Goal: Task Accomplishment & Management: Use online tool/utility

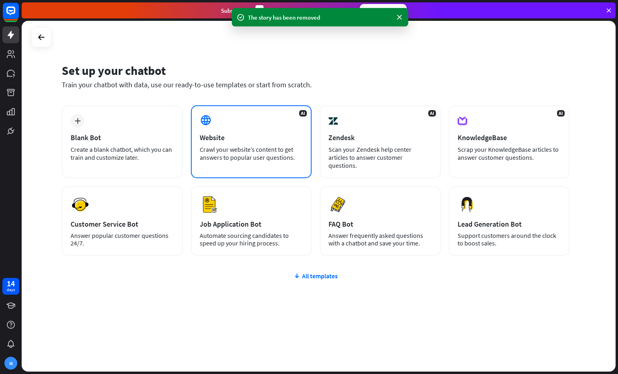
click at [239, 136] on div "Website" at bounding box center [251, 137] width 103 height 9
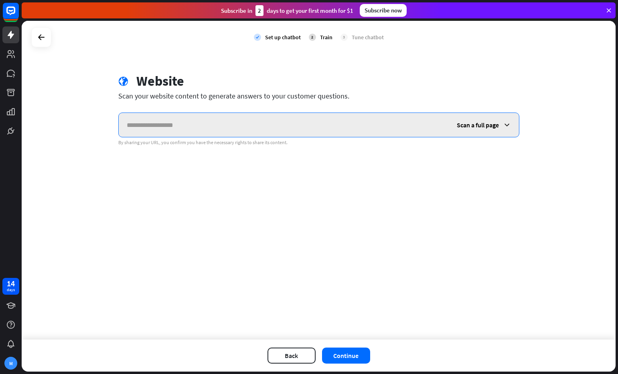
click at [214, 125] on input "text" at bounding box center [284, 125] width 330 height 24
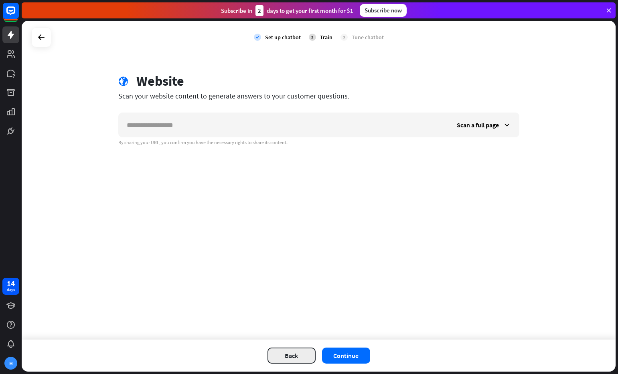
click at [292, 361] on button "Back" at bounding box center [291, 356] width 48 height 16
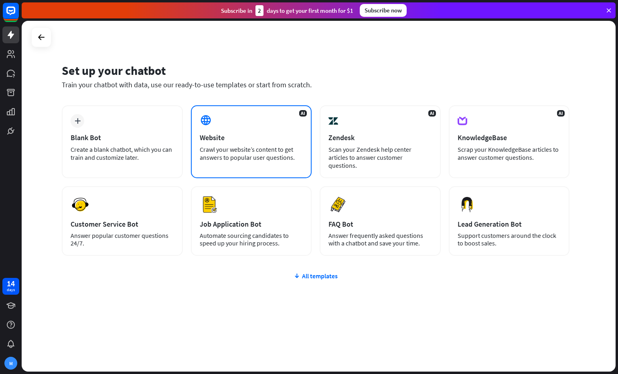
click at [225, 131] on div "AI Website Crawl your website’s content to get answers to popular user question…" at bounding box center [251, 141] width 121 height 73
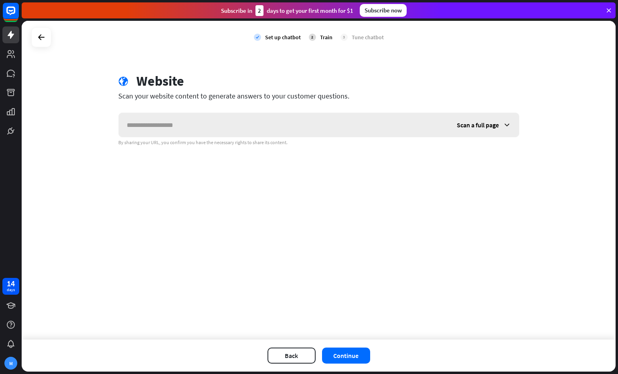
click at [213, 130] on input "text" at bounding box center [284, 125] width 330 height 24
click at [350, 356] on button "Continue" at bounding box center [346, 356] width 48 height 16
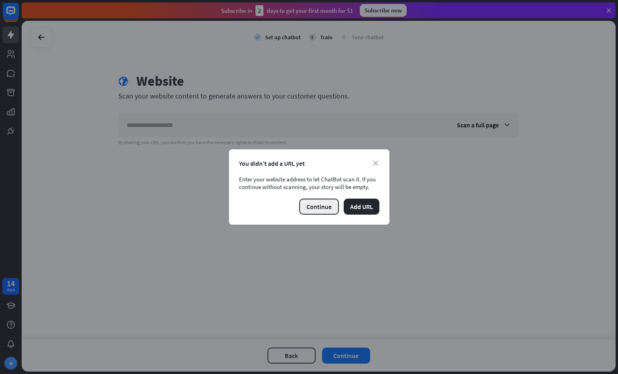
click at [324, 206] on button "Continue" at bounding box center [319, 207] width 40 height 16
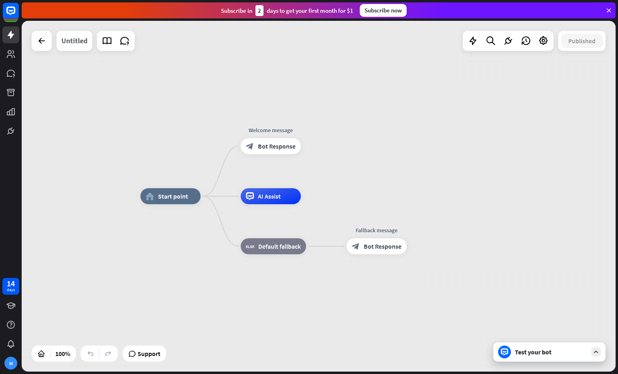
click at [77, 38] on div "Untitled" at bounding box center [74, 41] width 26 height 20
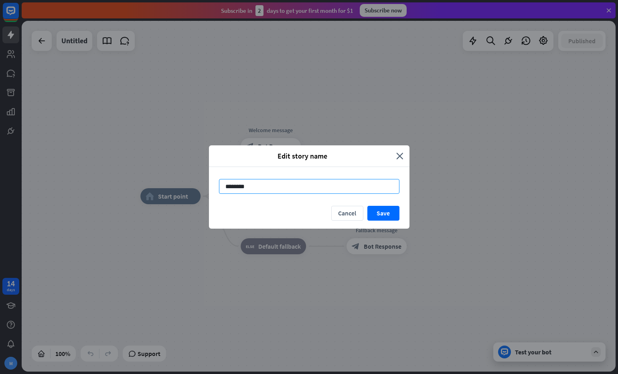
click at [261, 188] on input "********" at bounding box center [309, 186] width 180 height 15
type input "**********"
click at [385, 215] on button "Save" at bounding box center [383, 213] width 32 height 15
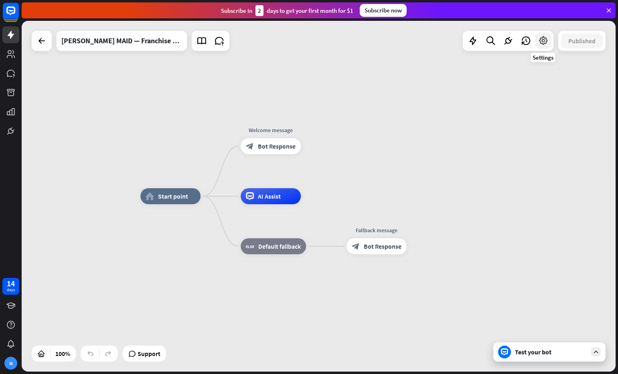
click at [546, 44] on icon at bounding box center [543, 41] width 10 height 10
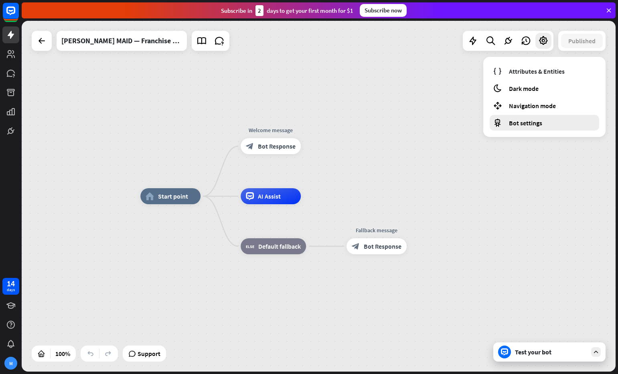
click at [544, 123] on div "Bot settings" at bounding box center [543, 123] width 109 height 16
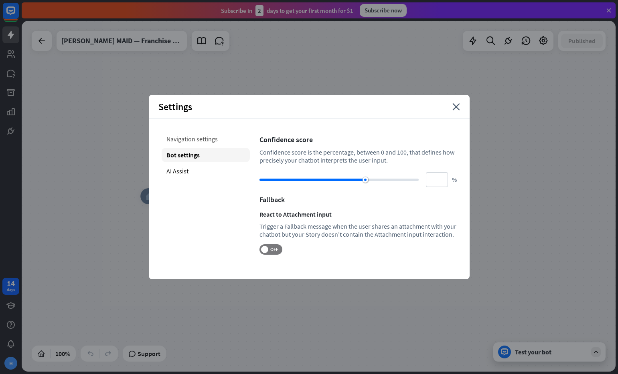
click at [200, 137] on div "Navigation settings" at bounding box center [206, 139] width 88 height 14
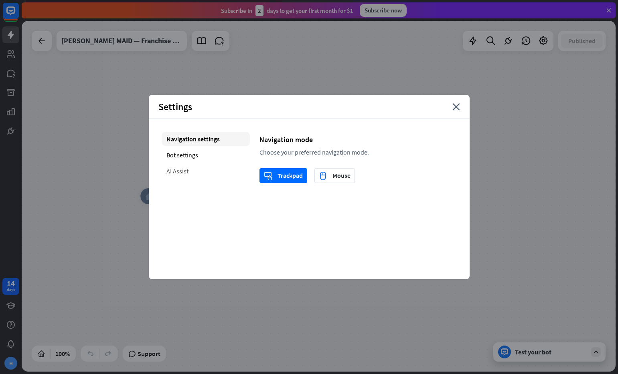
click at [207, 168] on div "AI Assist" at bounding box center [206, 171] width 88 height 14
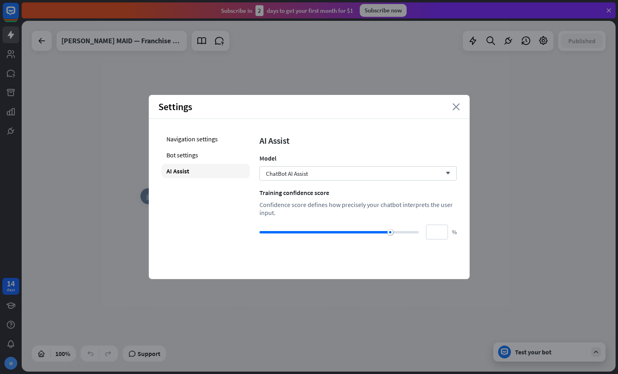
click at [455, 106] on icon "close" at bounding box center [456, 106] width 8 height 7
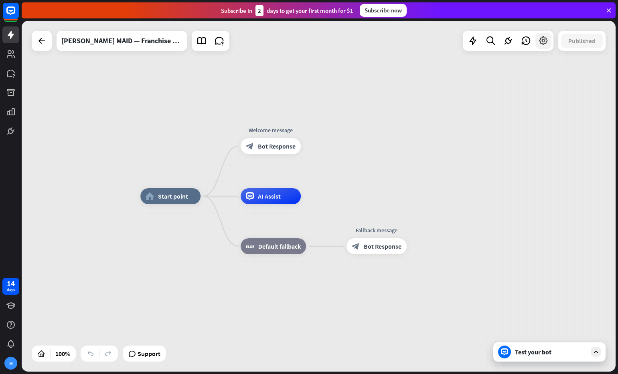
click at [543, 43] on icon at bounding box center [543, 41] width 10 height 10
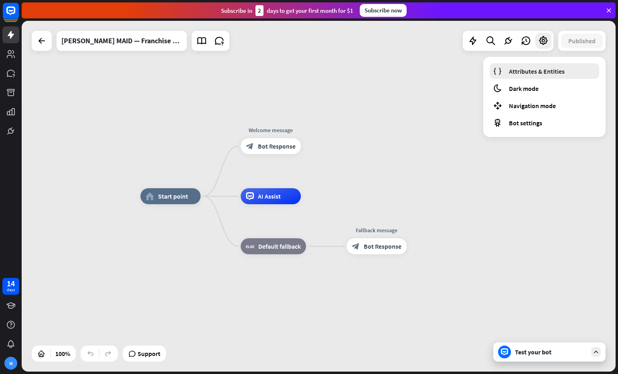
click at [535, 69] on span "Attributes & Entities" at bounding box center [537, 71] width 56 height 8
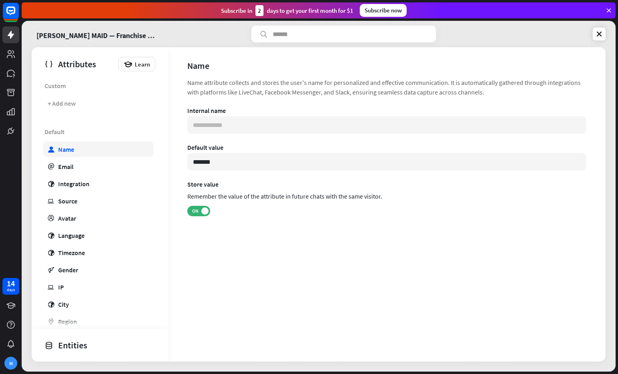
click at [66, 150] on div "Name" at bounding box center [66, 150] width 16 height 8
click at [64, 104] on div "+ Add new" at bounding box center [62, 103] width 28 height 8
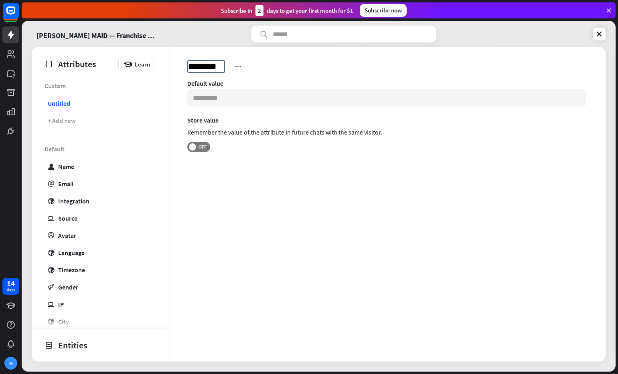
click at [212, 65] on span "********" at bounding box center [206, 66] width 38 height 13
type input "**********"
click at [228, 100] on input at bounding box center [386, 98] width 399 height 18
type input "**********"
click at [195, 149] on span at bounding box center [192, 147] width 7 height 7
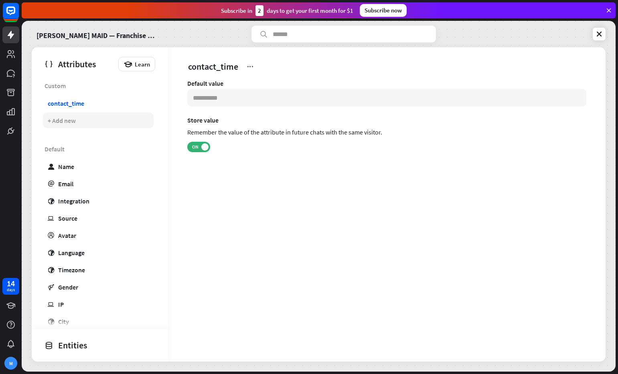
click at [64, 122] on div "+ Add new" at bounding box center [62, 121] width 28 height 8
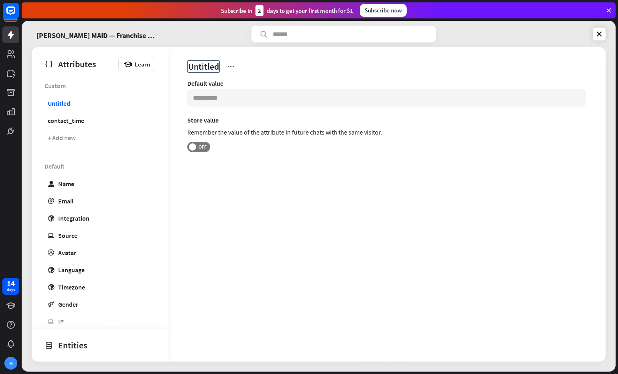
click at [202, 67] on span "Untitled" at bounding box center [203, 66] width 32 height 13
type input "**********"
click at [259, 66] on div "driver_license" at bounding box center [368, 66] width 363 height 13
click at [254, 67] on icon at bounding box center [253, 67] width 8 height 8
drag, startPoint x: 360, startPoint y: 180, endPoint x: 156, endPoint y: 132, distance: 209.2
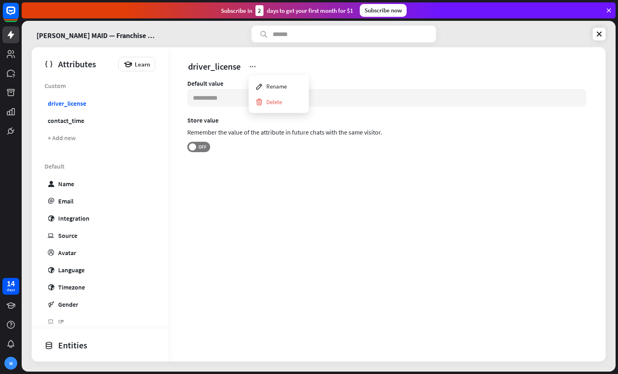
click at [360, 180] on div "Default value Store value Remember the value of the attribute in future chats w…" at bounding box center [386, 132] width 437 height 107
click at [88, 103] on link "driver_license" at bounding box center [98, 103] width 111 height 16
click at [62, 134] on div "+ Add new" at bounding box center [62, 138] width 28 height 8
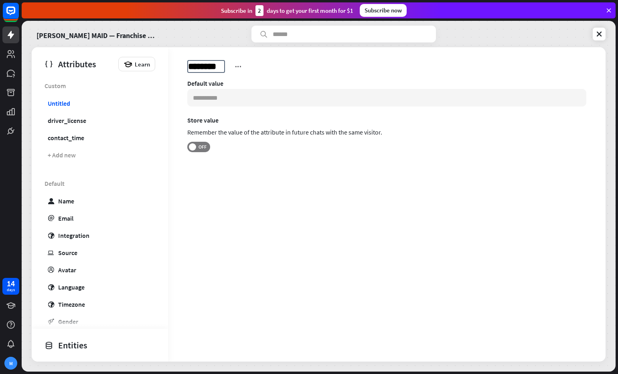
click at [210, 67] on span "********" at bounding box center [206, 66] width 38 height 13
click at [210, 67] on input "********" at bounding box center [206, 66] width 36 height 11
click at [208, 64] on input "********" at bounding box center [206, 66] width 36 height 11
click at [209, 64] on input "********" at bounding box center [206, 66] width 36 height 11
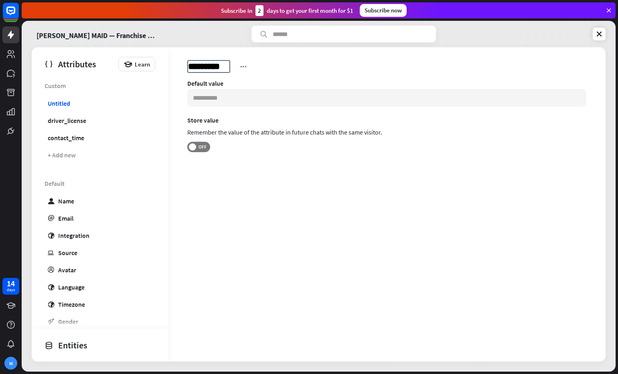
type input "**********"
click at [70, 103] on div "commitment" at bounding box center [65, 103] width 35 height 8
click at [74, 120] on div "driver_license" at bounding box center [67, 121] width 38 height 8
click at [74, 136] on div "contact_time" at bounding box center [66, 138] width 36 height 8
click at [71, 120] on div "driver_license" at bounding box center [67, 121] width 38 height 8
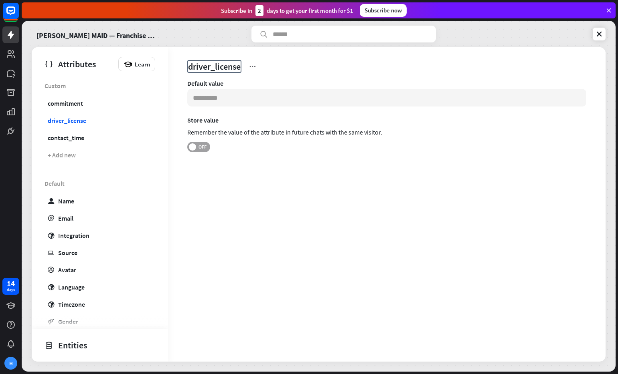
click at [190, 146] on span at bounding box center [192, 147] width 7 height 7
drag, startPoint x: 76, startPoint y: 103, endPoint x: 103, endPoint y: 110, distance: 27.7
click at [76, 103] on div "commitment" at bounding box center [65, 103] width 35 height 8
click at [195, 148] on span at bounding box center [192, 147] width 7 height 7
click at [73, 154] on div "+ Add new" at bounding box center [62, 155] width 28 height 8
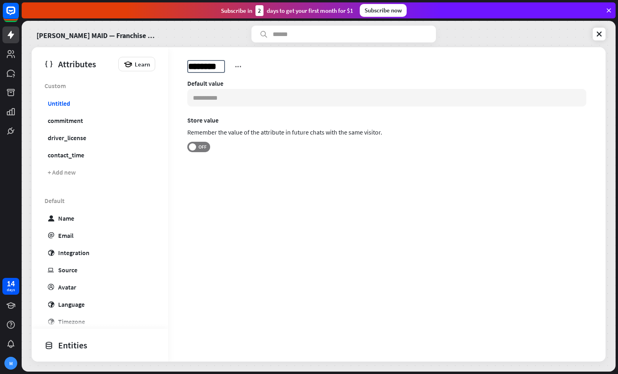
type input "**********"
click at [255, 160] on div "Default value Store value Remember the value of the attribute in future chats w…" at bounding box center [386, 126] width 399 height 94
click at [191, 146] on span at bounding box center [192, 147] width 7 height 7
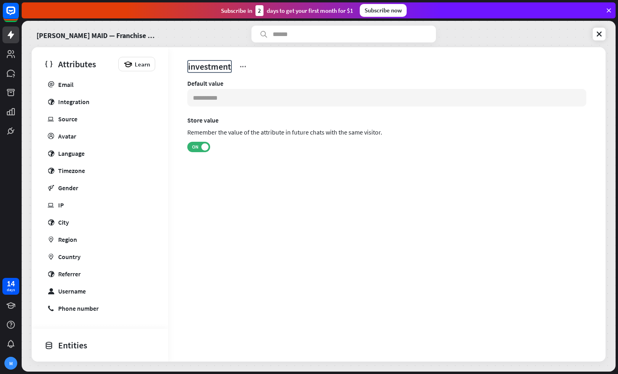
scroll to position [148, 0]
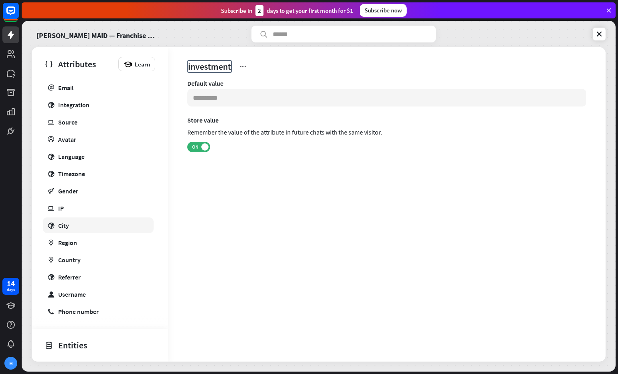
click at [61, 226] on div "City" at bounding box center [63, 226] width 11 height 8
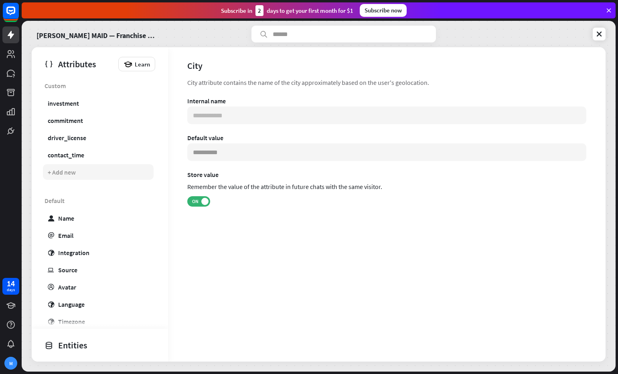
click at [61, 172] on div "+ Add new" at bounding box center [62, 172] width 28 height 8
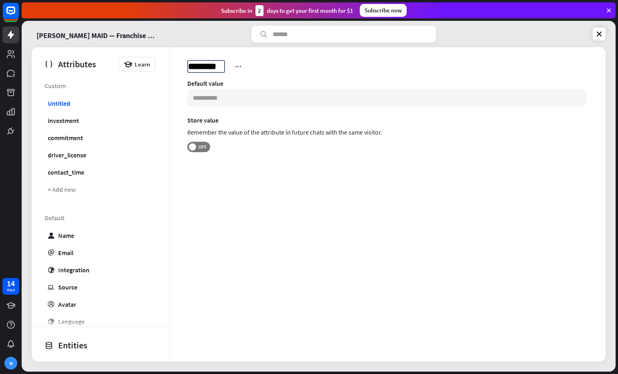
type input "**********"
click at [220, 101] on input at bounding box center [386, 98] width 399 height 18
type input "*"
click at [197, 147] on span "OFF" at bounding box center [202, 147] width 12 height 6
click at [197, 147] on span "ON" at bounding box center [195, 147] width 12 height 6
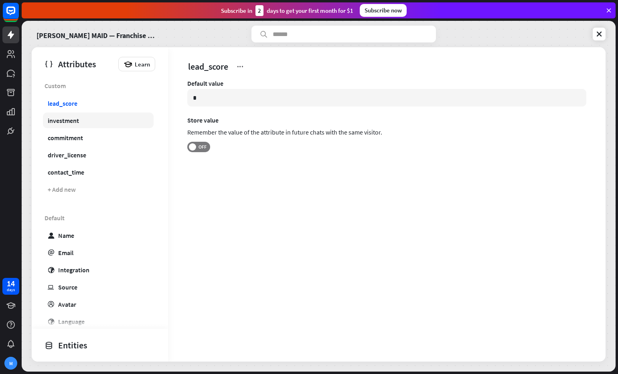
drag, startPoint x: 72, startPoint y: 119, endPoint x: 72, endPoint y: 124, distance: 4.8
click at [72, 119] on div "investment" at bounding box center [63, 121] width 31 height 8
click at [69, 134] on div "commitment" at bounding box center [65, 138] width 35 height 8
click at [73, 149] on link "driver_license" at bounding box center [98, 155] width 111 height 16
click at [77, 168] on div "contact_time" at bounding box center [66, 172] width 36 height 8
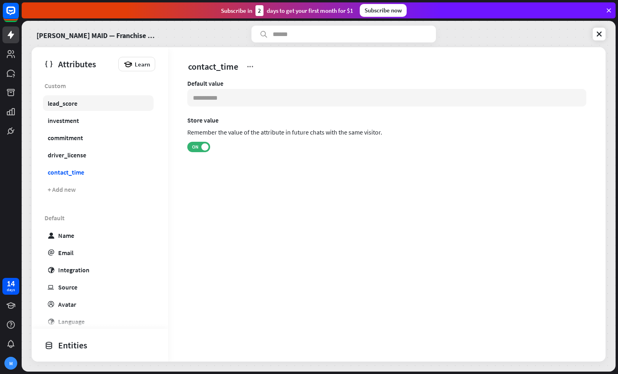
click at [66, 108] on link "lead_score" at bounding box center [98, 103] width 111 height 16
type input "*"
click at [195, 151] on label "OFF" at bounding box center [198, 147] width 23 height 10
click at [605, 33] on div "[PERSON_NAME] MAID — Franchise Prototype Attributes Learn Custom lead_score inv…" at bounding box center [319, 196] width 594 height 351
click at [601, 35] on icon at bounding box center [599, 34] width 8 height 8
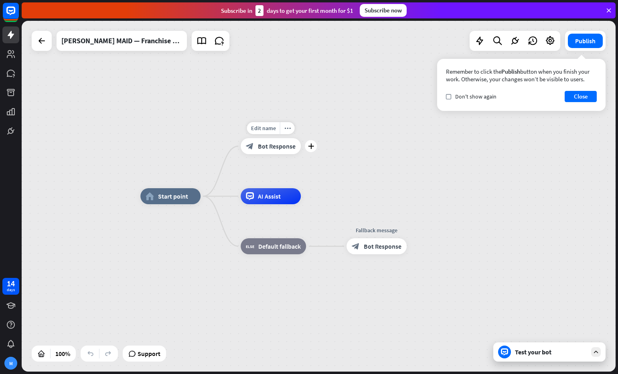
click at [273, 147] on span "Bot Response" at bounding box center [277, 146] width 38 height 8
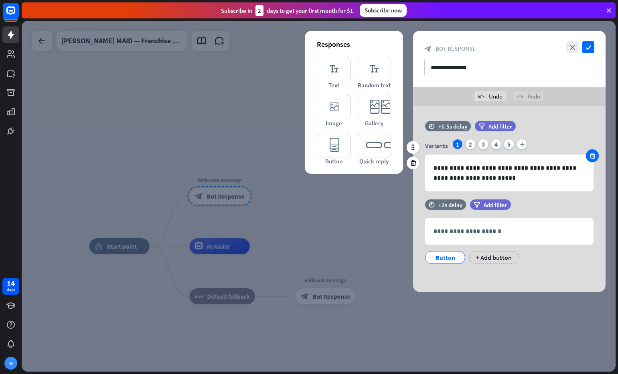
click at [592, 158] on icon at bounding box center [592, 155] width 8 height 7
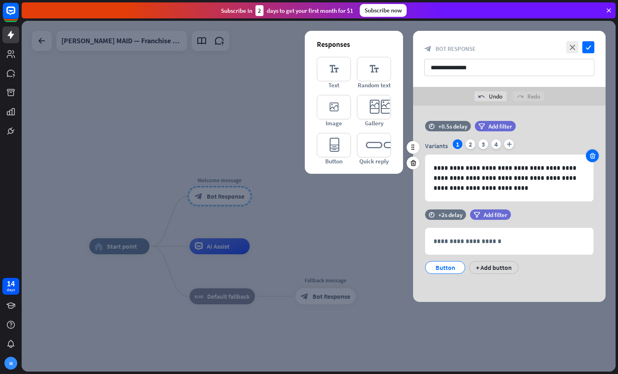
click at [590, 158] on icon at bounding box center [592, 155] width 8 height 7
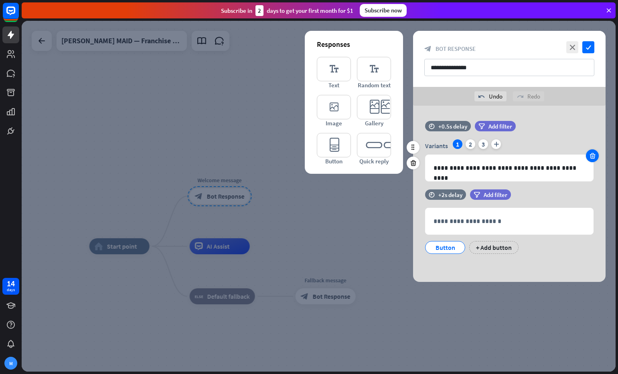
click at [599, 160] on div "**********" at bounding box center [509, 161] width 192 height 42
click at [594, 159] on icon at bounding box center [592, 155] width 8 height 7
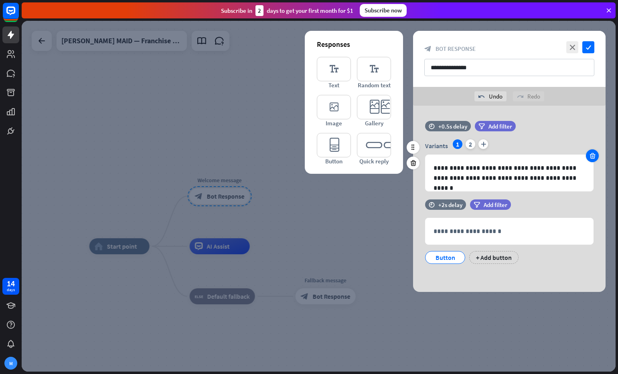
click at [594, 159] on icon at bounding box center [592, 155] width 8 height 7
click at [594, 159] on div "**********" at bounding box center [509, 166] width 192 height 52
click at [413, 165] on icon at bounding box center [413, 163] width 8 height 7
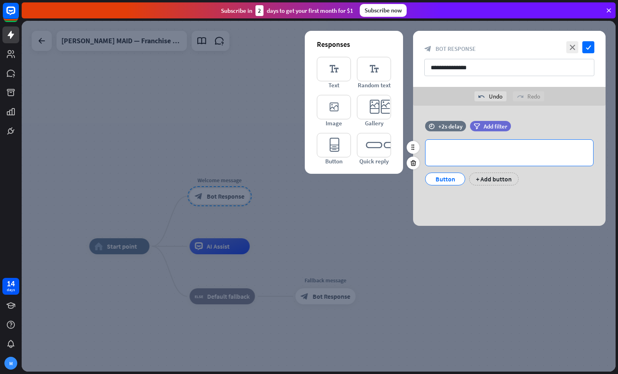
click at [470, 158] on div "**********" at bounding box center [509, 153] width 168 height 26
click at [488, 150] on p "**********" at bounding box center [509, 153] width 152 height 10
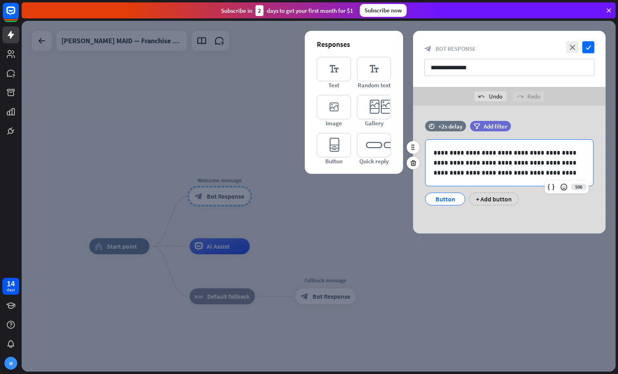
click at [440, 198] on div "Button" at bounding box center [445, 199] width 26 height 12
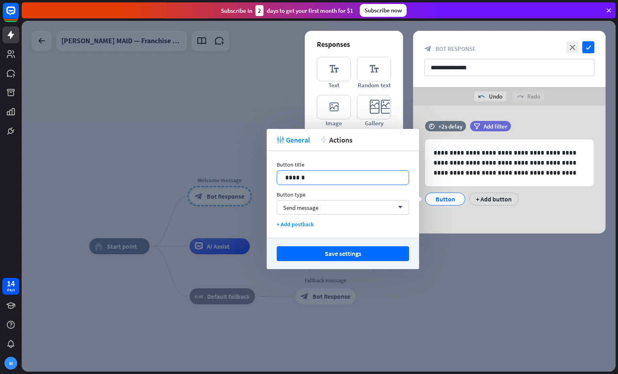
click at [310, 177] on p "******" at bounding box center [342, 178] width 115 height 10
click at [303, 176] on p "**********" at bounding box center [342, 178] width 115 height 10
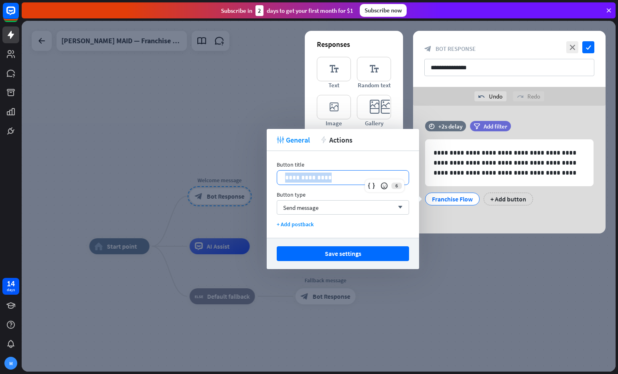
click at [303, 176] on p "**********" at bounding box center [342, 178] width 115 height 10
paste div
click at [284, 177] on div "**********" at bounding box center [342, 178] width 131 height 14
click at [306, 208] on span "Send message" at bounding box center [300, 208] width 35 height 8
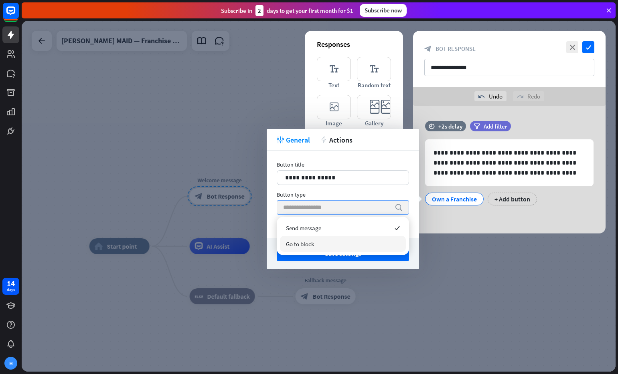
click at [319, 245] on div "Go to block" at bounding box center [343, 244] width 126 height 16
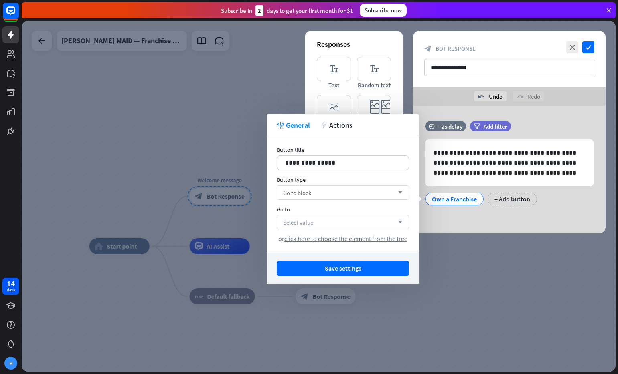
click at [322, 220] on div "Select value arrow_down" at bounding box center [343, 222] width 132 height 14
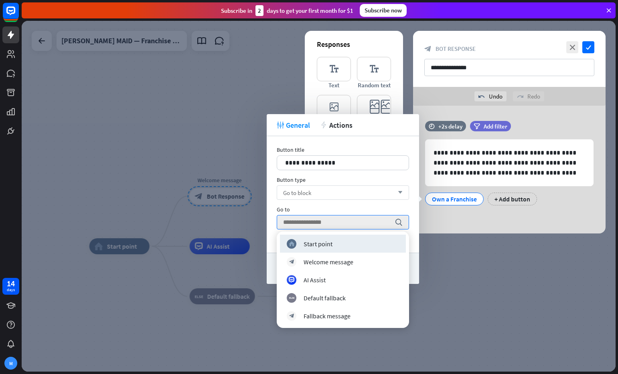
click at [336, 208] on div "Go to" at bounding box center [343, 209] width 132 height 7
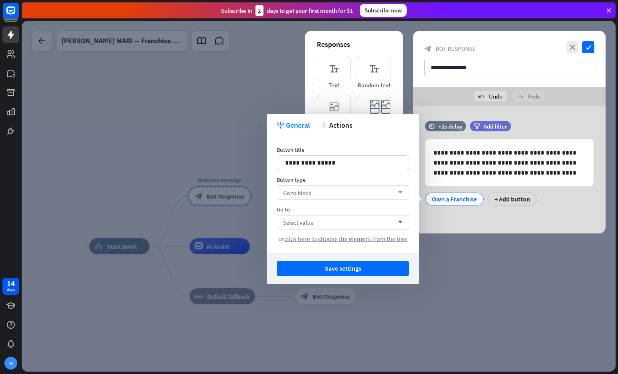
click at [348, 269] on button "Save settings" at bounding box center [343, 268] width 132 height 15
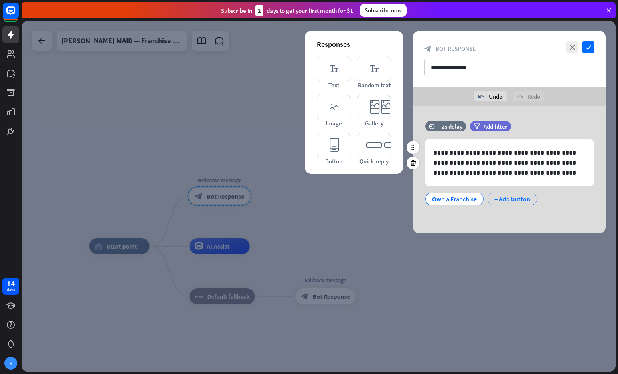
click at [520, 200] on div "+ Add button" at bounding box center [511, 199] width 49 height 13
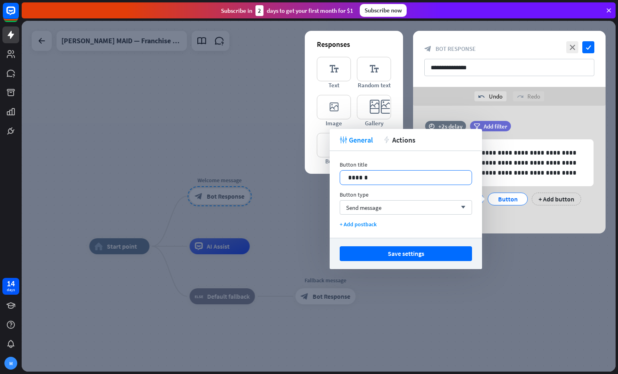
click at [388, 179] on p "******" at bounding box center [405, 178] width 115 height 10
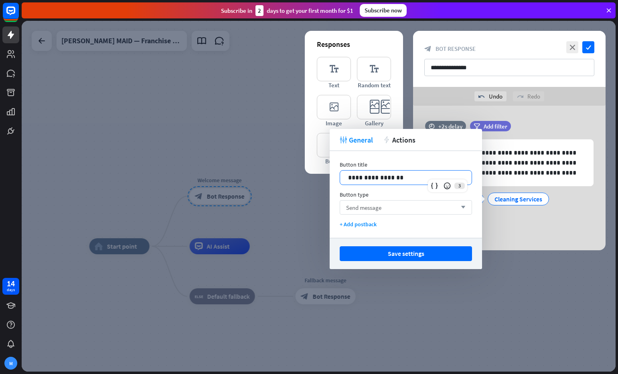
click at [394, 211] on div "Send message arrow_down" at bounding box center [406, 207] width 132 height 14
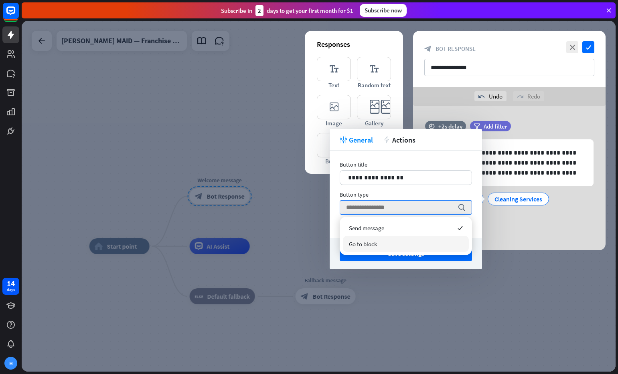
click at [386, 245] on div "Go to block" at bounding box center [406, 244] width 126 height 16
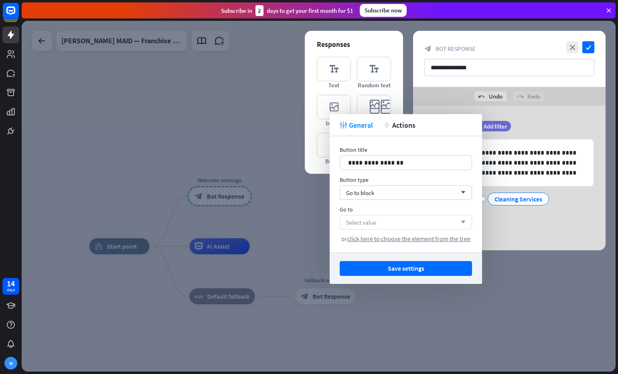
click at [388, 219] on div "Select value arrow_down" at bounding box center [406, 222] width 132 height 14
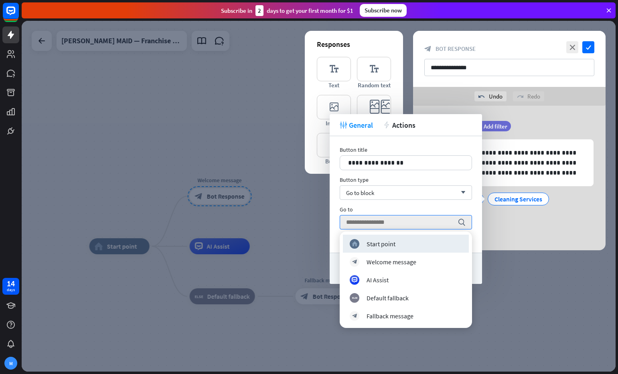
click at [334, 228] on div "**********" at bounding box center [406, 194] width 152 height 117
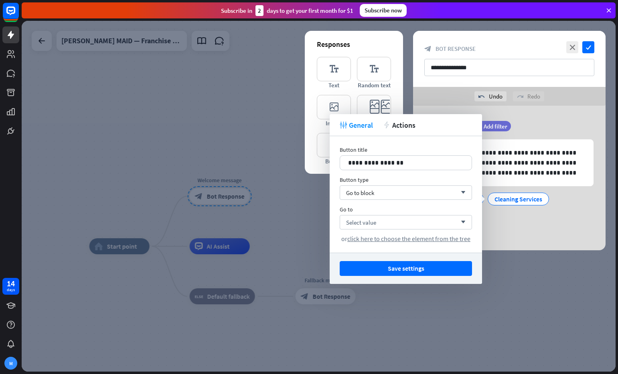
click at [425, 273] on button "Save settings" at bounding box center [406, 268] width 132 height 15
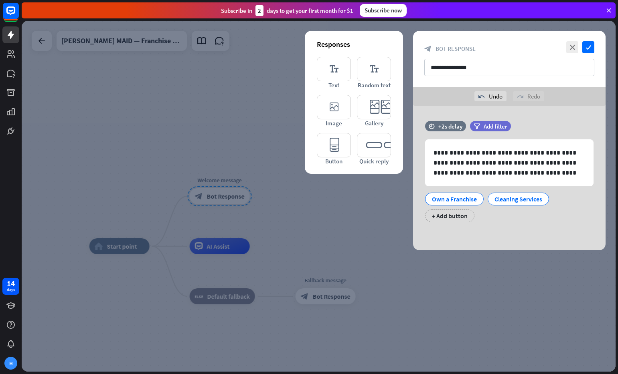
click at [293, 196] on div at bounding box center [319, 196] width 594 height 351
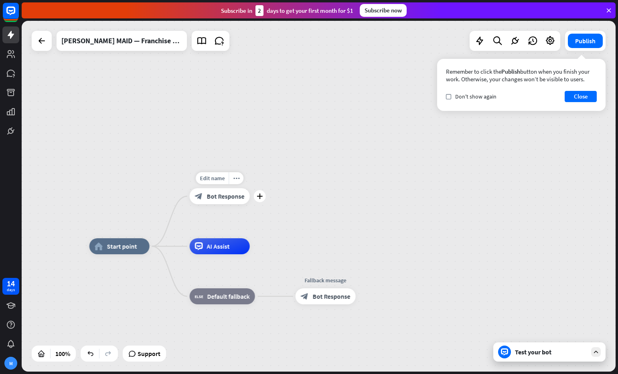
click at [233, 196] on span "Bot Response" at bounding box center [226, 196] width 38 height 8
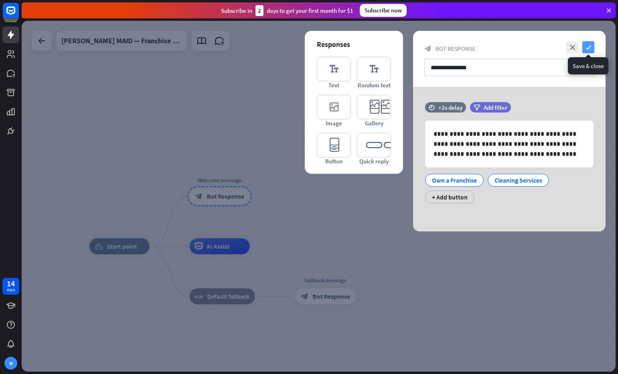
click at [592, 50] on icon "check" at bounding box center [588, 47] width 12 height 12
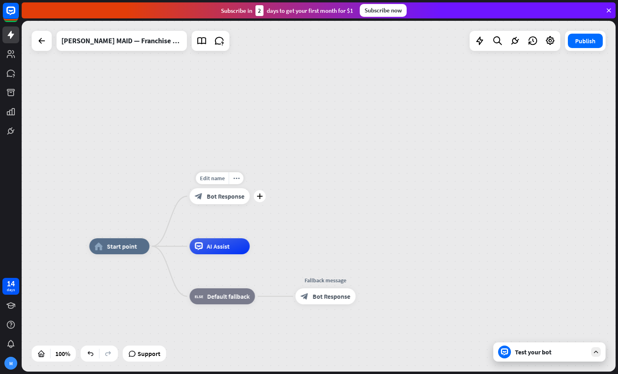
click at [259, 198] on icon "plus" at bounding box center [260, 197] width 6 height 6
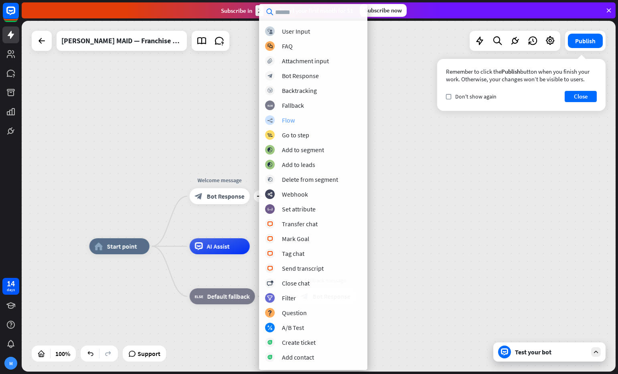
click at [291, 123] on div "Flow" at bounding box center [288, 120] width 13 height 8
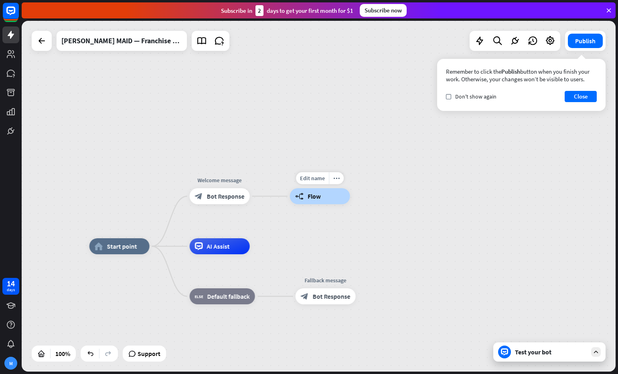
click at [332, 201] on div "builder_tree Flow" at bounding box center [320, 196] width 60 height 16
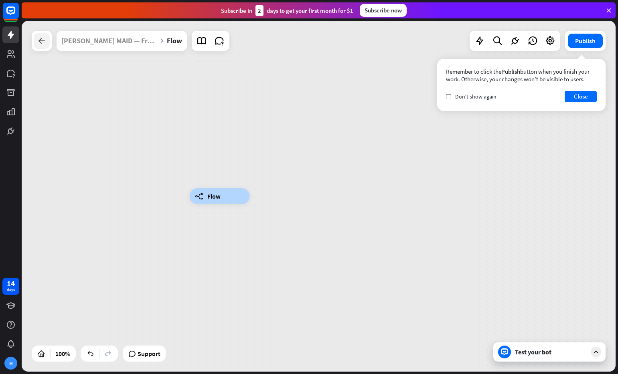
click at [47, 41] on div at bounding box center [42, 41] width 16 height 16
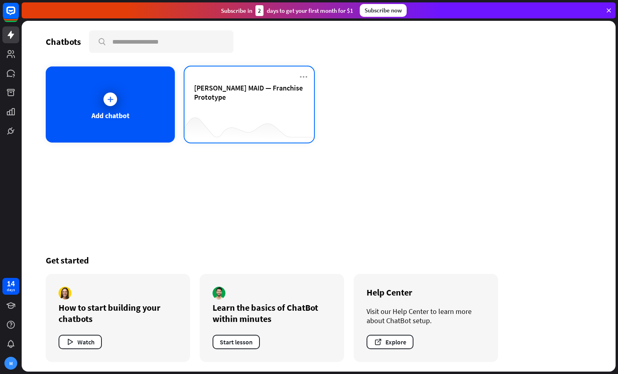
click at [242, 97] on div "[PERSON_NAME] MAID — Franchise Prototype" at bounding box center [249, 97] width 110 height 28
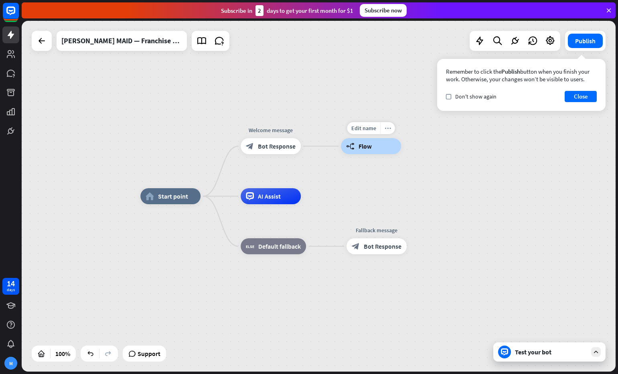
click at [387, 134] on div "more_horiz" at bounding box center [387, 128] width 15 height 12
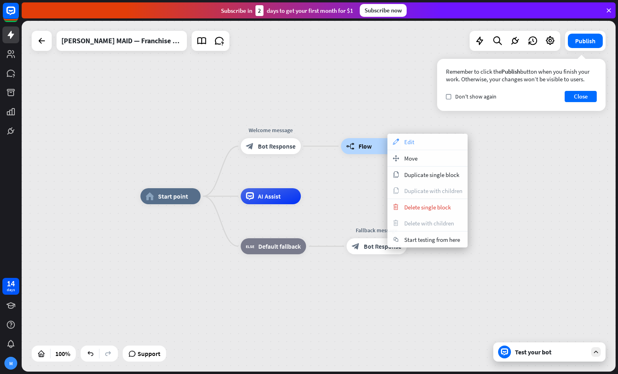
click at [410, 145] on span "Edit" at bounding box center [409, 142] width 10 height 8
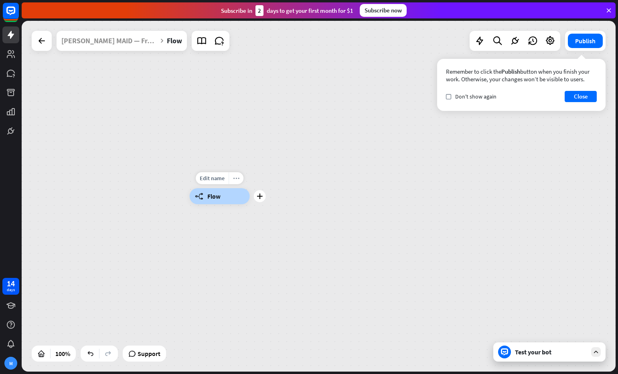
click at [235, 181] on icon "more_horiz" at bounding box center [236, 179] width 6 height 6
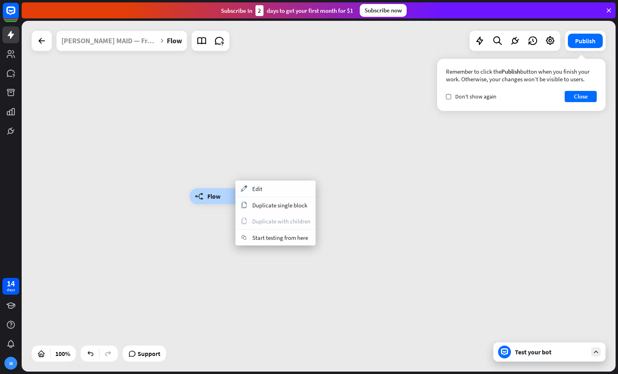
click at [133, 139] on div "builder_tree Flow" at bounding box center [319, 196] width 594 height 351
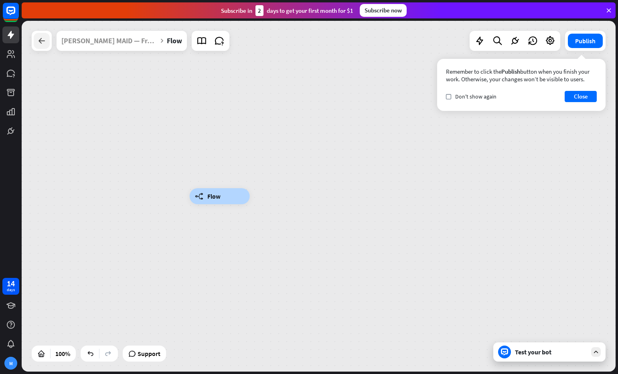
click at [41, 47] on div at bounding box center [42, 41] width 16 height 16
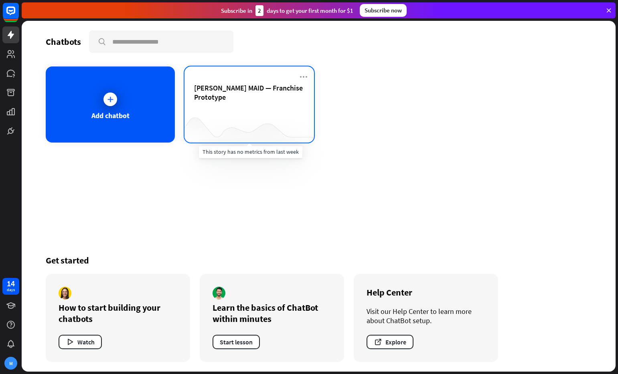
click at [278, 126] on div at bounding box center [248, 126] width 129 height 31
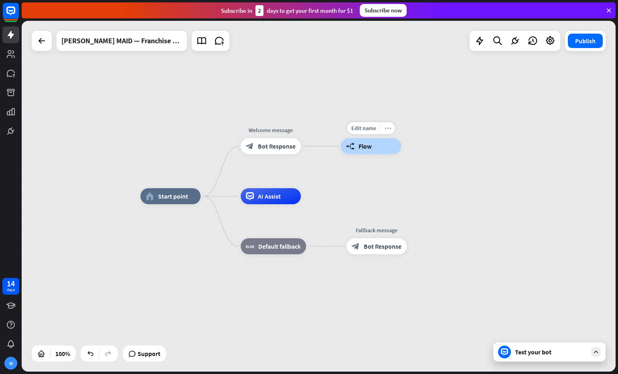
click at [390, 126] on div "more_horiz" at bounding box center [387, 128] width 15 height 12
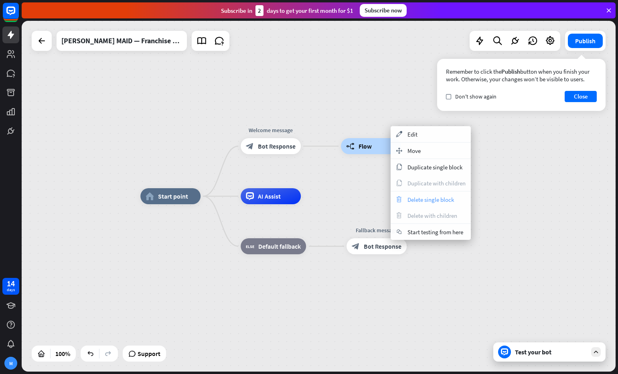
click at [430, 202] on span "Delete single block" at bounding box center [430, 200] width 47 height 8
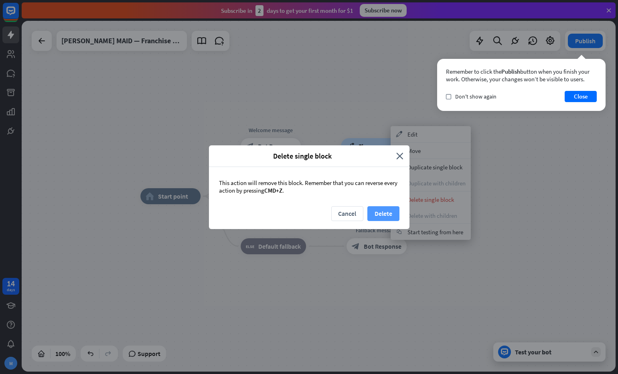
click at [382, 214] on button "Delete" at bounding box center [383, 213] width 32 height 15
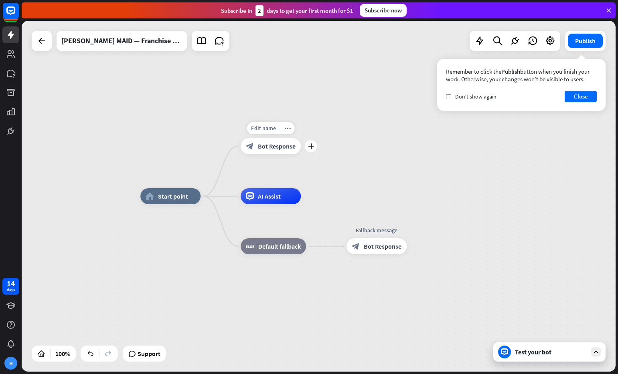
click at [306, 146] on div "plus" at bounding box center [311, 146] width 12 height 12
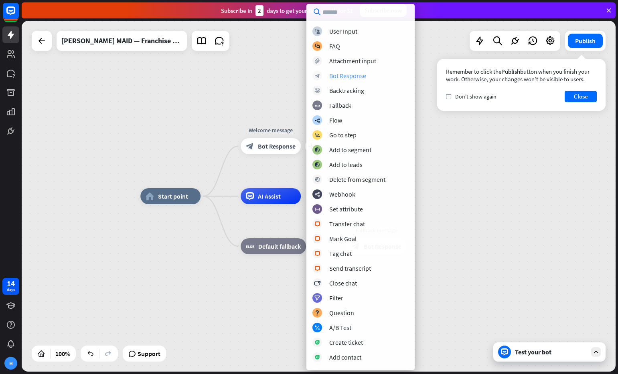
click at [355, 77] on div "Bot Response" at bounding box center [347, 76] width 37 height 8
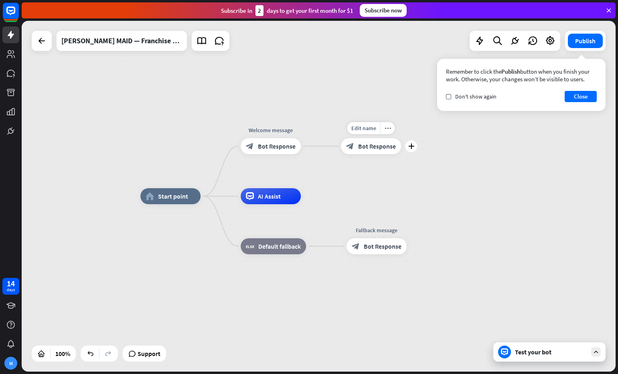
click at [371, 146] on span "Bot Response" at bounding box center [377, 146] width 38 height 8
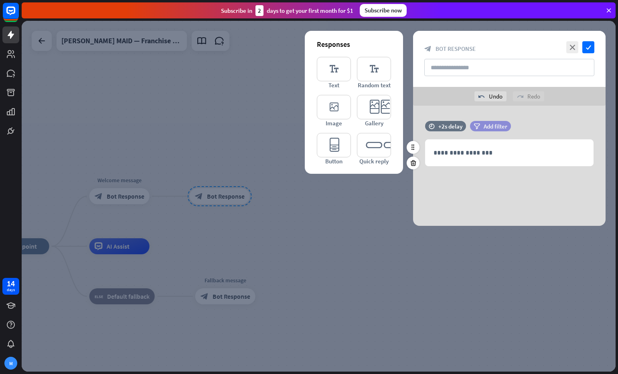
click at [493, 128] on span "Add filter" at bounding box center [495, 127] width 24 height 8
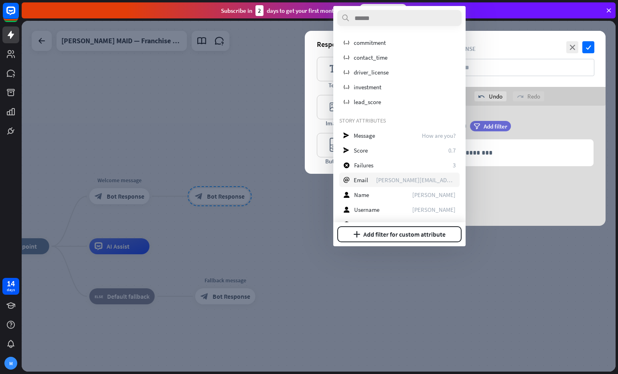
scroll to position [12, 0]
click at [399, 139] on div "send Message How are you?" at bounding box center [399, 136] width 120 height 14
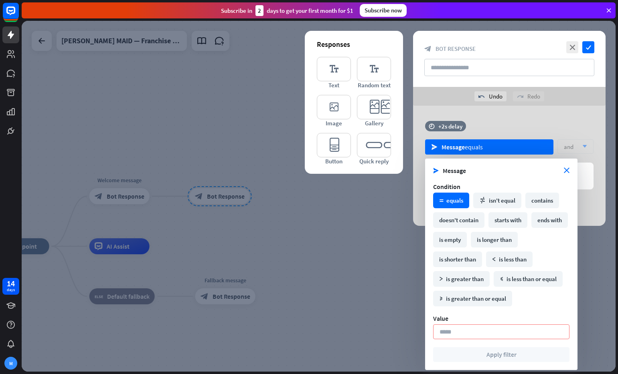
click at [457, 204] on div "math_equal equals" at bounding box center [451, 201] width 36 height 16
click at [488, 330] on input at bounding box center [501, 332] width 136 height 15
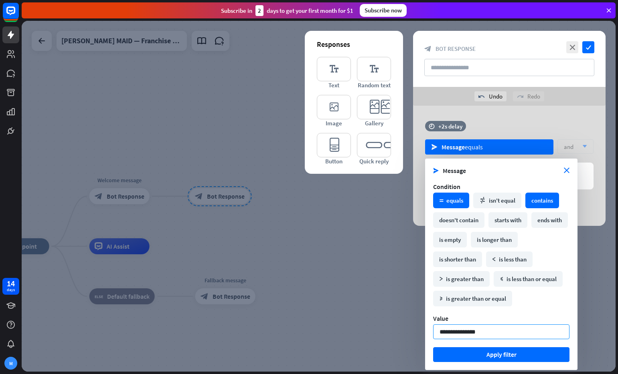
type input "**********"
click at [541, 202] on div "contains" at bounding box center [542, 201] width 34 height 16
click at [508, 358] on button "Apply filter" at bounding box center [501, 355] width 136 height 15
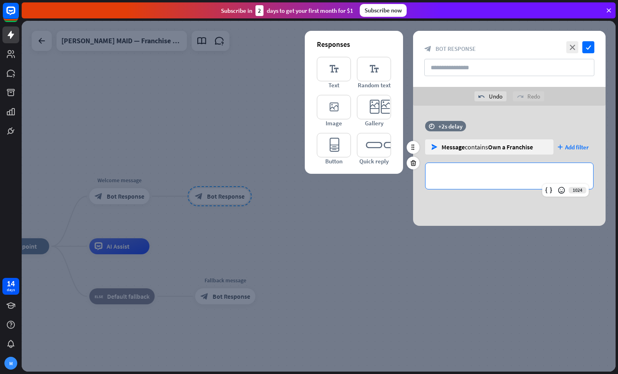
click at [489, 177] on p "**********" at bounding box center [509, 176] width 152 height 10
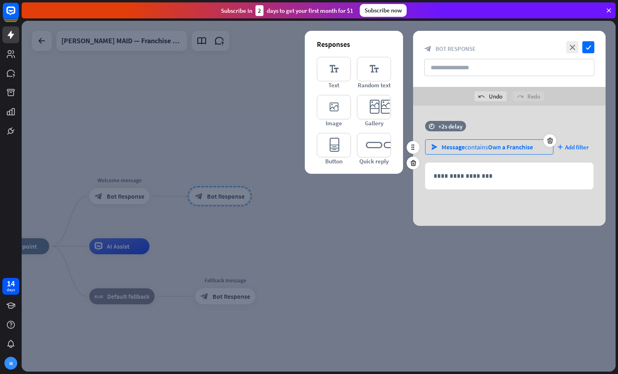
click at [516, 146] on span "Own a Franchise" at bounding box center [510, 147] width 45 height 8
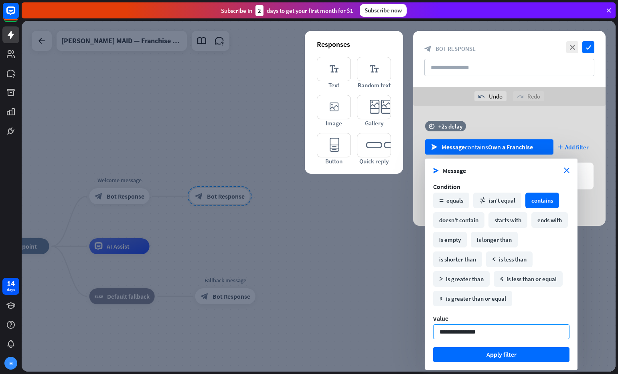
click at [458, 330] on input "**********" at bounding box center [501, 332] width 136 height 15
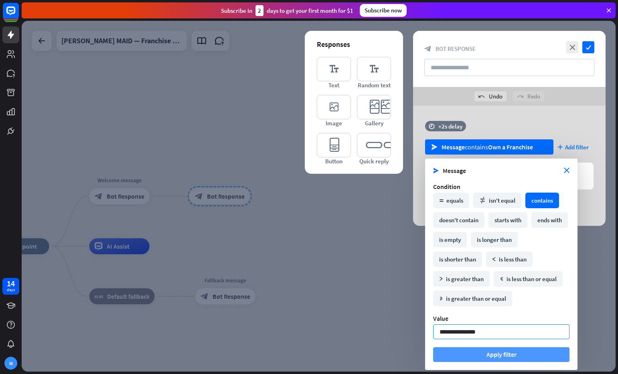
paste input "**"
type input "**********"
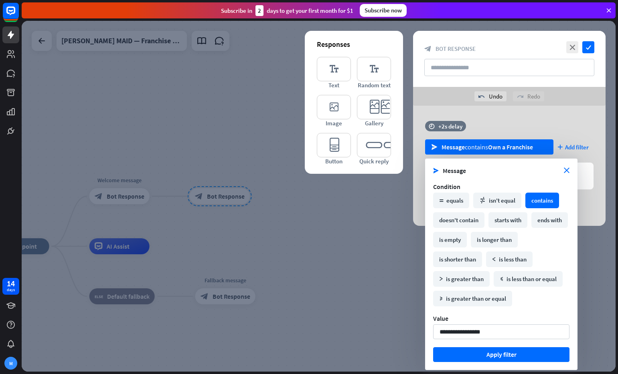
click at [486, 358] on button "Apply filter" at bounding box center [501, 355] width 136 height 15
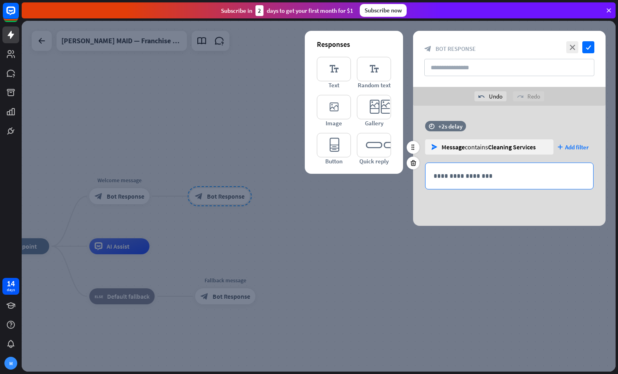
click at [453, 178] on p "**********" at bounding box center [509, 176] width 152 height 10
click at [487, 183] on div "**********" at bounding box center [509, 176] width 168 height 26
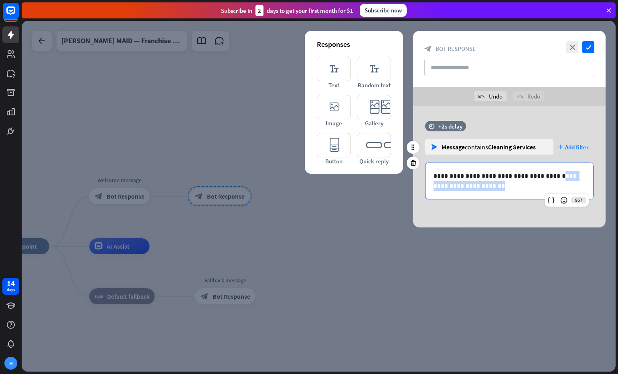
drag, startPoint x: 538, startPoint y: 190, endPoint x: 419, endPoint y: 187, distance: 118.3
click at [419, 187] on div "**********" at bounding box center [509, 181] width 192 height 37
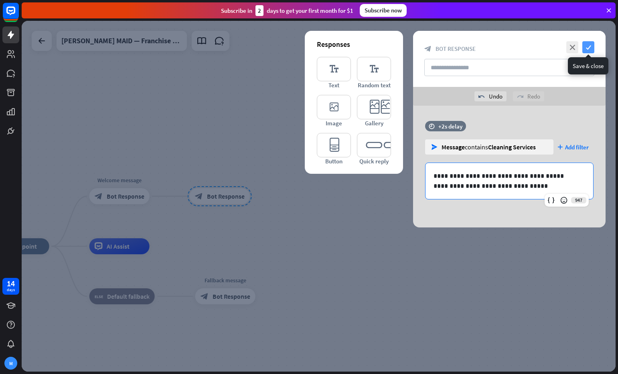
click at [584, 48] on icon "check" at bounding box center [588, 47] width 12 height 12
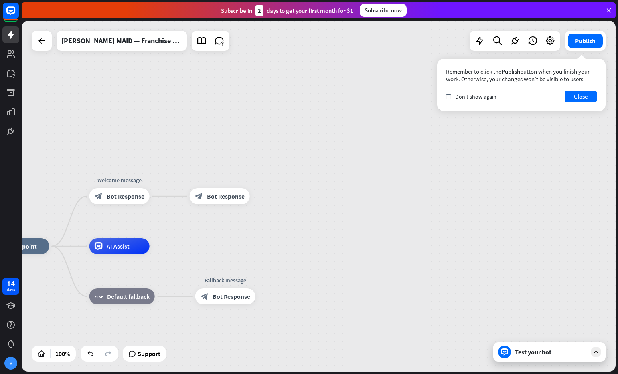
click at [545, 354] on div "Test your bot" at bounding box center [551, 352] width 72 height 8
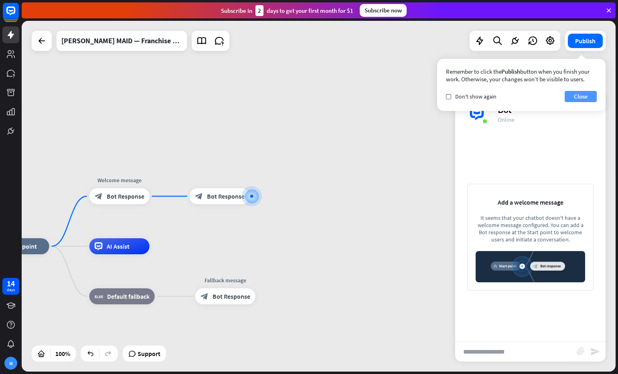
click at [578, 95] on button "Close" at bounding box center [580, 96] width 32 height 11
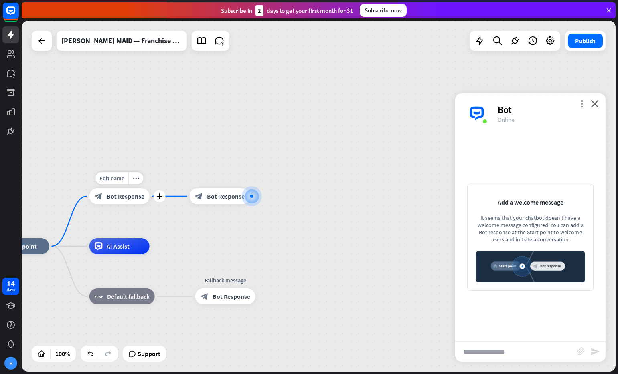
click at [126, 199] on span "Bot Response" at bounding box center [126, 196] width 38 height 8
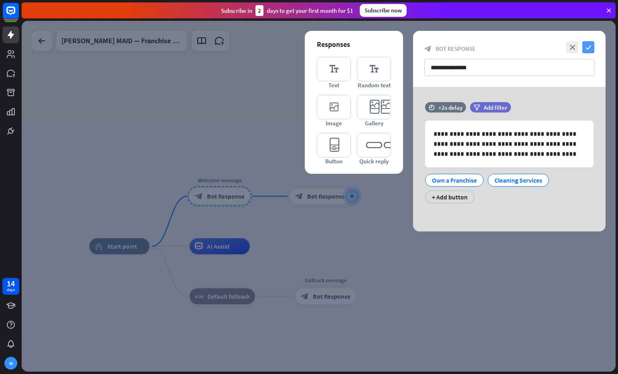
click at [586, 47] on icon "check" at bounding box center [588, 47] width 12 height 12
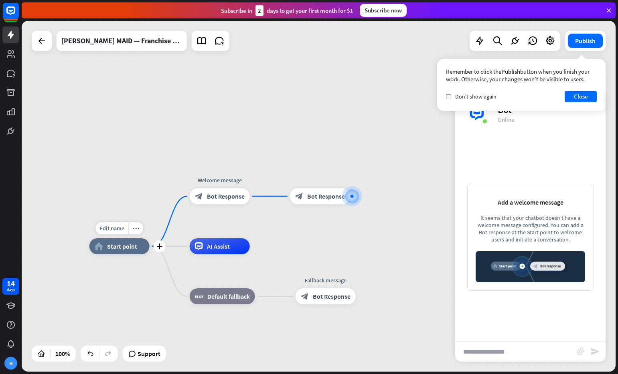
click at [115, 249] on span "Start point" at bounding box center [122, 247] width 30 height 8
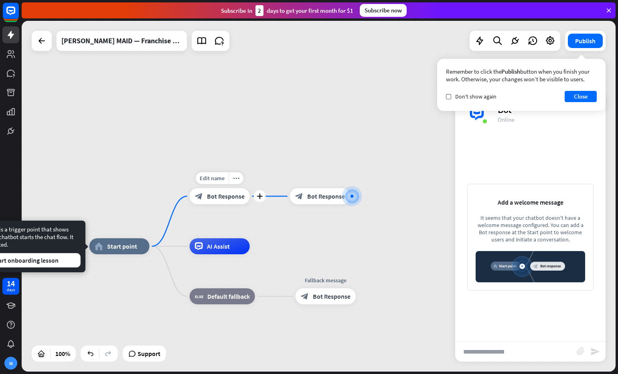
click at [226, 198] on span "Bot Response" at bounding box center [226, 196] width 38 height 8
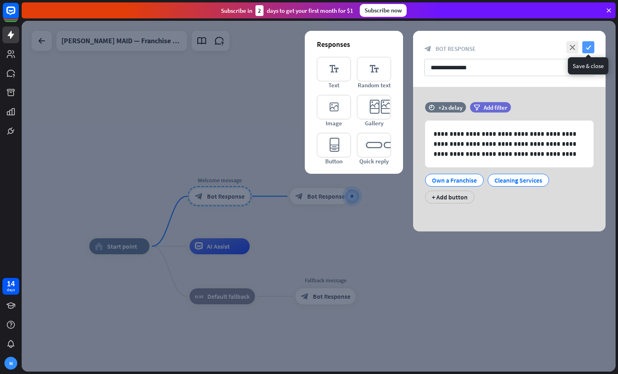
click at [586, 47] on icon "check" at bounding box center [588, 47] width 12 height 12
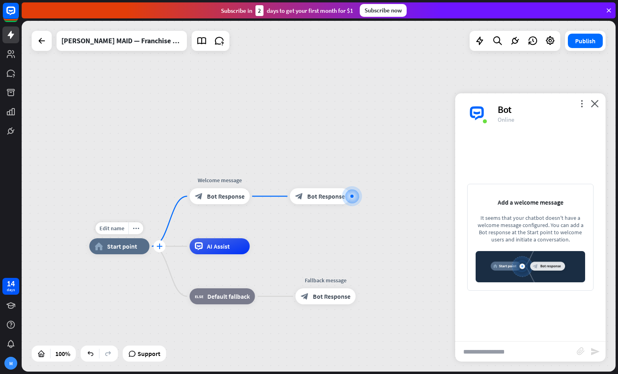
click at [154, 246] on div "plus" at bounding box center [160, 247] width 12 height 12
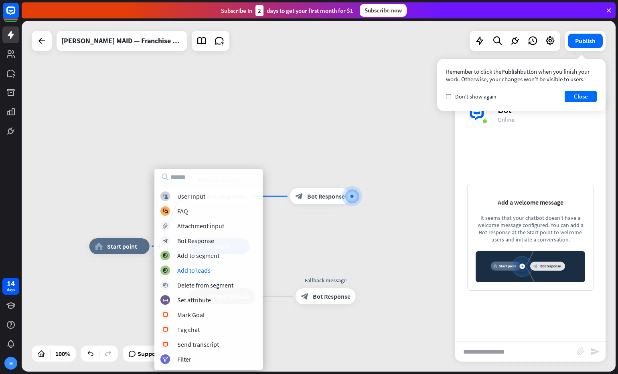
click at [384, 233] on div "plus home_2 Start point Welcome message block_bot_response Bot Response block_b…" at bounding box center [319, 196] width 594 height 351
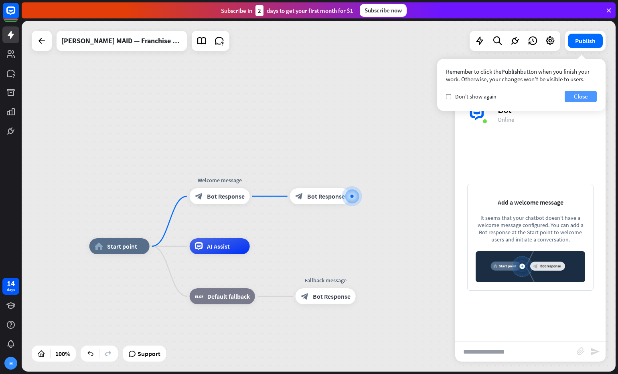
click at [582, 98] on button "Close" at bounding box center [580, 96] width 32 height 11
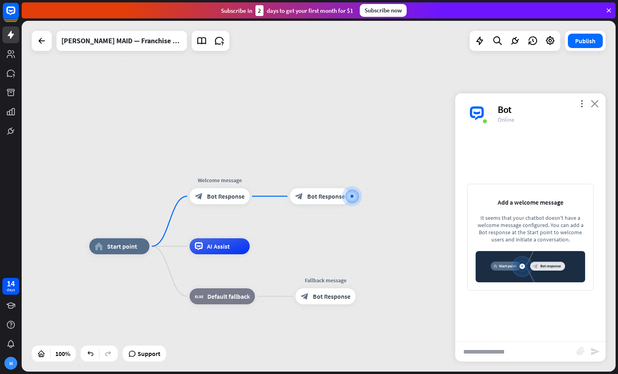
click at [594, 107] on icon "close" at bounding box center [594, 104] width 8 height 8
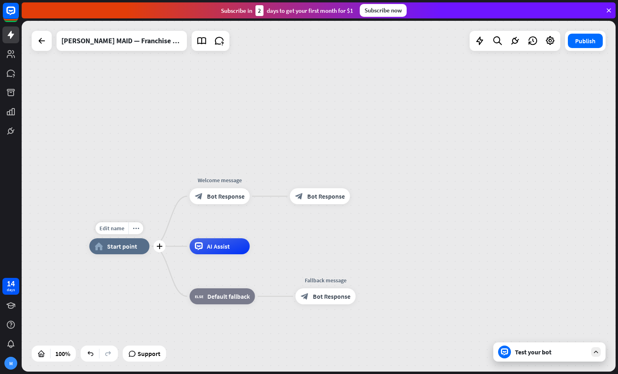
click at [127, 243] on span "Start point" at bounding box center [122, 247] width 30 height 8
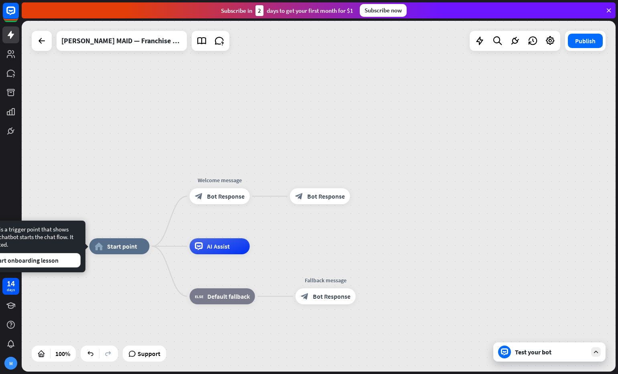
click at [541, 350] on div "Test your bot" at bounding box center [551, 352] width 72 height 8
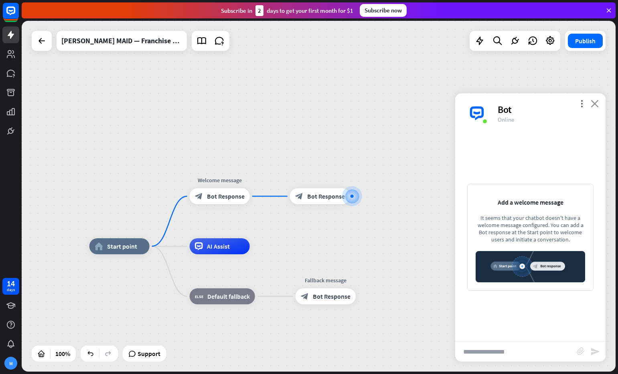
click at [591, 103] on icon "close" at bounding box center [594, 104] width 8 height 8
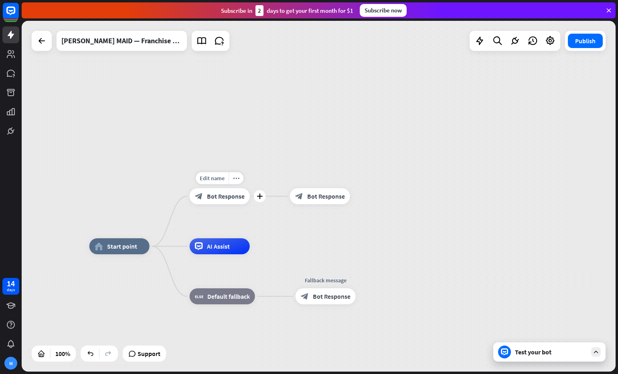
click at [207, 200] on span "Bot Response" at bounding box center [226, 196] width 38 height 8
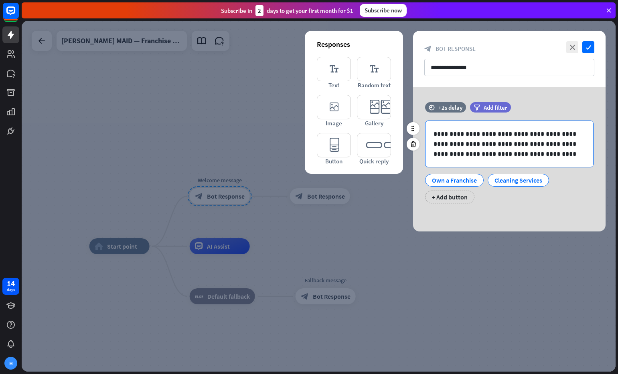
click at [547, 163] on div "**********" at bounding box center [509, 144] width 168 height 46
click at [588, 45] on icon "check" at bounding box center [588, 47] width 12 height 12
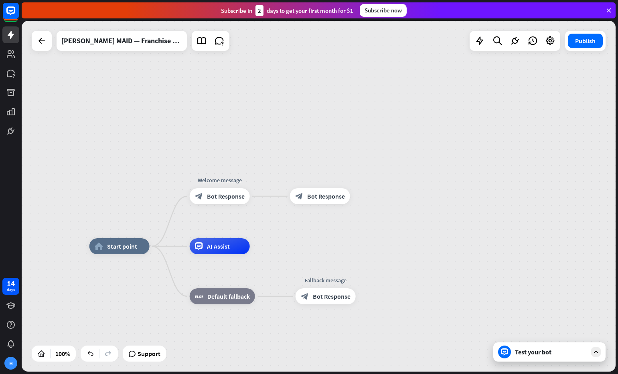
click at [524, 350] on div "Test your bot" at bounding box center [551, 352] width 72 height 8
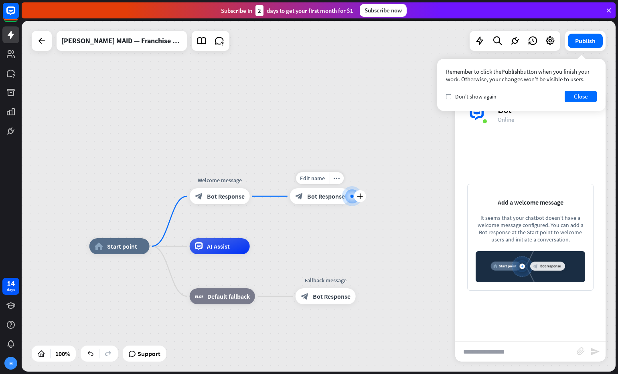
click at [321, 198] on span "Bot Response" at bounding box center [326, 196] width 38 height 8
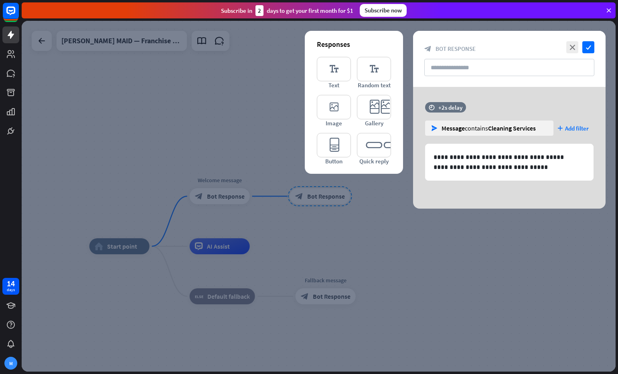
click at [205, 194] on div at bounding box center [319, 196] width 594 height 351
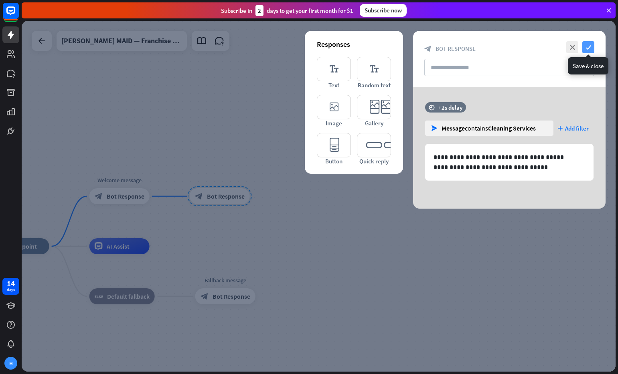
click at [588, 50] on icon "check" at bounding box center [588, 47] width 12 height 12
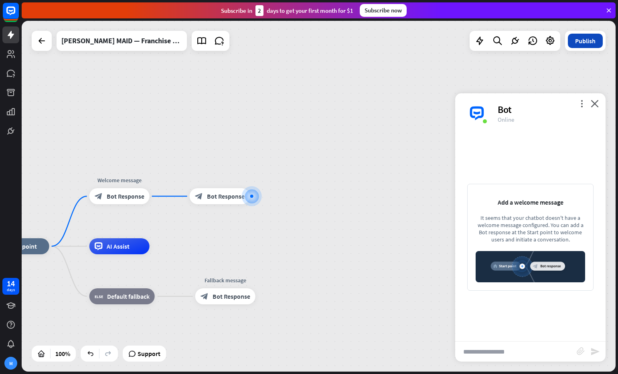
click at [583, 41] on button "Publish" at bounding box center [585, 41] width 35 height 14
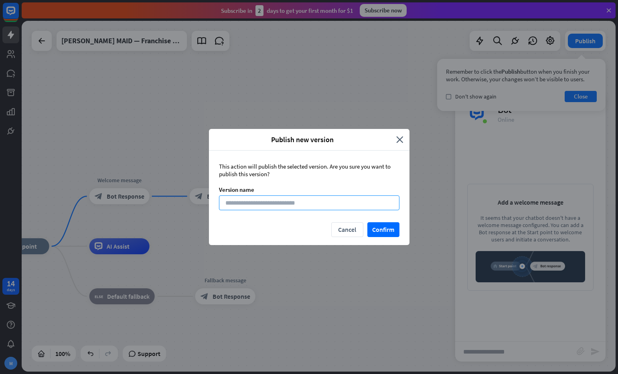
click at [317, 208] on input at bounding box center [309, 203] width 180 height 15
type input "**"
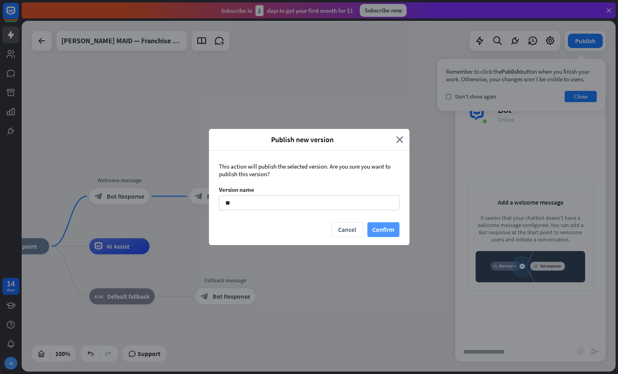
click at [389, 227] on button "Confirm" at bounding box center [383, 229] width 32 height 15
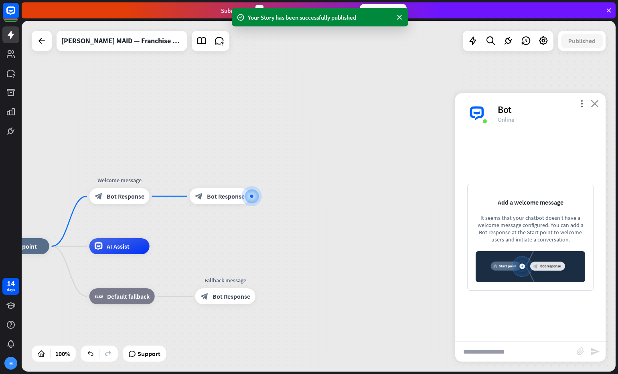
click at [594, 103] on icon "close" at bounding box center [594, 104] width 8 height 8
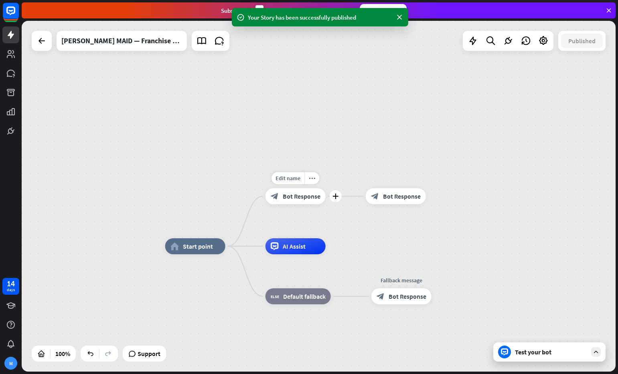
click at [293, 193] on span "Bot Response" at bounding box center [302, 196] width 38 height 8
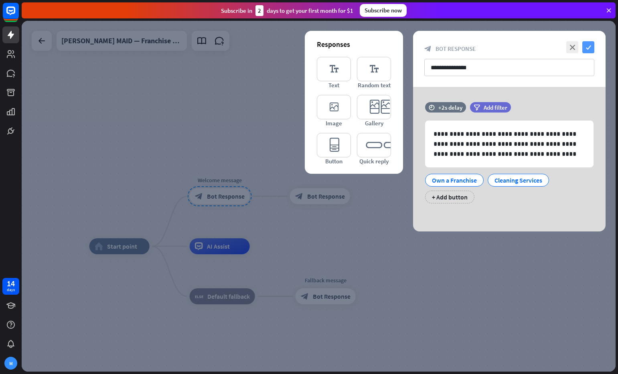
click at [587, 47] on icon "check" at bounding box center [588, 47] width 12 height 12
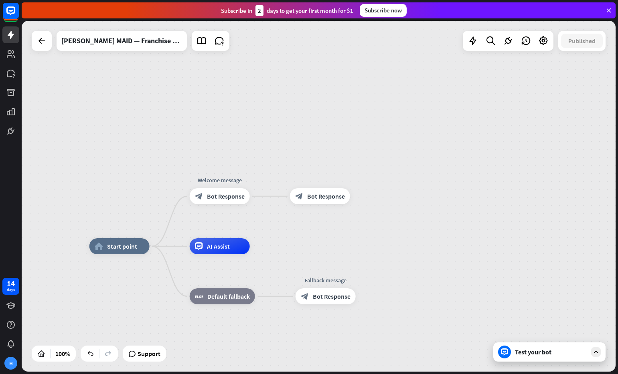
click at [568, 352] on div "Test your bot" at bounding box center [551, 352] width 72 height 8
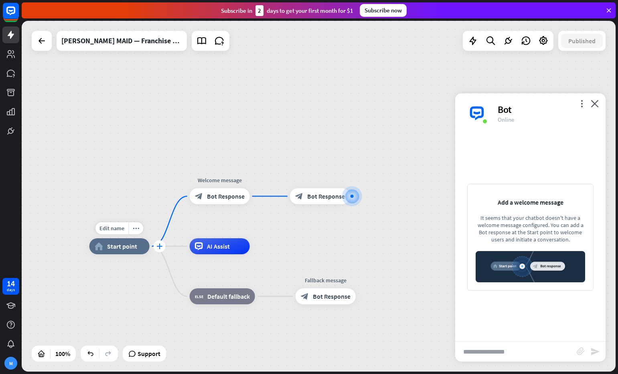
click at [158, 252] on div "plus" at bounding box center [160, 247] width 12 height 12
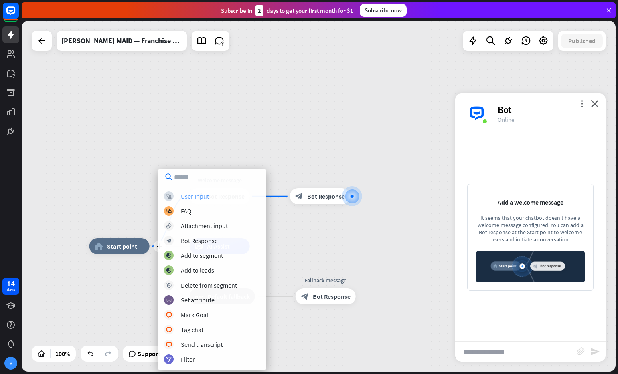
click at [197, 196] on div "User Input" at bounding box center [195, 196] width 28 height 8
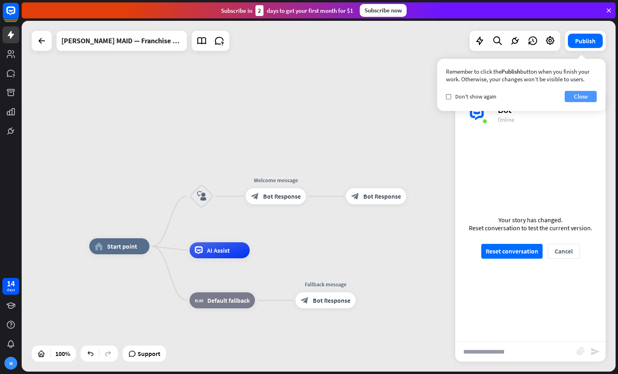
click at [578, 99] on button "Close" at bounding box center [580, 96] width 32 height 11
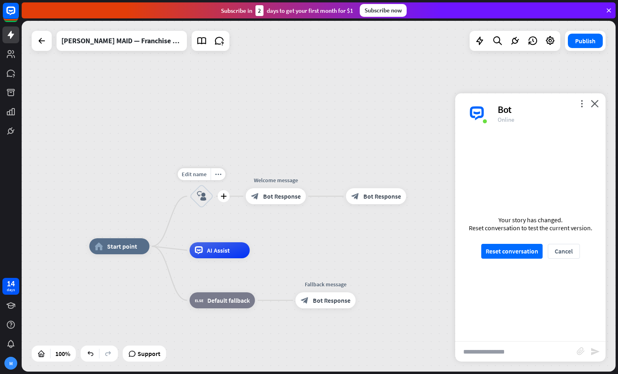
click at [205, 197] on icon "block_user_input" at bounding box center [202, 197] width 10 height 10
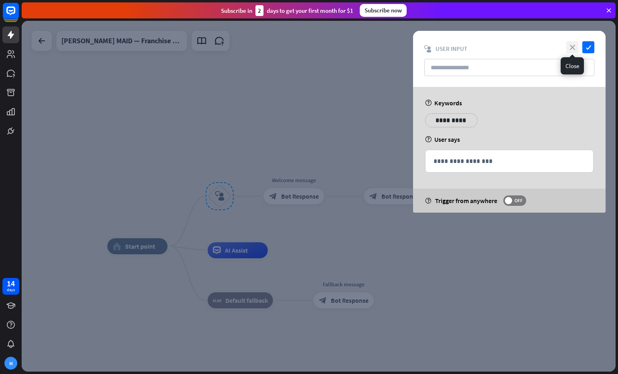
click at [574, 47] on icon "close" at bounding box center [572, 47] width 12 height 12
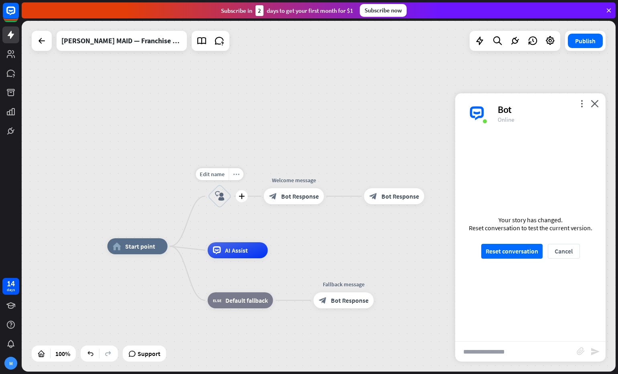
click at [233, 175] on icon "more_horiz" at bounding box center [236, 175] width 6 height 6
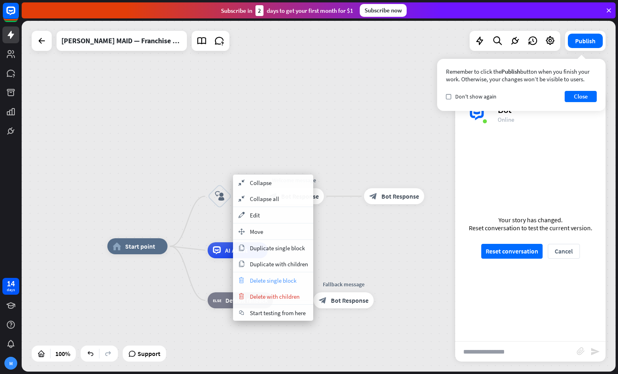
click at [284, 284] on span "Delete single block" at bounding box center [273, 281] width 47 height 8
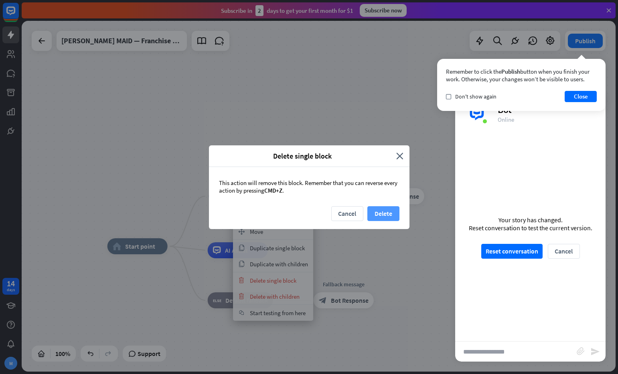
click at [385, 214] on button "Delete" at bounding box center [383, 213] width 32 height 15
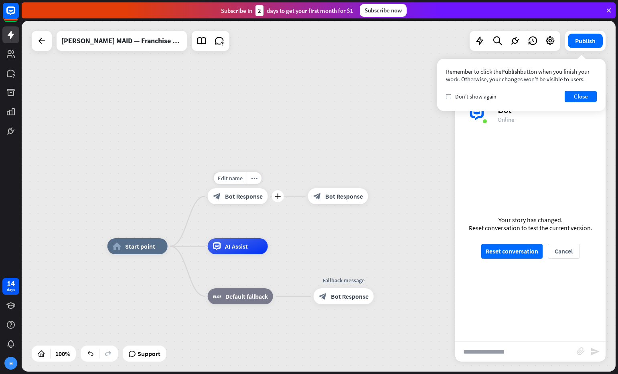
click at [222, 197] on div "block_bot_response Bot Response" at bounding box center [238, 196] width 60 height 16
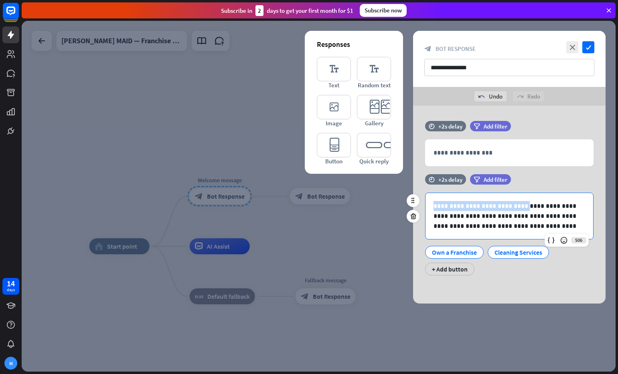
drag, startPoint x: 520, startPoint y: 206, endPoint x: 407, endPoint y: 204, distance: 113.5
click at [413, 204] on div "**********" at bounding box center [509, 228] width 192 height 109
copy p "**********"
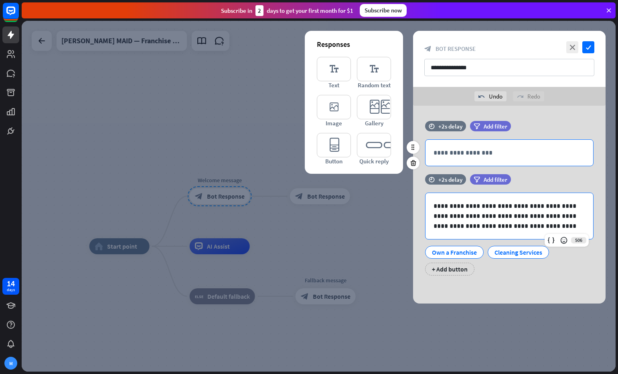
click at [471, 146] on div "**********" at bounding box center [509, 153] width 168 height 26
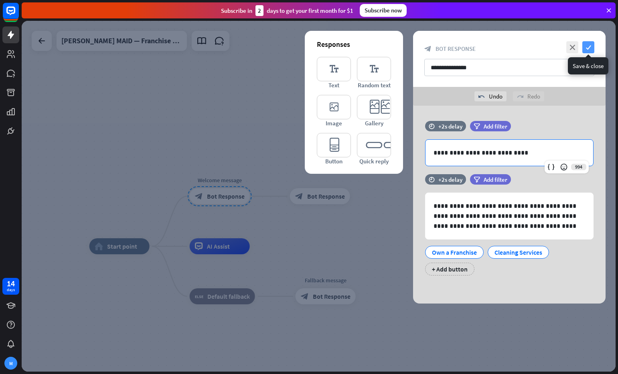
click at [592, 46] on icon "check" at bounding box center [588, 47] width 12 height 12
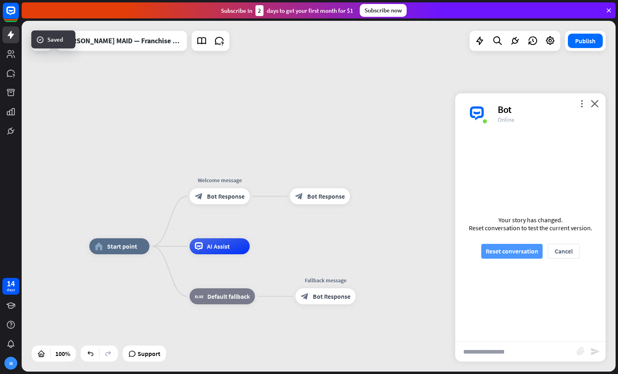
click at [518, 255] on button "Reset conversation" at bounding box center [511, 251] width 61 height 15
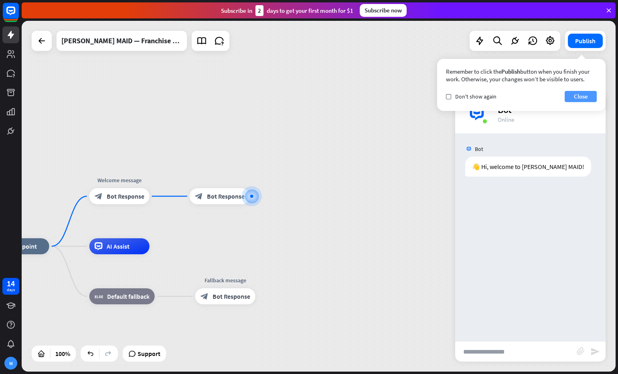
click at [578, 97] on button "Close" at bounding box center [580, 96] width 32 height 11
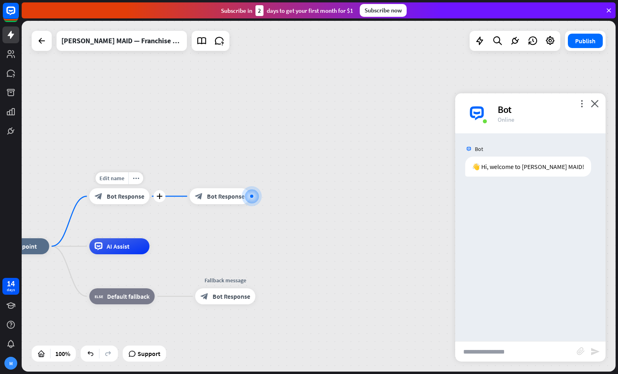
click at [120, 198] on span "Bot Response" at bounding box center [126, 196] width 38 height 8
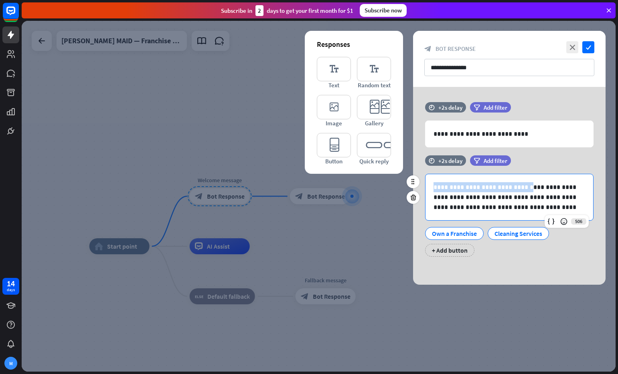
drag, startPoint x: 522, startPoint y: 188, endPoint x: 435, endPoint y: 185, distance: 86.2
click at [430, 185] on div "**********" at bounding box center [509, 197] width 168 height 46
click at [515, 194] on p "**********" at bounding box center [509, 197] width 152 height 30
drag, startPoint x: 522, startPoint y: 188, endPoint x: 435, endPoint y: 186, distance: 86.2
click at [420, 186] on div "**********" at bounding box center [509, 215] width 192 height 83
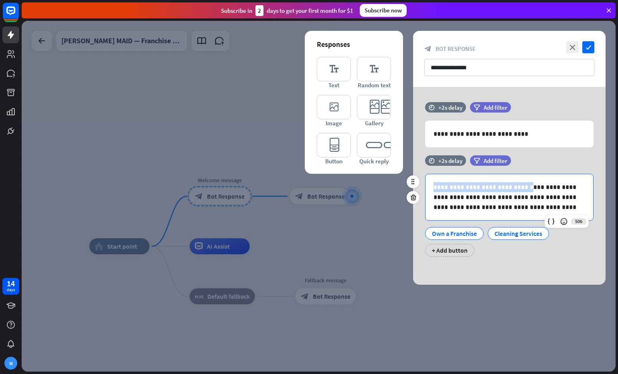
drag, startPoint x: 463, startPoint y: 186, endPoint x: 530, endPoint y: 187, distance: 66.5
click at [465, 186] on p "**********" at bounding box center [509, 197] width 152 height 30
drag, startPoint x: 520, startPoint y: 188, endPoint x: 446, endPoint y: 182, distance: 74.4
click at [422, 186] on div "**********" at bounding box center [509, 215] width 192 height 83
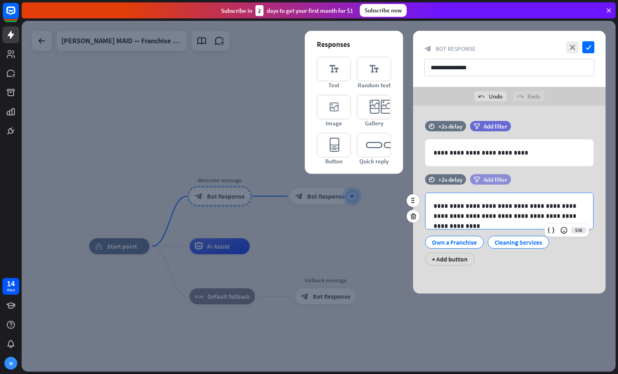
click at [486, 182] on span "Add filter" at bounding box center [495, 180] width 24 height 8
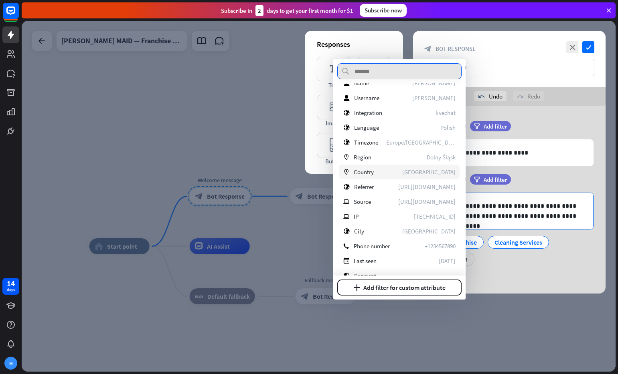
scroll to position [206, 0]
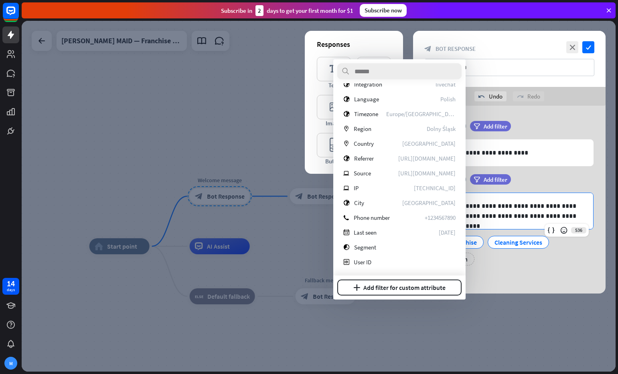
click at [530, 196] on div "**********" at bounding box center [509, 211] width 168 height 36
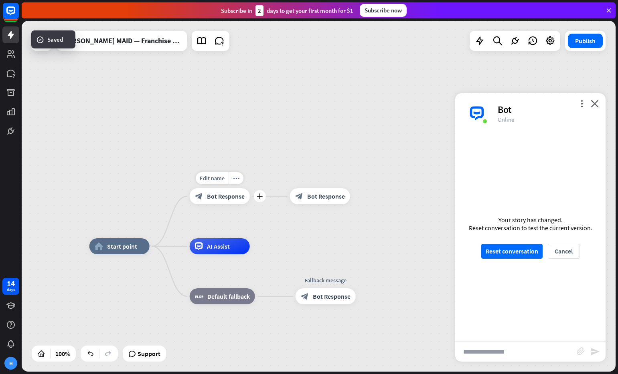
click at [227, 199] on span "Bot Response" at bounding box center [226, 196] width 38 height 8
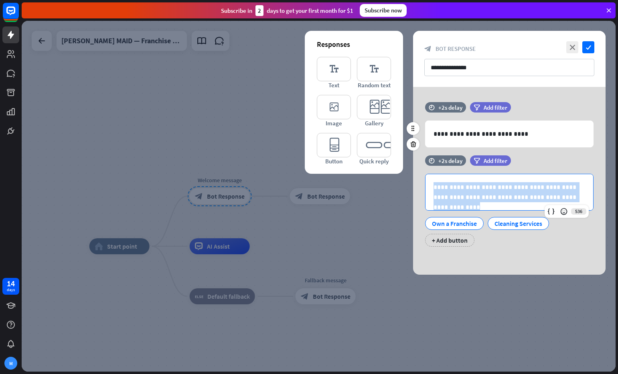
drag, startPoint x: 575, startPoint y: 203, endPoint x: 465, endPoint y: 153, distance: 121.6
click at [389, 184] on div "**********" at bounding box center [319, 196] width 594 height 351
copy p "**********"
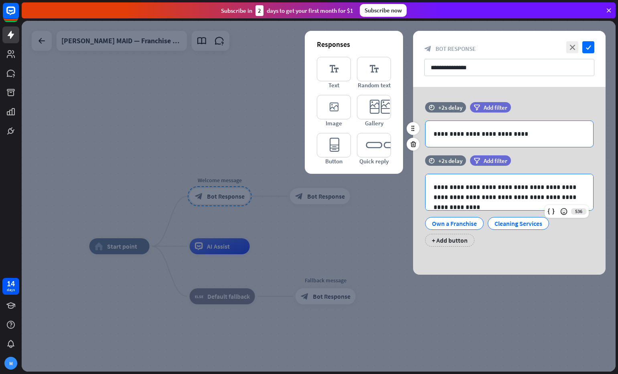
click at [546, 134] on p "**********" at bounding box center [509, 134] width 152 height 10
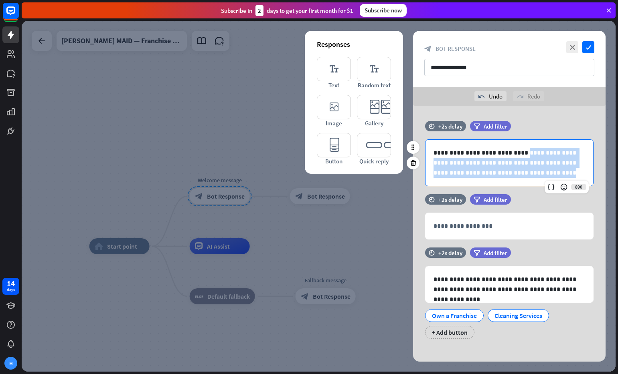
drag, startPoint x: 519, startPoint y: 152, endPoint x: 538, endPoint y: 178, distance: 31.9
click at [538, 178] on div "**********" at bounding box center [509, 163] width 168 height 46
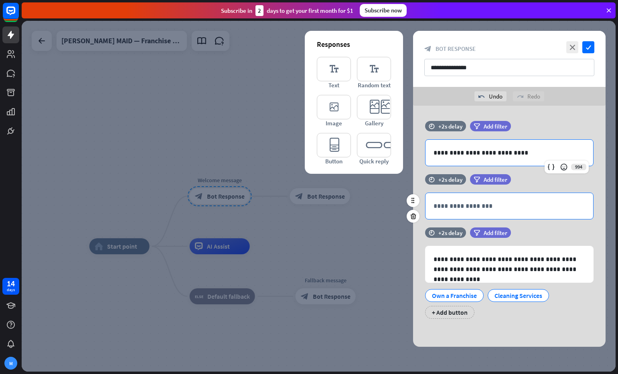
click at [513, 196] on div "**********" at bounding box center [509, 206] width 168 height 26
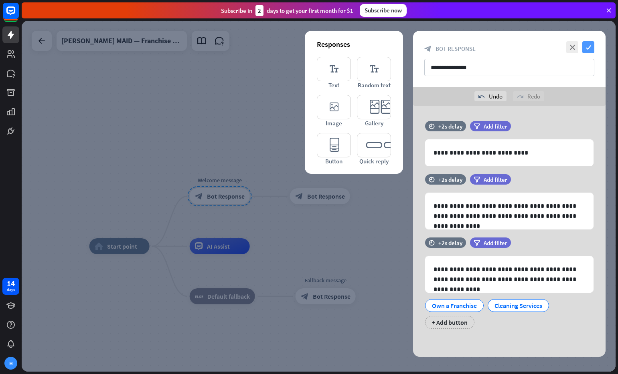
click at [587, 49] on icon "check" at bounding box center [588, 47] width 12 height 12
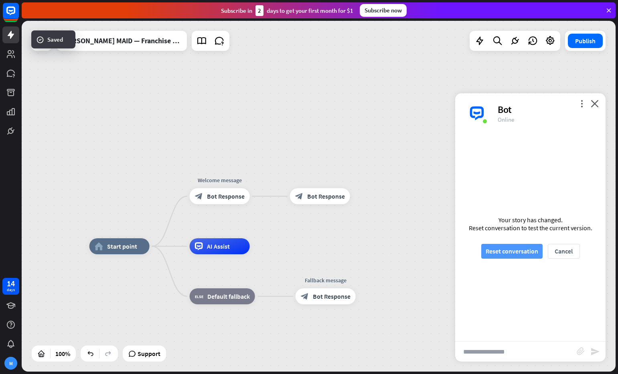
click at [505, 250] on button "Reset conversation" at bounding box center [511, 251] width 61 height 15
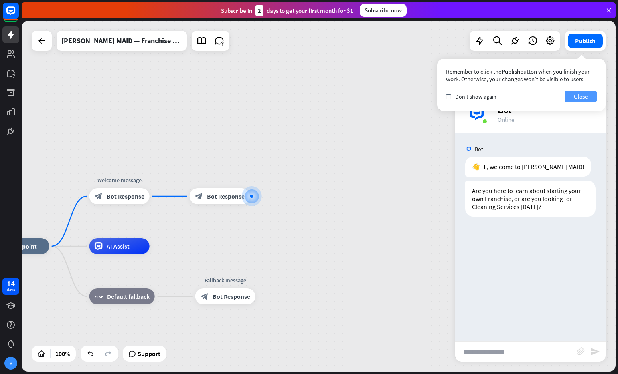
click at [574, 96] on button "Close" at bounding box center [580, 96] width 32 height 11
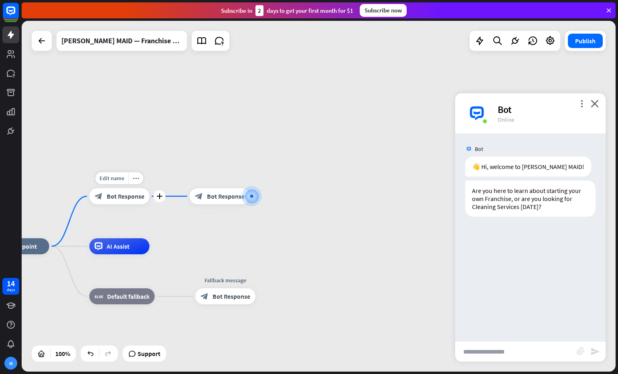
click at [119, 201] on div "block_bot_response Bot Response" at bounding box center [119, 196] width 60 height 16
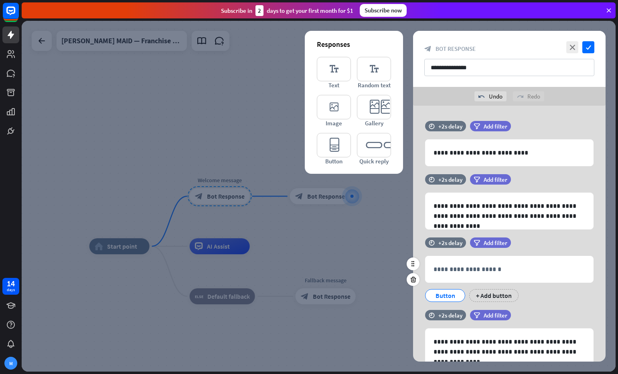
scroll to position [68, 0]
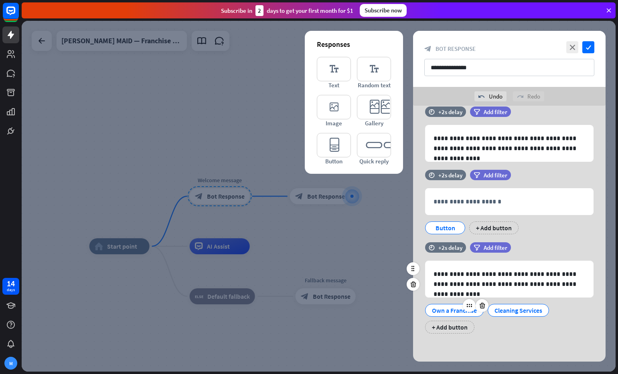
click at [449, 308] on div "Own a Franchise" at bounding box center [454, 311] width 45 height 12
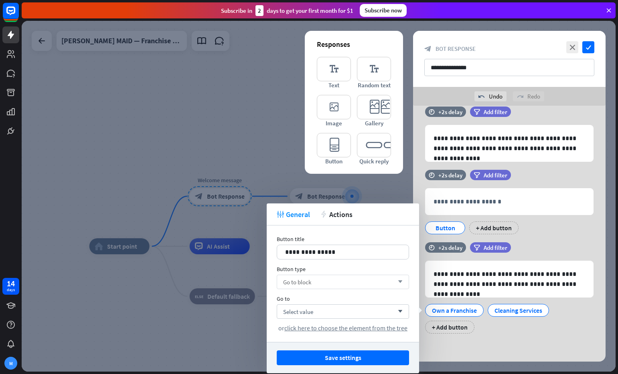
click at [358, 287] on div "Go to block arrow_down" at bounding box center [343, 282] width 132 height 14
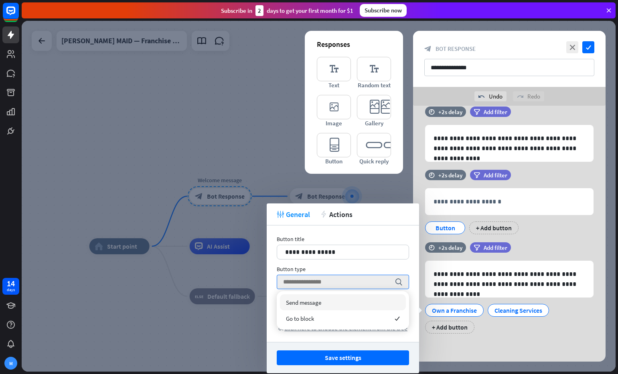
click at [351, 305] on div "Send message" at bounding box center [343, 303] width 126 height 16
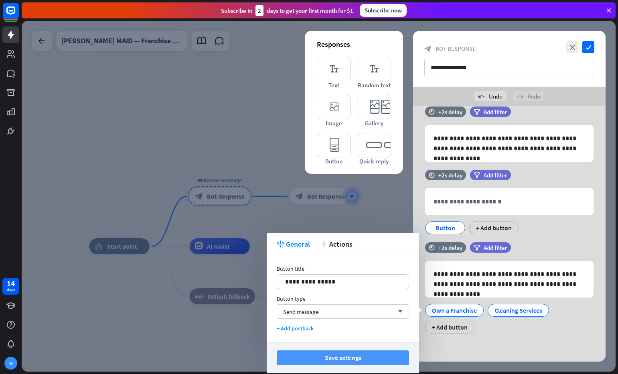
click at [395, 357] on button "Save settings" at bounding box center [343, 358] width 132 height 15
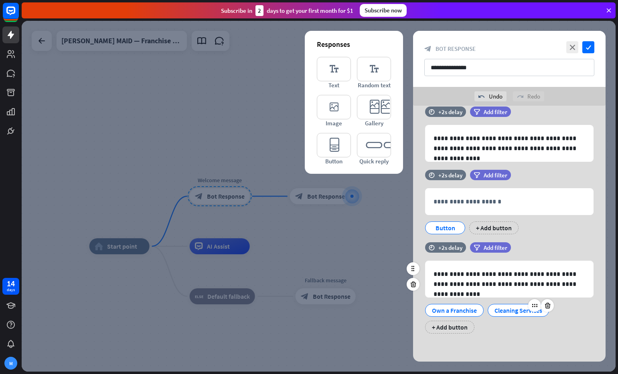
click at [515, 311] on div "Cleaning Services" at bounding box center [518, 311] width 48 height 12
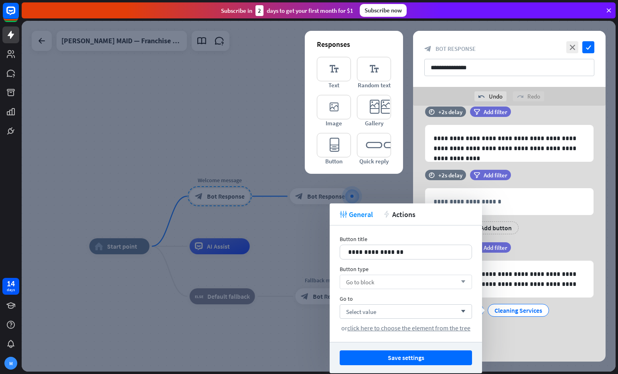
click at [384, 281] on div "Go to block arrow_down" at bounding box center [406, 282] width 132 height 14
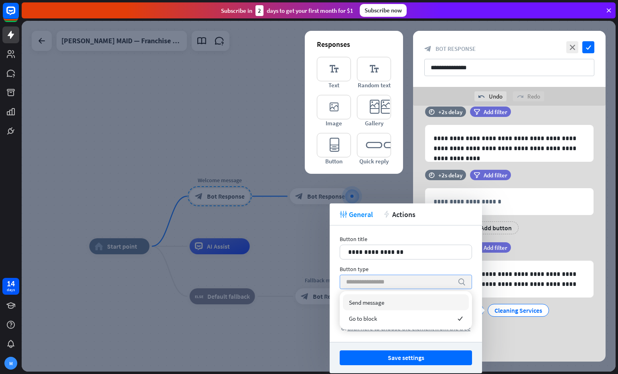
click at [384, 306] on div "Send message" at bounding box center [406, 303] width 126 height 16
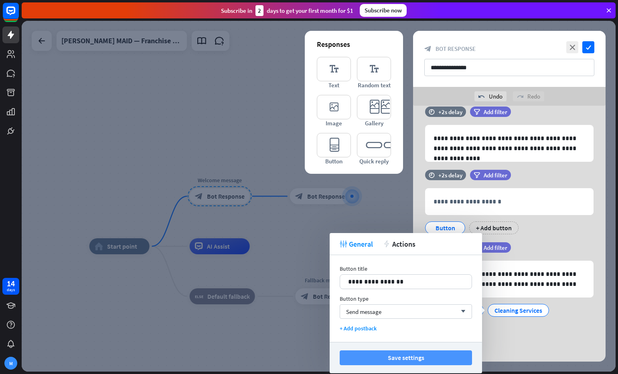
drag, startPoint x: 442, startPoint y: 359, endPoint x: 455, endPoint y: 334, distance: 28.9
click at [443, 359] on button "Save settings" at bounding box center [406, 358] width 132 height 15
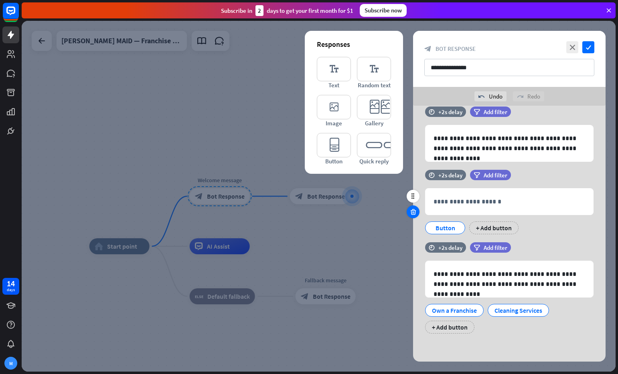
click at [414, 214] on icon at bounding box center [413, 211] width 8 height 7
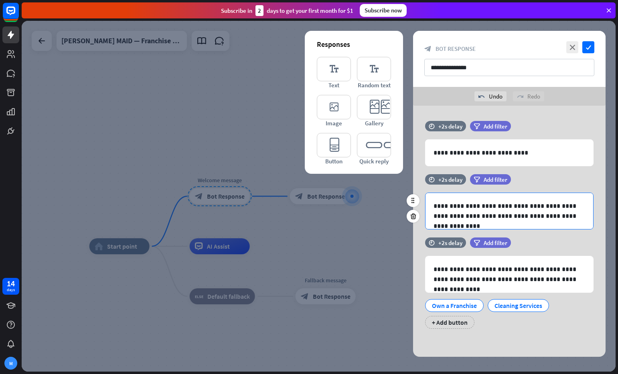
scroll to position [0, 0]
click at [440, 180] on div "+2s delay" at bounding box center [450, 180] width 24 height 8
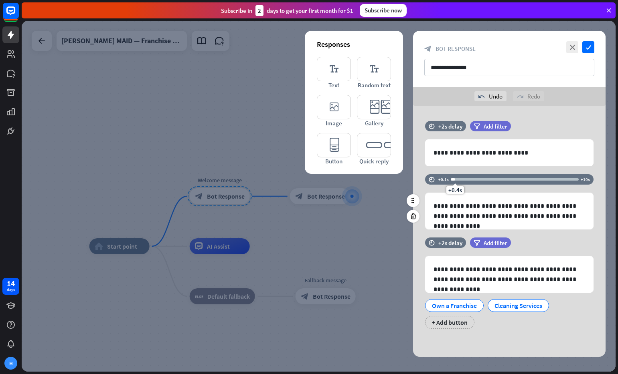
drag, startPoint x: 471, startPoint y: 181, endPoint x: 454, endPoint y: 181, distance: 17.2
click at [454, 181] on div "+0.4s" at bounding box center [455, 180] width 6 height 6
click at [588, 48] on icon "check" at bounding box center [588, 47] width 12 height 12
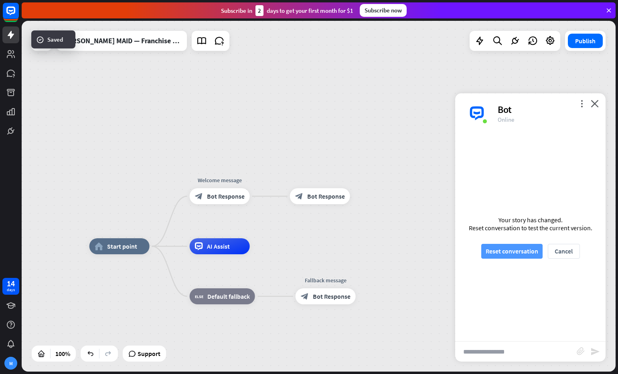
click at [516, 246] on button "Reset conversation" at bounding box center [511, 251] width 61 height 15
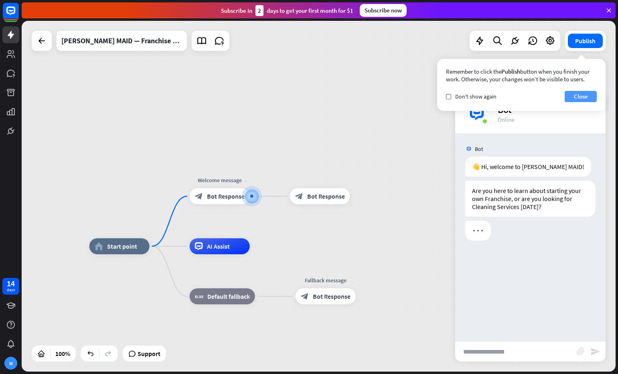
click at [572, 97] on button "Close" at bounding box center [580, 96] width 32 height 11
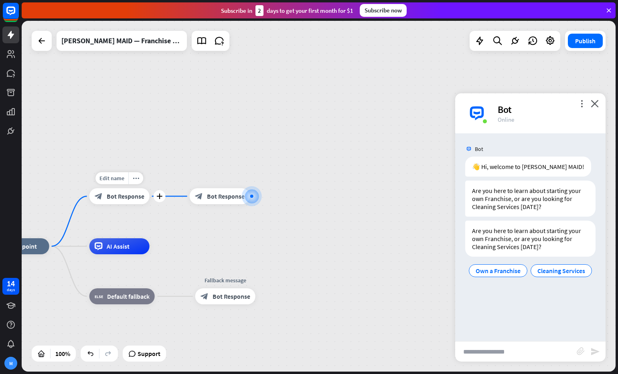
click at [119, 196] on span "Bot Response" at bounding box center [126, 196] width 38 height 8
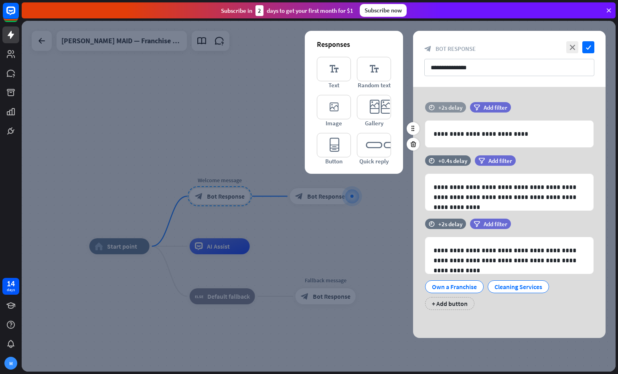
click at [447, 108] on div "+2s delay" at bounding box center [450, 108] width 24 height 8
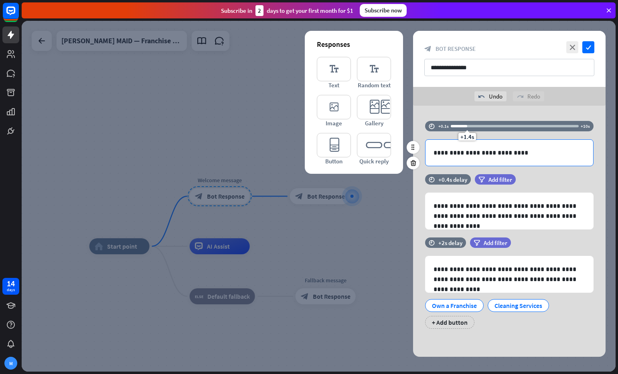
drag, startPoint x: 473, startPoint y: 115, endPoint x: 455, endPoint y: 152, distance: 41.4
click at [466, 116] on div "**********" at bounding box center [509, 231] width 192 height 251
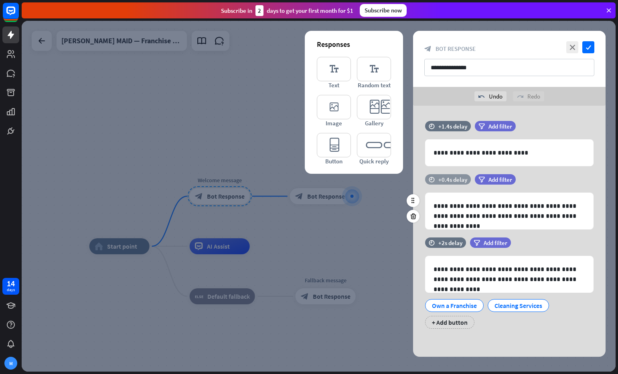
click at [452, 184] on div "time +0.4s delay" at bounding box center [448, 179] width 46 height 10
drag, startPoint x: 456, startPoint y: 190, endPoint x: 475, endPoint y: 191, distance: 18.5
click at [467, 190] on span "+1.4s" at bounding box center [468, 190] width 14 height 8
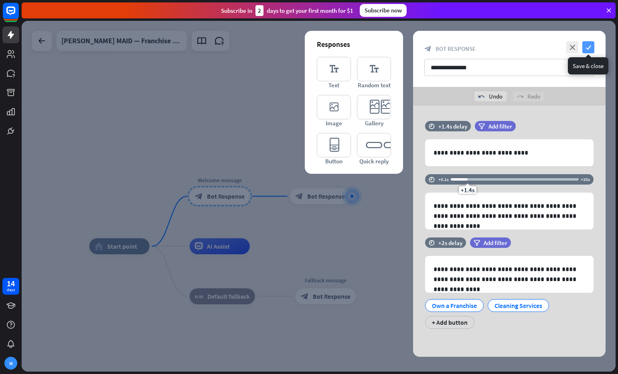
click at [584, 47] on icon "check" at bounding box center [588, 47] width 12 height 12
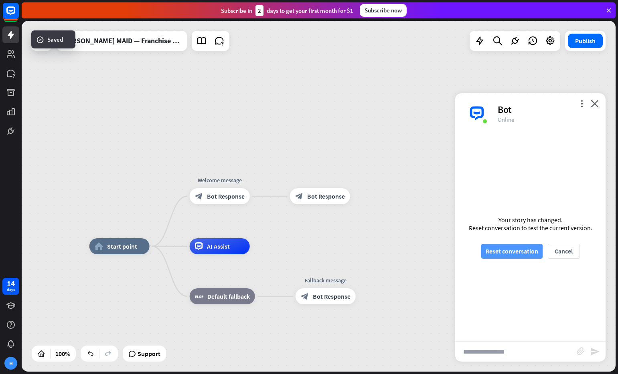
click at [504, 252] on button "Reset conversation" at bounding box center [511, 251] width 61 height 15
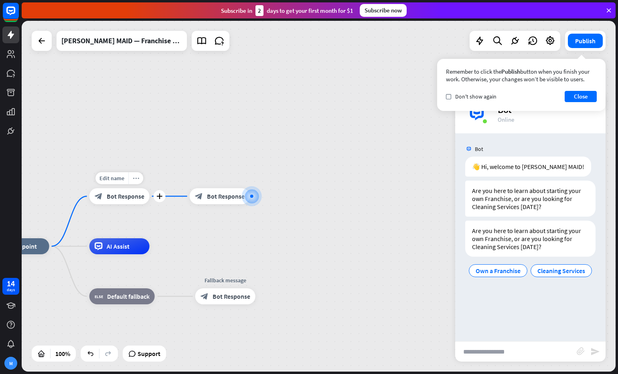
click at [138, 179] on icon "more_horiz" at bounding box center [136, 179] width 6 height 6
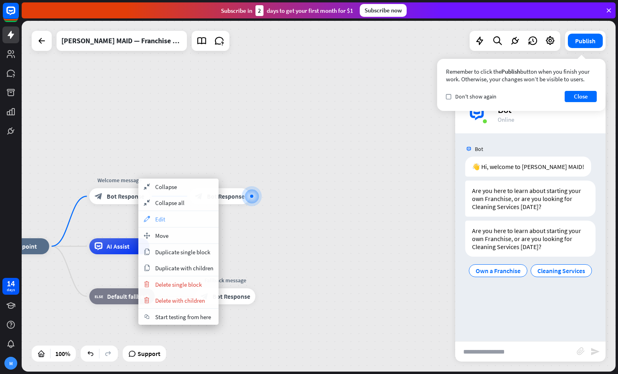
click at [188, 220] on div "appearance Edit" at bounding box center [178, 219] width 80 height 16
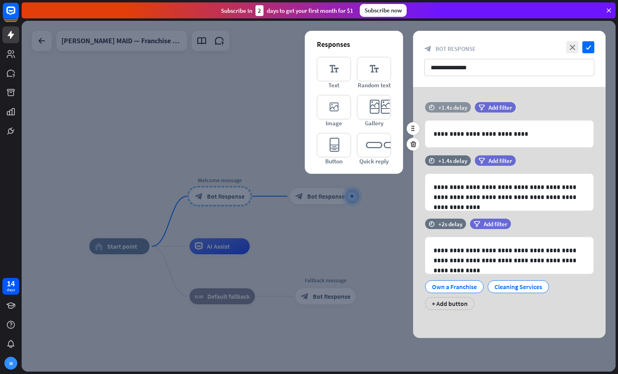
click at [445, 109] on div "+1.4s delay" at bounding box center [452, 108] width 29 height 8
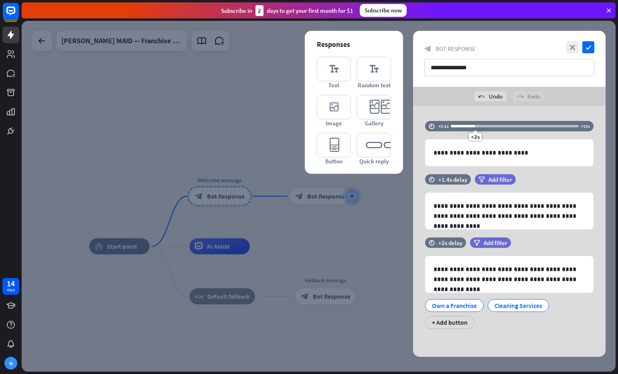
drag, startPoint x: 470, startPoint y: 117, endPoint x: 474, endPoint y: 117, distance: 4.5
click at [474, 117] on div "**********" at bounding box center [509, 231] width 192 height 251
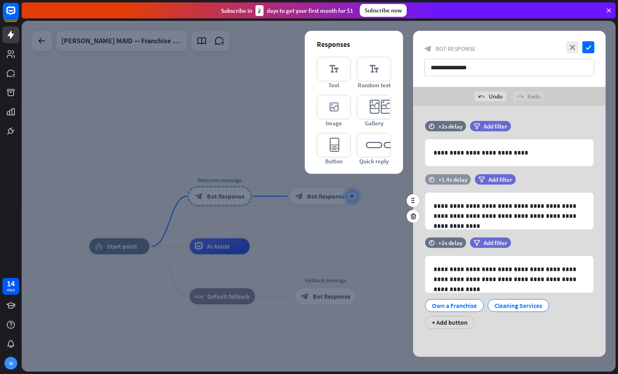
click at [460, 178] on div "+1.4s delay" at bounding box center [452, 180] width 29 height 8
drag, startPoint x: 470, startPoint y: 190, endPoint x: 475, endPoint y: 190, distance: 4.8
click at [475, 190] on span "+2s" at bounding box center [475, 190] width 9 height 8
click at [413, 218] on icon at bounding box center [413, 216] width 8 height 7
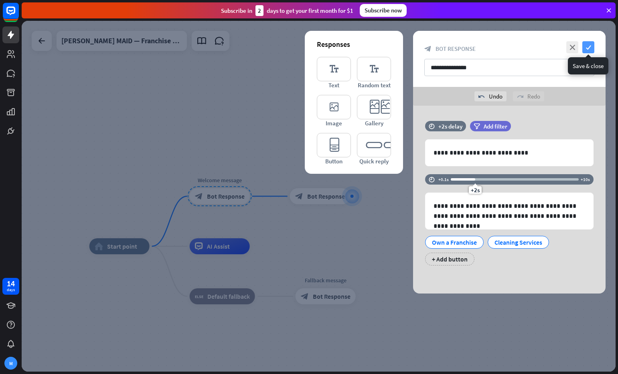
click at [588, 49] on icon "check" at bounding box center [588, 47] width 12 height 12
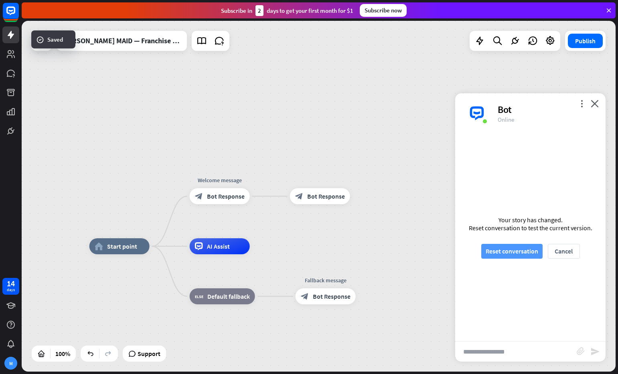
click at [509, 251] on button "Reset conversation" at bounding box center [511, 251] width 61 height 15
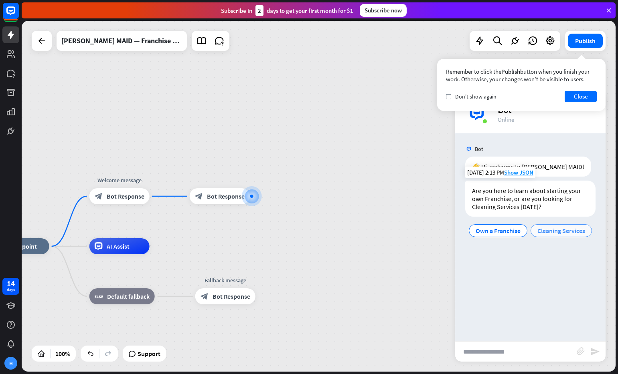
click at [556, 231] on span "Cleaning Services" at bounding box center [561, 231] width 48 height 8
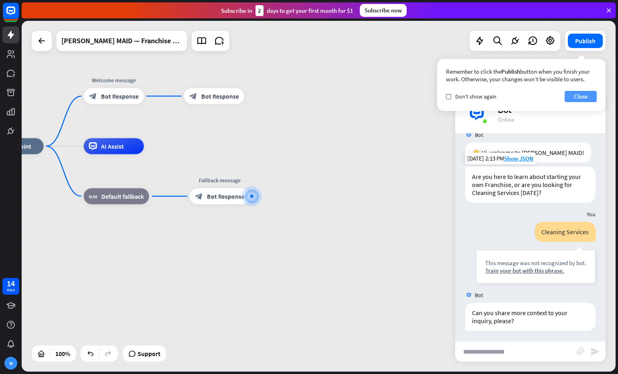
scroll to position [16, 0]
click at [574, 95] on button "Close" at bounding box center [580, 96] width 32 height 11
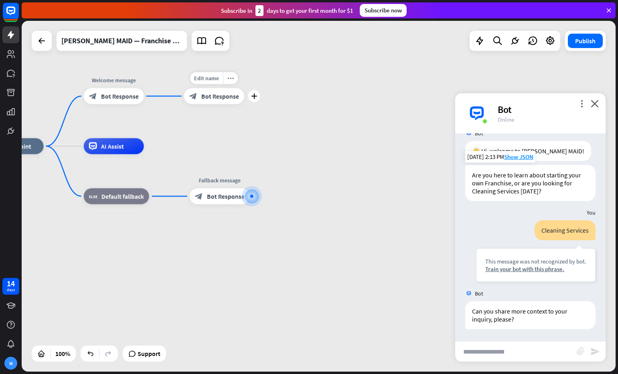
click at [225, 97] on span "Bot Response" at bounding box center [220, 96] width 38 height 8
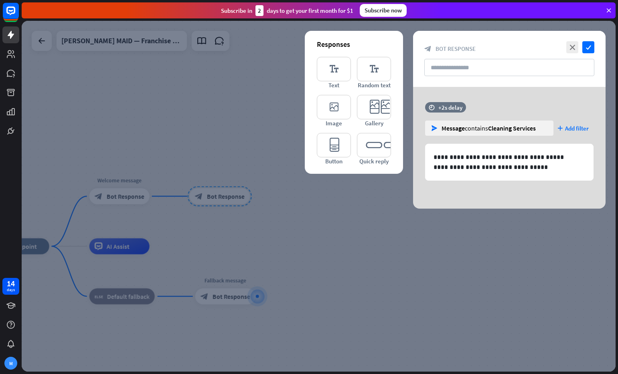
click at [131, 195] on div at bounding box center [319, 196] width 594 height 351
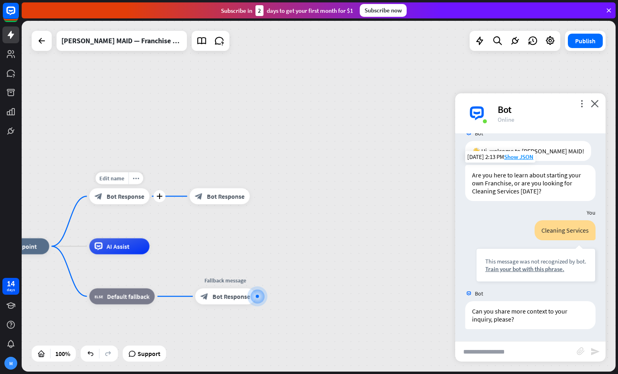
click at [133, 196] on span "Bot Response" at bounding box center [126, 196] width 38 height 8
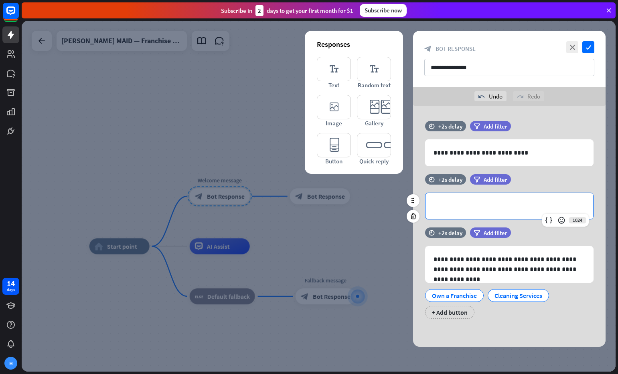
drag, startPoint x: 528, startPoint y: 194, endPoint x: 454, endPoint y: 194, distance: 74.2
click at [522, 234] on div "**********" at bounding box center [509, 226] width 192 height 241
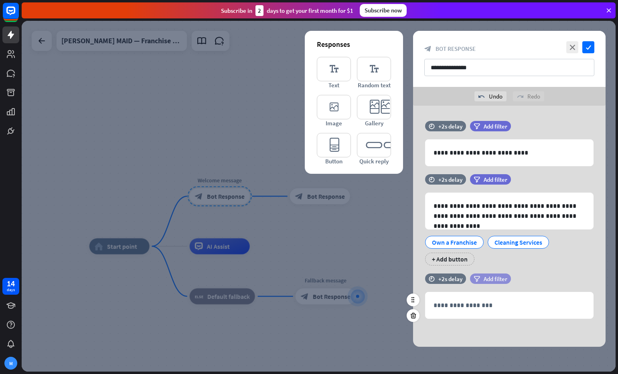
click at [492, 276] on span "Add filter" at bounding box center [495, 279] width 24 height 8
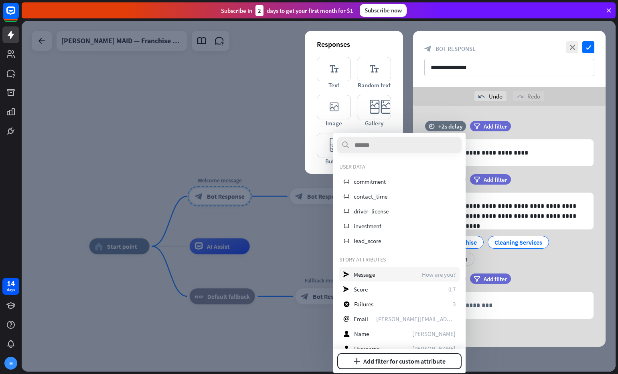
click at [392, 273] on div "send Message How are you?" at bounding box center [399, 274] width 120 height 14
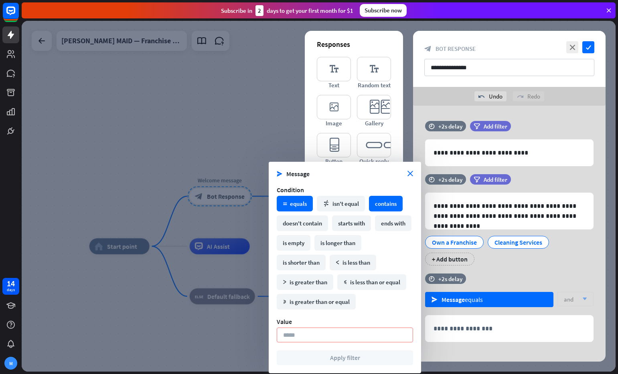
click at [382, 203] on div "contains" at bounding box center [386, 204] width 34 height 16
click at [334, 333] on input at bounding box center [345, 335] width 136 height 15
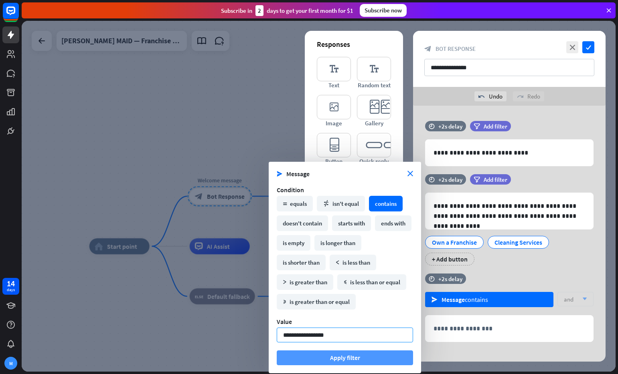
type input "**********"
click at [336, 362] on button "Apply filter" at bounding box center [345, 358] width 136 height 15
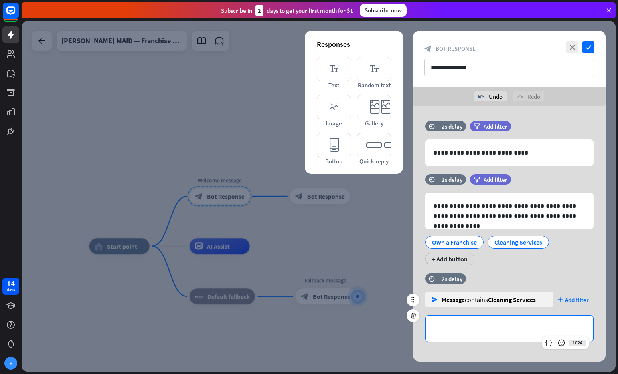
click at [493, 325] on p "**********" at bounding box center [509, 329] width 152 height 10
click at [591, 44] on icon "check" at bounding box center [588, 47] width 12 height 12
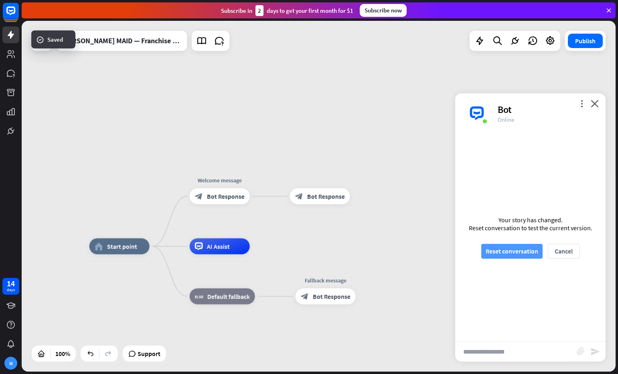
click at [510, 252] on button "Reset conversation" at bounding box center [511, 251] width 61 height 15
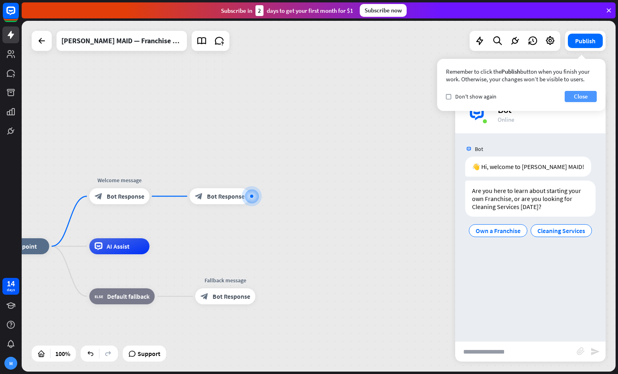
click at [578, 99] on button "Close" at bounding box center [580, 96] width 32 height 11
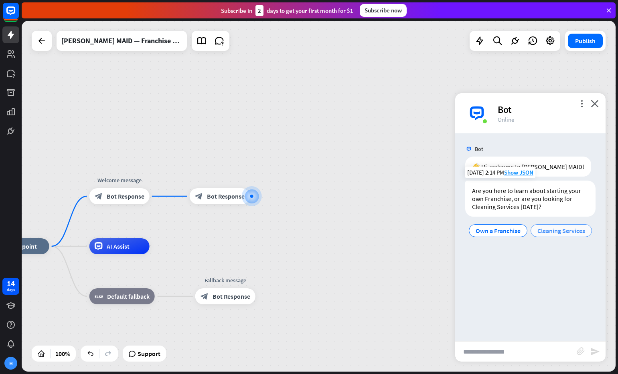
click at [542, 231] on span "Cleaning Services" at bounding box center [561, 231] width 48 height 8
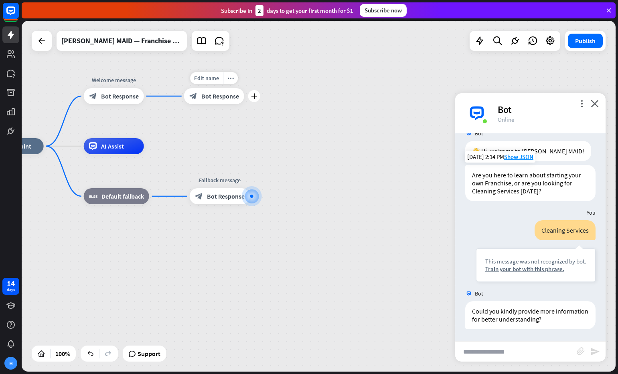
scroll to position [16, 0]
click at [202, 97] on span "Bot Response" at bounding box center [220, 96] width 38 height 8
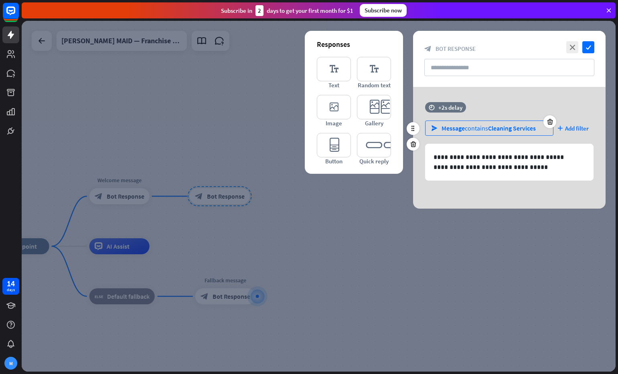
click at [510, 129] on span "Cleaning Services" at bounding box center [512, 128] width 48 height 8
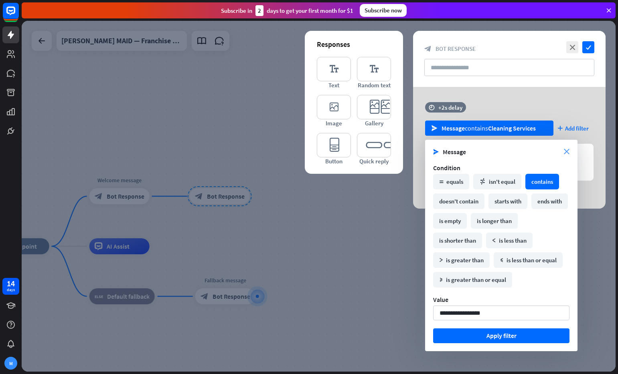
click at [568, 153] on icon "close" at bounding box center [567, 152] width 6 height 6
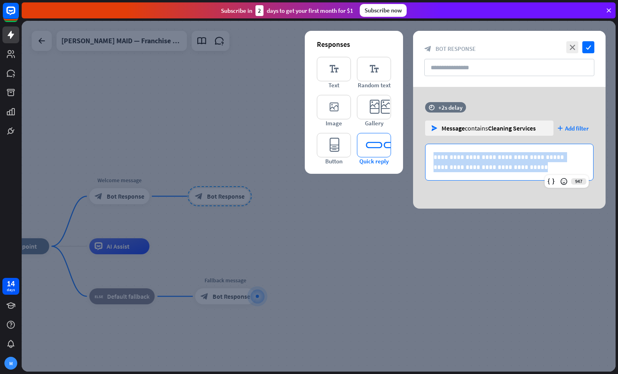
drag, startPoint x: 465, startPoint y: 164, endPoint x: 385, endPoint y: 152, distance: 81.1
click at [413, 152] on div "**********" at bounding box center [509, 148] width 192 height 122
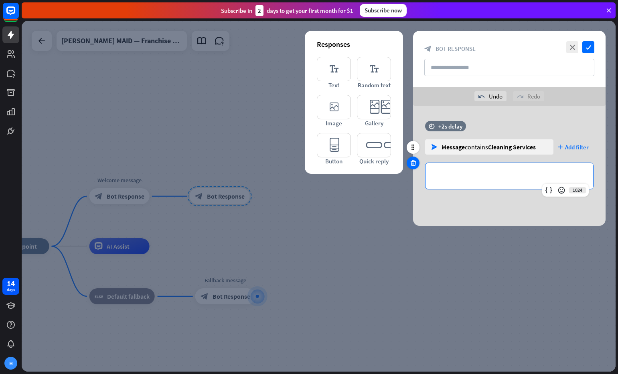
click at [414, 164] on icon at bounding box center [413, 163] width 8 height 7
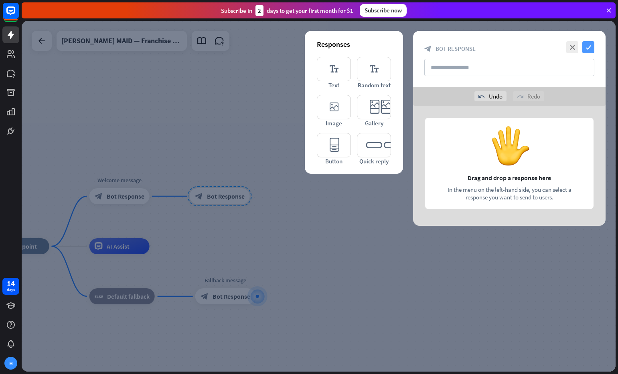
click at [586, 49] on icon "check" at bounding box center [588, 47] width 12 height 12
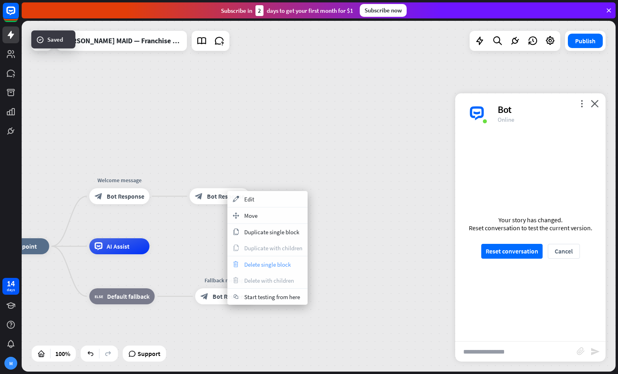
click at [276, 262] on span "Delete single block" at bounding box center [267, 265] width 47 height 8
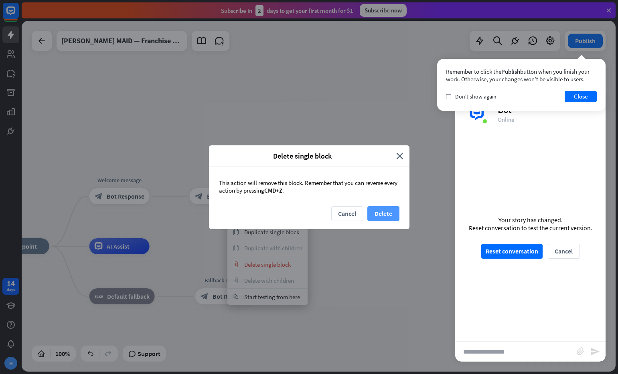
click at [389, 214] on button "Delete" at bounding box center [383, 213] width 32 height 15
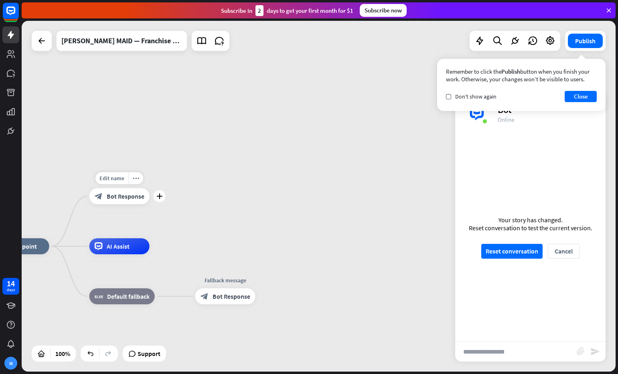
click at [121, 196] on span "Bot Response" at bounding box center [126, 196] width 38 height 8
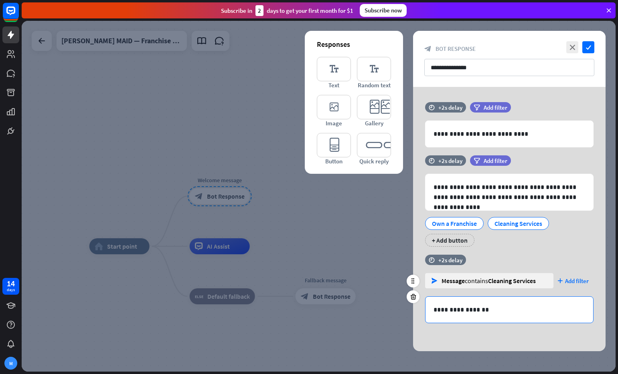
click at [479, 311] on p "**********" at bounding box center [509, 310] width 152 height 10
drag, startPoint x: 497, startPoint y: 313, endPoint x: 392, endPoint y: 303, distance: 105.1
click at [392, 303] on div "**********" at bounding box center [319, 196] width 594 height 351
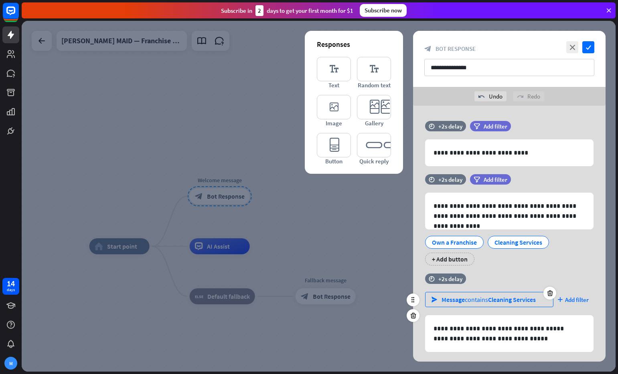
click at [453, 301] on span "Message" at bounding box center [452, 300] width 23 height 8
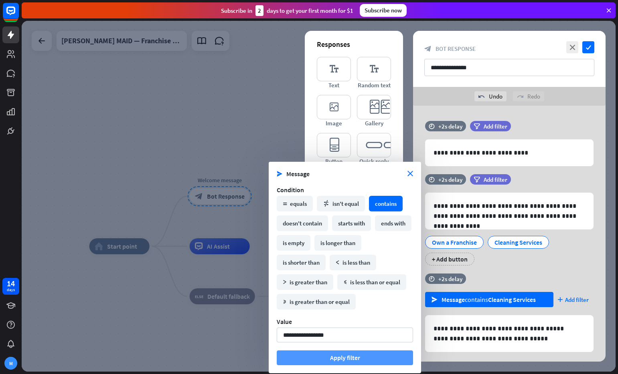
click at [384, 360] on button "Apply filter" at bounding box center [345, 358] width 136 height 15
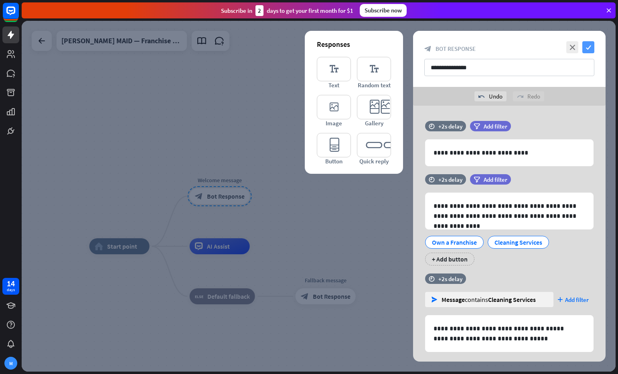
click at [586, 48] on icon "check" at bounding box center [588, 47] width 12 height 12
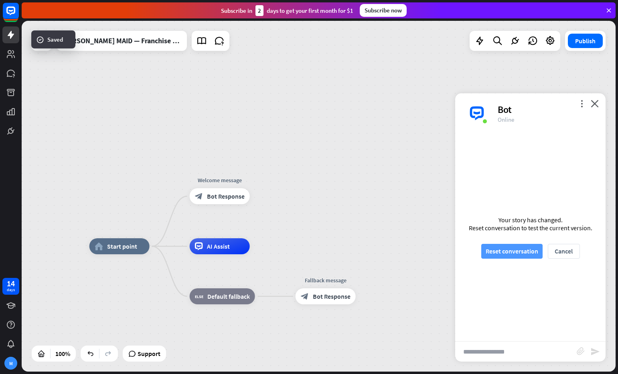
click at [516, 252] on button "Reset conversation" at bounding box center [511, 251] width 61 height 15
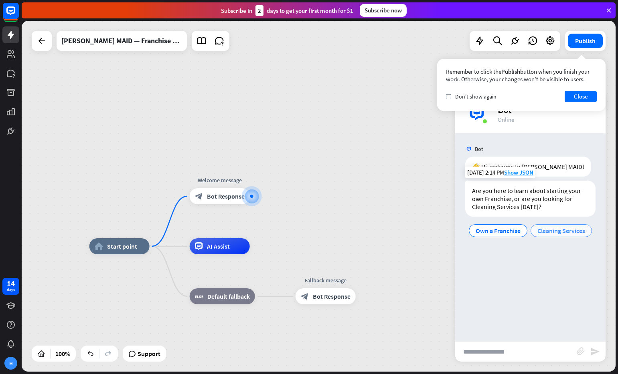
click at [548, 231] on span "Cleaning Services" at bounding box center [561, 231] width 48 height 8
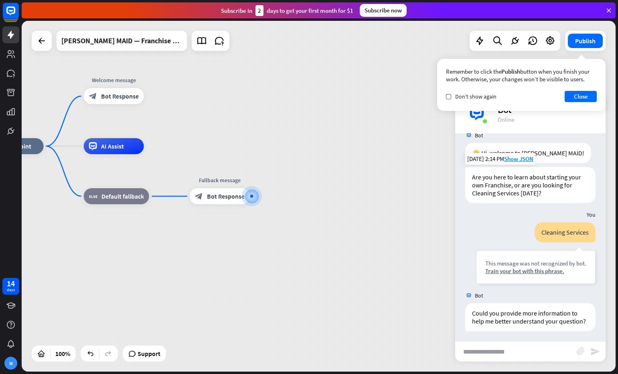
scroll to position [16, 0]
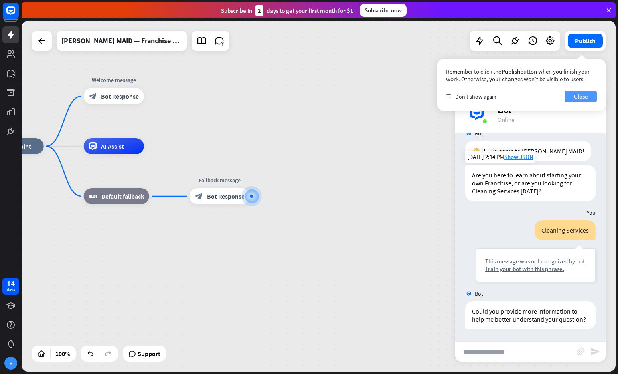
drag, startPoint x: 581, startPoint y: 95, endPoint x: 575, endPoint y: 94, distance: 6.0
click at [581, 95] on button "Close" at bounding box center [580, 96] width 32 height 11
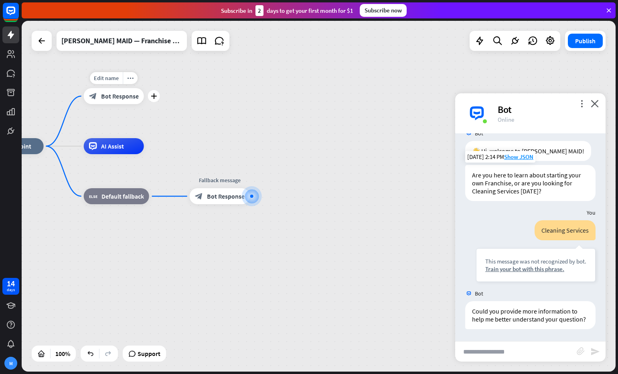
click at [120, 98] on span "Bot Response" at bounding box center [120, 96] width 38 height 8
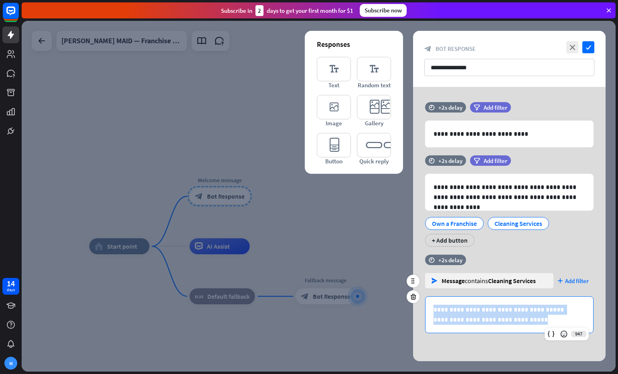
drag, startPoint x: 523, startPoint y: 322, endPoint x: 420, endPoint y: 311, distance: 103.6
click at [421, 312] on div "**********" at bounding box center [509, 315] width 192 height 37
copy div "**********"
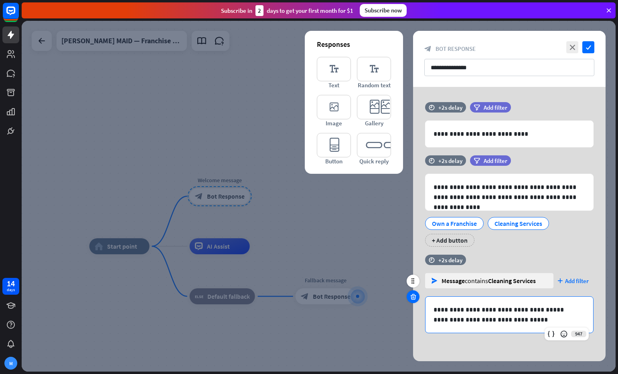
click at [413, 298] on icon at bounding box center [413, 296] width 8 height 7
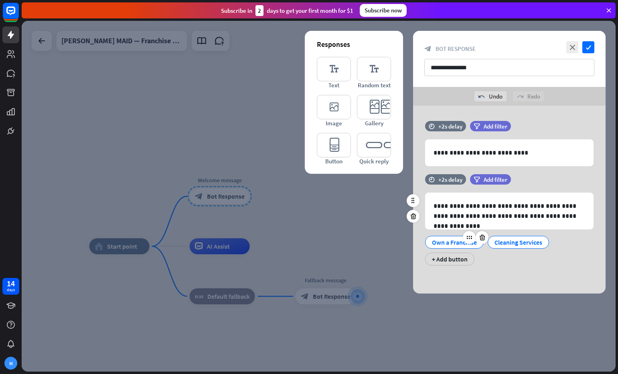
click at [455, 242] on div "Own a Franchise" at bounding box center [454, 243] width 45 height 12
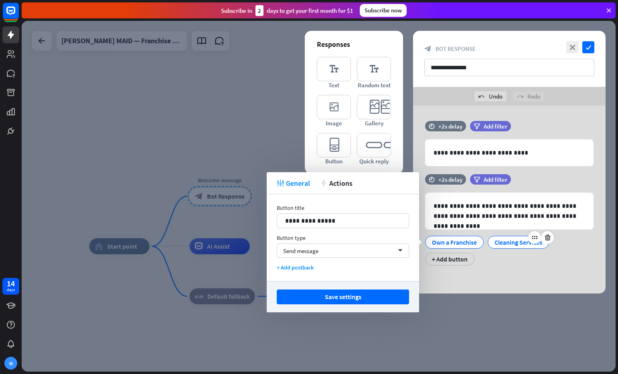
click at [510, 247] on div "Cleaning Services" at bounding box center [518, 243] width 48 height 12
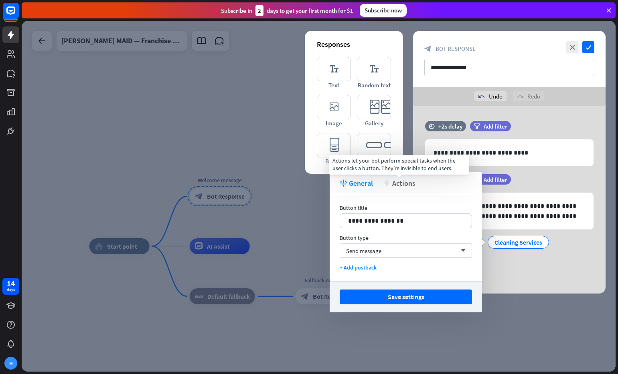
click at [397, 185] on span "Actions" at bounding box center [403, 183] width 23 height 9
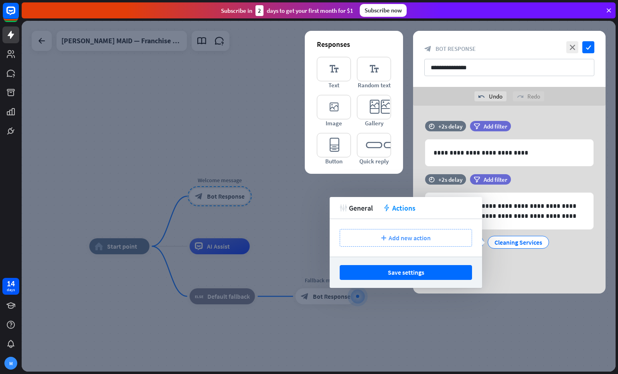
click at [398, 243] on div "plus Add new action" at bounding box center [406, 238] width 132 height 18
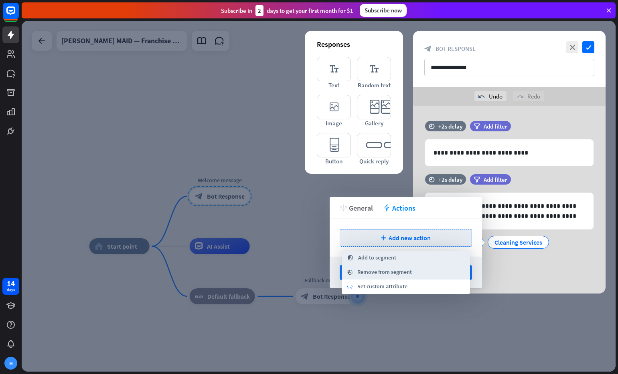
click at [371, 208] on span "General" at bounding box center [361, 208] width 24 height 9
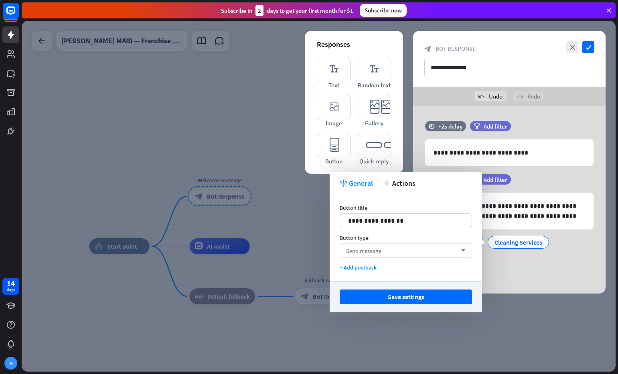
click at [373, 251] on span "Send message" at bounding box center [363, 251] width 35 height 8
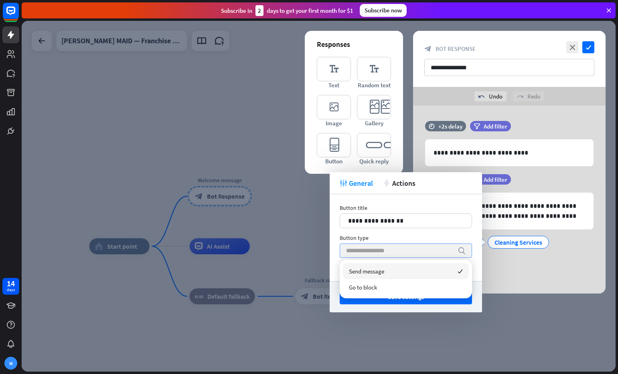
click at [383, 273] on span "Send message" at bounding box center [366, 272] width 35 height 8
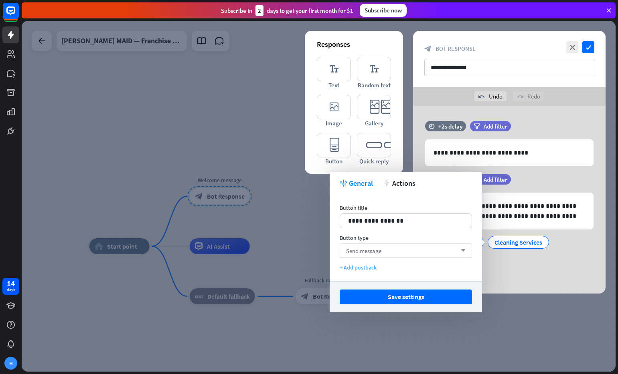
click at [362, 268] on div "+ Add postback" at bounding box center [406, 267] width 132 height 7
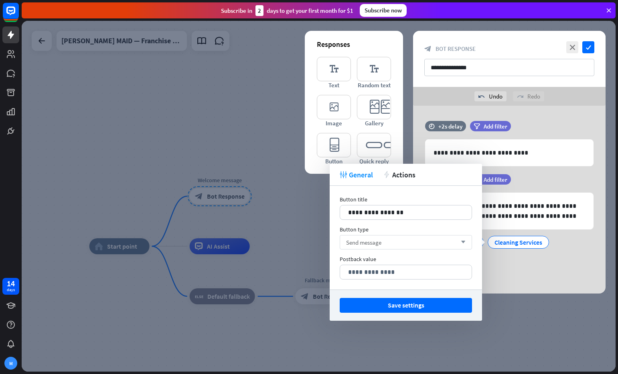
click at [364, 249] on div "Send message arrow_down" at bounding box center [406, 242] width 132 height 14
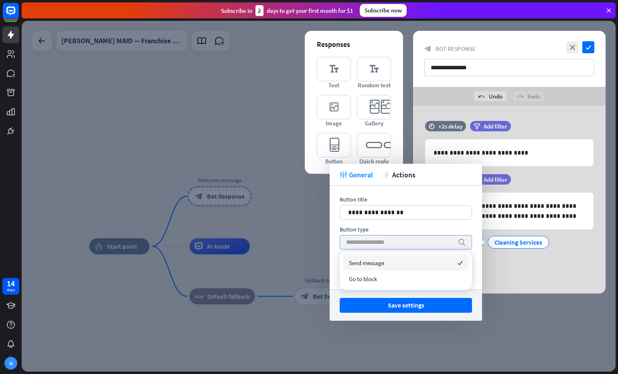
click at [368, 242] on input "search" at bounding box center [399, 243] width 107 height 14
click at [367, 262] on span "Send message" at bounding box center [366, 263] width 35 height 8
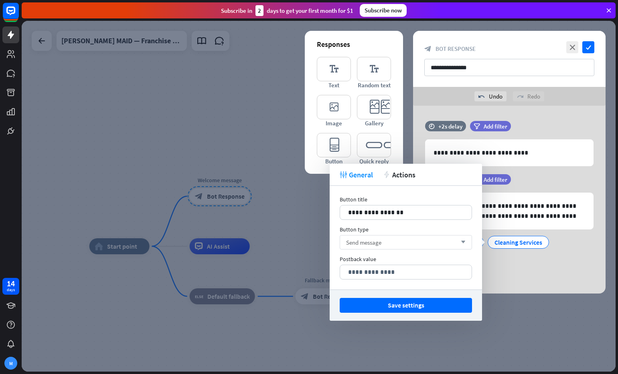
click at [383, 246] on div "Send message arrow_down" at bounding box center [406, 242] width 132 height 14
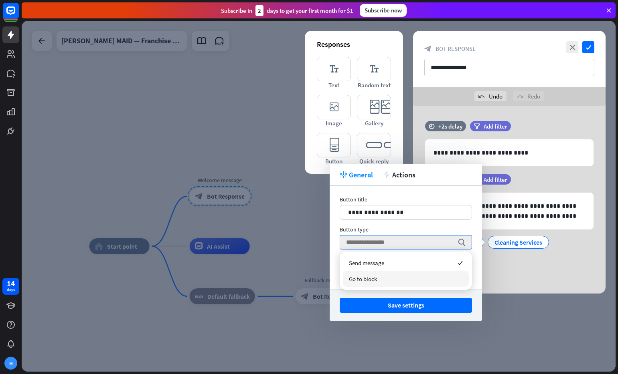
click at [375, 279] on span "Go to block" at bounding box center [363, 279] width 28 height 8
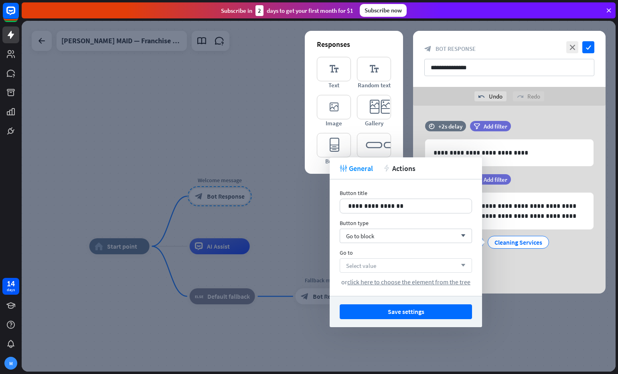
click at [395, 268] on div "Select value arrow_down" at bounding box center [406, 266] width 132 height 14
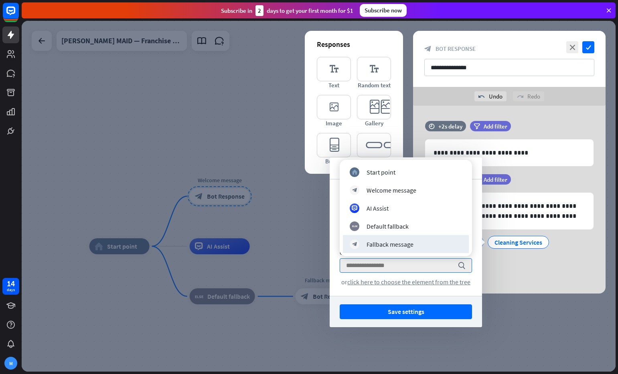
drag, startPoint x: 418, startPoint y: 309, endPoint x: 335, endPoint y: 255, distance: 99.1
click at [417, 309] on button "Save settings" at bounding box center [406, 312] width 132 height 15
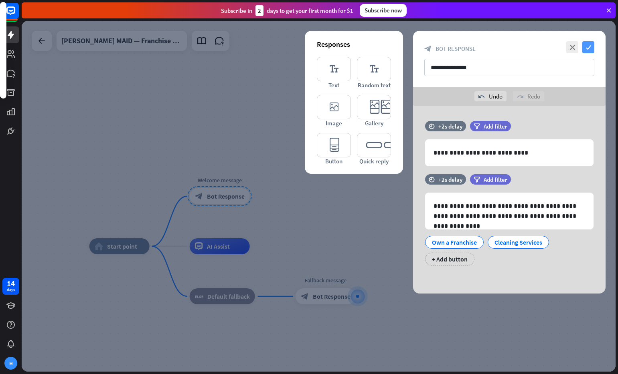
click at [586, 47] on icon "check" at bounding box center [588, 47] width 12 height 12
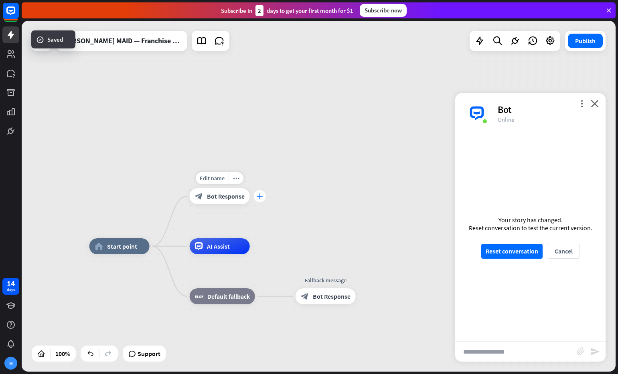
click at [259, 197] on icon "plus" at bounding box center [260, 197] width 6 height 6
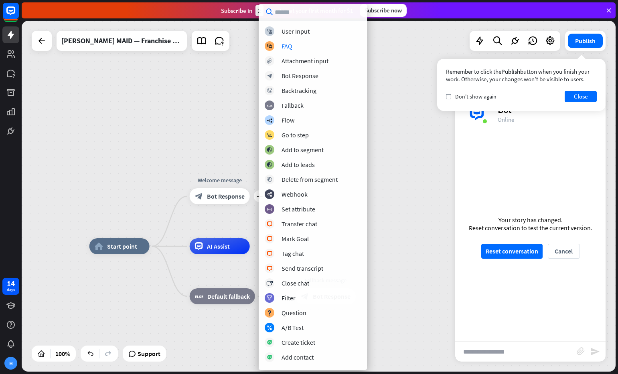
click at [560, 224] on div "Reset conversation to test the current version." at bounding box center [530, 228] width 123 height 8
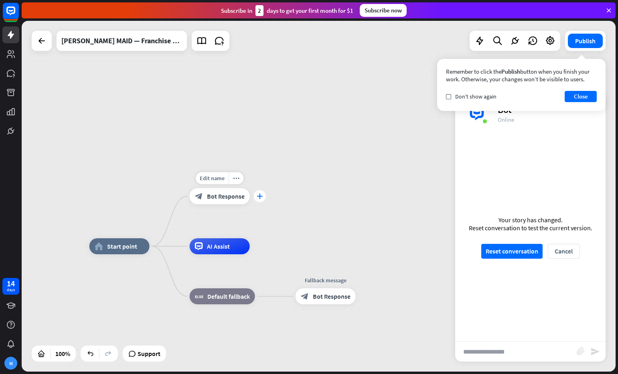
click at [257, 197] on icon "plus" at bounding box center [260, 197] width 6 height 6
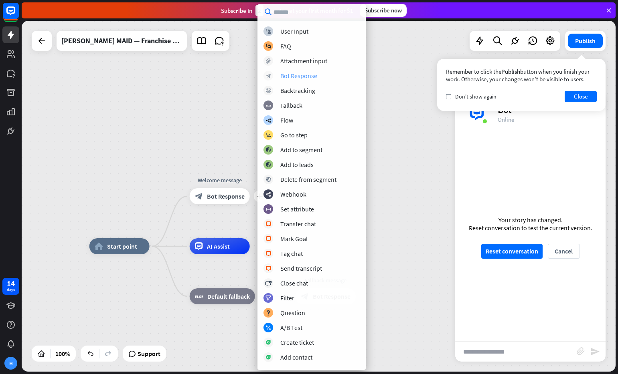
click at [295, 77] on div "Bot Response" at bounding box center [298, 76] width 37 height 8
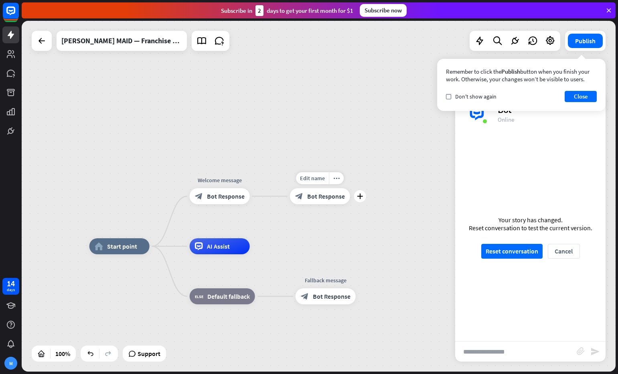
click at [317, 200] on span "Bot Response" at bounding box center [326, 196] width 38 height 8
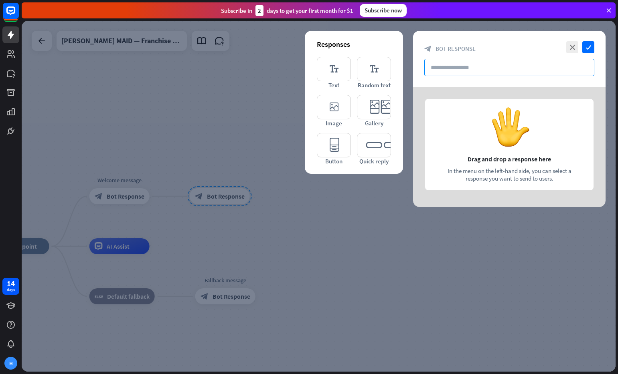
click at [457, 70] on input "text" at bounding box center [509, 67] width 170 height 17
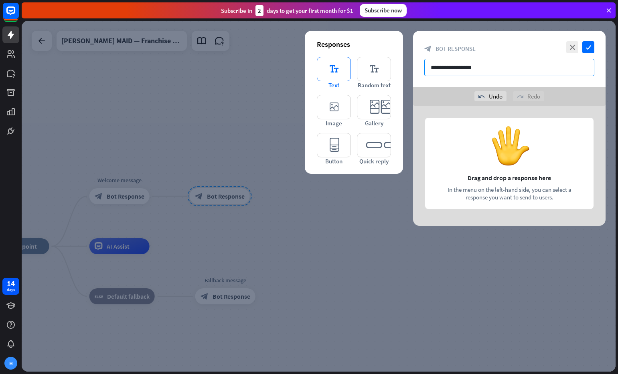
type input "**********"
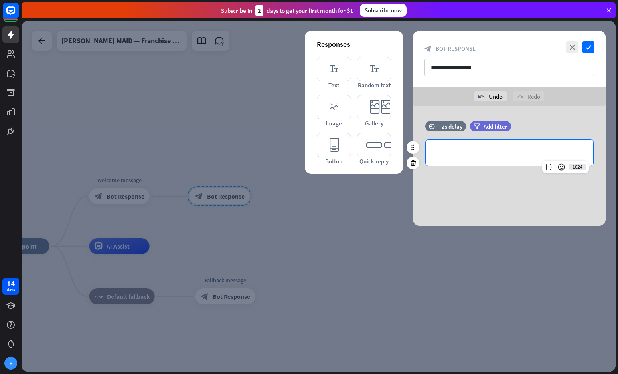
click at [473, 153] on p "**********" at bounding box center [509, 153] width 152 height 10
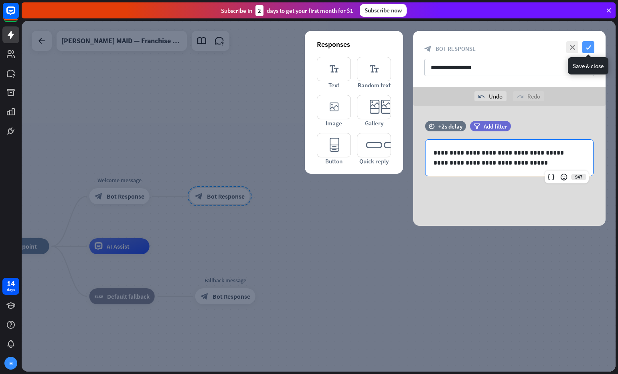
click at [588, 50] on icon "check" at bounding box center [588, 47] width 12 height 12
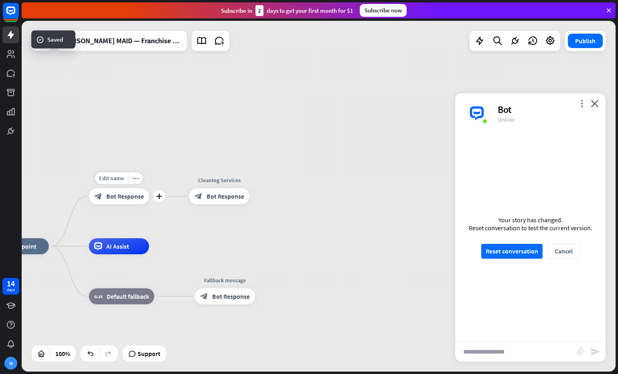
click at [132, 195] on span "Bot Response" at bounding box center [125, 196] width 38 height 8
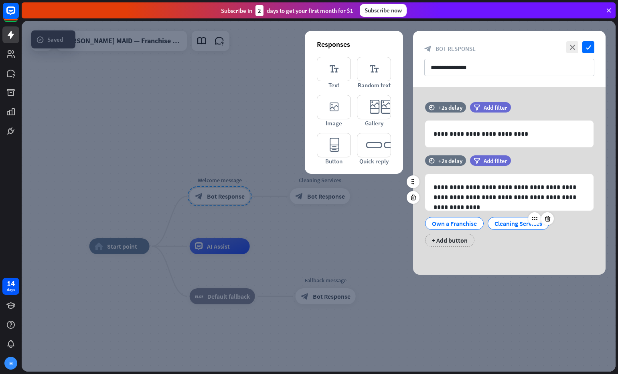
click at [521, 226] on div "Cleaning Services" at bounding box center [518, 224] width 48 height 12
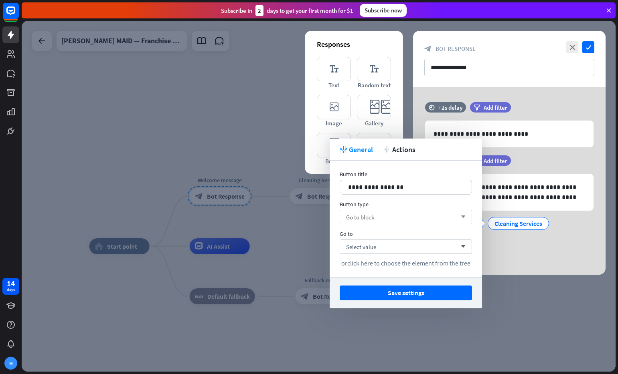
click at [383, 218] on div "Go to block arrow_down" at bounding box center [406, 217] width 132 height 14
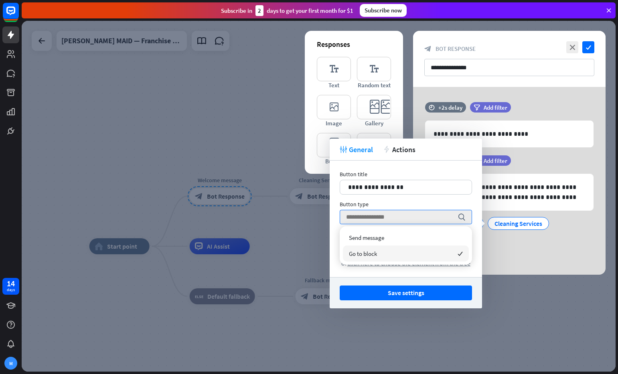
click at [378, 252] on div "Go to block checked" at bounding box center [406, 254] width 126 height 16
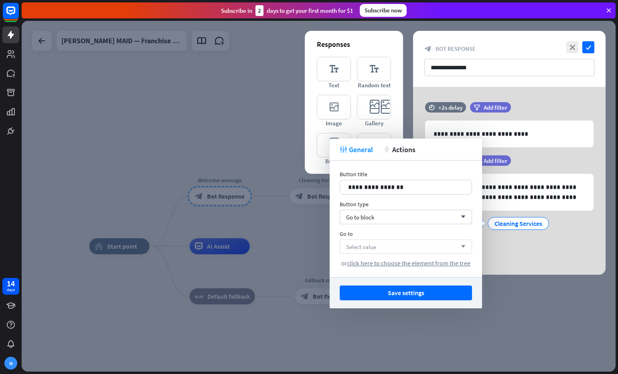
click at [379, 246] on div "Select value arrow_down" at bounding box center [406, 247] width 132 height 14
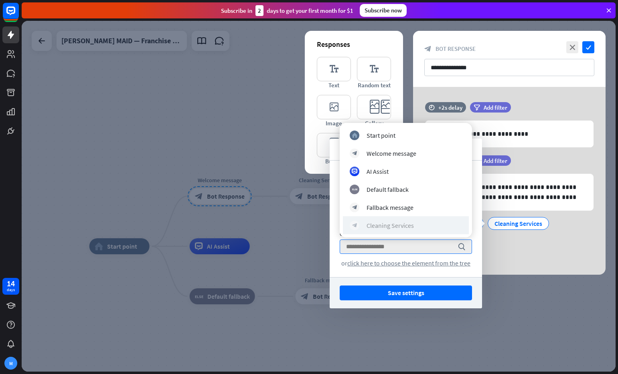
click at [388, 228] on div "Cleaning Services" at bounding box center [389, 226] width 47 height 8
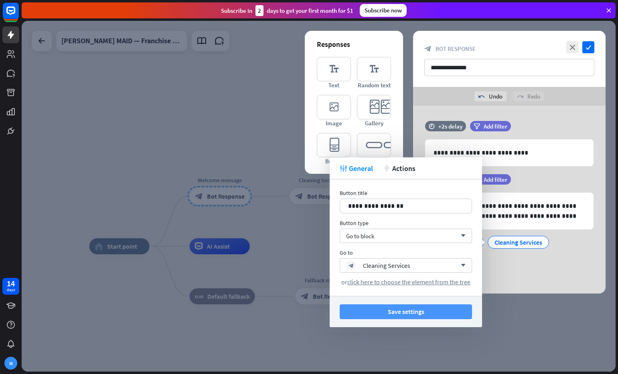
click at [427, 312] on button "Save settings" at bounding box center [406, 312] width 132 height 15
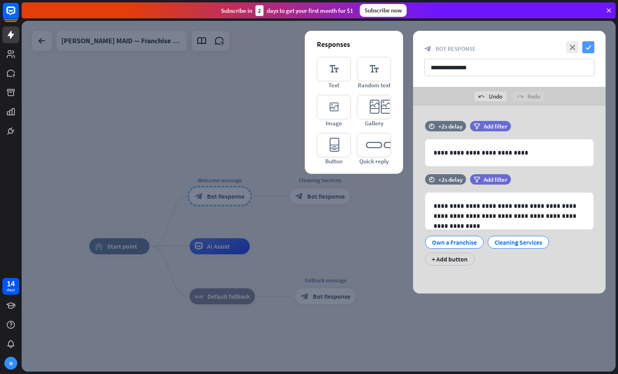
click at [586, 49] on icon "check" at bounding box center [588, 47] width 12 height 12
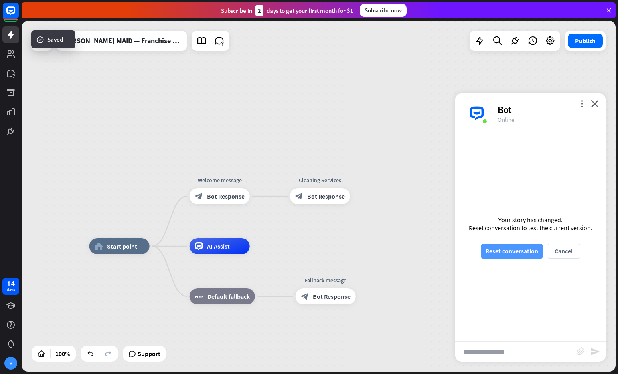
click at [526, 250] on button "Reset conversation" at bounding box center [511, 251] width 61 height 15
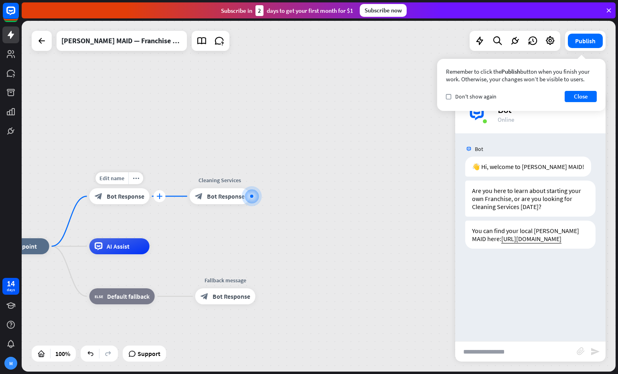
click at [158, 197] on icon "plus" at bounding box center [159, 197] width 6 height 6
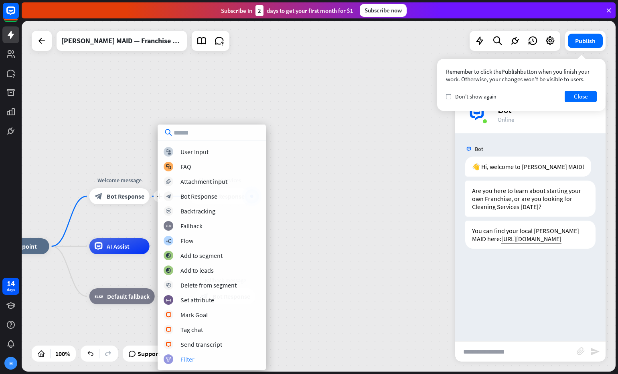
click at [196, 360] on div "filter Filter" at bounding box center [212, 360] width 96 height 10
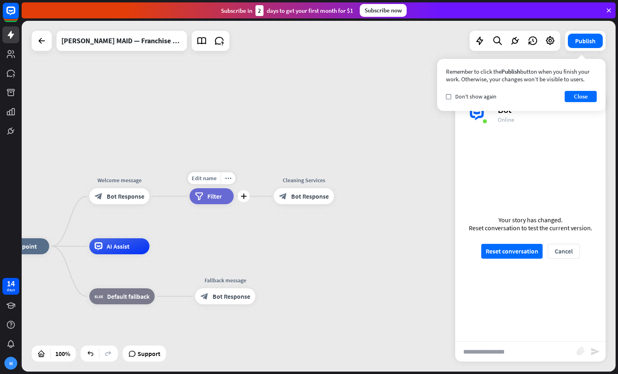
click at [222, 197] on div "filter Filter" at bounding box center [212, 196] width 44 height 16
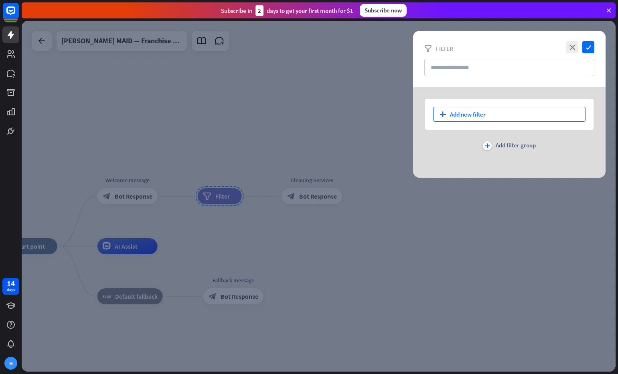
click at [457, 113] on div "plus Add new filter" at bounding box center [509, 114] width 152 height 15
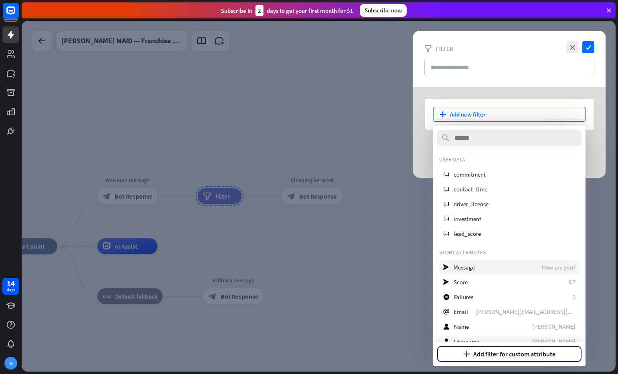
click at [479, 269] on div "send Message How are you?" at bounding box center [509, 267] width 140 height 14
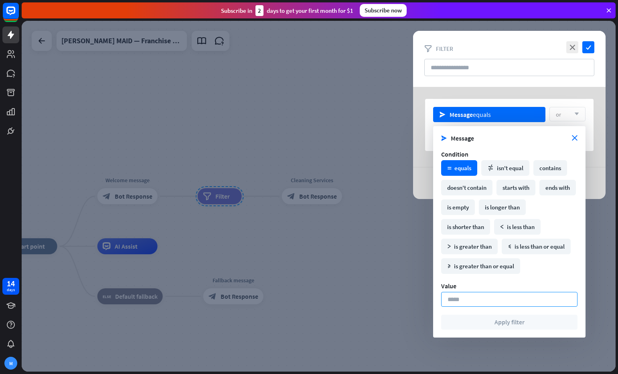
click at [490, 297] on input at bounding box center [509, 299] width 136 height 15
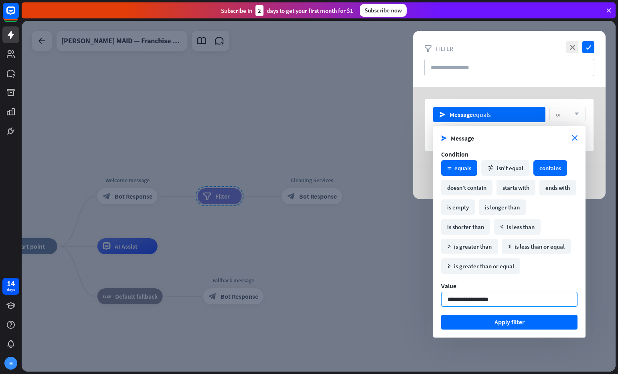
type input "**********"
click at [553, 170] on div "contains" at bounding box center [550, 168] width 34 height 16
click at [506, 323] on button "Apply filter" at bounding box center [509, 322] width 136 height 15
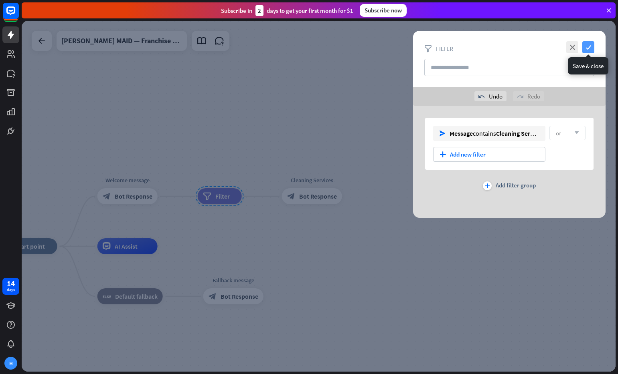
click at [589, 43] on icon "check" at bounding box center [588, 47] width 12 height 12
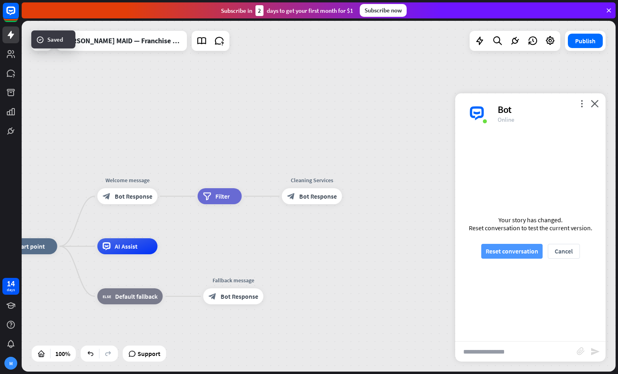
click at [513, 249] on button "Reset conversation" at bounding box center [511, 251] width 61 height 15
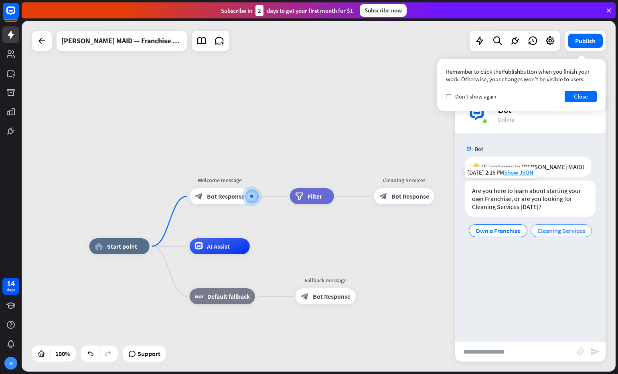
click at [570, 234] on span "Cleaning Services" at bounding box center [561, 231] width 48 height 8
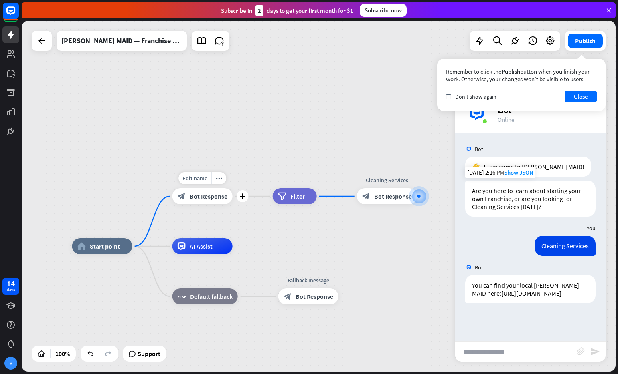
click at [210, 198] on span "Bot Response" at bounding box center [209, 196] width 38 height 8
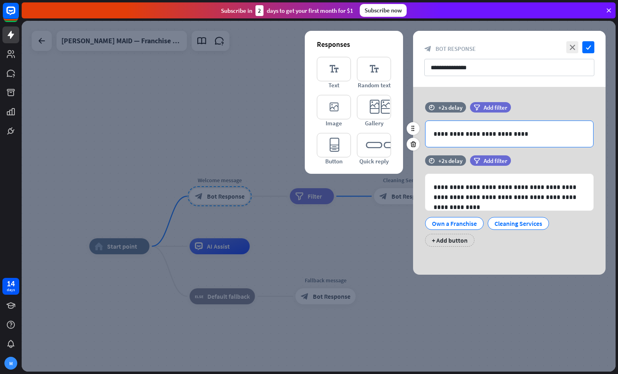
click at [517, 134] on p "**********" at bounding box center [509, 134] width 152 height 10
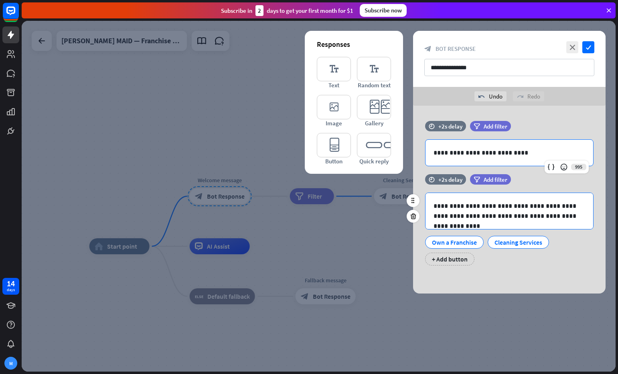
click at [476, 211] on p "**********" at bounding box center [509, 211] width 152 height 20
click at [533, 202] on p "**********" at bounding box center [509, 211] width 152 height 20
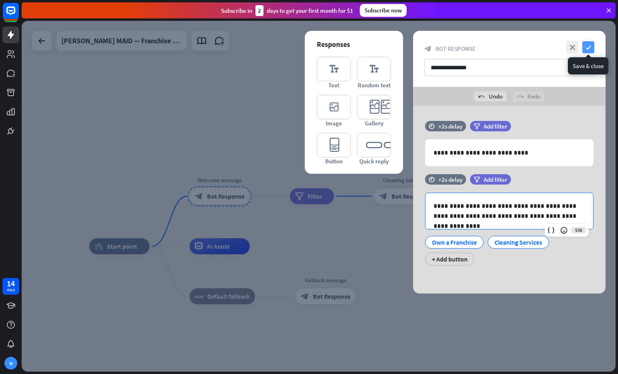
click at [589, 45] on icon "check" at bounding box center [588, 47] width 12 height 12
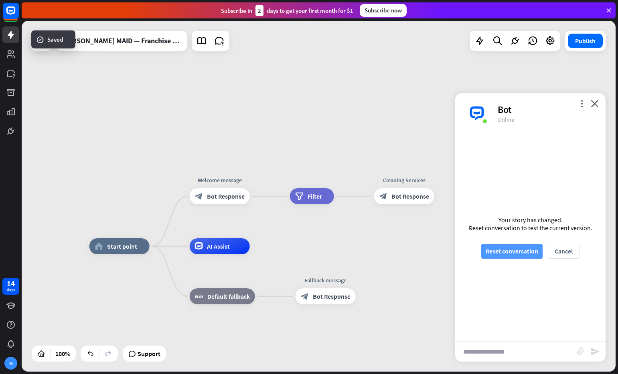
click at [503, 249] on button "Reset conversation" at bounding box center [511, 251] width 61 height 15
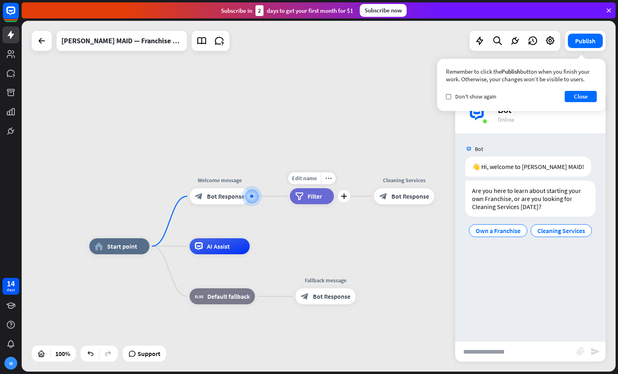
click at [321, 200] on div "filter Filter" at bounding box center [312, 196] width 44 height 16
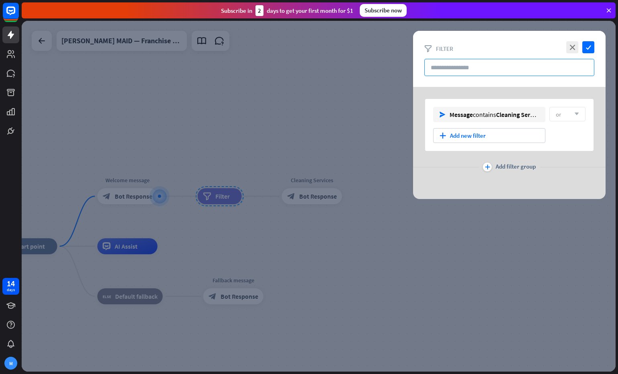
click at [451, 71] on input "text" at bounding box center [509, 67] width 170 height 17
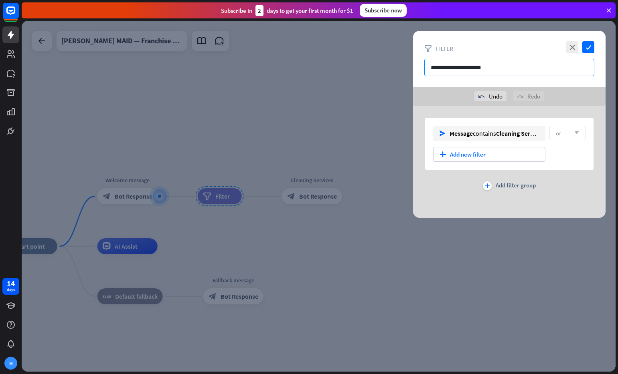
type input "**********"
click at [592, 46] on icon "check" at bounding box center [588, 47] width 12 height 12
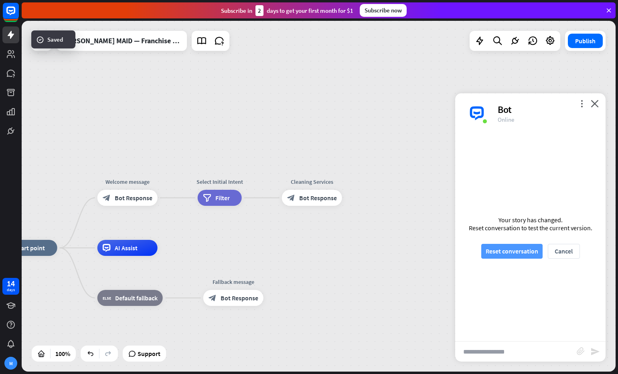
click at [515, 251] on button "Reset conversation" at bounding box center [511, 251] width 61 height 15
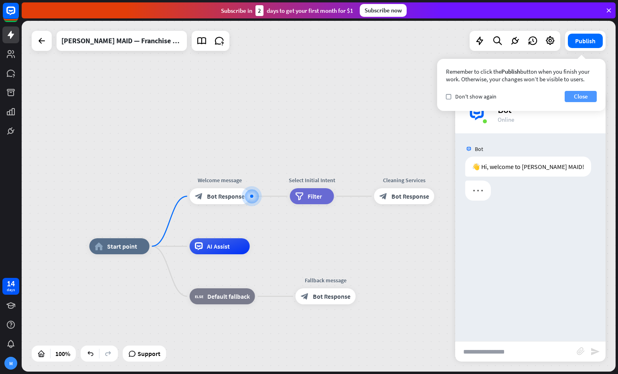
click at [581, 97] on button "Close" at bounding box center [580, 96] width 32 height 11
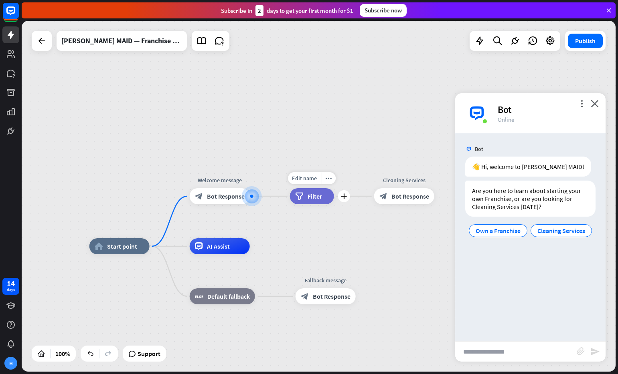
click at [317, 197] on span "Filter" at bounding box center [314, 196] width 14 height 8
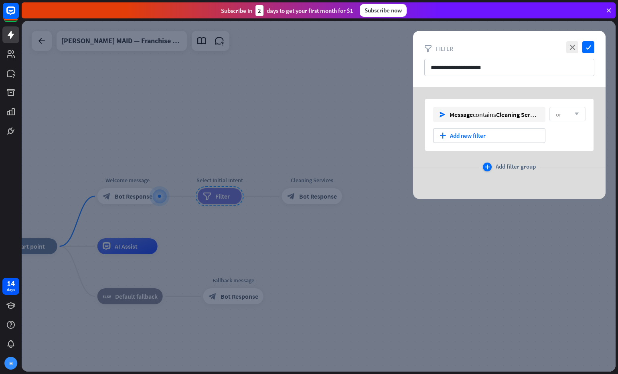
click at [487, 167] on icon "plus" at bounding box center [487, 167] width 5 height 5
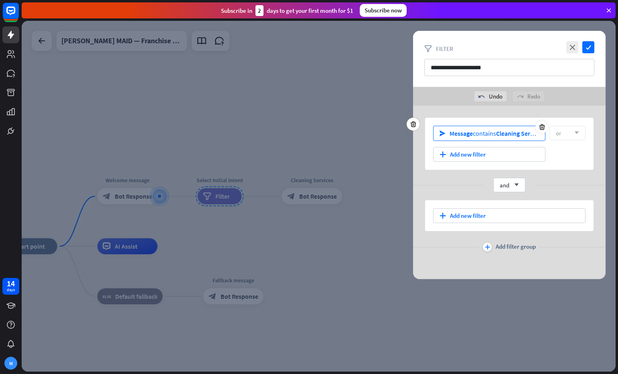
click at [520, 132] on span "Cleaning Services" at bounding box center [520, 133] width 48 height 8
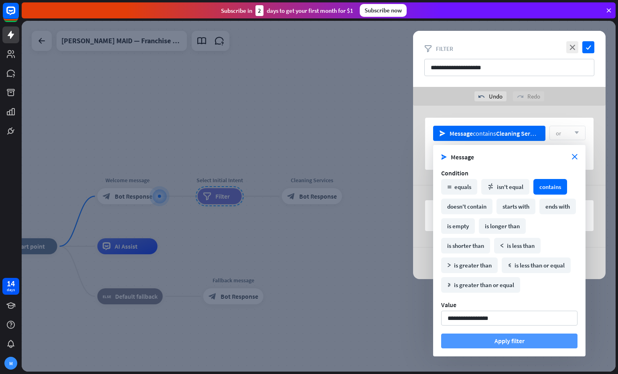
click at [532, 342] on button "Apply filter" at bounding box center [509, 341] width 136 height 15
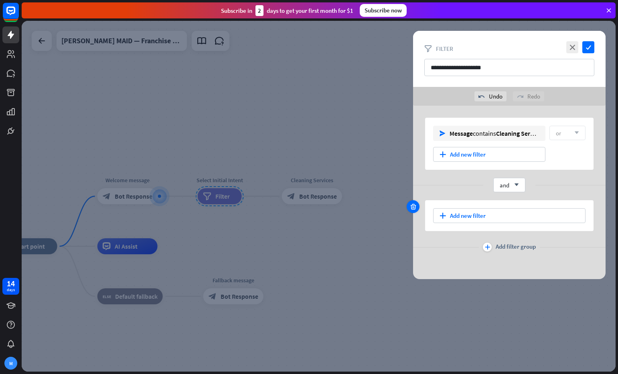
click at [414, 208] on icon at bounding box center [413, 206] width 8 height 7
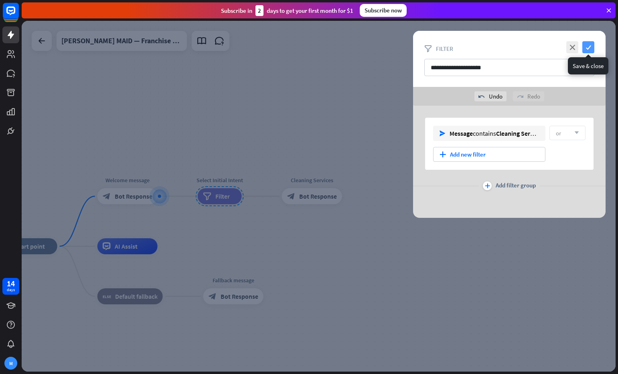
click at [586, 49] on icon "check" at bounding box center [588, 47] width 12 height 12
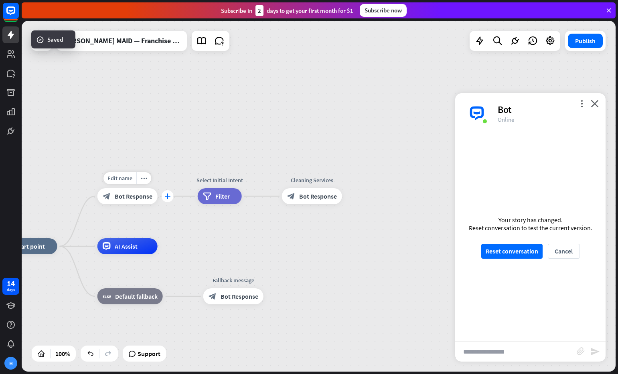
click at [166, 197] on icon "plus" at bounding box center [167, 197] width 6 height 6
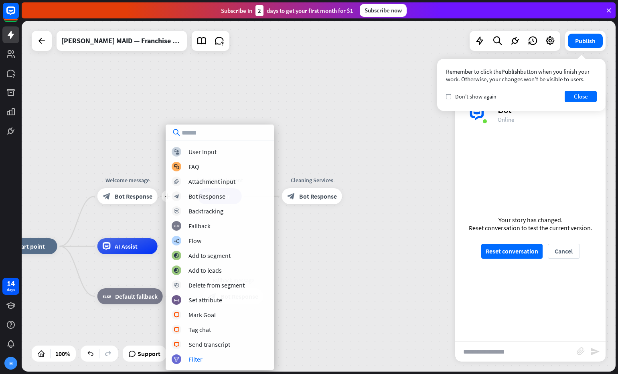
click at [224, 364] on div "block_user_input User Input block_faq FAQ block_attachment Attachment input blo…" at bounding box center [220, 248] width 108 height 246
click at [204, 363] on div "filter Filter" at bounding box center [220, 360] width 96 height 10
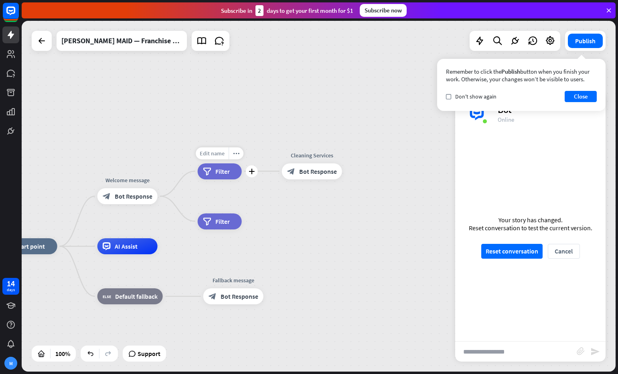
click at [207, 153] on span "Edit name" at bounding box center [212, 153] width 25 height 7
click at [213, 154] on input "**********" at bounding box center [220, 153] width 56 height 11
drag, startPoint x: 212, startPoint y: 154, endPoint x: 192, endPoint y: 154, distance: 19.6
click at [192, 154] on input "**********" at bounding box center [220, 153] width 56 height 11
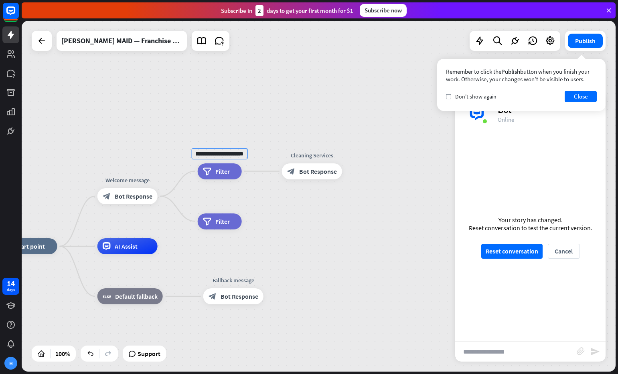
type input "**********"
click at [287, 203] on div "**********" at bounding box center [319, 196] width 594 height 351
click at [210, 204] on span "Edit name" at bounding box center [212, 203] width 25 height 7
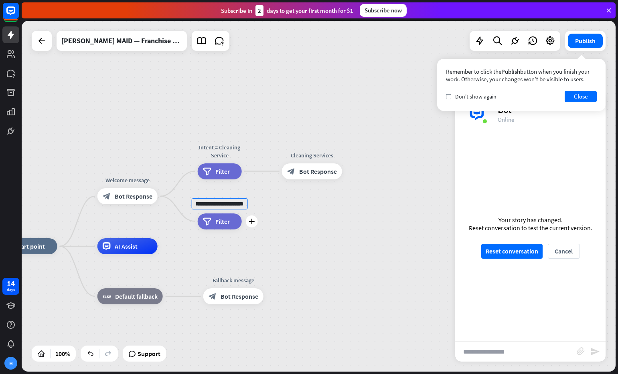
type input "**********"
click at [220, 222] on span "Filter" at bounding box center [222, 222] width 14 height 8
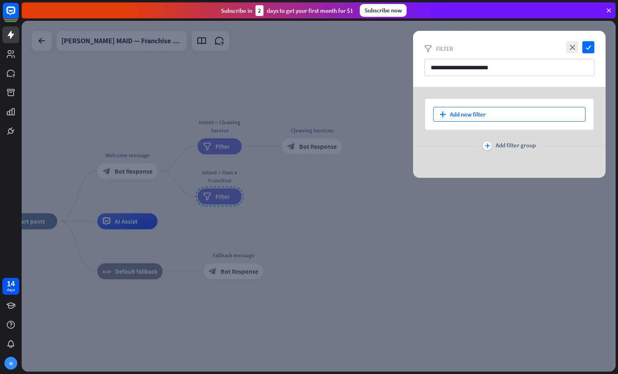
click at [484, 113] on div "plus Add new filter" at bounding box center [509, 114] width 152 height 15
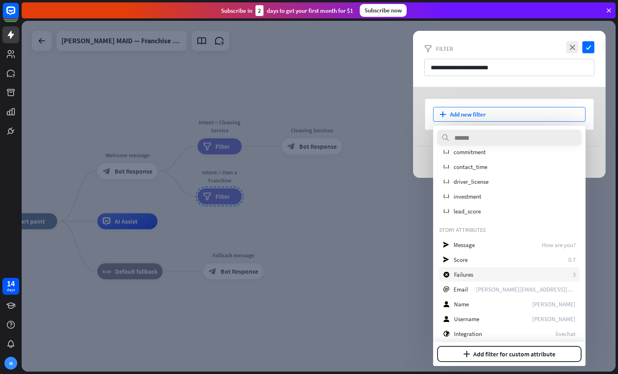
scroll to position [23, 0]
click at [471, 247] on span "Message" at bounding box center [463, 245] width 21 height 8
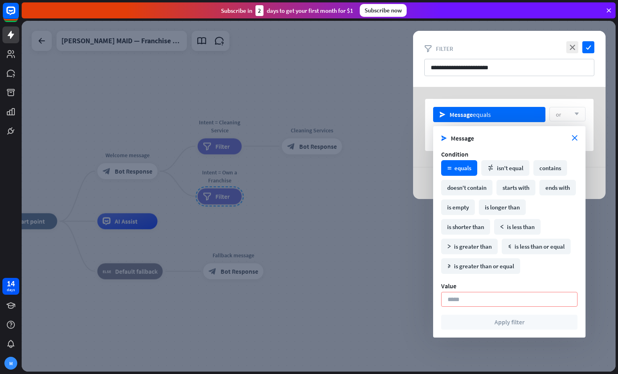
drag, startPoint x: 550, startPoint y: 166, endPoint x: 519, endPoint y: 202, distance: 47.7
click at [550, 166] on div "contains" at bounding box center [550, 168] width 34 height 16
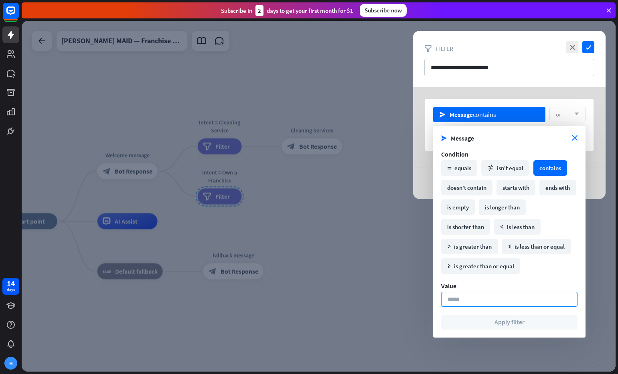
click at [463, 297] on input at bounding box center [509, 299] width 136 height 15
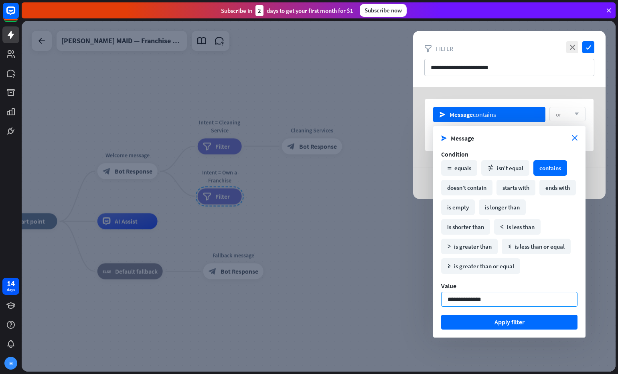
type input "**********"
drag, startPoint x: 464, startPoint y: 300, endPoint x: 435, endPoint y: 301, distance: 28.9
click at [435, 301] on div "send Message close Condition math_equal equals math_not_equal isn't equal conta…" at bounding box center [509, 232] width 152 height 212
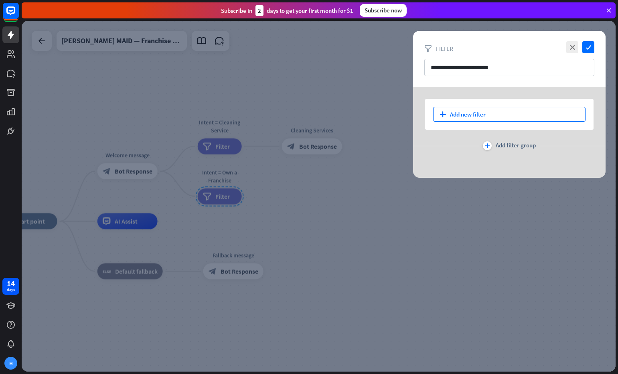
click at [518, 114] on div "plus Add new filter" at bounding box center [509, 114] width 152 height 15
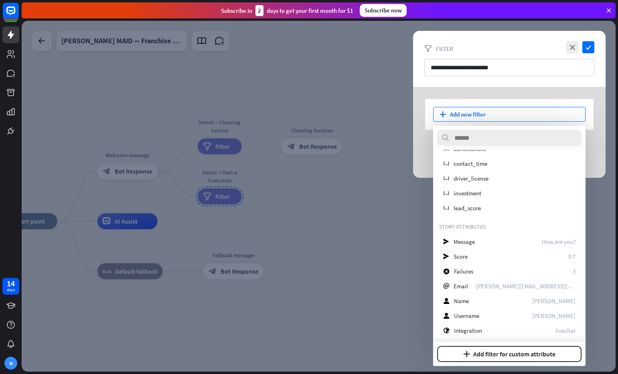
scroll to position [0, 0]
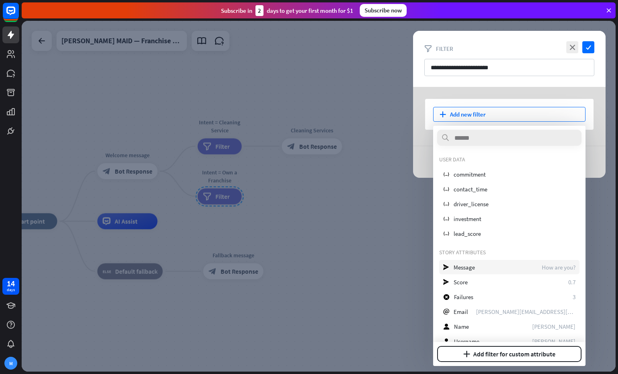
click at [479, 268] on div "send Message How are you?" at bounding box center [509, 267] width 140 height 14
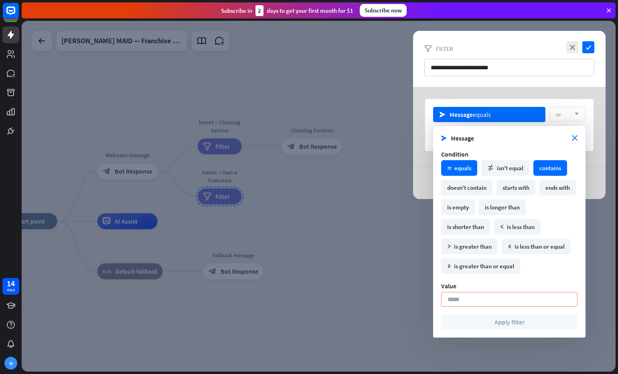
click at [551, 164] on div "contains" at bounding box center [550, 168] width 34 height 16
click at [476, 303] on input at bounding box center [509, 299] width 136 height 15
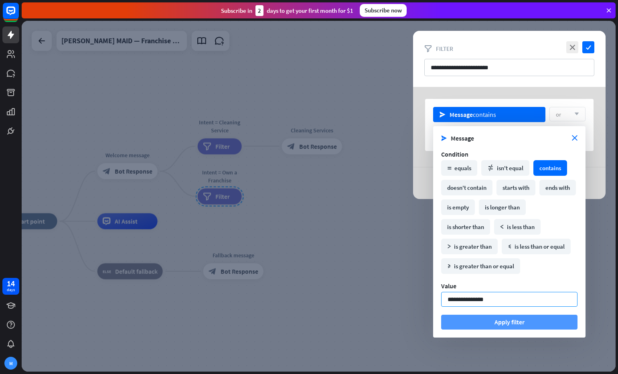
type input "**********"
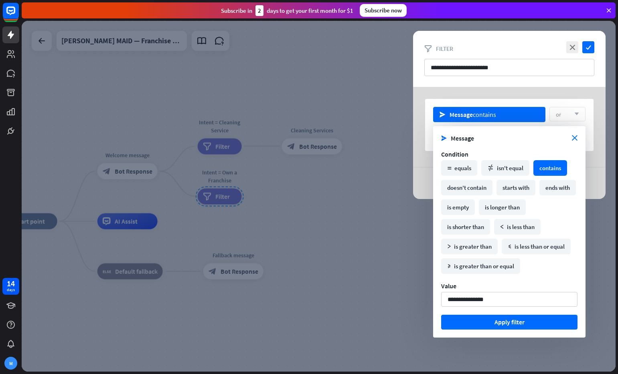
click at [541, 322] on button "Apply filter" at bounding box center [509, 322] width 136 height 15
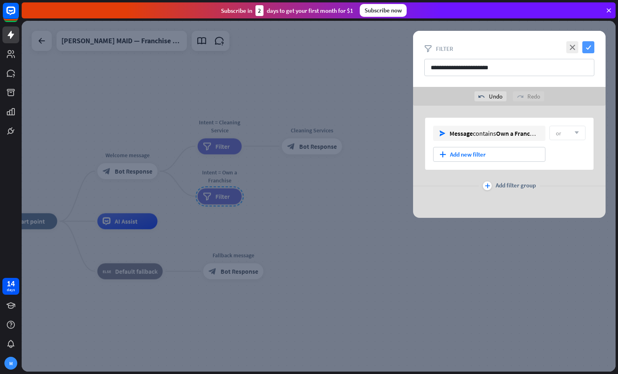
click at [590, 51] on icon "check" at bounding box center [588, 47] width 12 height 12
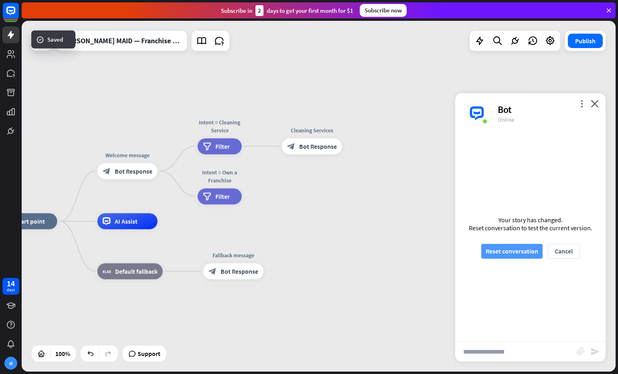
drag, startPoint x: 510, startPoint y: 251, endPoint x: 506, endPoint y: 251, distance: 4.1
click at [510, 251] on button "Reset conversation" at bounding box center [511, 251] width 61 height 15
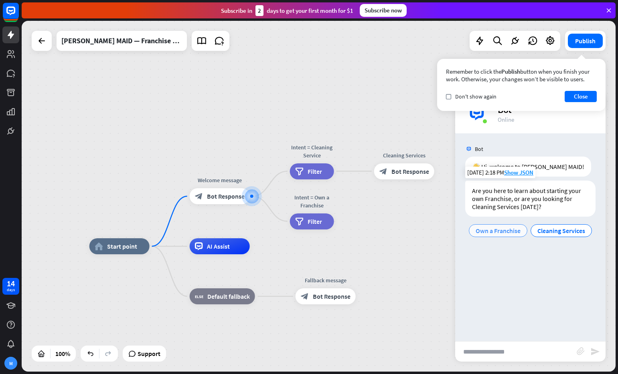
click at [511, 229] on span "Own a Franchise" at bounding box center [497, 231] width 45 height 8
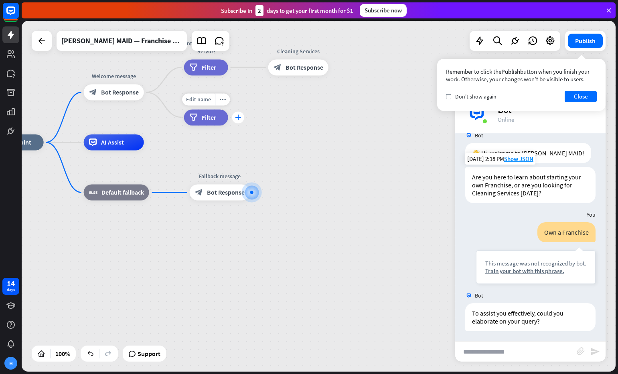
scroll to position [16, 0]
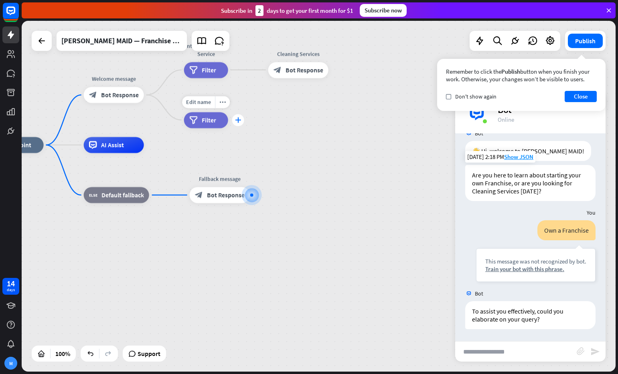
click at [241, 118] on div "plus" at bounding box center [238, 120] width 12 height 12
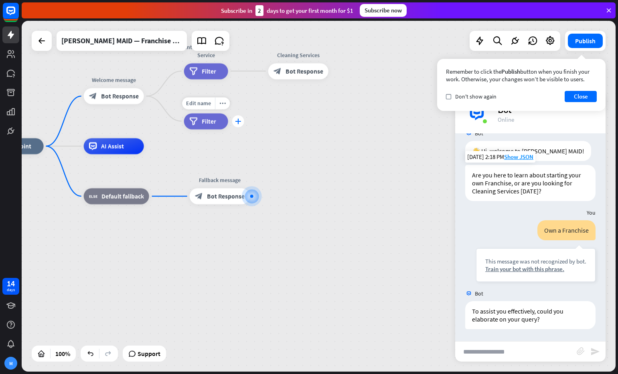
click at [239, 120] on icon "plus" at bounding box center [238, 122] width 6 height 6
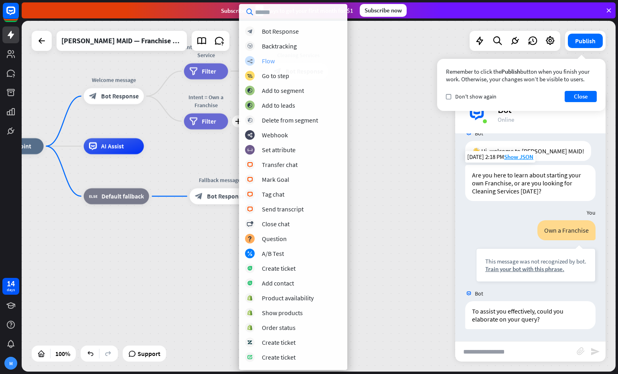
click at [275, 63] on div "builder_tree Flow" at bounding box center [293, 61] width 96 height 10
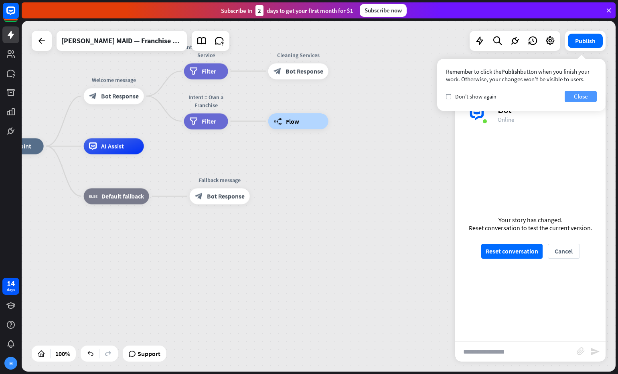
click at [586, 97] on button "Close" at bounding box center [580, 96] width 32 height 11
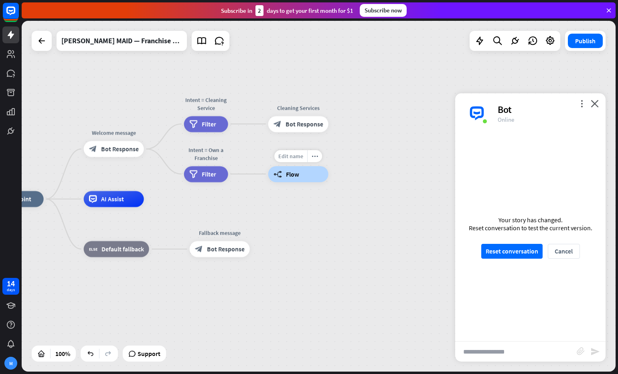
click at [291, 156] on span "Edit name" at bounding box center [290, 156] width 25 height 7
type input "**********"
click at [384, 231] on div "**********" at bounding box center [319, 196] width 594 height 351
click at [590, 42] on button "Publish" at bounding box center [585, 41] width 35 height 14
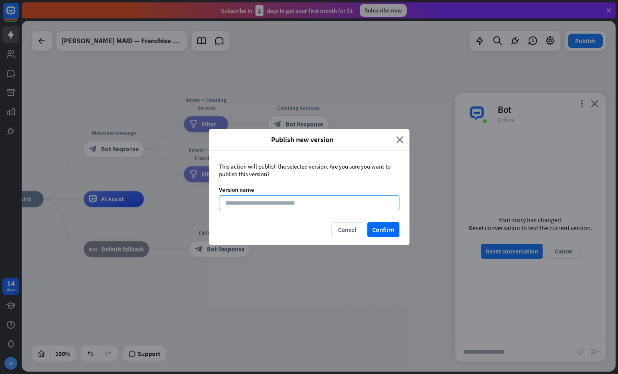
click at [306, 203] on input at bounding box center [309, 203] width 180 height 15
type input "**"
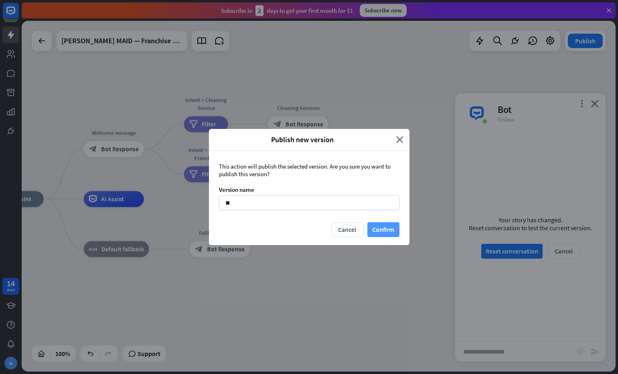
click at [384, 233] on button "Confirm" at bounding box center [383, 229] width 32 height 15
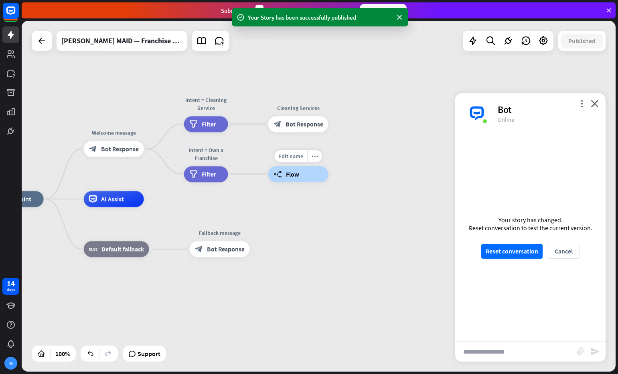
click at [295, 174] on span "Flow" at bounding box center [292, 174] width 13 height 8
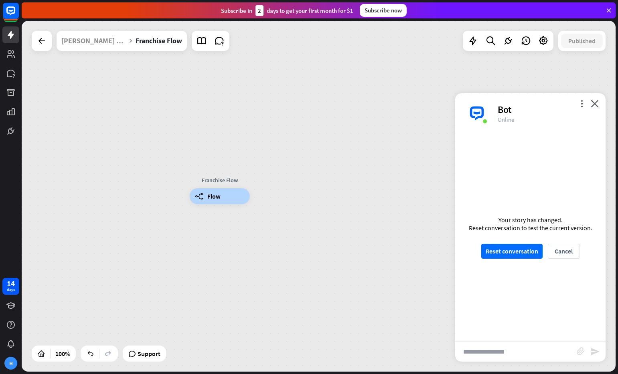
click at [315, 183] on div "Edit name more_horiz Franchise Flow builder_tree Flow" at bounding box center [319, 196] width 594 height 351
click at [261, 196] on icon "plus" at bounding box center [260, 197] width 6 height 6
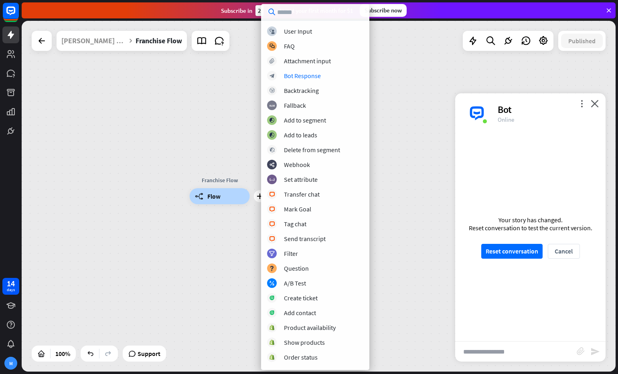
click at [308, 81] on div "block_user_input User Input block_faq FAQ block_attachment Attachment input blo…" at bounding box center [315, 195] width 108 height 338
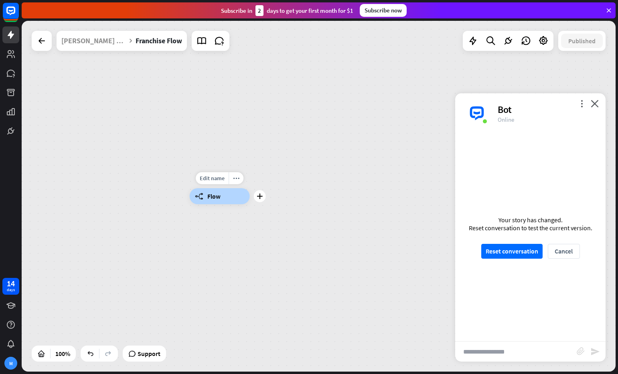
click at [250, 192] on div "Edit name more_horiz plus builder_tree Flow" at bounding box center [220, 196] width 60 height 16
click at [258, 194] on icon "plus" at bounding box center [260, 197] width 6 height 6
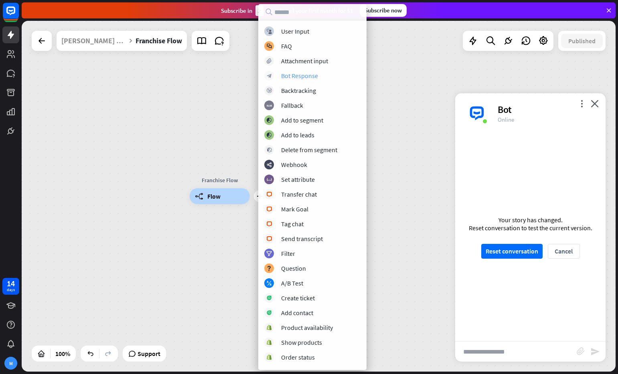
click at [305, 76] on div "Bot Response" at bounding box center [299, 76] width 37 height 8
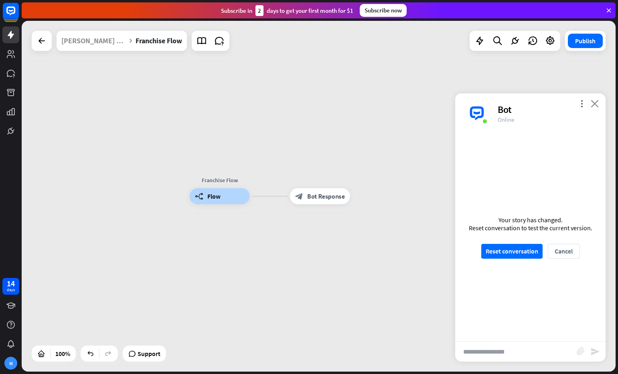
click at [592, 106] on icon "close" at bounding box center [594, 104] width 8 height 8
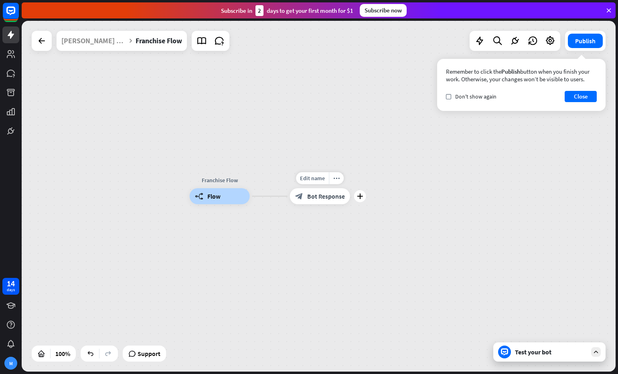
click at [312, 196] on span "Bot Response" at bounding box center [326, 196] width 38 height 8
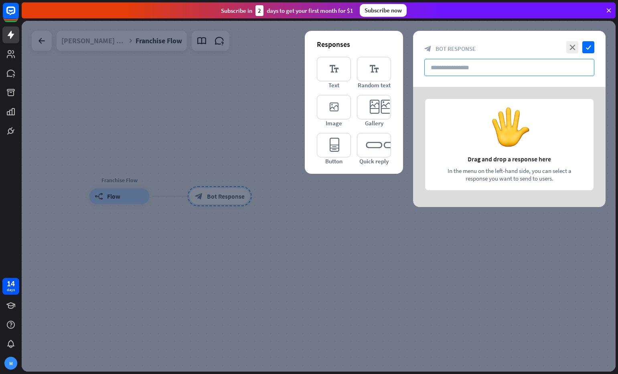
click at [454, 69] on input "text" at bounding box center [509, 67] width 170 height 17
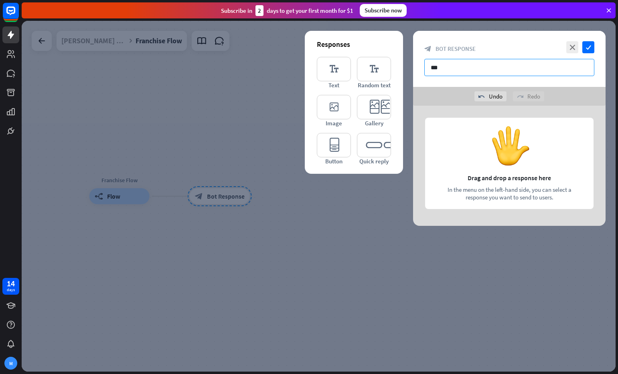
click at [441, 66] on input "***" at bounding box center [509, 67] width 170 height 17
paste input "**********"
type input "**********"
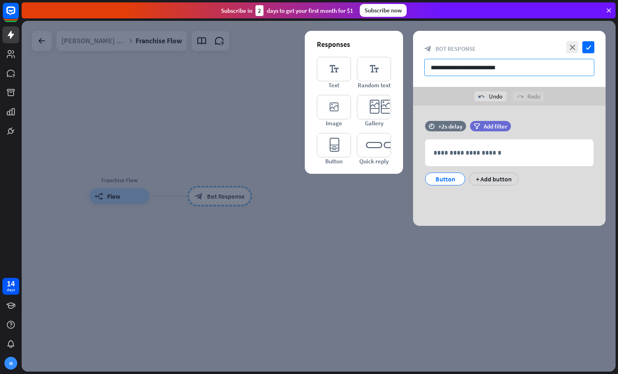
click at [454, 59] on div "**********" at bounding box center [509, 59] width 192 height 56
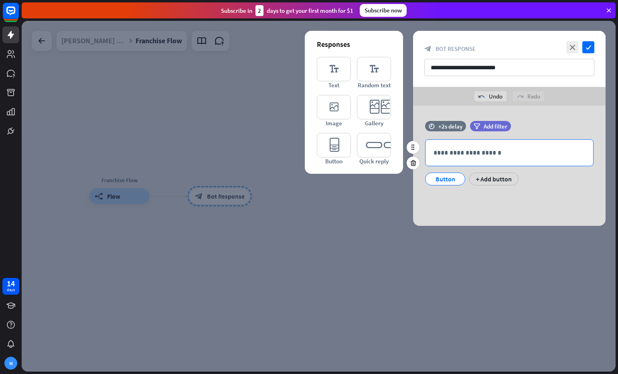
click at [454, 154] on p "**********" at bounding box center [509, 153] width 152 height 10
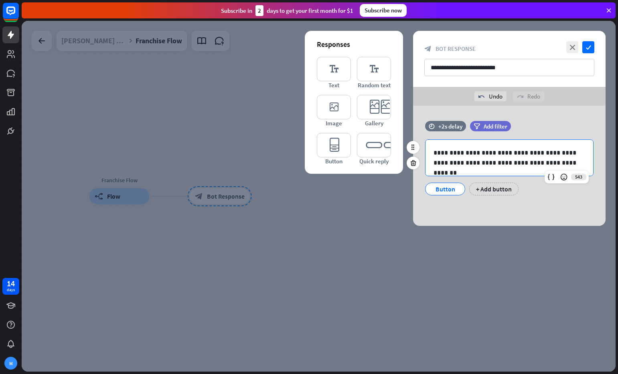
click at [452, 188] on div "Button" at bounding box center [445, 189] width 26 height 12
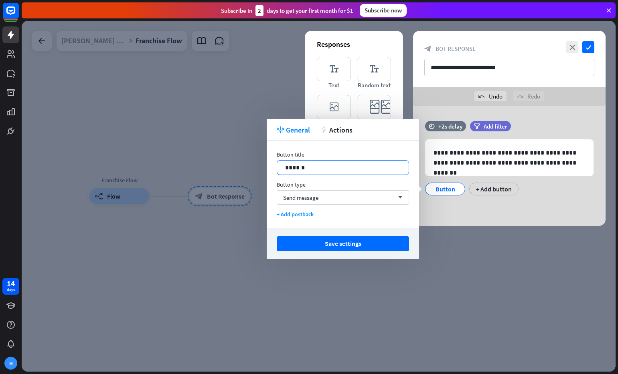
click at [305, 169] on p "******" at bounding box center [342, 168] width 115 height 10
click at [301, 199] on span "Send message" at bounding box center [300, 198] width 35 height 8
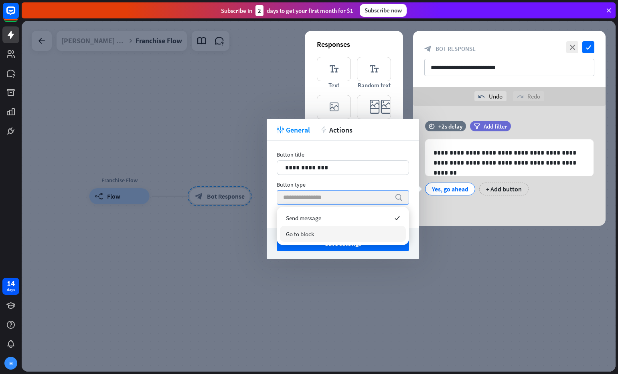
click at [317, 234] on div "Go to block" at bounding box center [343, 234] width 126 height 16
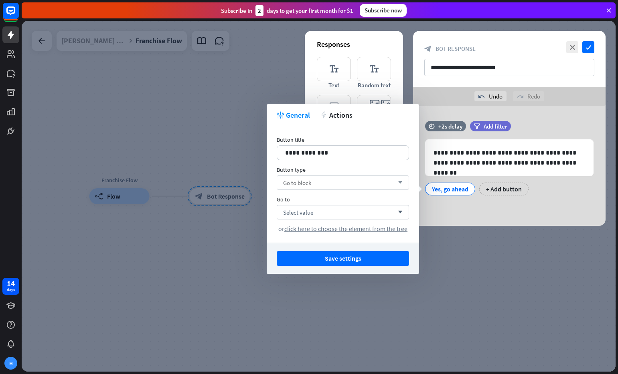
click at [334, 179] on div "Go to block arrow_down" at bounding box center [343, 183] width 132 height 14
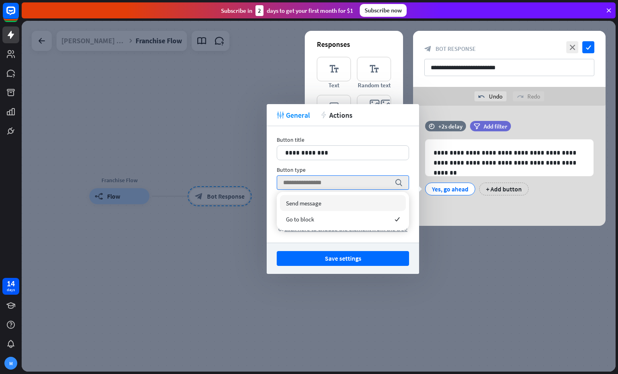
click at [312, 208] on div "Send message" at bounding box center [343, 203] width 126 height 16
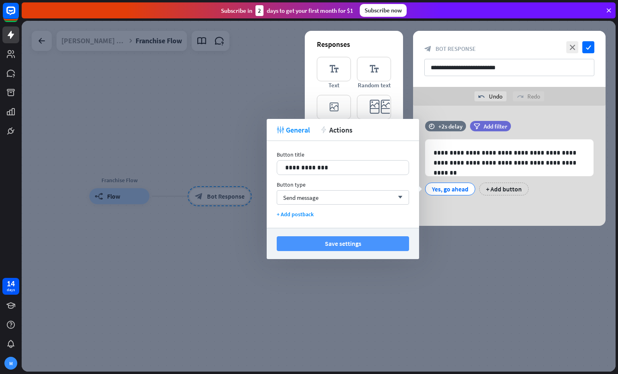
click at [354, 242] on button "Save settings" at bounding box center [343, 244] width 132 height 15
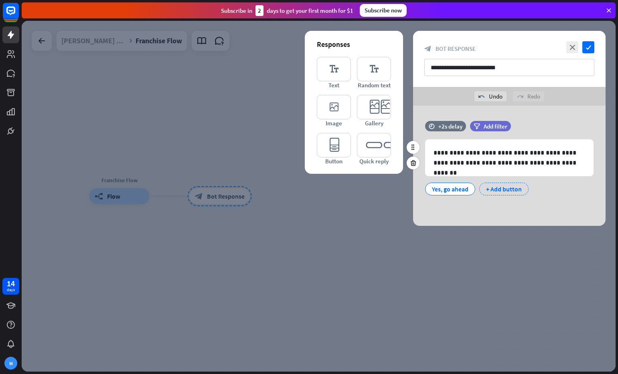
click at [508, 190] on div "+ Add button" at bounding box center [503, 189] width 49 height 13
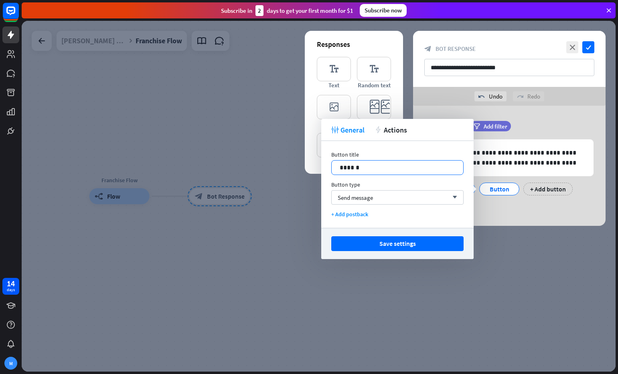
click at [379, 166] on p "******" at bounding box center [397, 168] width 115 height 10
click at [373, 198] on span "Send message" at bounding box center [355, 198] width 35 height 8
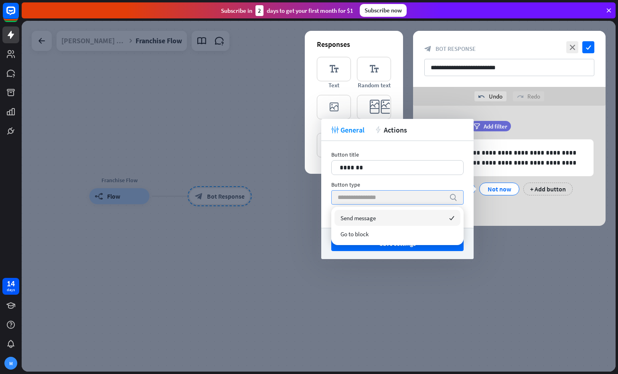
click at [380, 218] on div "Send message checked" at bounding box center [397, 218] width 126 height 16
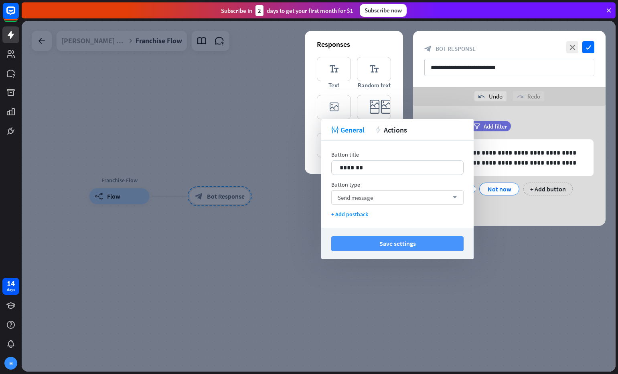
click at [418, 245] on button "Save settings" at bounding box center [397, 244] width 132 height 15
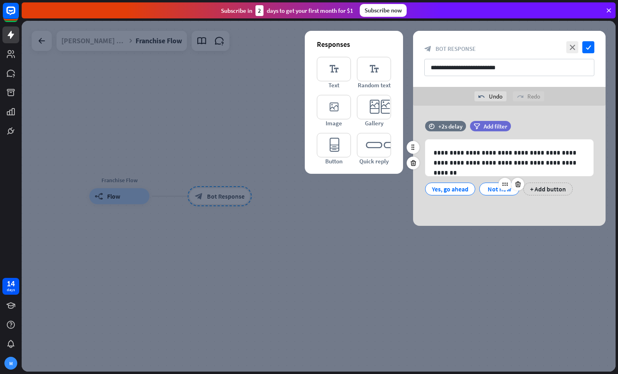
click at [491, 190] on div "Not now" at bounding box center [499, 189] width 26 height 12
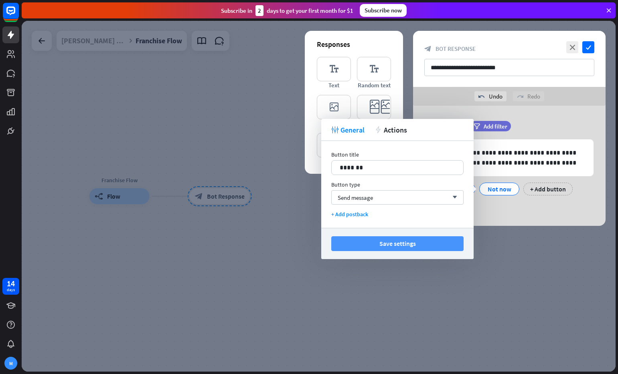
click at [406, 242] on button "Save settings" at bounding box center [397, 244] width 132 height 15
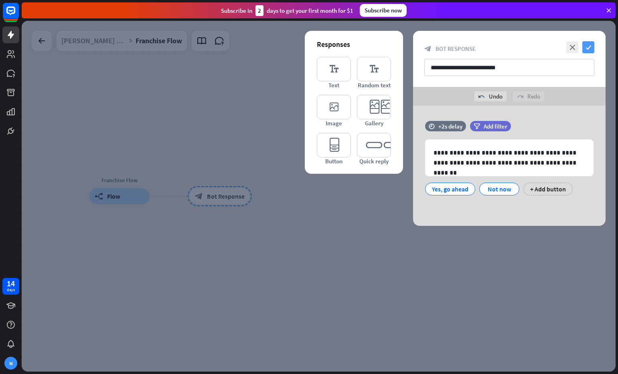
click at [587, 49] on icon "check" at bounding box center [588, 47] width 12 height 12
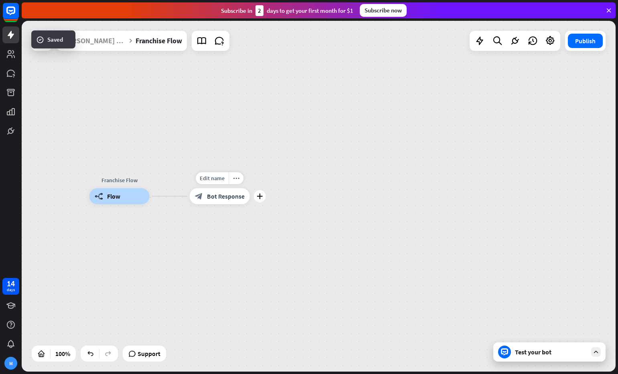
click at [217, 198] on span "Bot Response" at bounding box center [226, 196] width 38 height 8
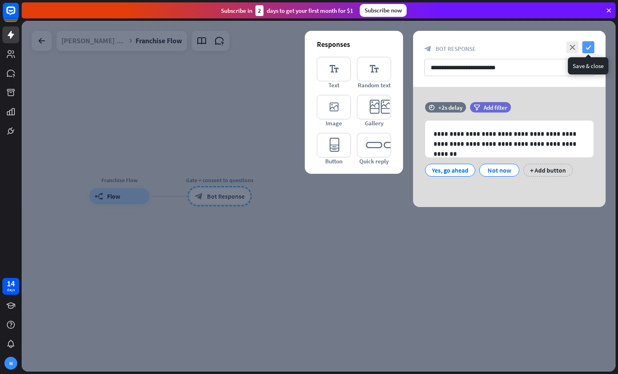
click at [586, 46] on icon "check" at bounding box center [588, 47] width 12 height 12
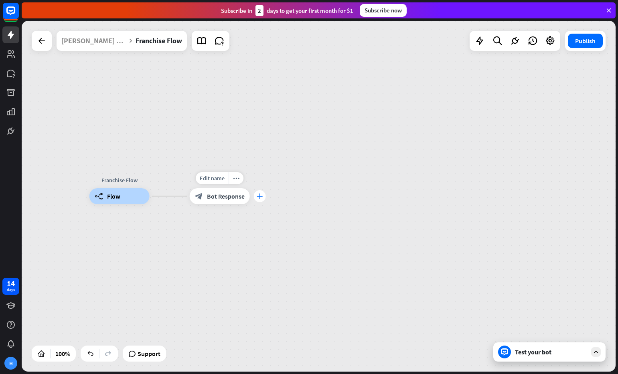
click at [262, 198] on icon "plus" at bounding box center [260, 197] width 6 height 6
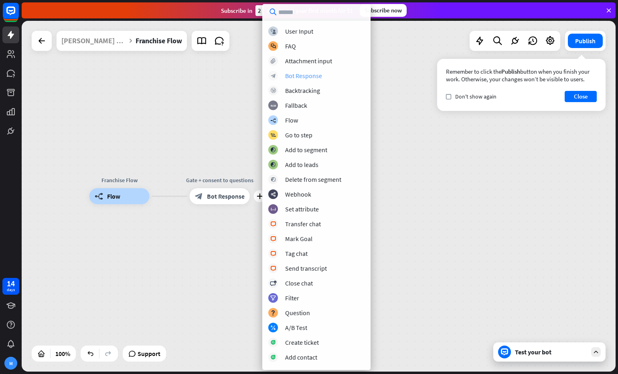
click at [298, 76] on div "Bot Response" at bounding box center [303, 76] width 37 height 8
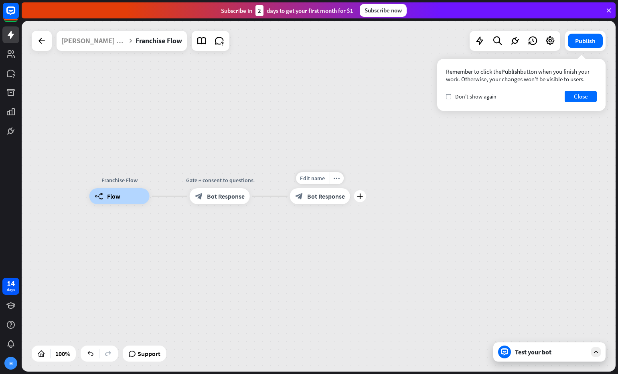
click at [315, 196] on span "Bot Response" at bounding box center [326, 196] width 38 height 8
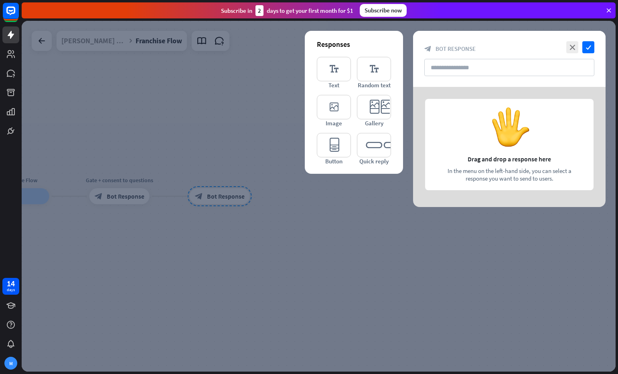
click at [475, 140] on div at bounding box center [509, 147] width 192 height 120
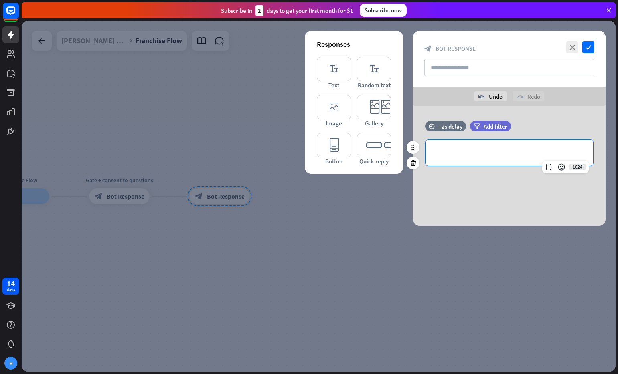
click at [457, 154] on p "**********" at bounding box center [509, 153] width 152 height 10
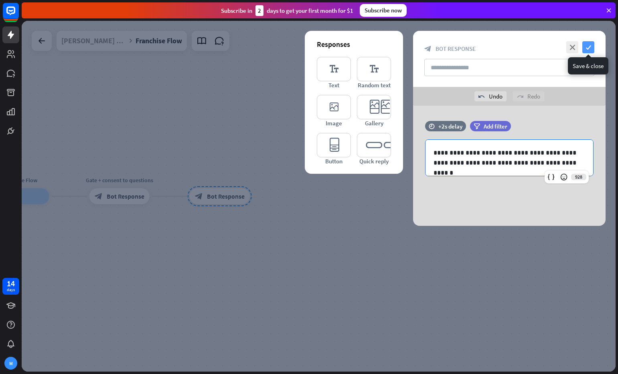
click at [587, 48] on icon "check" at bounding box center [588, 47] width 12 height 12
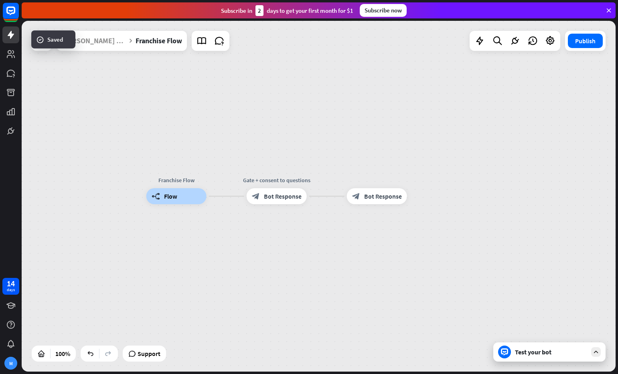
click at [542, 354] on div "Test your bot" at bounding box center [551, 352] width 72 height 8
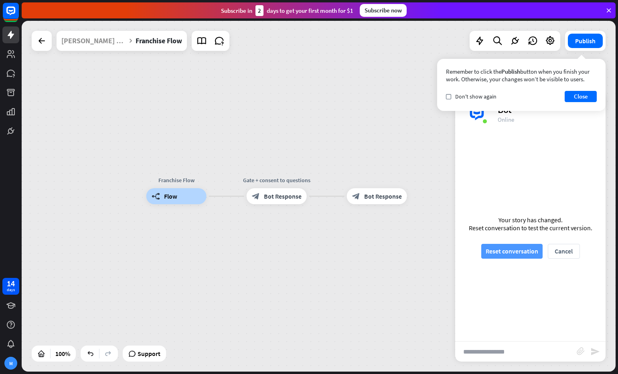
click at [506, 250] on button "Reset conversation" at bounding box center [511, 251] width 61 height 15
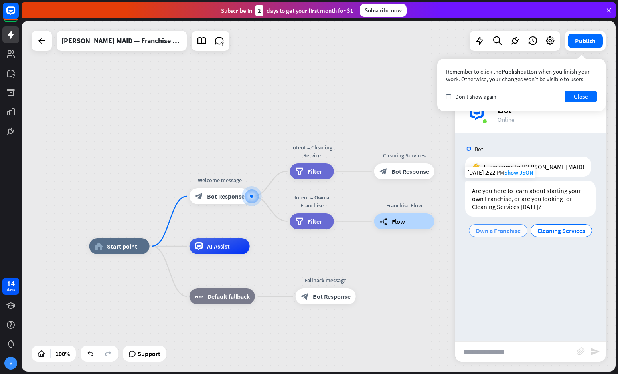
click at [498, 233] on span "Own a Franchise" at bounding box center [497, 231] width 45 height 8
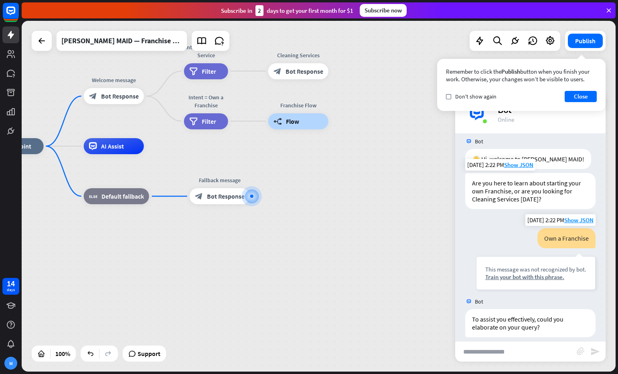
scroll to position [16, 0]
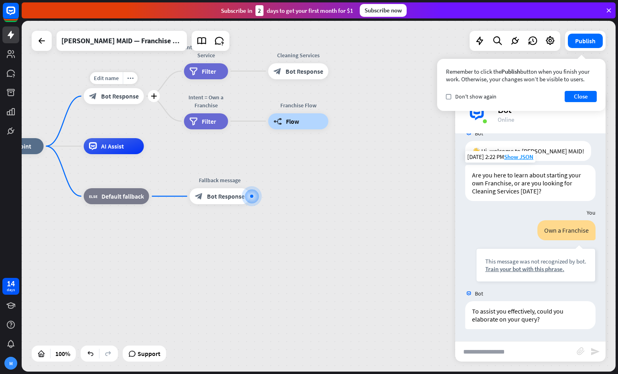
click at [127, 96] on span "Bot Response" at bounding box center [120, 96] width 38 height 8
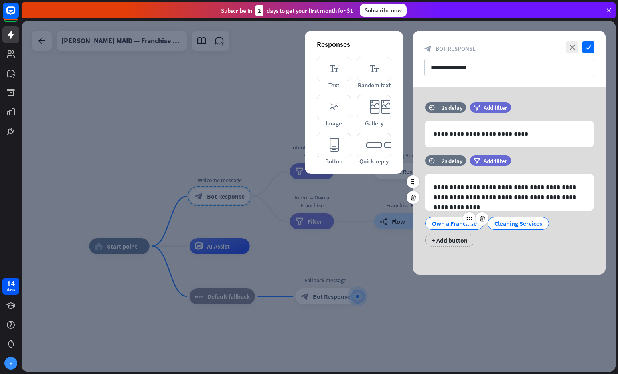
click at [448, 223] on div "Own a Franchise" at bounding box center [454, 224] width 45 height 12
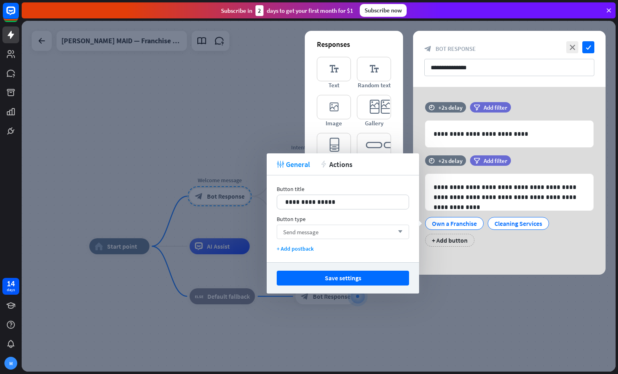
click at [299, 234] on span "Send message" at bounding box center [300, 232] width 35 height 8
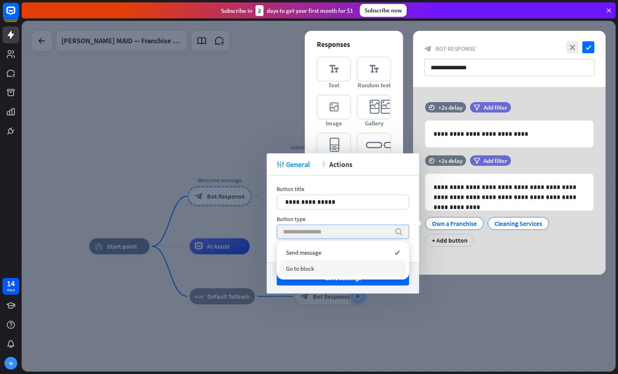
click at [320, 271] on div "Go to block" at bounding box center [343, 269] width 126 height 16
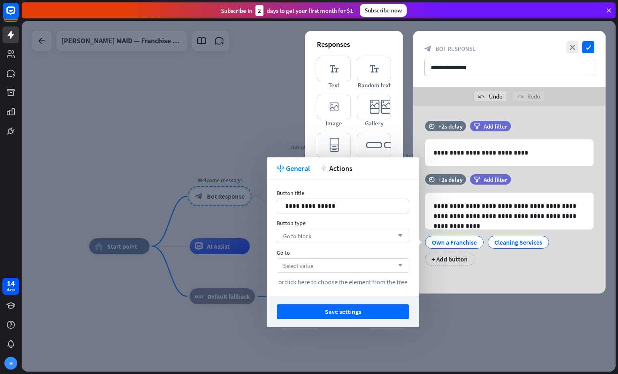
click at [334, 269] on div "Select value arrow_down" at bounding box center [343, 266] width 132 height 14
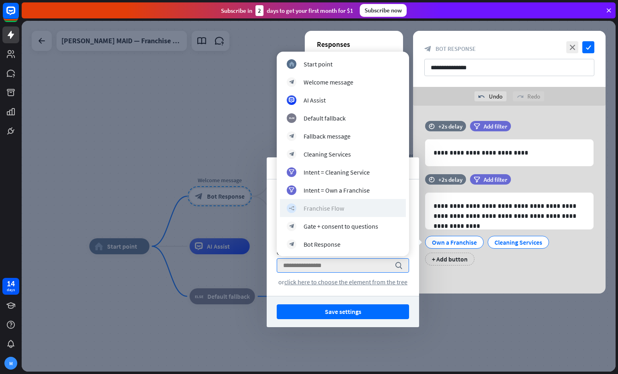
click at [343, 210] on div "Franchise Flow" at bounding box center [323, 208] width 40 height 8
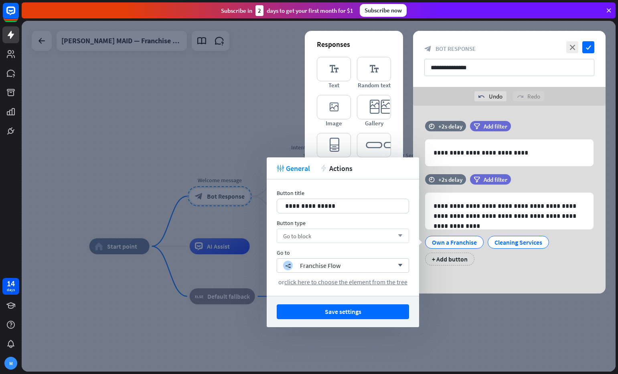
click at [383, 312] on button "Save settings" at bounding box center [343, 312] width 132 height 15
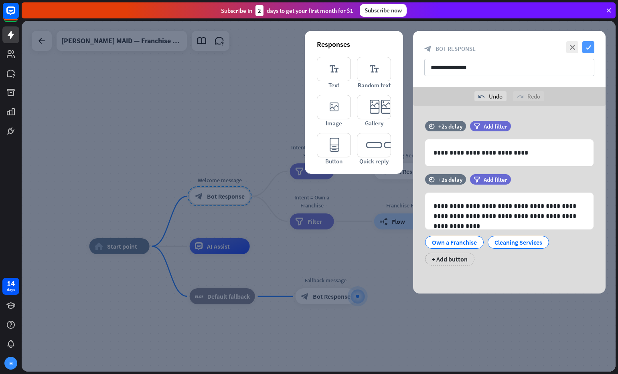
click at [586, 49] on icon "check" at bounding box center [588, 47] width 12 height 12
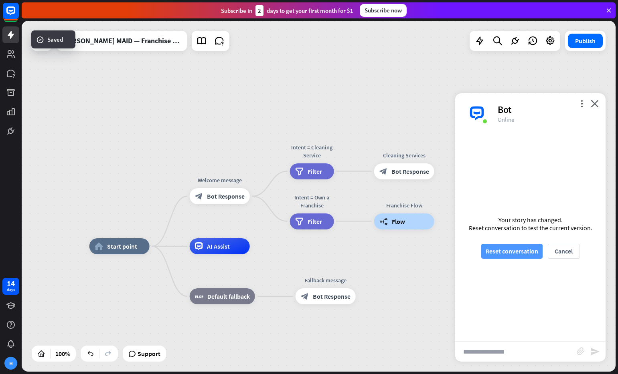
click at [514, 250] on button "Reset conversation" at bounding box center [511, 251] width 61 height 15
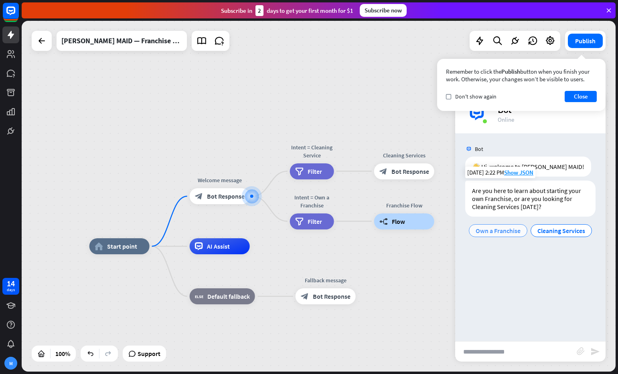
click at [493, 230] on span "Own a Franchise" at bounding box center [497, 231] width 45 height 8
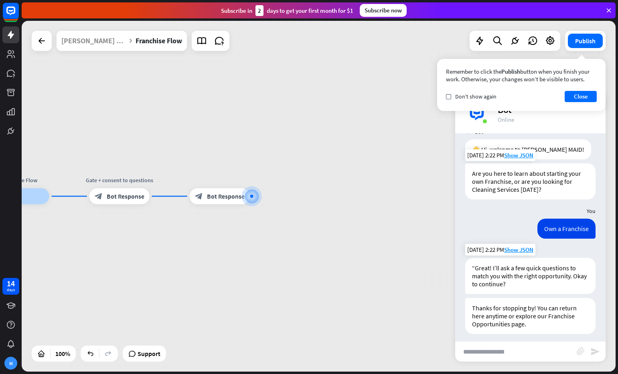
scroll to position [22, 0]
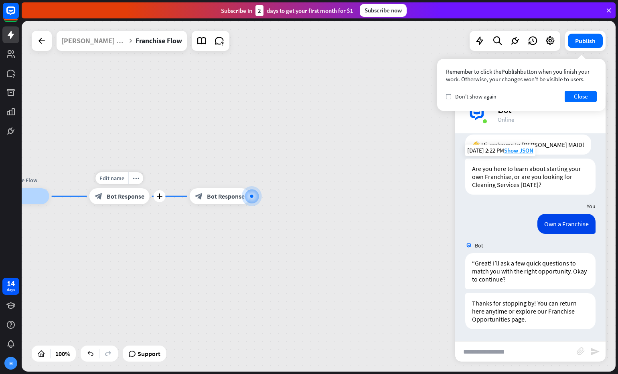
click at [129, 194] on span "Bot Response" at bounding box center [126, 196] width 38 height 8
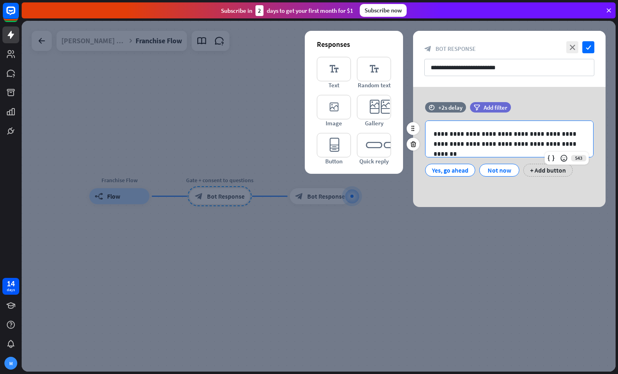
click at [437, 133] on p "**********" at bounding box center [509, 139] width 152 height 20
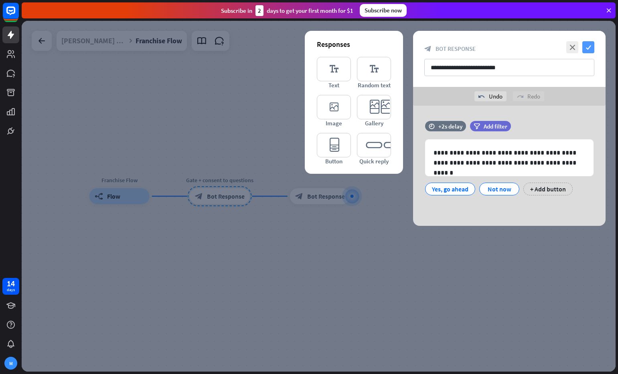
click at [588, 44] on icon "check" at bounding box center [588, 47] width 12 height 12
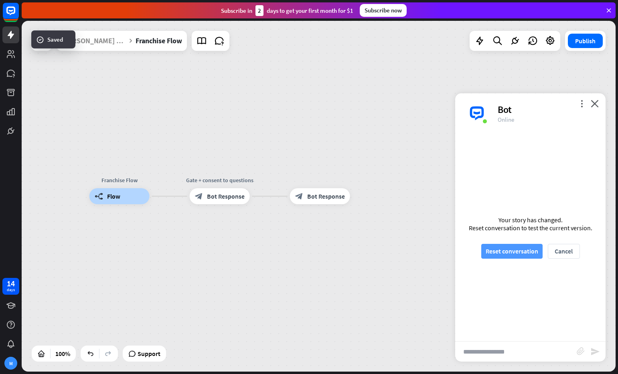
click at [510, 250] on button "Reset conversation" at bounding box center [511, 251] width 61 height 15
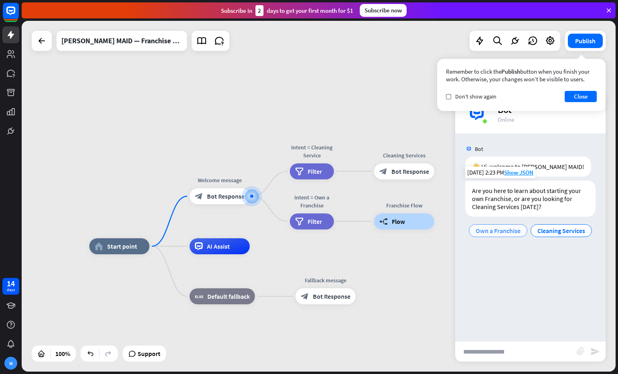
click at [499, 231] on span "Own a Franchise" at bounding box center [497, 231] width 45 height 8
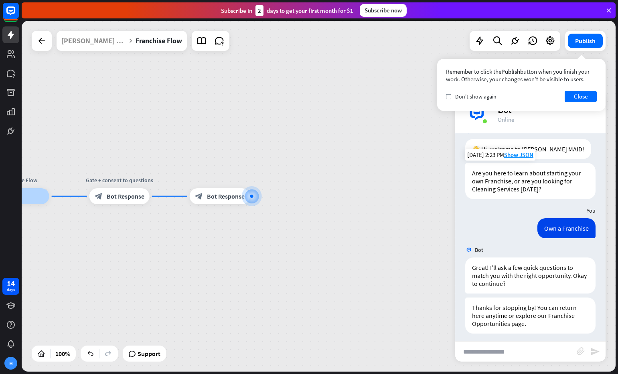
scroll to position [22, 0]
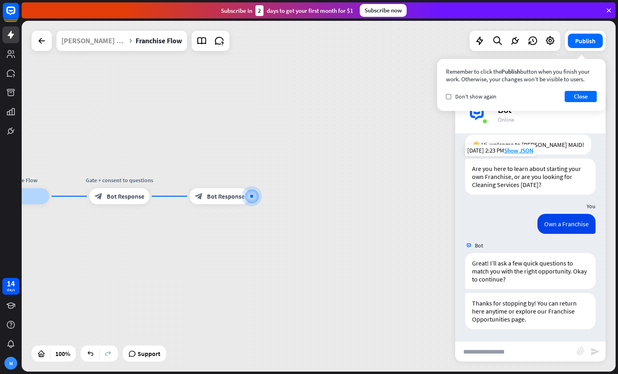
click at [172, 200] on div "Franchise Flow builder_tree Flow Gate + consent to questions block_bot_response…" at bounding box center [286, 371] width 594 height 351
click at [328, 233] on div "Franchise Flow builder_tree Flow Gate + consent to questions block_bot_response…" at bounding box center [287, 371] width 594 height 351
click at [578, 96] on button "Close" at bounding box center [580, 96] width 32 height 11
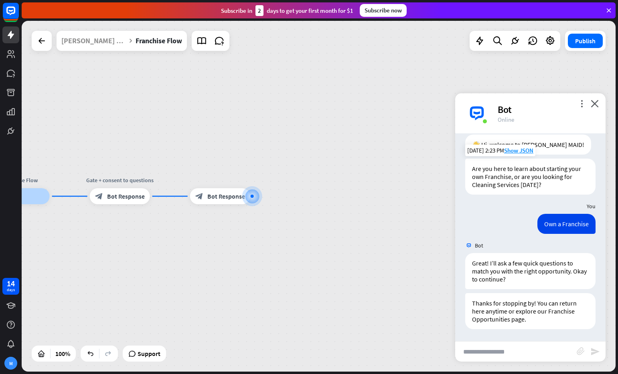
click at [593, 103] on icon "close" at bounding box center [594, 104] width 8 height 8
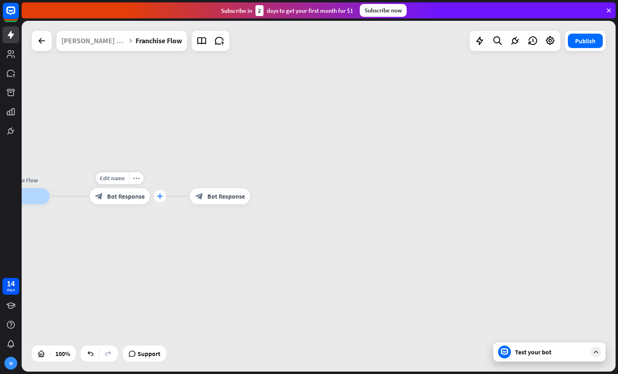
click at [159, 198] on icon "plus" at bounding box center [160, 197] width 6 height 6
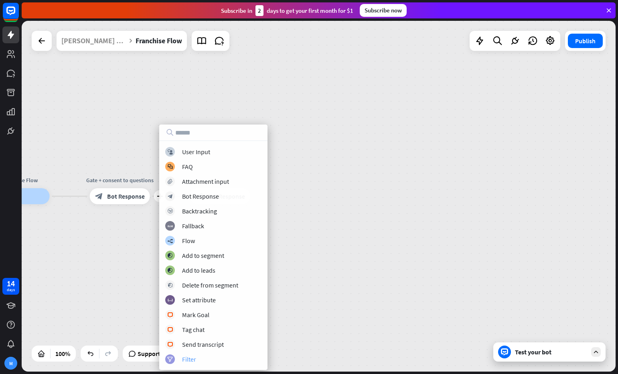
click at [210, 358] on div "filter Filter" at bounding box center [213, 360] width 96 height 10
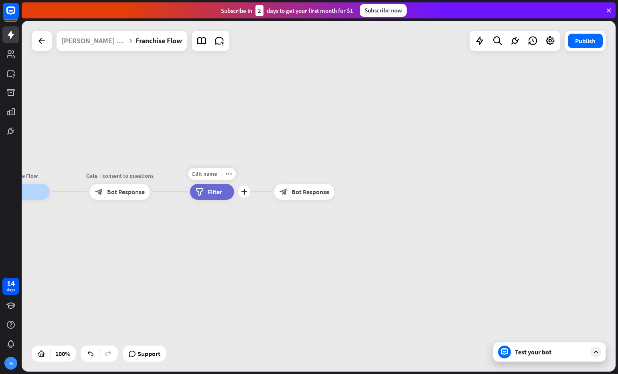
click at [210, 193] on span "Filter" at bounding box center [215, 192] width 14 height 8
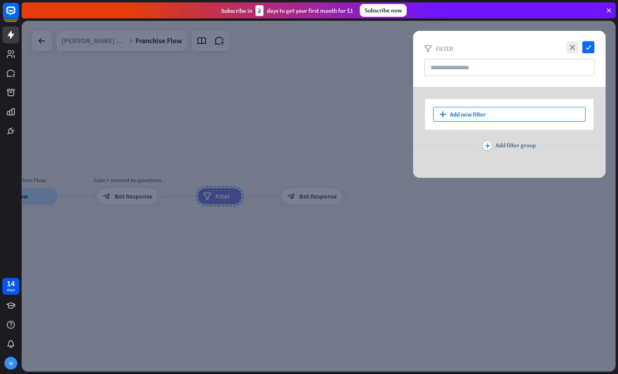
click at [455, 117] on div "plus Add new filter" at bounding box center [509, 114] width 152 height 15
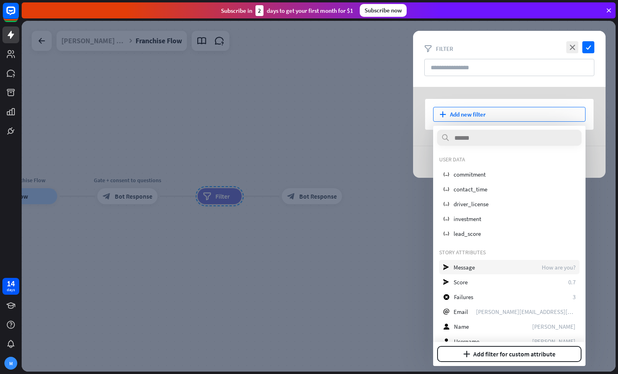
click at [487, 266] on div "send Message How are you?" at bounding box center [509, 267] width 140 height 14
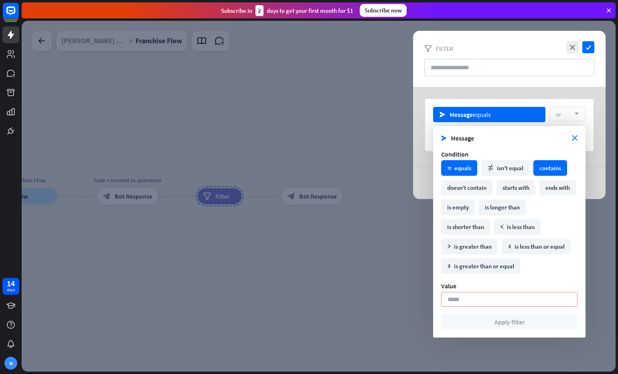
click at [560, 168] on div "contains" at bounding box center [550, 168] width 34 height 16
click at [473, 300] on input at bounding box center [509, 299] width 136 height 15
type input "*"
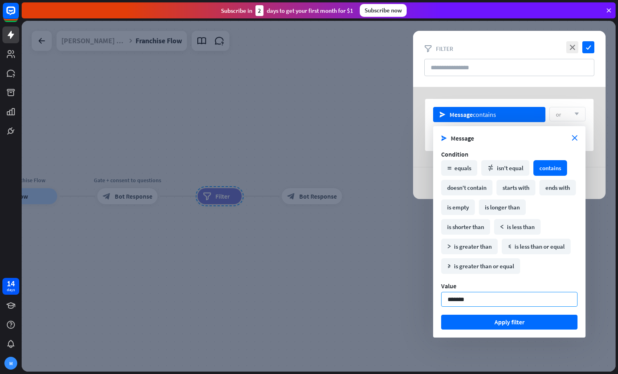
type input "*******"
click at [474, 323] on button "Apply filter" at bounding box center [509, 322] width 136 height 15
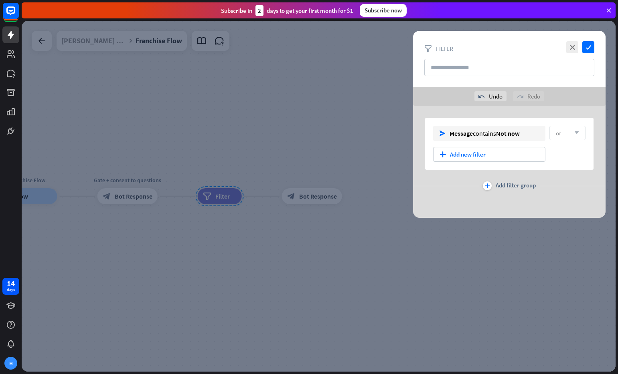
click at [214, 182] on div at bounding box center [319, 196] width 594 height 351
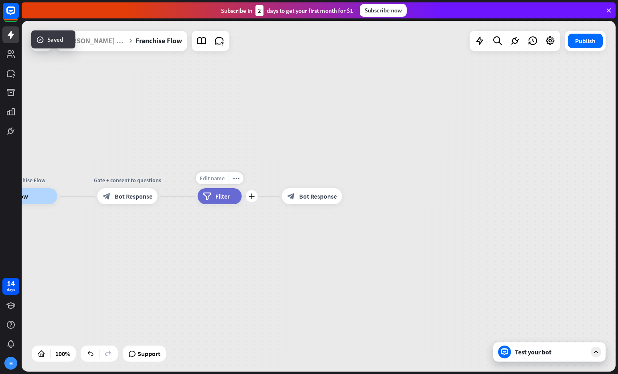
click at [216, 178] on span "Edit name" at bounding box center [212, 178] width 25 height 7
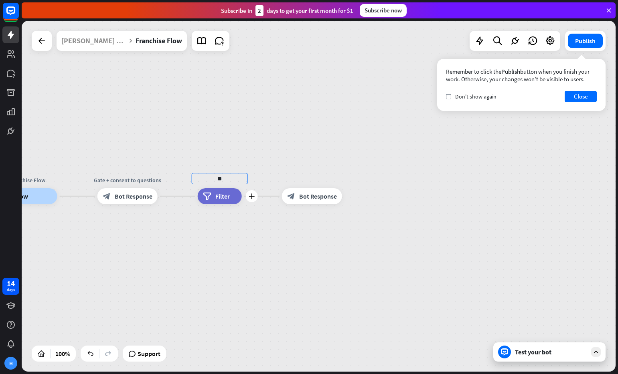
type input "*"
type input "**********"
click at [309, 198] on span "Bot Response" at bounding box center [318, 196] width 38 height 8
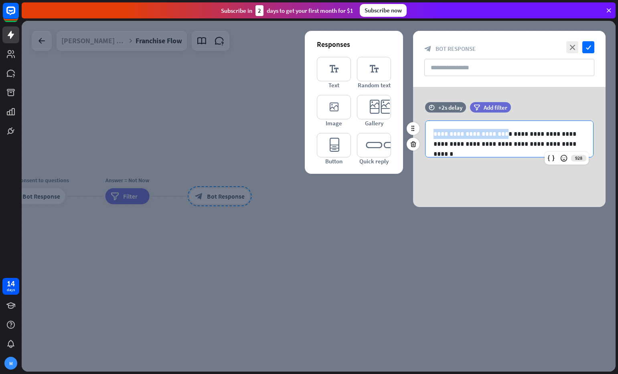
drag, startPoint x: 497, startPoint y: 135, endPoint x: 433, endPoint y: 137, distance: 63.8
click at [433, 137] on p "**********" at bounding box center [509, 139] width 152 height 20
copy p "**********"
click at [198, 177] on div at bounding box center [319, 196] width 594 height 351
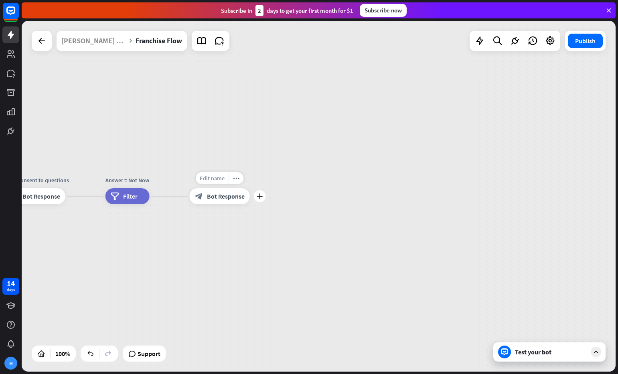
click at [217, 178] on span "Edit name" at bounding box center [212, 178] width 25 height 7
type input "**********"
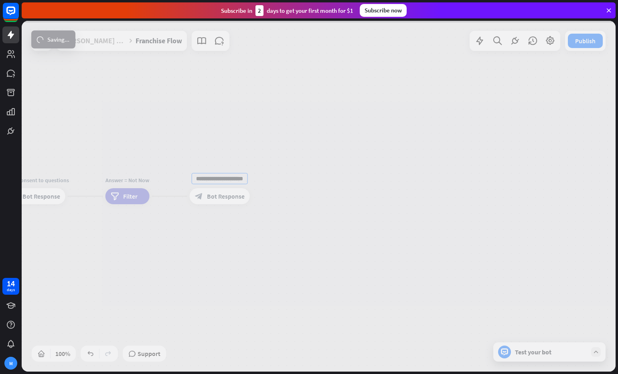
click at [295, 178] on div "**********" at bounding box center [319, 196] width 594 height 351
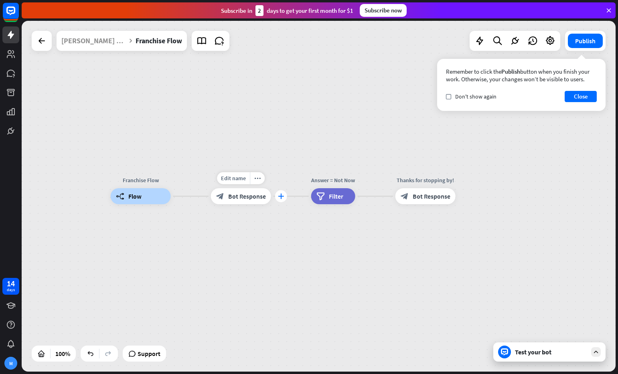
click at [281, 196] on icon "plus" at bounding box center [281, 197] width 6 height 6
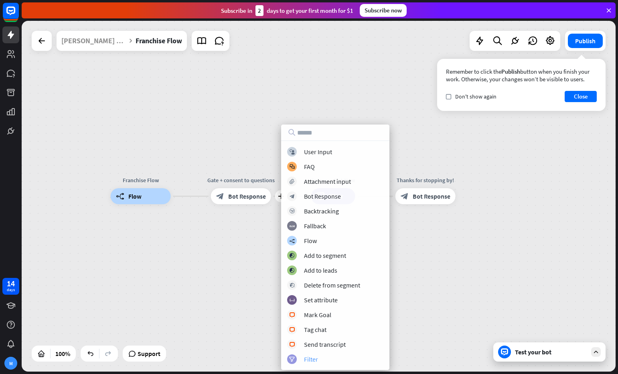
click at [340, 357] on div "filter Filter" at bounding box center [335, 360] width 96 height 10
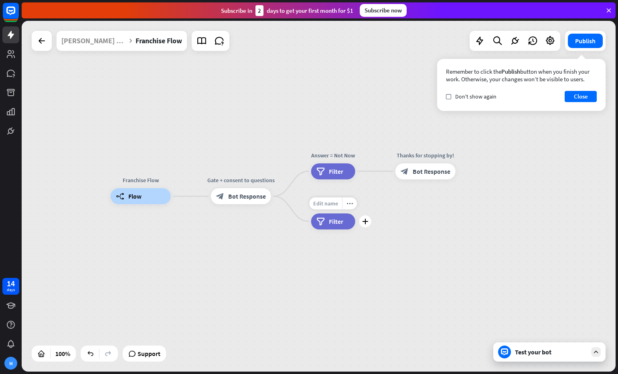
click at [326, 203] on span "Edit name" at bounding box center [325, 203] width 25 height 7
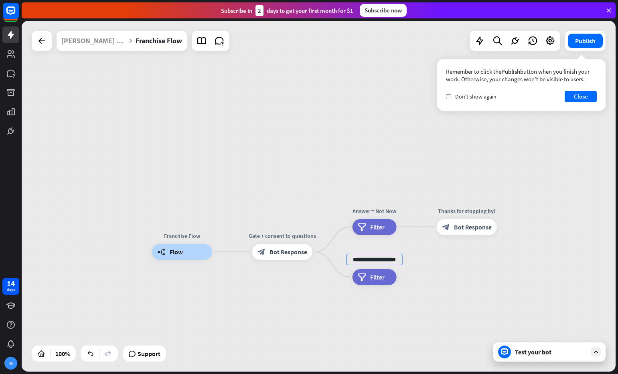
scroll to position [0, 8]
type input "**********"
click at [457, 291] on div "**********" at bounding box center [319, 196] width 594 height 351
click at [386, 279] on div "filter Filter" at bounding box center [373, 277] width 44 height 16
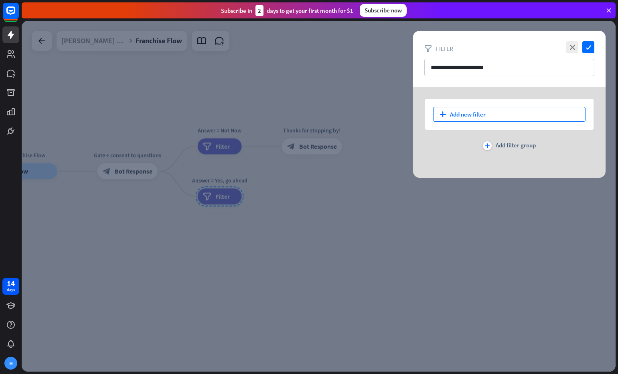
click at [508, 120] on div "plus Add new filter" at bounding box center [509, 114] width 152 height 15
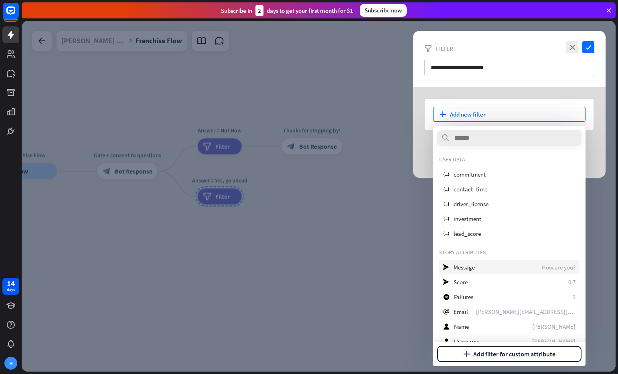
click at [486, 269] on div "send Message How are you?" at bounding box center [509, 267] width 140 height 14
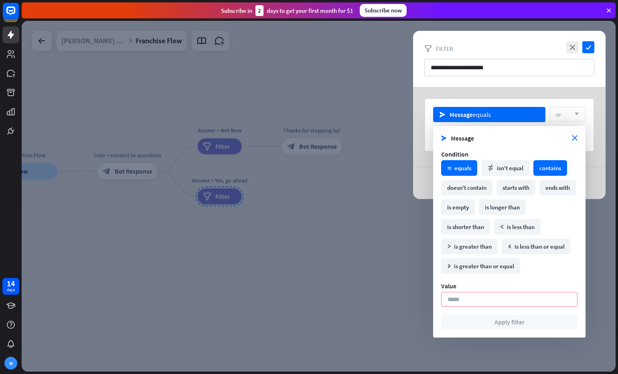
click at [554, 166] on div "contains" at bounding box center [550, 168] width 34 height 16
click at [479, 305] on input at bounding box center [509, 299] width 136 height 15
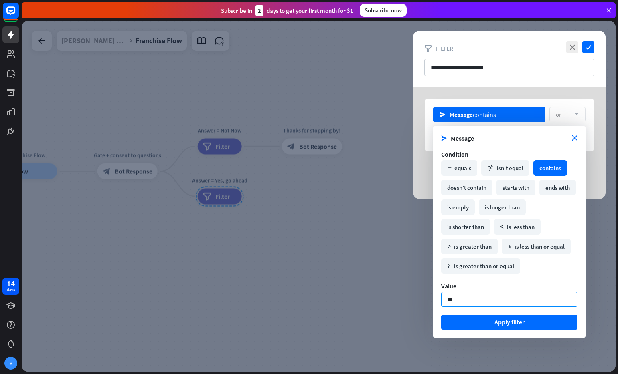
type input "*"
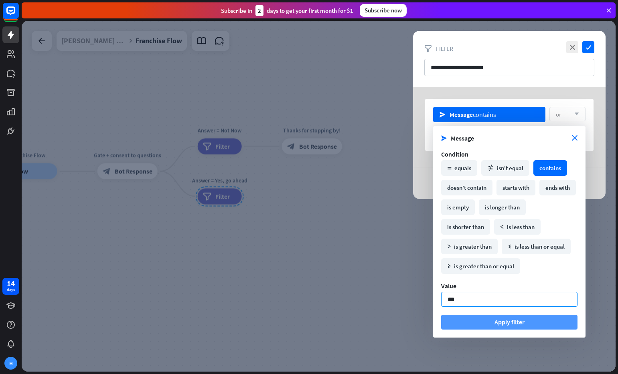
type input "***"
click at [465, 323] on button "Apply filter" at bounding box center [509, 322] width 136 height 15
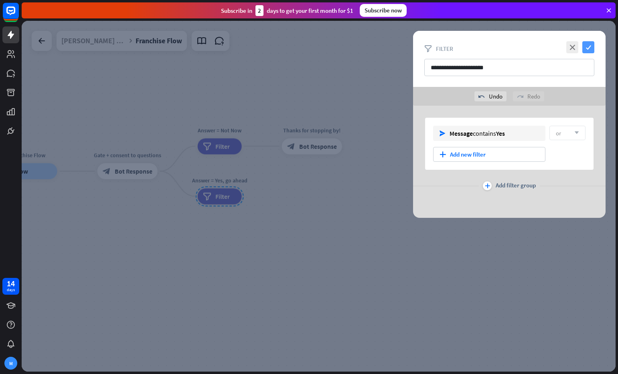
click at [586, 50] on icon "check" at bounding box center [588, 47] width 12 height 12
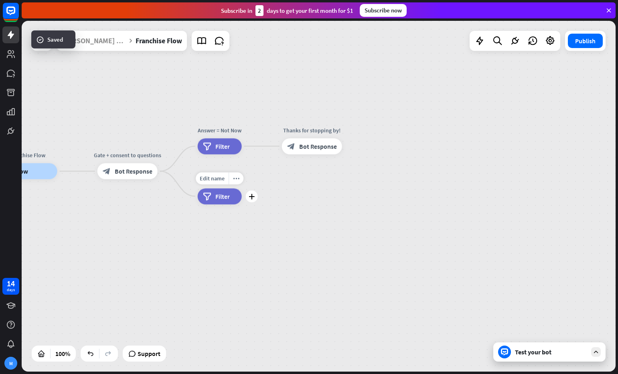
click at [231, 196] on div "filter Filter" at bounding box center [220, 196] width 44 height 16
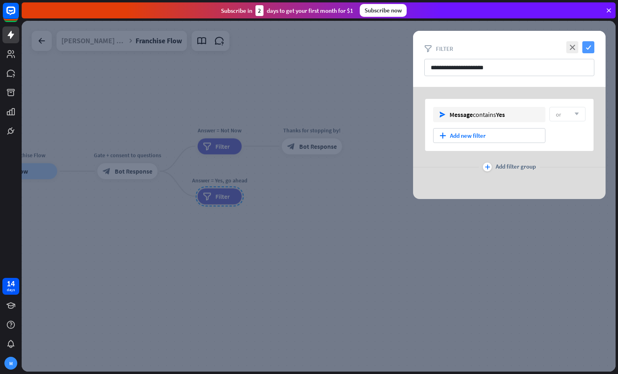
click at [587, 49] on icon "check" at bounding box center [588, 47] width 12 height 12
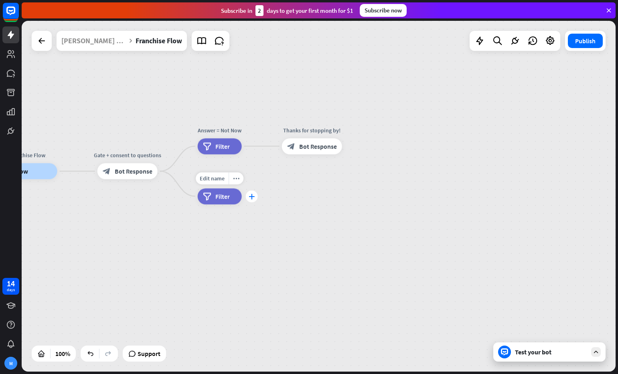
click at [252, 199] on div "plus" at bounding box center [252, 196] width 12 height 12
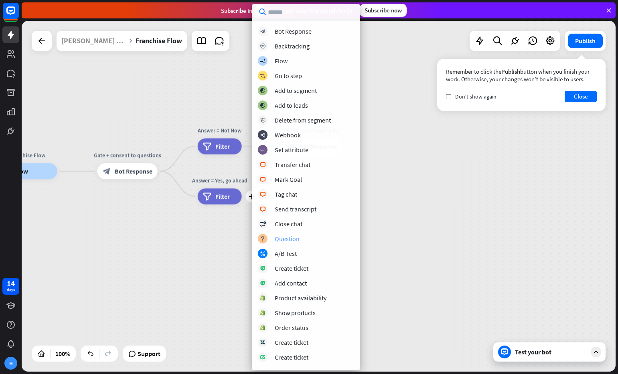
click at [281, 242] on div "Question" at bounding box center [287, 239] width 25 height 8
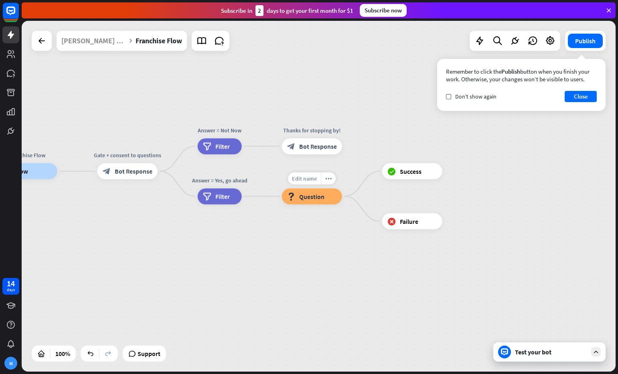
click at [302, 178] on span "Edit name" at bounding box center [304, 178] width 25 height 7
drag, startPoint x: 290, startPoint y: 182, endPoint x: 300, endPoint y: 182, distance: 10.4
click at [291, 182] on div "Edit name" at bounding box center [304, 178] width 33 height 12
click at [302, 181] on input "text" at bounding box center [312, 178] width 56 height 11
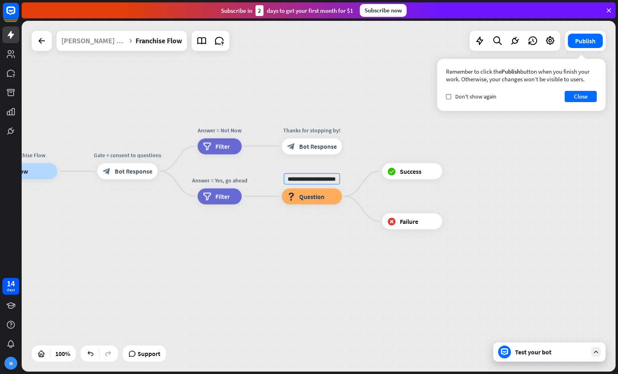
type input "**********"
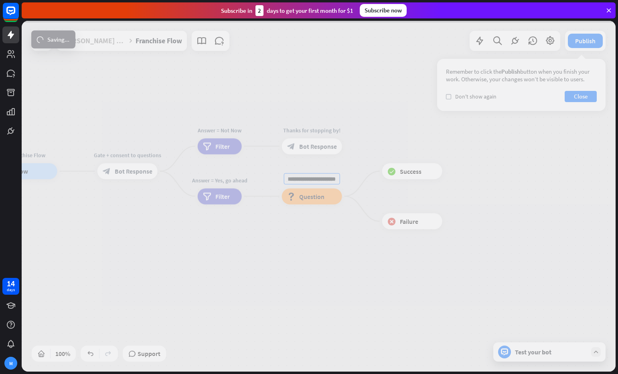
click at [307, 226] on div "**********" at bounding box center [319, 196] width 594 height 351
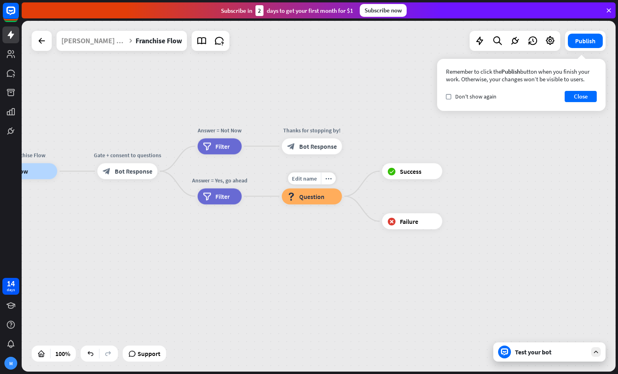
click at [309, 197] on span "Question" at bounding box center [311, 196] width 25 height 8
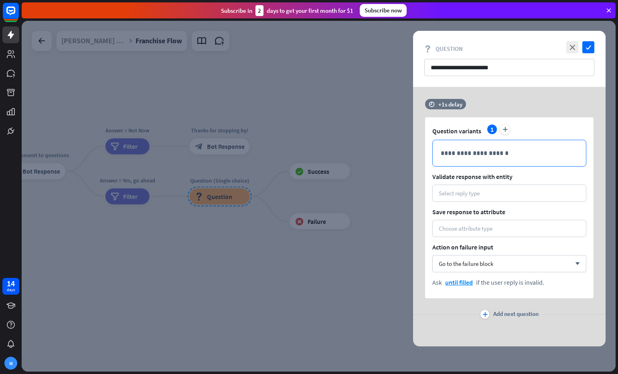
click at [479, 148] on p "**********" at bounding box center [509, 153] width 137 height 10
click at [471, 164] on div "**********" at bounding box center [509, 153] width 153 height 26
click at [476, 156] on p "**********" at bounding box center [509, 153] width 137 height 10
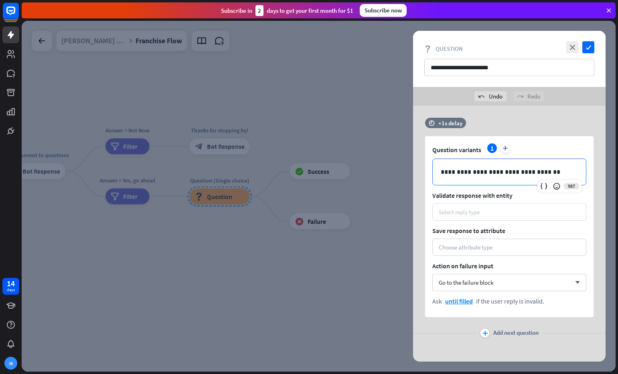
click at [510, 211] on div "Select reply type" at bounding box center [509, 212] width 141 height 8
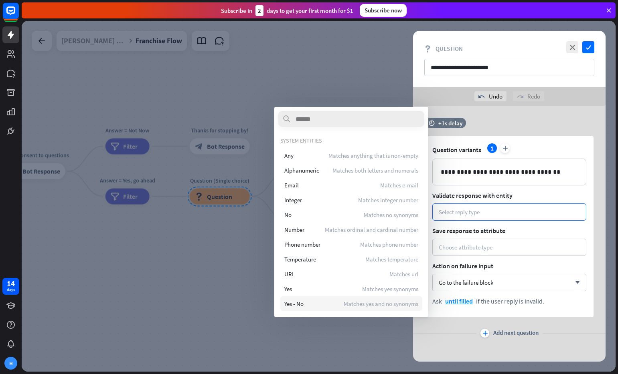
click at [304, 305] on div "Yes - No Matches yes and no synonyms" at bounding box center [351, 304] width 142 height 14
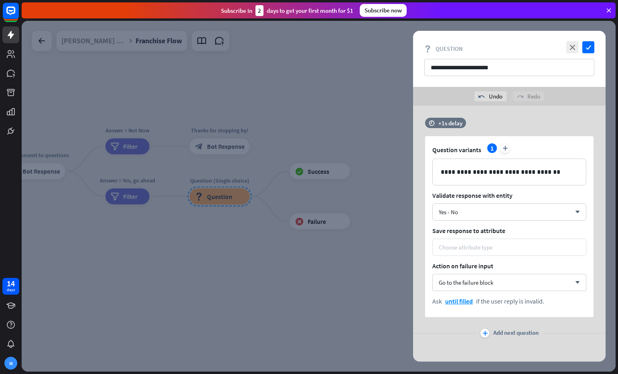
click at [528, 249] on div "Choose attribute type" at bounding box center [509, 248] width 141 height 8
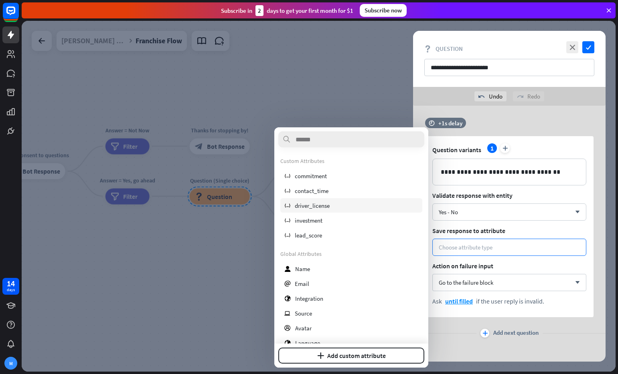
click at [328, 208] on span "driver_license" at bounding box center [312, 206] width 35 height 8
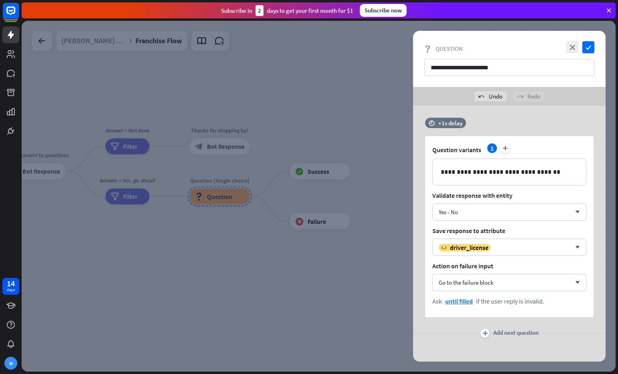
scroll to position [4, 0]
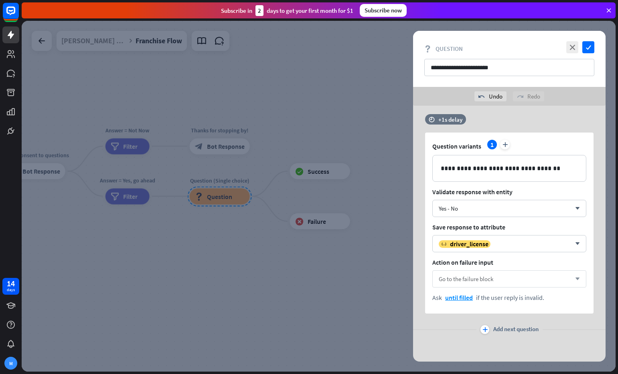
click at [550, 279] on div "Go to the failure block arrow_down" at bounding box center [509, 279] width 154 height 17
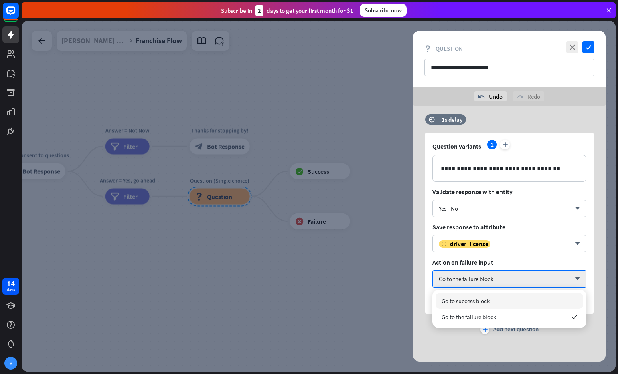
click at [420, 267] on div "**********" at bounding box center [509, 214] width 192 height 200
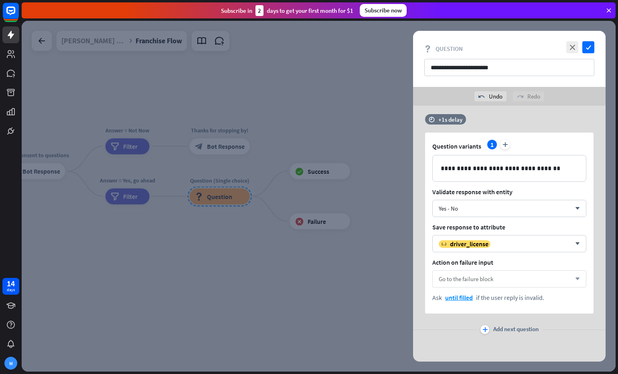
click at [492, 280] on span "Go to the failure block" at bounding box center [466, 279] width 55 height 8
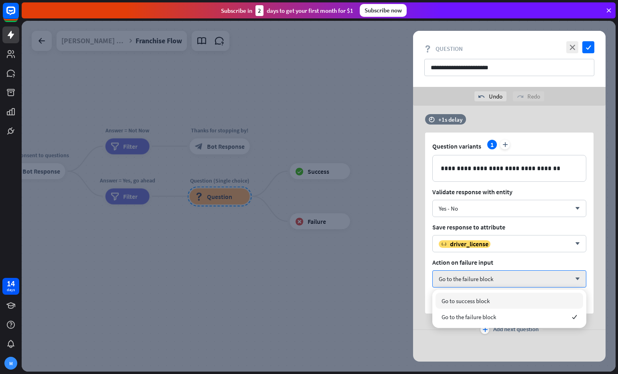
click at [420, 285] on div "**********" at bounding box center [509, 214] width 192 height 200
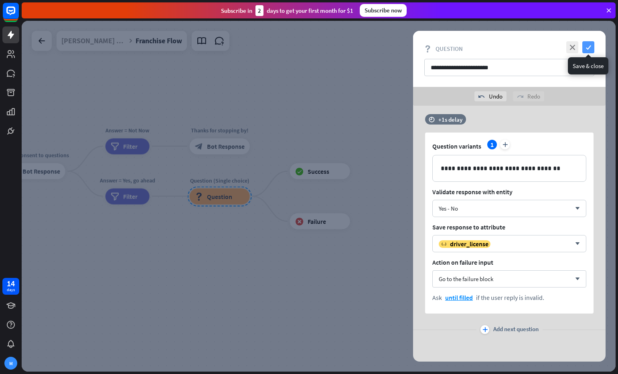
click at [585, 44] on icon "check" at bounding box center [588, 47] width 12 height 12
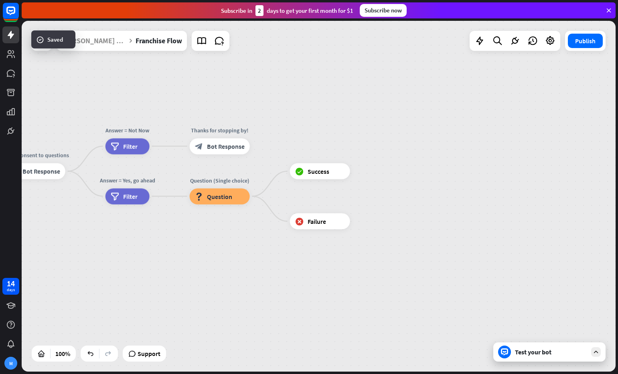
click at [541, 350] on div "Test your bot" at bounding box center [551, 352] width 72 height 8
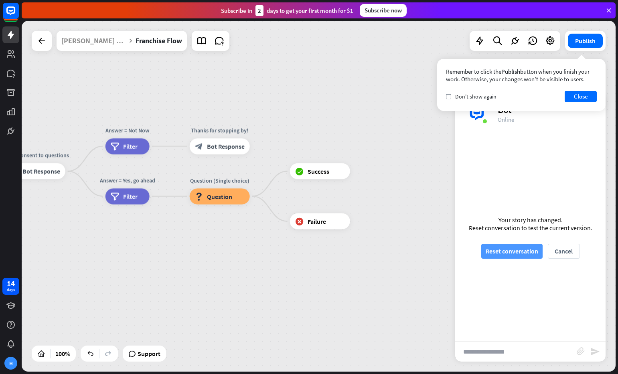
click at [508, 255] on button "Reset conversation" at bounding box center [511, 251] width 61 height 15
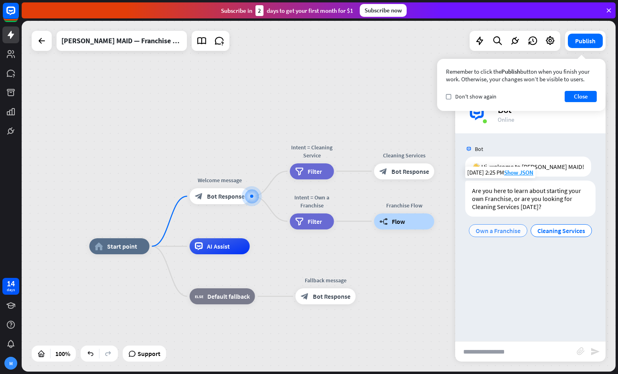
click at [498, 233] on span "Own a Franchise" at bounding box center [497, 231] width 45 height 8
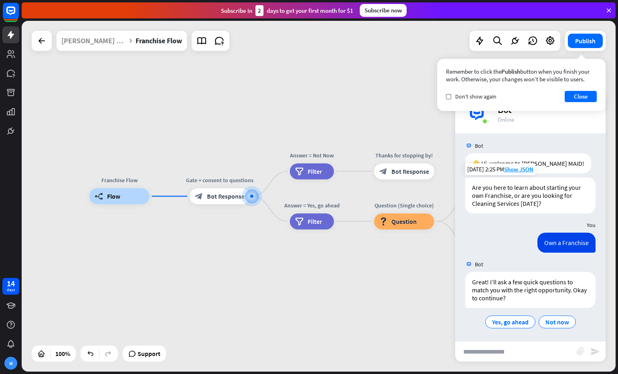
scroll to position [4, 0]
click at [506, 322] on span "Yes, go ahead" at bounding box center [510, 321] width 36 height 8
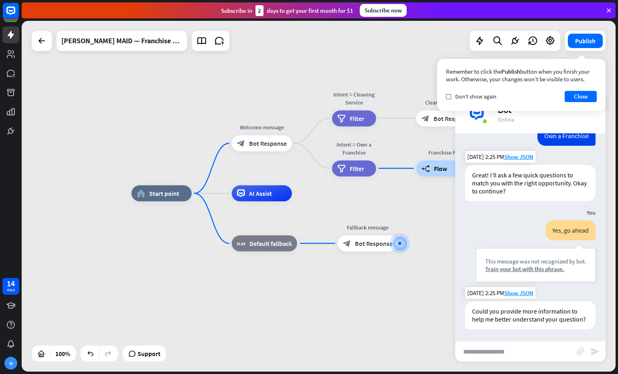
scroll to position [110, 0]
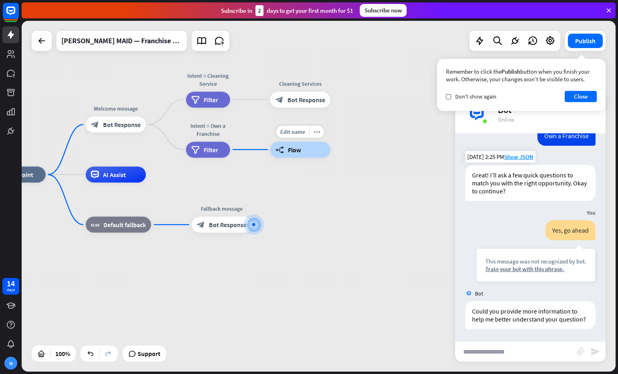
click at [305, 152] on div "builder_tree Flow" at bounding box center [300, 150] width 60 height 16
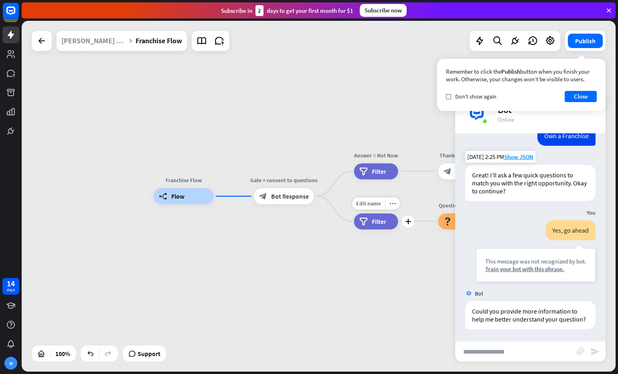
click at [369, 223] on div "filter Filter" at bounding box center [376, 222] width 44 height 16
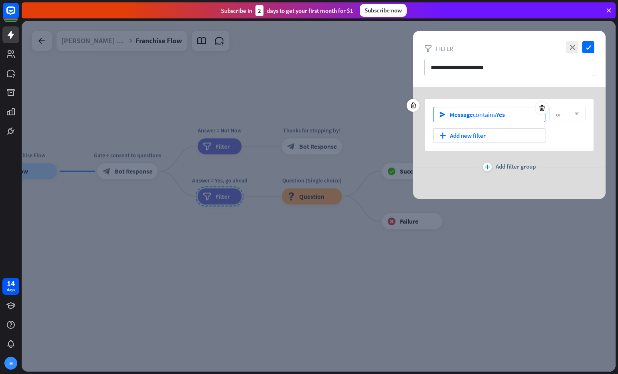
click at [468, 117] on span "Message" at bounding box center [460, 115] width 23 height 8
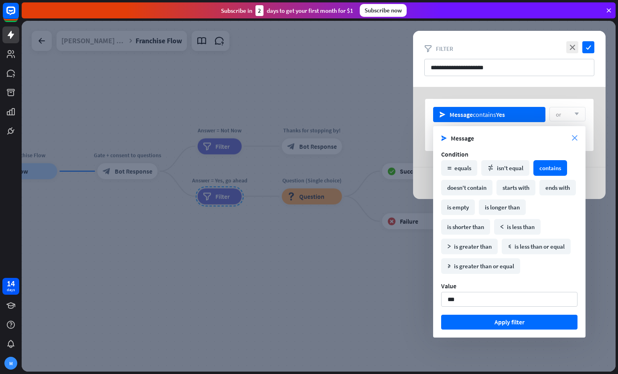
click at [573, 141] on icon "close" at bounding box center [575, 138] width 6 height 6
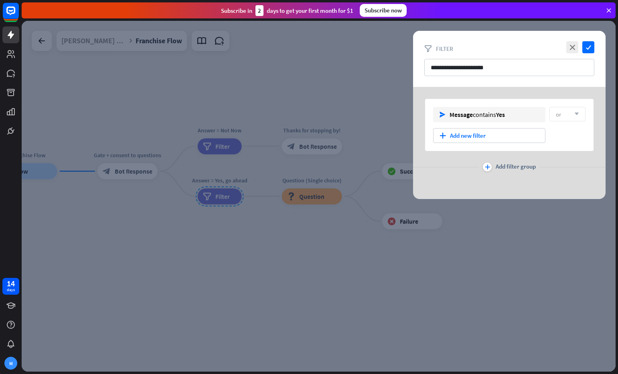
click at [135, 170] on div at bounding box center [319, 196] width 594 height 351
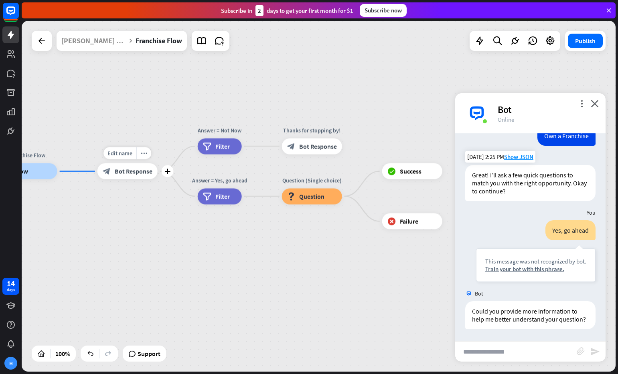
click at [147, 171] on span "Bot Response" at bounding box center [134, 172] width 38 height 8
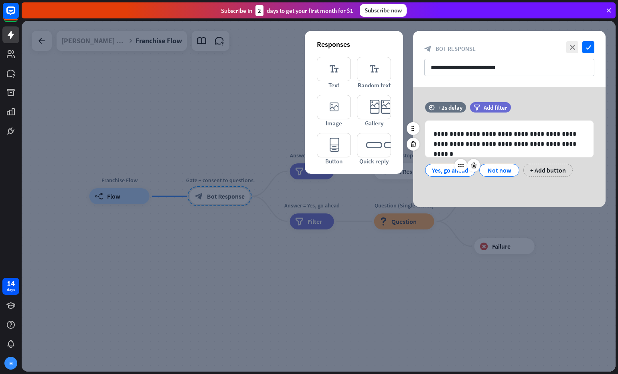
click at [458, 174] on div "Yes, go ahead" at bounding box center [450, 170] width 36 height 12
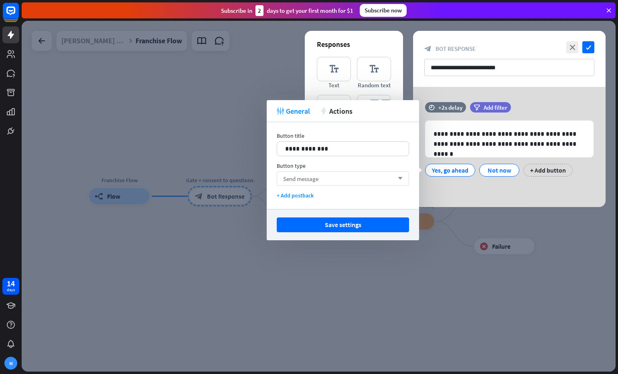
click at [313, 180] on span "Send message" at bounding box center [300, 179] width 35 height 8
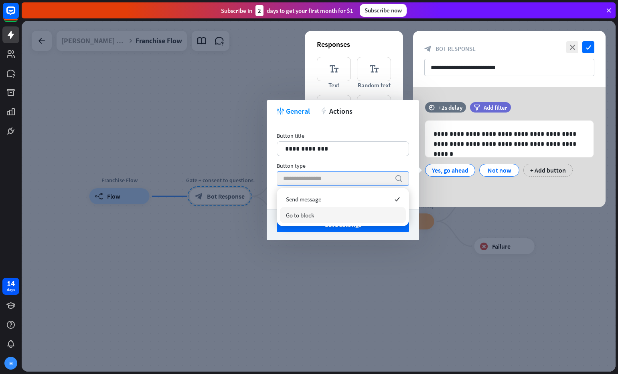
click at [316, 220] on div "Go to block" at bounding box center [343, 215] width 126 height 16
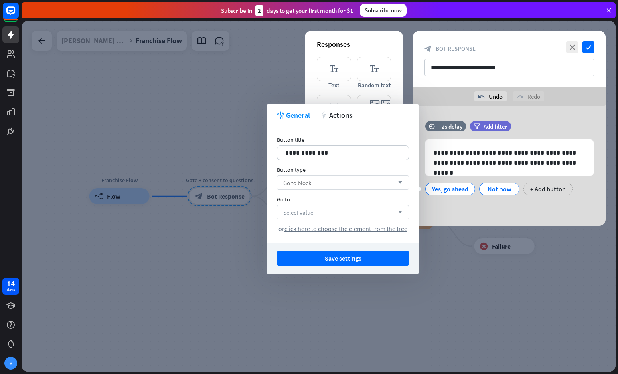
click at [342, 216] on div "Select value arrow_down" at bounding box center [343, 212] width 132 height 14
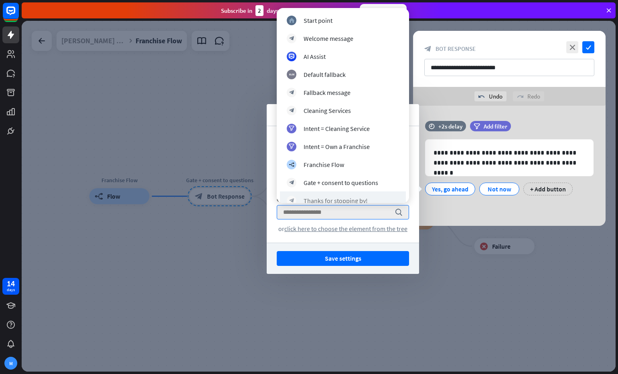
scroll to position [97, 0]
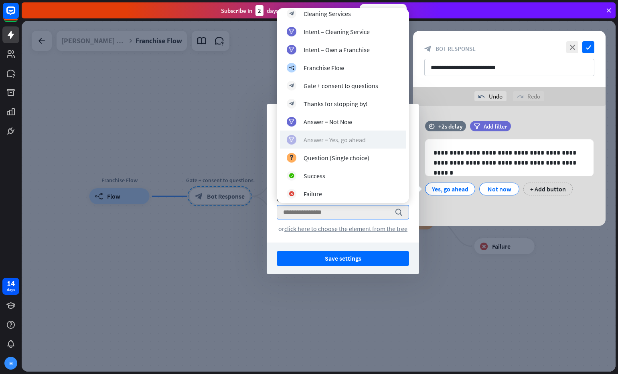
click at [349, 138] on div "Answer = Yes, go ahead" at bounding box center [334, 140] width 62 height 8
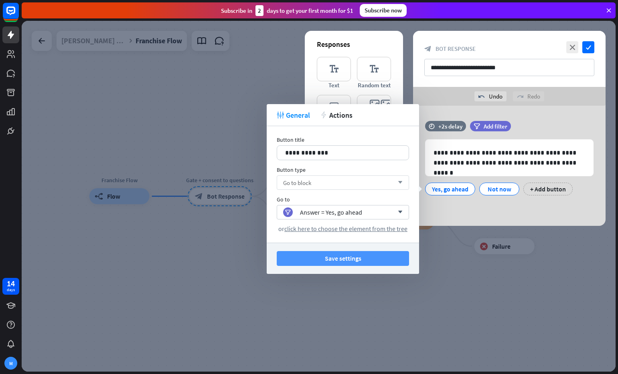
click at [371, 258] on button "Save settings" at bounding box center [343, 258] width 132 height 15
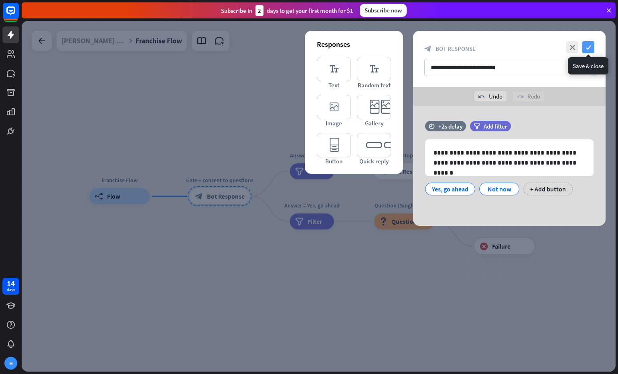
click at [589, 47] on icon "check" at bounding box center [588, 47] width 12 height 12
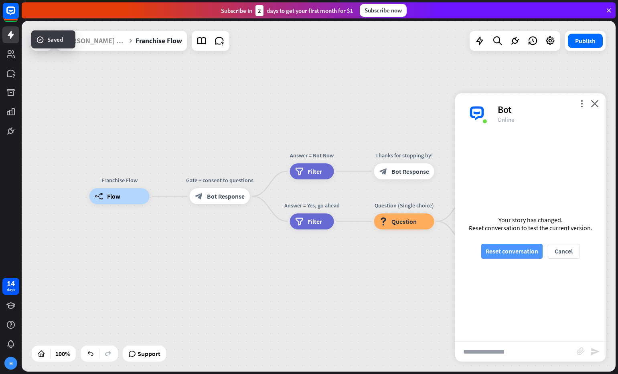
click at [503, 251] on button "Reset conversation" at bounding box center [511, 251] width 61 height 15
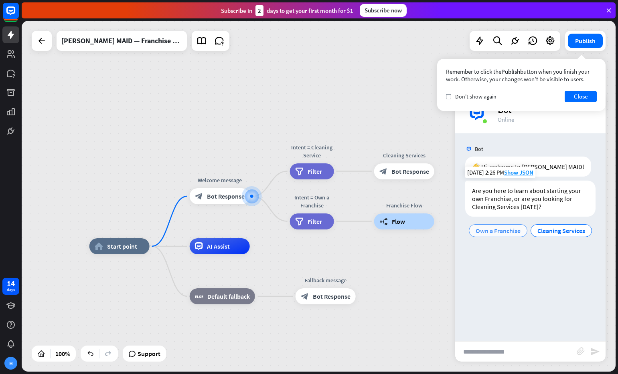
click at [495, 230] on span "Own a Franchise" at bounding box center [497, 231] width 45 height 8
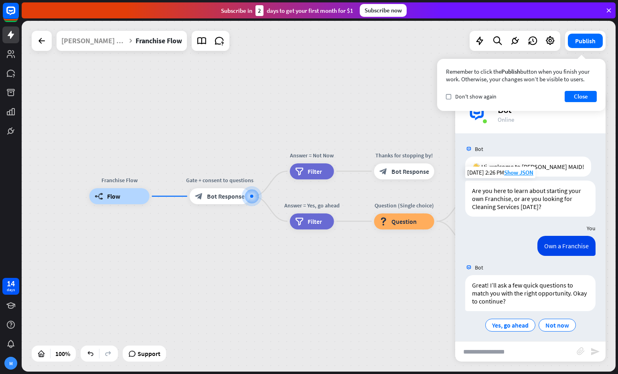
scroll to position [4, 0]
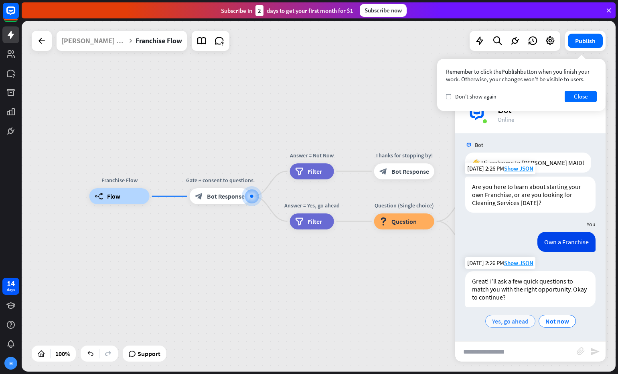
click at [515, 321] on span "Yes, go ahead" at bounding box center [510, 321] width 36 height 8
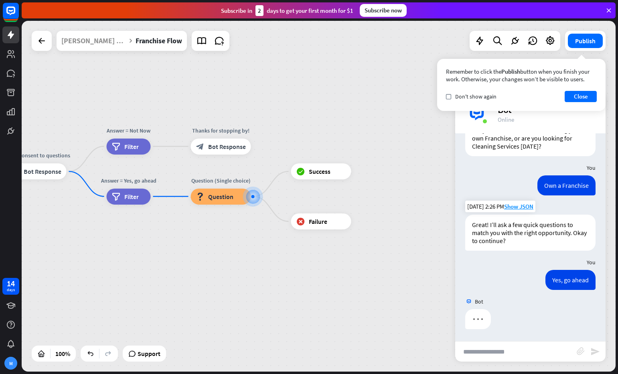
scroll to position [61, 0]
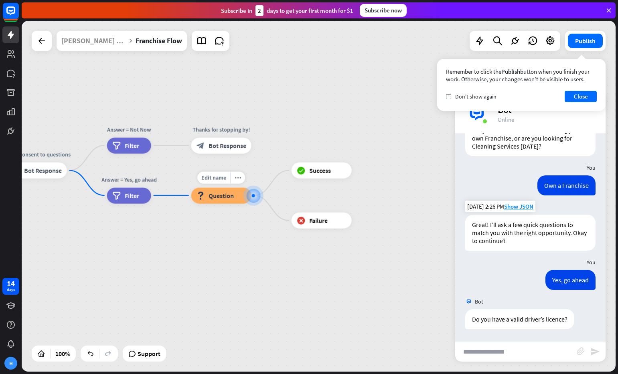
click at [228, 204] on div "Edit name more_horiz Question (Single choice) block_question Question" at bounding box center [221, 196] width 60 height 16
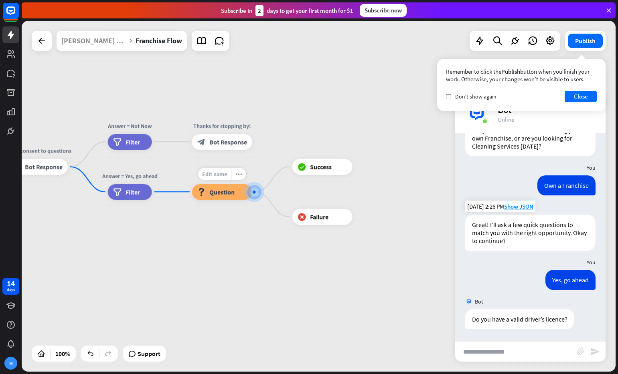
click at [223, 174] on span "Edit name" at bounding box center [214, 173] width 25 height 7
click at [228, 199] on div "block_question Question" at bounding box center [222, 192] width 60 height 16
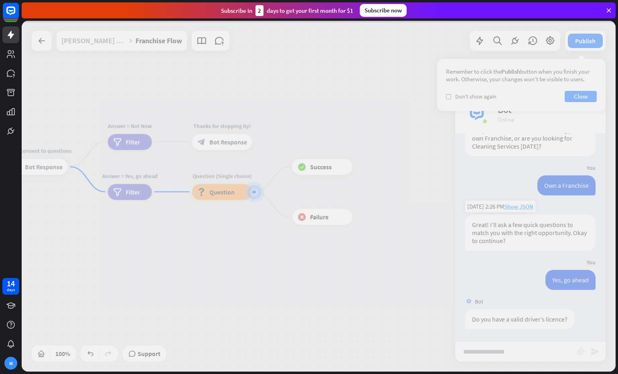
click at [230, 196] on div at bounding box center [319, 196] width 594 height 351
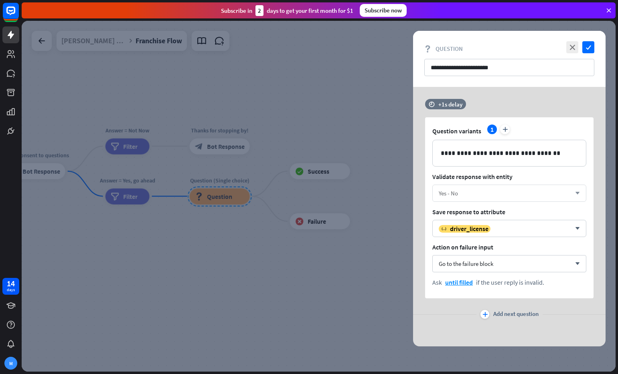
click at [493, 190] on div "Yes - No" at bounding box center [505, 194] width 132 height 8
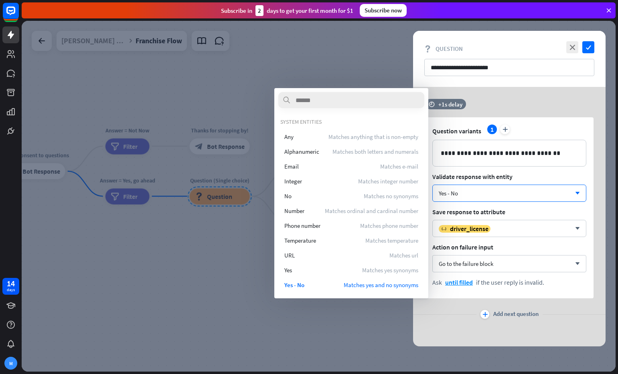
click at [393, 312] on div at bounding box center [319, 196] width 594 height 351
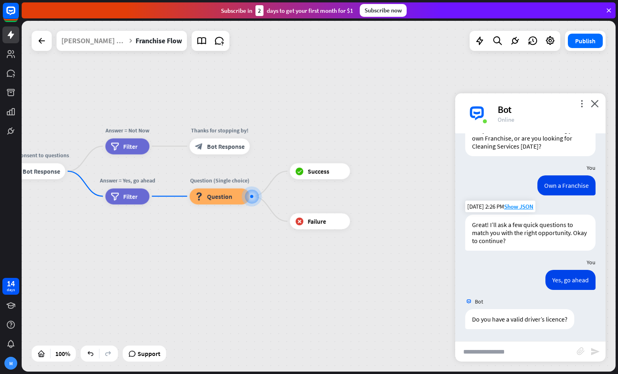
click at [555, 348] on input "text" at bounding box center [515, 352] width 121 height 20
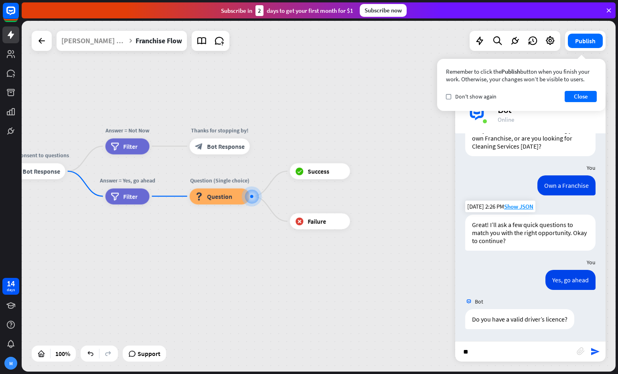
type input "***"
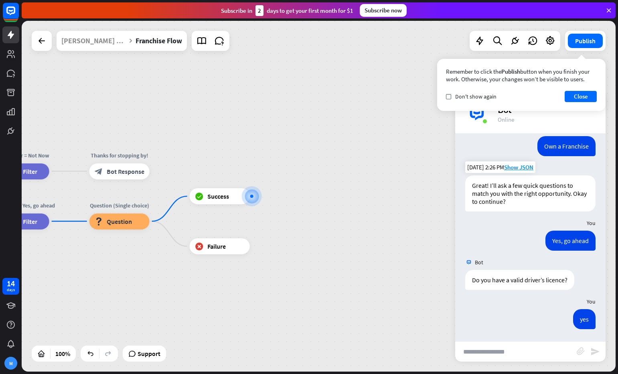
click at [485, 352] on input "text" at bounding box center [515, 352] width 121 height 20
type input "**"
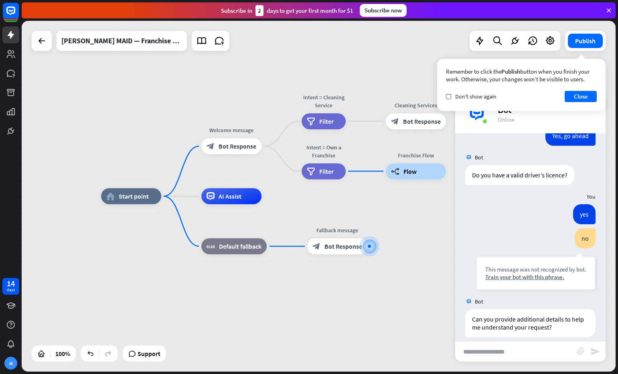
scroll to position [213, 0]
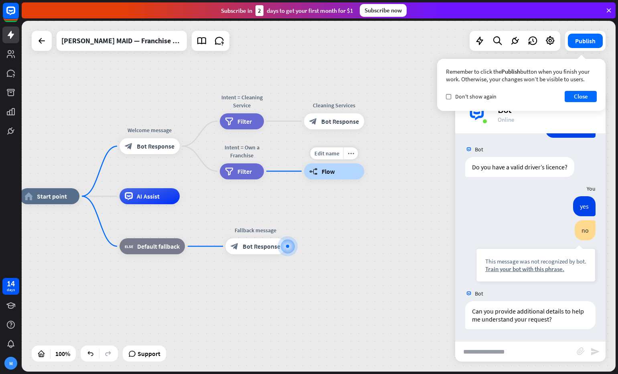
click at [332, 168] on span "Flow" at bounding box center [327, 171] width 13 height 8
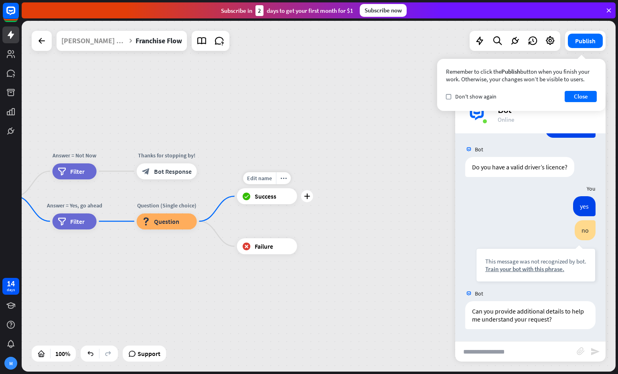
click at [274, 200] on span "Success" at bounding box center [266, 196] width 22 height 8
click at [176, 228] on div "block_question Question" at bounding box center [167, 222] width 60 height 16
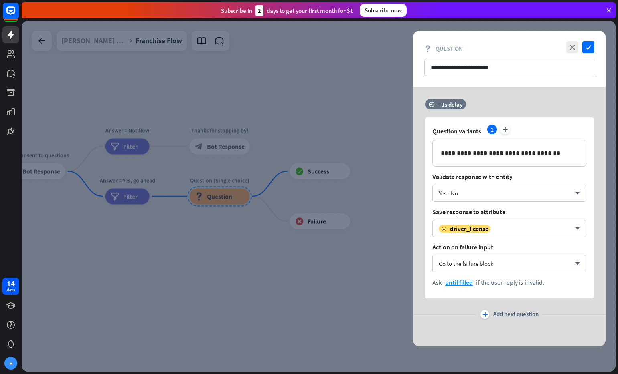
click at [499, 313] on span "Add next question" at bounding box center [515, 314] width 45 height 9
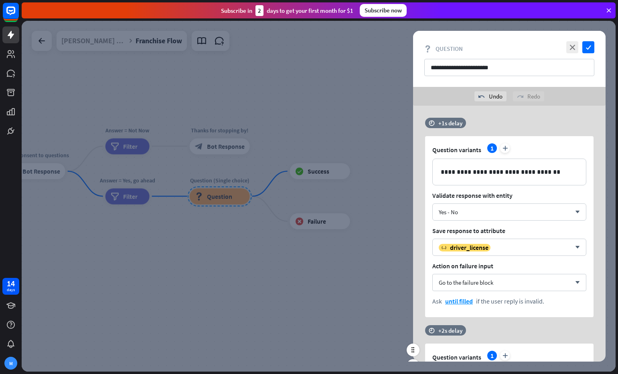
scroll to position [4, 0]
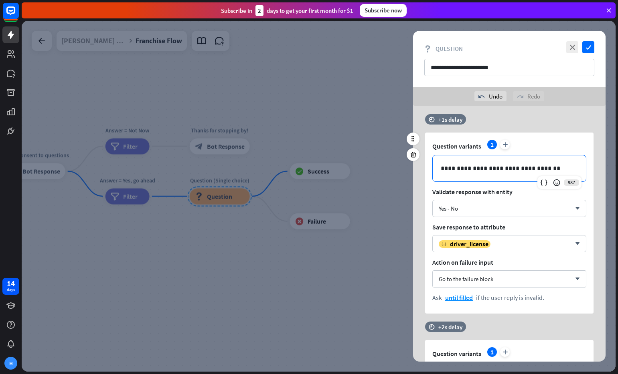
click at [512, 165] on p "**********" at bounding box center [509, 169] width 137 height 10
click at [519, 163] on div "**********" at bounding box center [509, 169] width 153 height 26
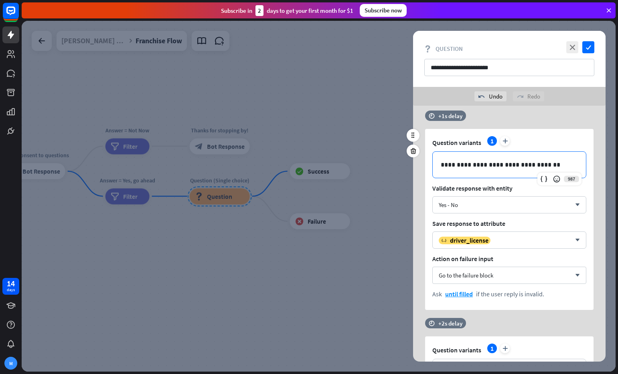
scroll to position [129, 0]
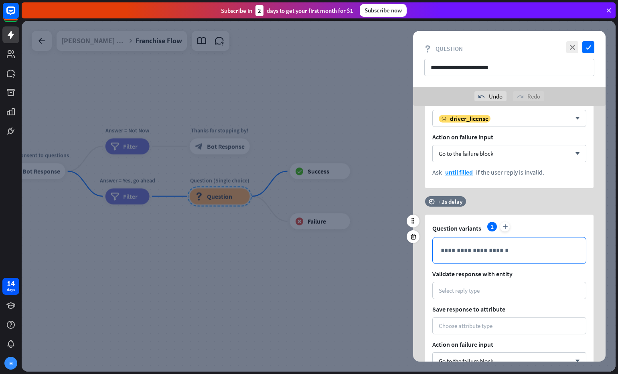
click at [518, 249] on p "**********" at bounding box center [509, 251] width 137 height 10
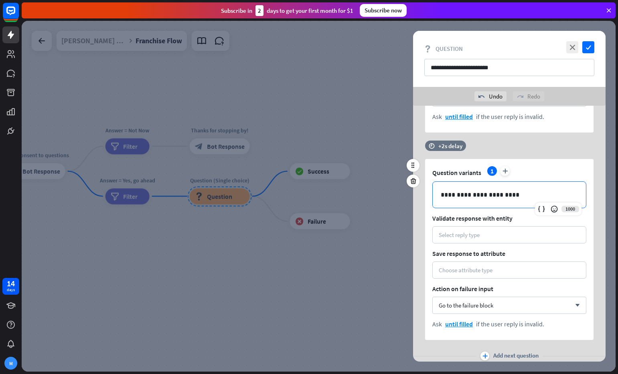
scroll to position [211, 0]
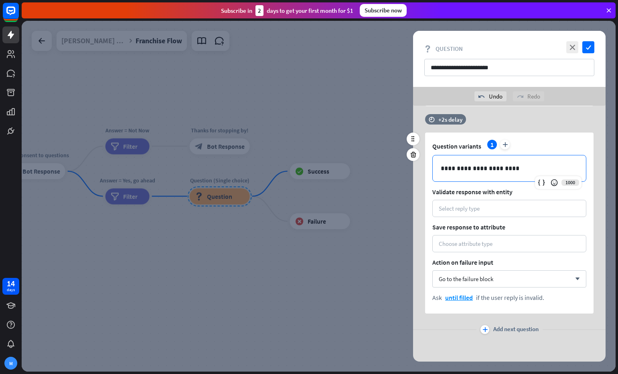
click at [480, 176] on div "**********" at bounding box center [509, 169] width 153 height 26
click at [481, 169] on p "**********" at bounding box center [509, 169] width 137 height 10
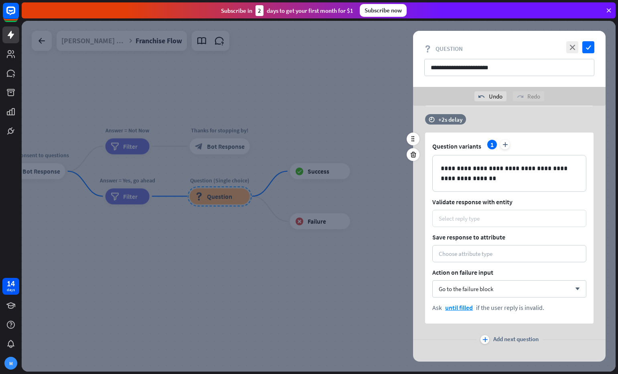
click at [453, 220] on div "Select reply type" at bounding box center [459, 219] width 41 height 8
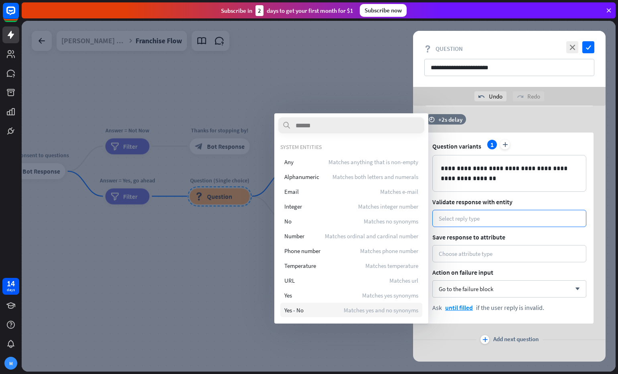
click at [370, 309] on span "Matches yes and no synonyms" at bounding box center [381, 311] width 75 height 8
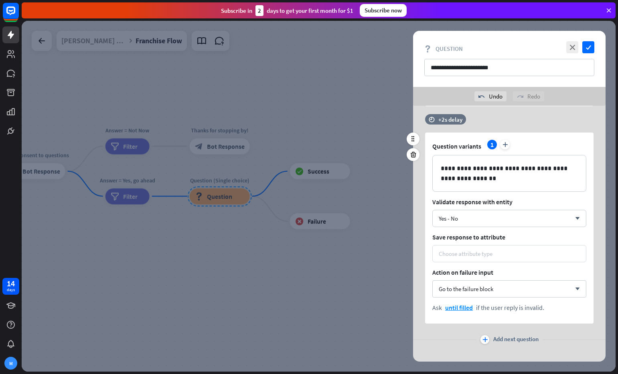
click at [484, 252] on div "Choose attribute type" at bounding box center [466, 254] width 54 height 8
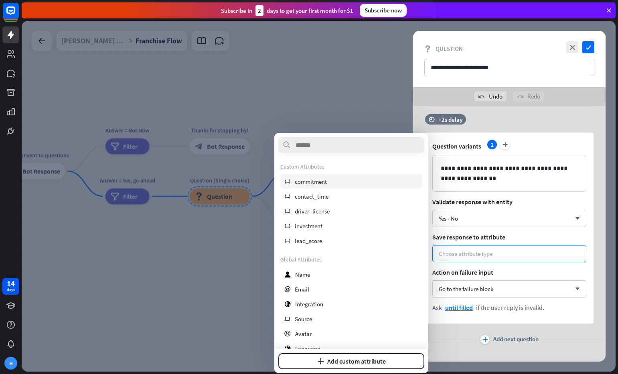
click at [308, 183] on span "commitment" at bounding box center [311, 182] width 32 height 8
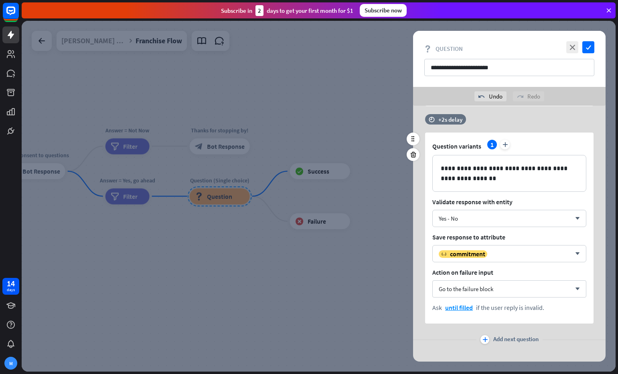
scroll to position [221, 0]
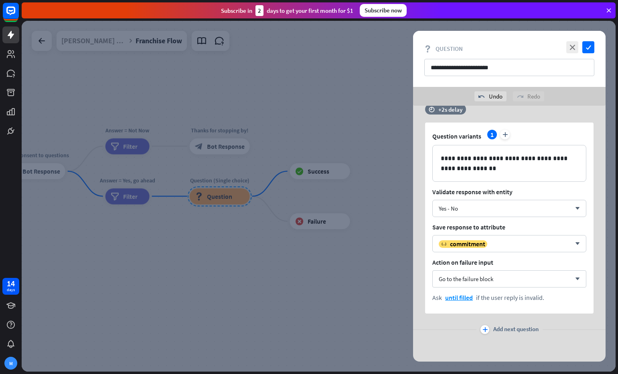
click at [509, 328] on span "Add next question" at bounding box center [515, 330] width 45 height 9
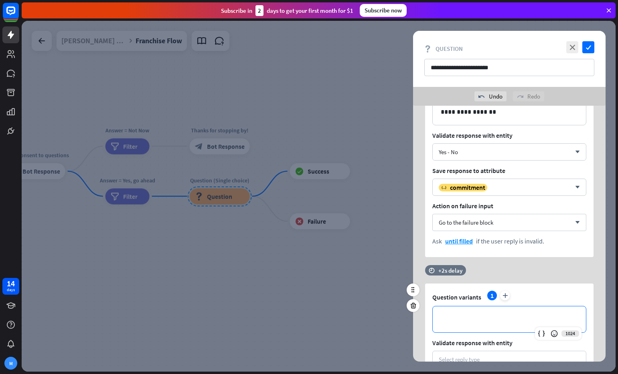
click at [456, 315] on p "**********" at bounding box center [509, 320] width 137 height 10
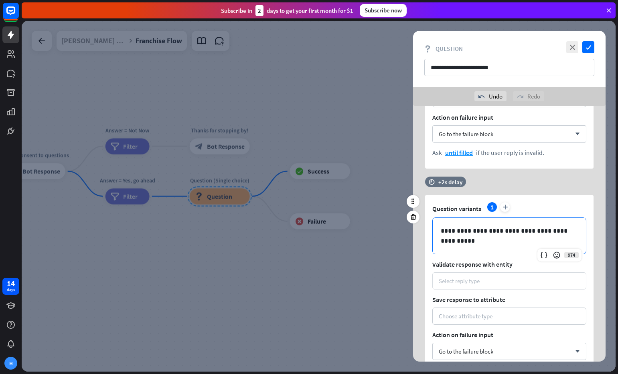
scroll to position [439, 0]
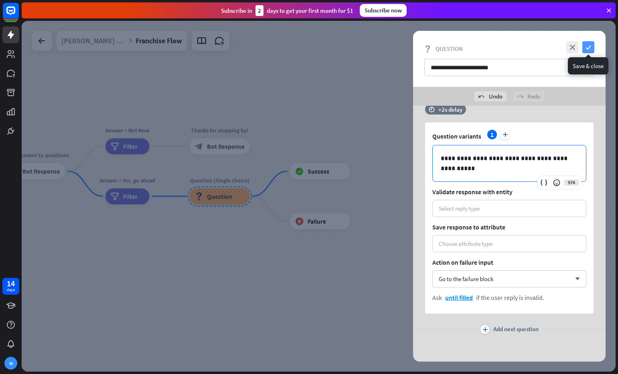
click at [587, 51] on icon "check" at bounding box center [588, 47] width 12 height 12
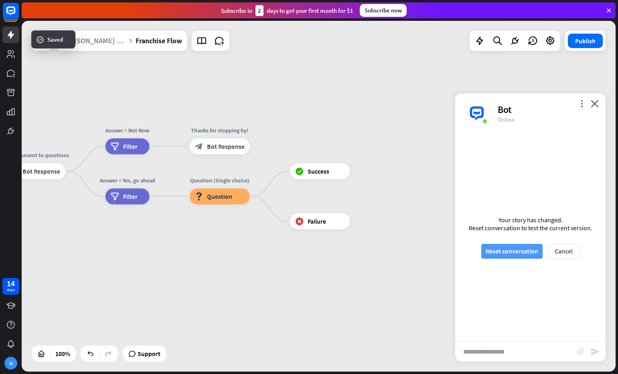
click at [506, 253] on button "Reset conversation" at bounding box center [511, 251] width 61 height 15
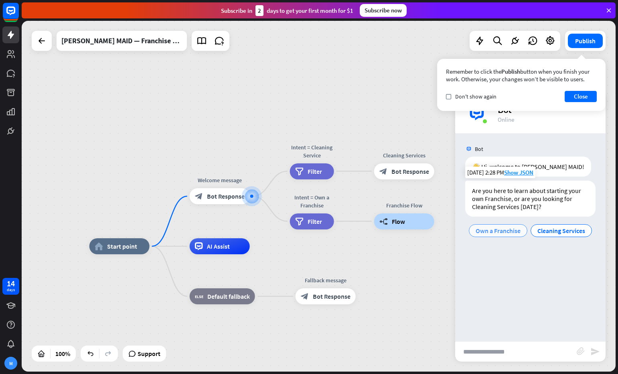
click at [498, 228] on span "Own a Franchise" at bounding box center [497, 231] width 45 height 8
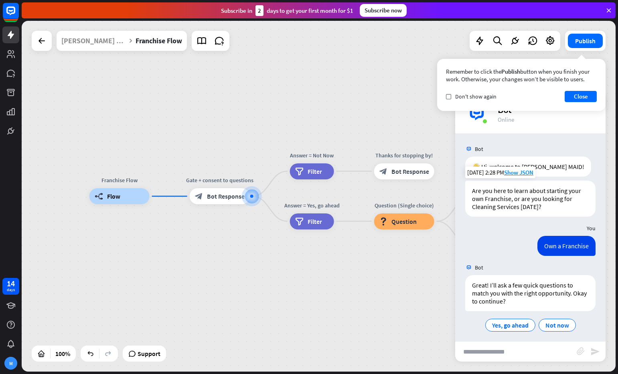
scroll to position [4, 0]
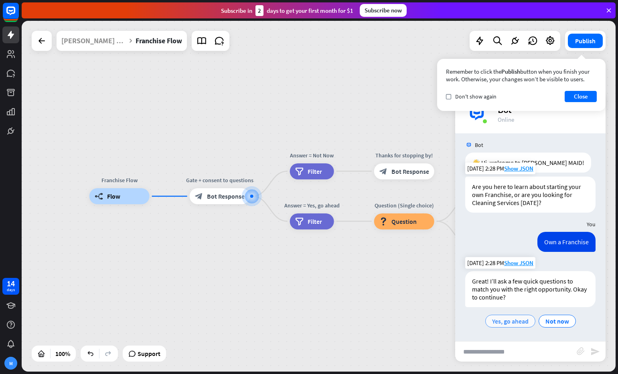
click at [509, 320] on span "Yes, go ahead" at bounding box center [510, 321] width 36 height 8
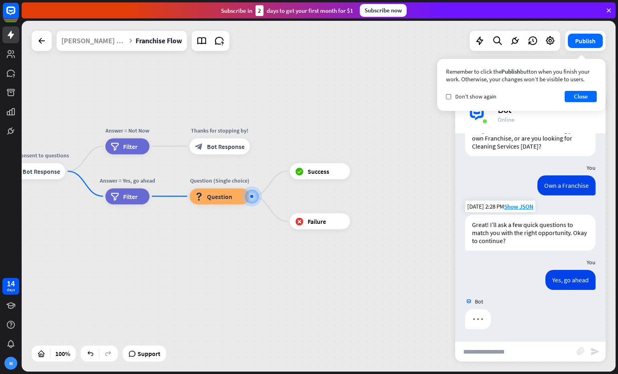
scroll to position [61, 0]
click at [552, 352] on input "text" at bounding box center [515, 352] width 121 height 20
type input "**********"
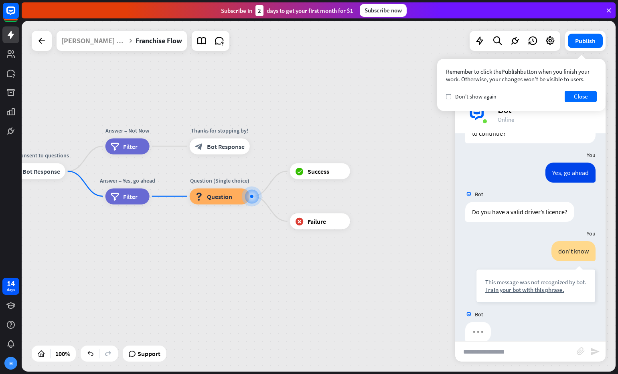
scroll to position [181, 0]
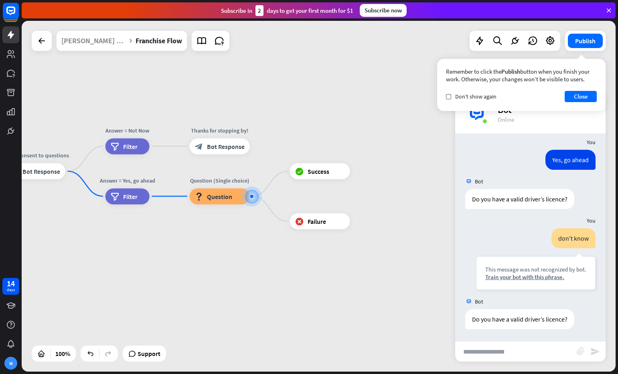
click at [548, 350] on input "text" at bounding box center [515, 352] width 121 height 20
type input "***"
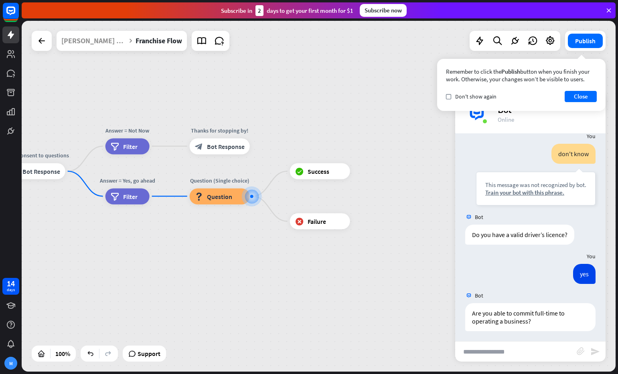
scroll to position [267, 0]
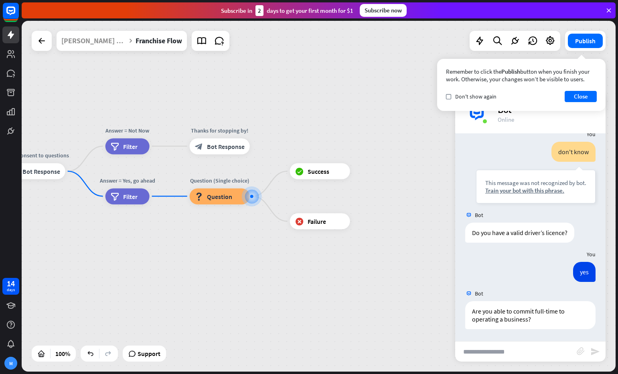
click at [548, 350] on input "text" at bounding box center [515, 352] width 121 height 20
type input "********"
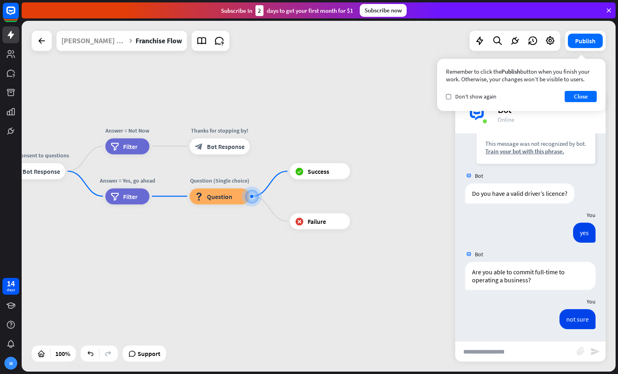
scroll to position [307, 0]
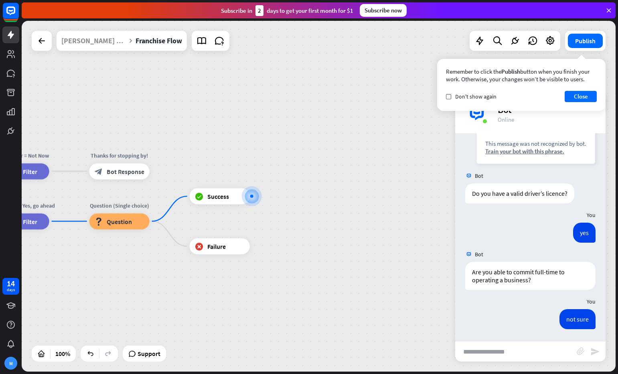
click at [521, 351] on input "text" at bounding box center [515, 352] width 121 height 20
type input "***"
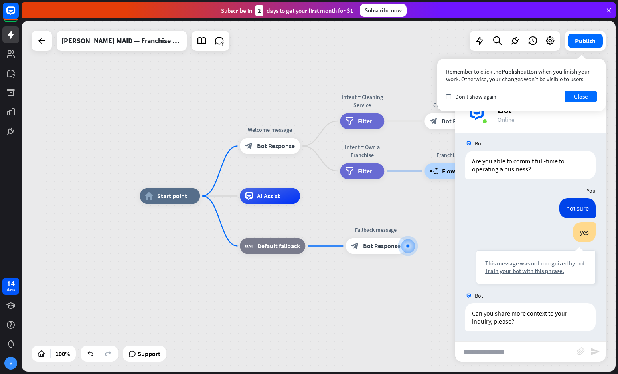
scroll to position [420, 0]
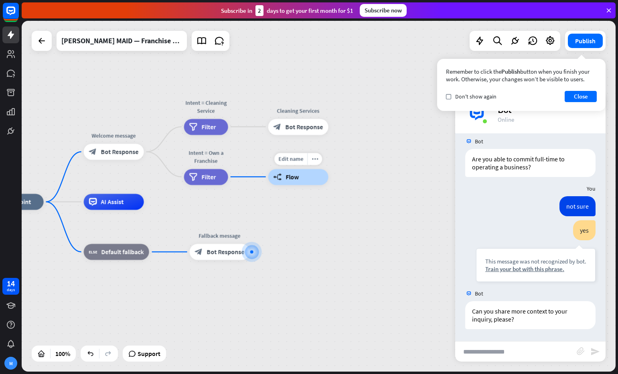
click at [289, 184] on div "builder_tree Flow" at bounding box center [298, 177] width 60 height 16
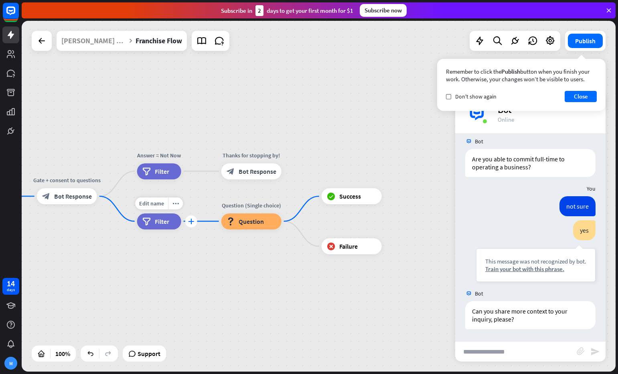
click at [189, 221] on icon "plus" at bounding box center [191, 222] width 6 height 6
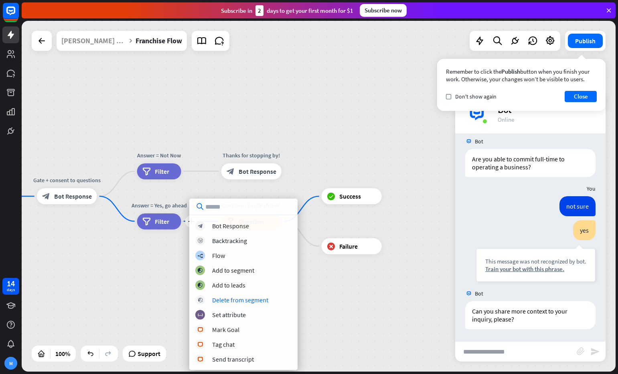
click at [327, 308] on div "Franchise Flow builder_tree Flow Gate + consent to questions block_bot_response…" at bounding box center [234, 371] width 594 height 351
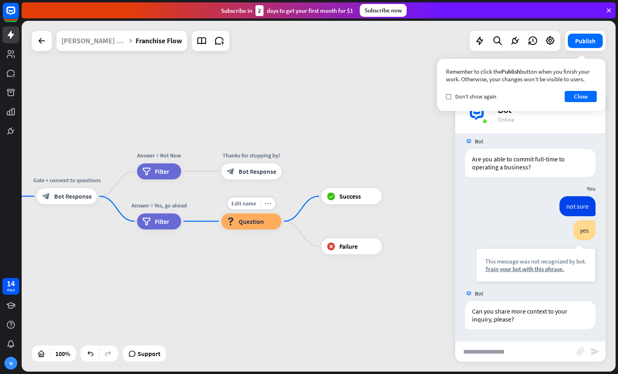
click at [268, 201] on icon "more_horiz" at bounding box center [268, 203] width 6 height 6
click at [251, 219] on span "Question" at bounding box center [250, 222] width 25 height 8
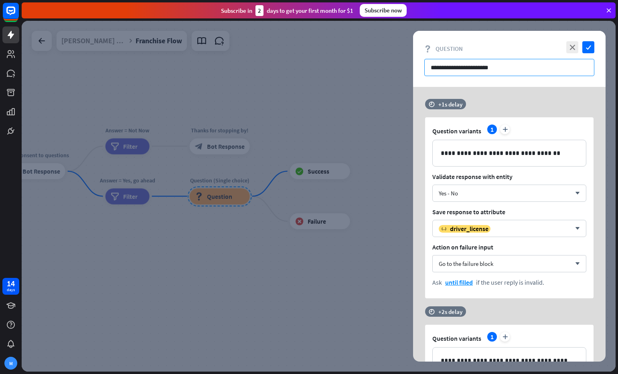
click at [453, 73] on input "**********" at bounding box center [509, 67] width 170 height 17
click at [586, 49] on icon "check" at bounding box center [588, 47] width 12 height 12
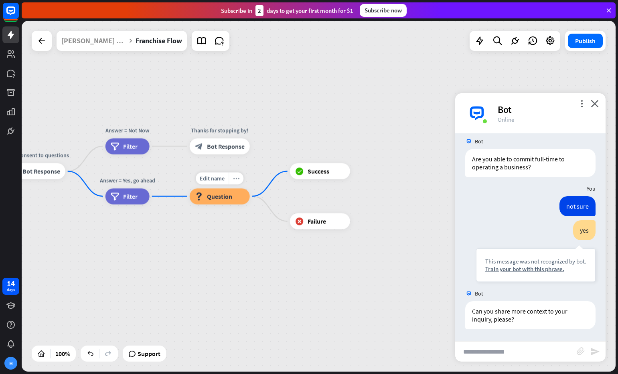
click at [233, 178] on icon "more_horiz" at bounding box center [236, 179] width 6 height 6
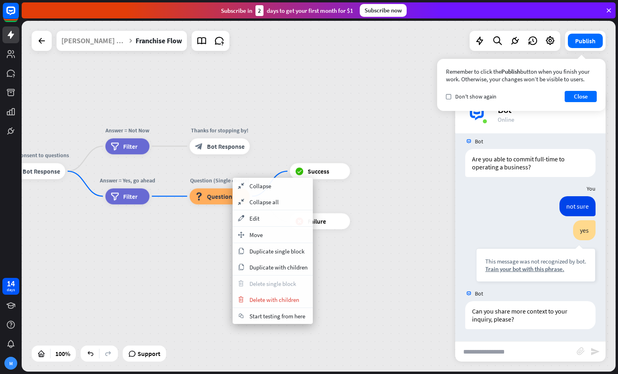
click at [211, 194] on span "Question" at bounding box center [219, 196] width 25 height 8
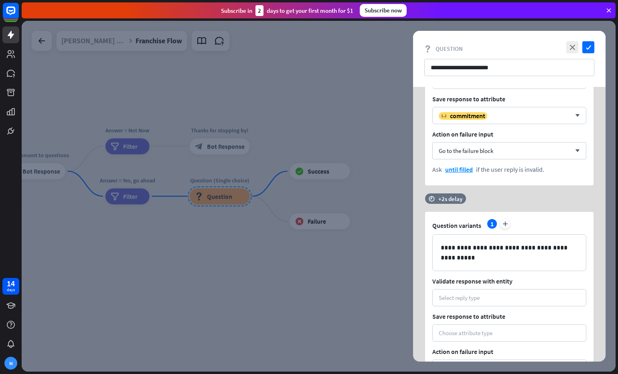
scroll to position [320, 0]
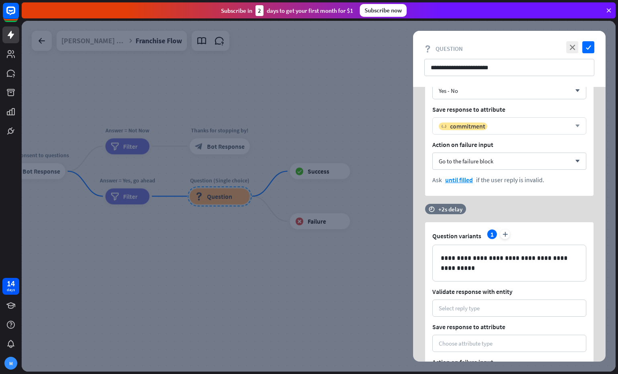
click at [490, 121] on div "variable commitment arrow_down" at bounding box center [509, 125] width 154 height 17
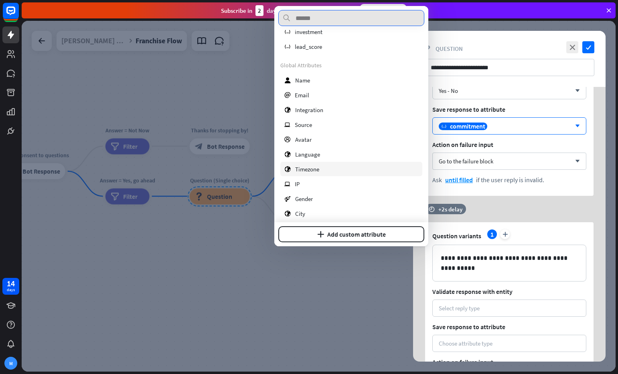
scroll to position [0, 0]
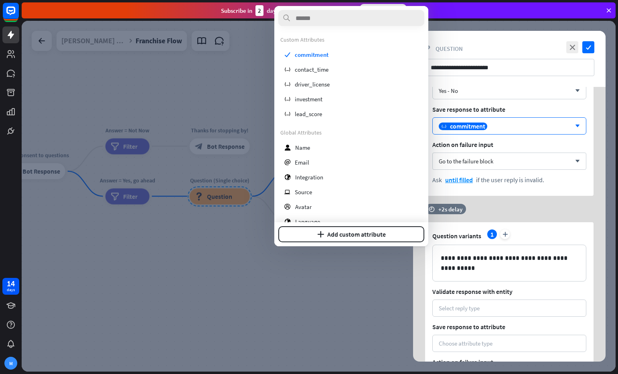
click at [221, 204] on div at bounding box center [319, 196] width 594 height 351
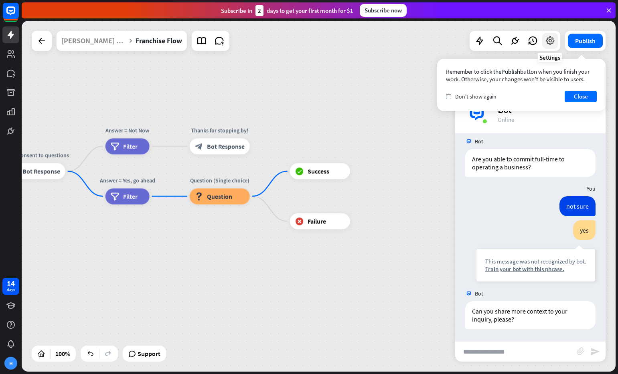
click at [553, 45] on icon at bounding box center [550, 41] width 10 height 10
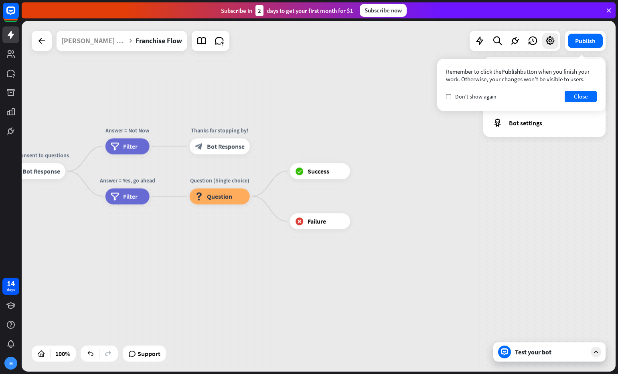
drag, startPoint x: 580, startPoint y: 95, endPoint x: 553, endPoint y: 85, distance: 28.7
click at [580, 95] on button "Close" at bounding box center [580, 96] width 32 height 11
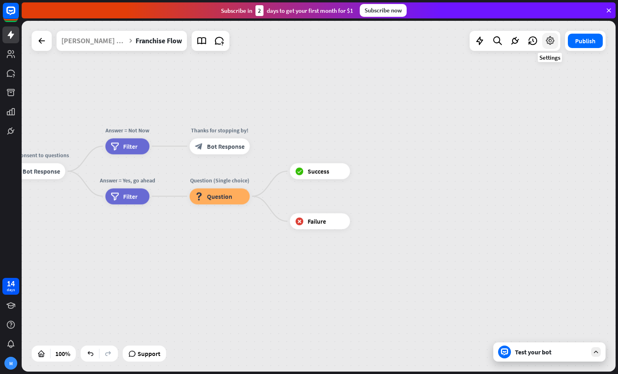
click at [552, 45] on icon at bounding box center [550, 41] width 10 height 10
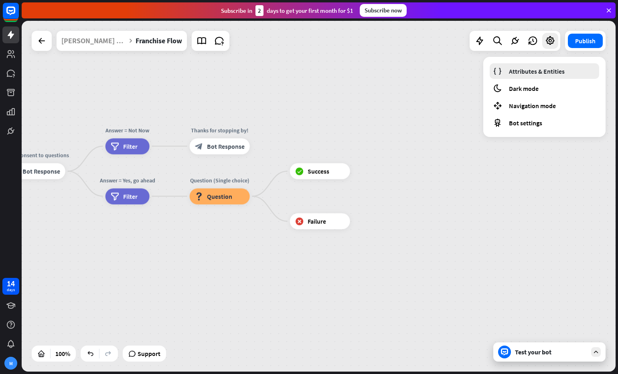
click at [536, 71] on span "Attributes & Entities" at bounding box center [537, 71] width 56 height 8
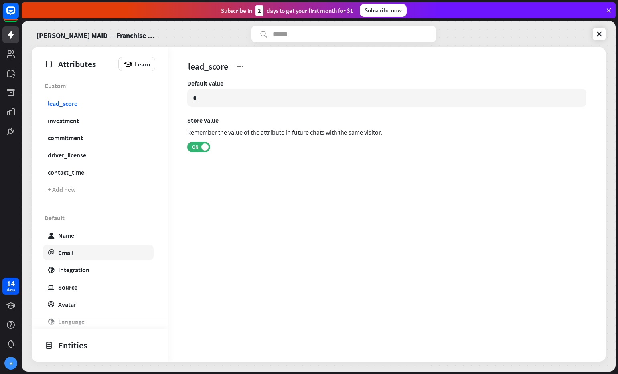
scroll to position [168, 0]
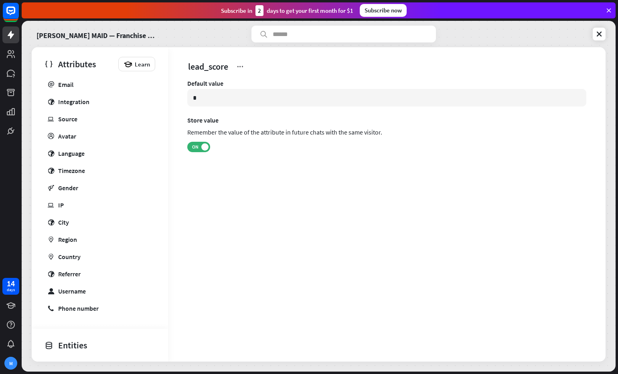
click at [75, 346] on div "Entities" at bounding box center [97, 346] width 107 height 14
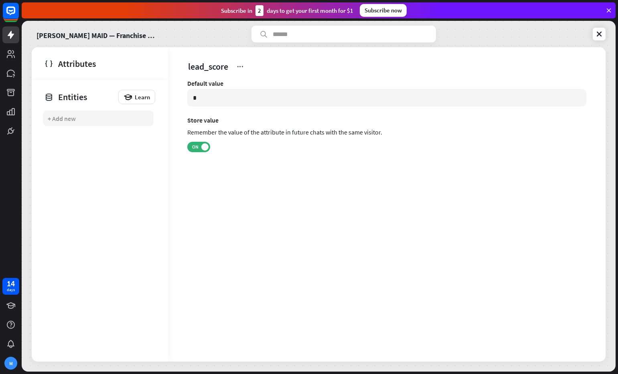
click at [55, 124] on div "+ Add new" at bounding box center [98, 119] width 111 height 16
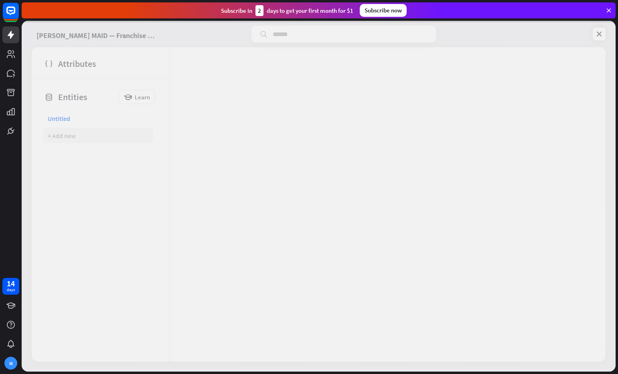
click at [60, 119] on div at bounding box center [319, 196] width 594 height 351
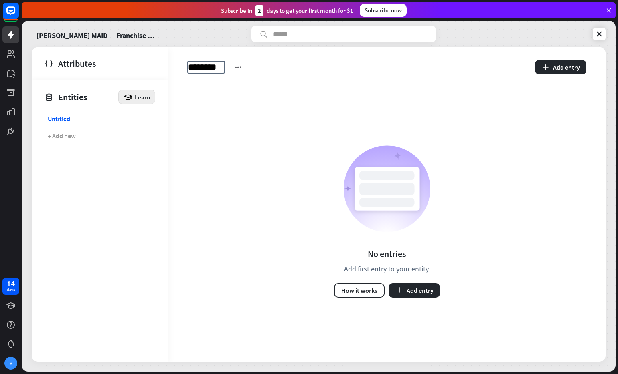
click at [130, 100] on icon at bounding box center [127, 97] width 9 height 9
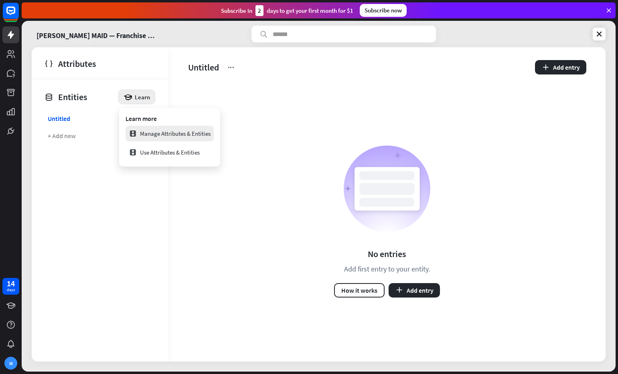
click at [165, 140] on div "Manage Attributes & Entities" at bounding box center [170, 134] width 82 height 16
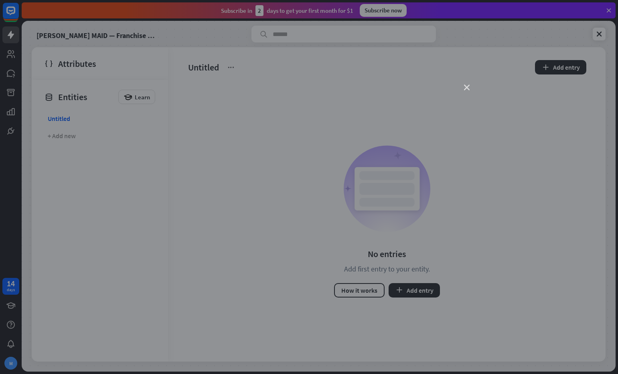
click at [466, 90] on icon "close" at bounding box center [467, 88] width 6 height 6
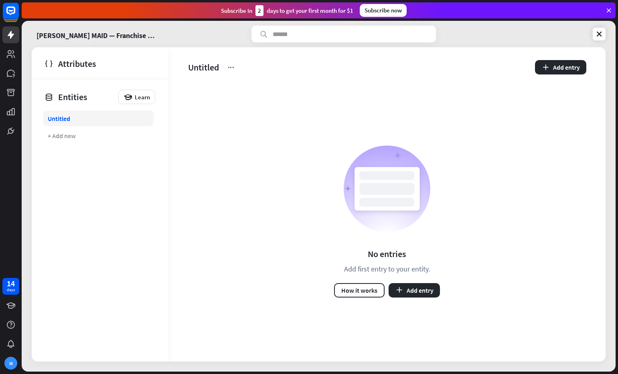
click at [112, 117] on link "Untitled" at bounding box center [98, 119] width 111 height 16
click at [231, 67] on icon at bounding box center [231, 67] width 8 height 8
click at [257, 104] on div "Delete" at bounding box center [246, 103] width 27 height 16
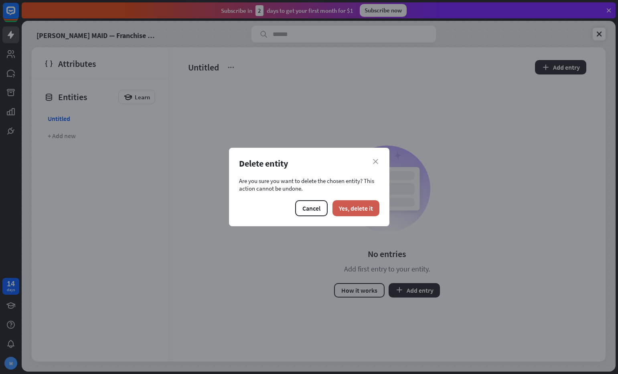
click at [346, 206] on button "Yes, delete it" at bounding box center [355, 208] width 47 height 16
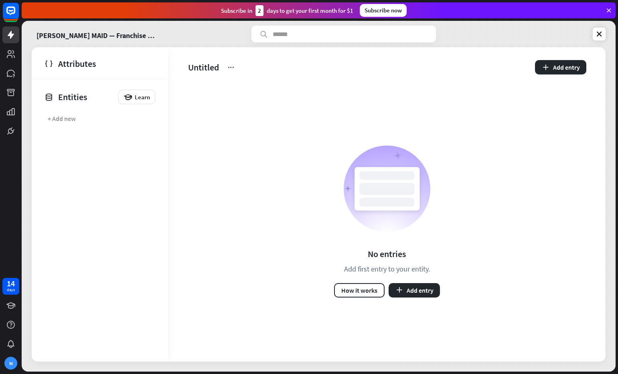
click at [80, 63] on div "Attributes" at bounding box center [97, 64] width 107 height 14
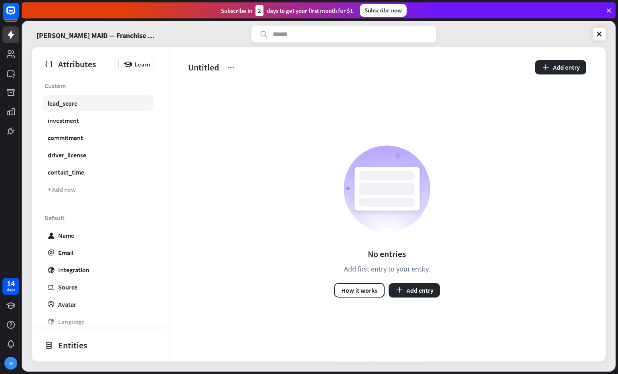
click at [62, 98] on link "lead_score" at bounding box center [98, 103] width 111 height 16
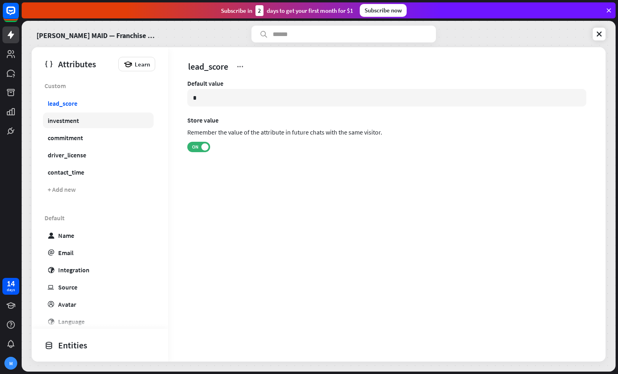
click at [64, 117] on div "investment" at bounding box center [63, 121] width 31 height 8
click at [67, 135] on div "commitment" at bounding box center [65, 138] width 35 height 8
click at [70, 153] on div "driver_license" at bounding box center [67, 155] width 38 height 8
click at [252, 67] on icon at bounding box center [253, 67] width 8 height 8
click at [346, 206] on div "driver_license Default value Store value Remember the value of the attribute in…" at bounding box center [386, 204] width 437 height 315
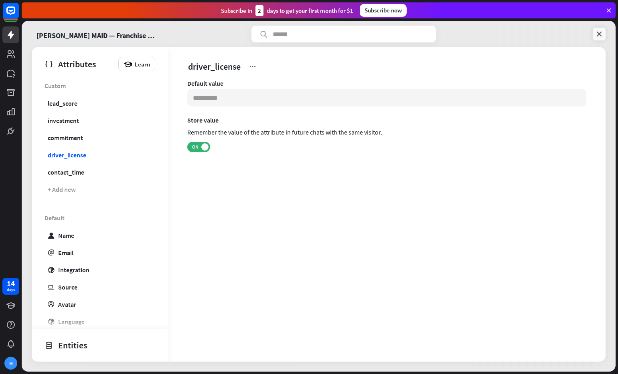
click at [599, 35] on icon at bounding box center [599, 34] width 8 height 8
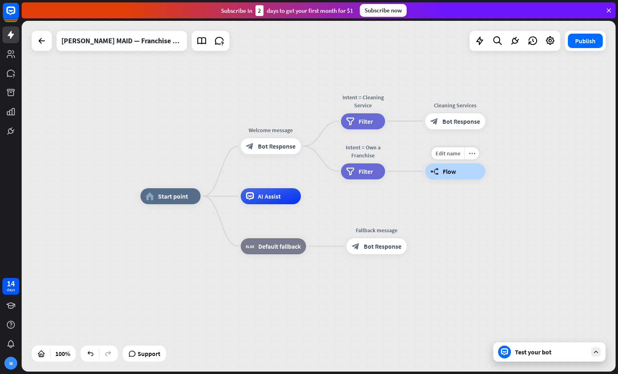
click at [453, 174] on span "Flow" at bounding box center [449, 172] width 13 height 8
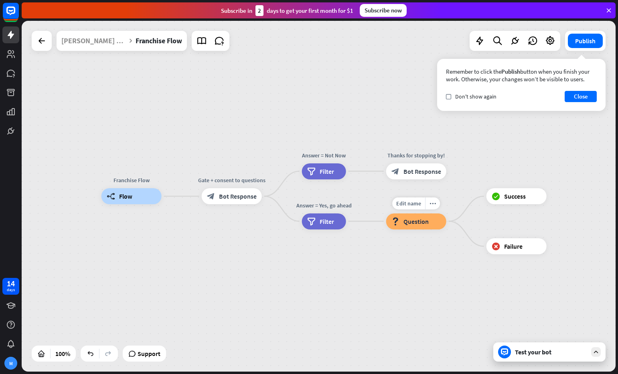
click at [424, 220] on span "Question" at bounding box center [415, 222] width 25 height 8
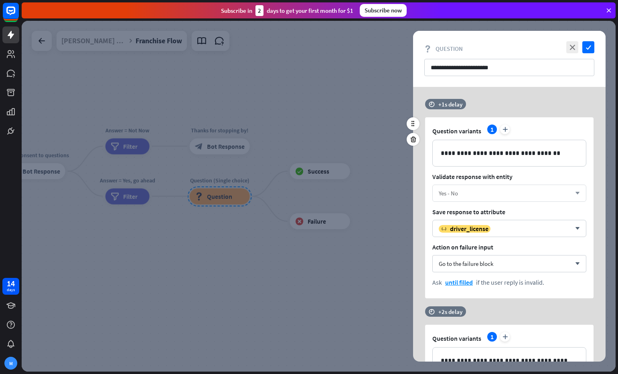
click at [475, 192] on div "Yes - No" at bounding box center [505, 194] width 132 height 8
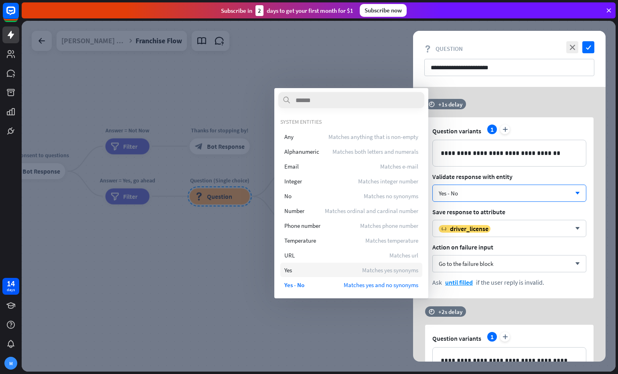
click at [298, 271] on div "Yes Matches yes synonyms" at bounding box center [351, 270] width 142 height 14
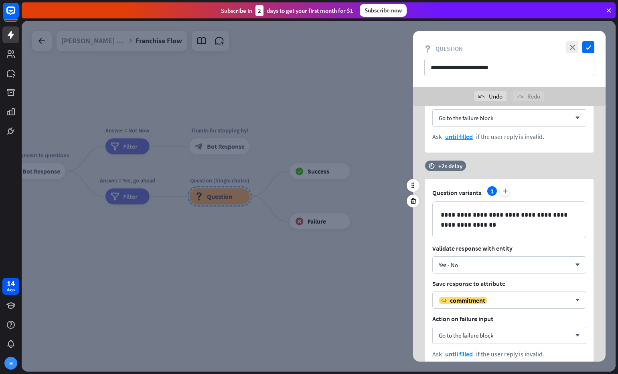
scroll to position [169, 0]
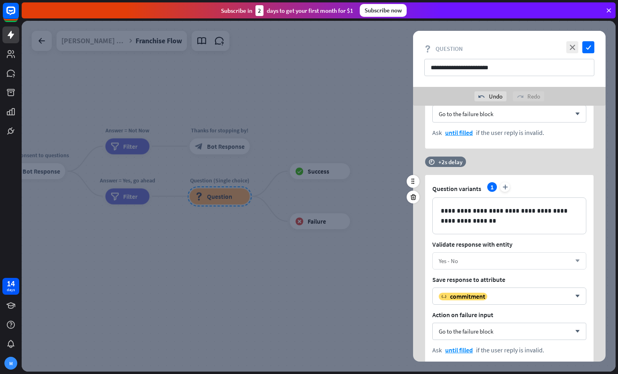
click at [524, 269] on div "Yes - No arrow_down" at bounding box center [509, 261] width 154 height 17
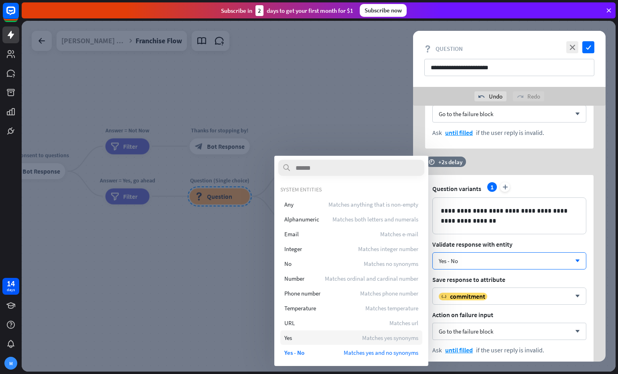
click at [351, 336] on div "Yes Matches yes synonyms" at bounding box center [351, 338] width 142 height 14
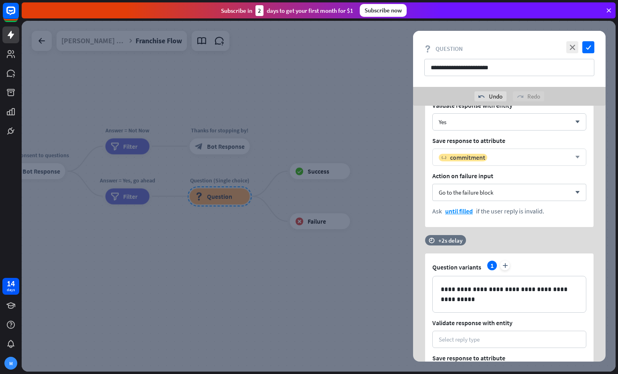
scroll to position [388, 0]
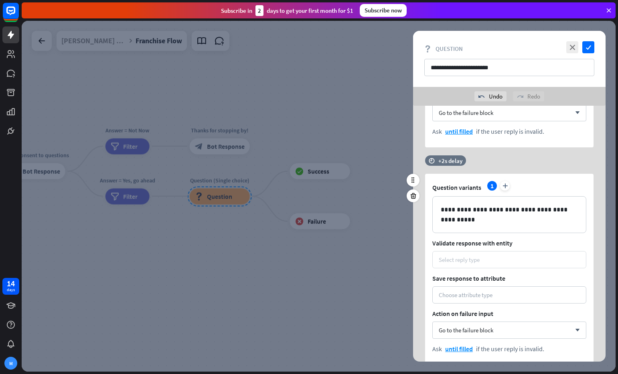
click at [492, 261] on div "Select reply type" at bounding box center [509, 260] width 141 height 8
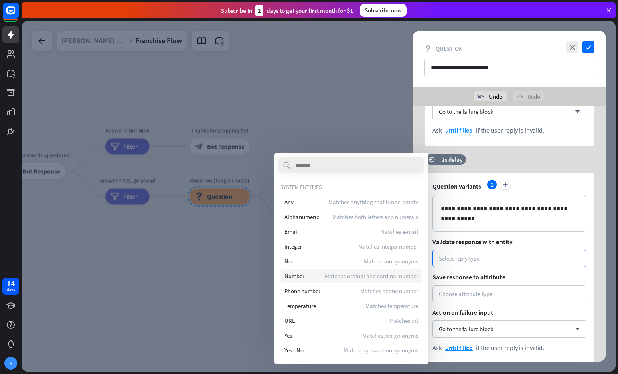
click at [374, 282] on div "Number Matches ordinal and cardinal number" at bounding box center [351, 276] width 142 height 14
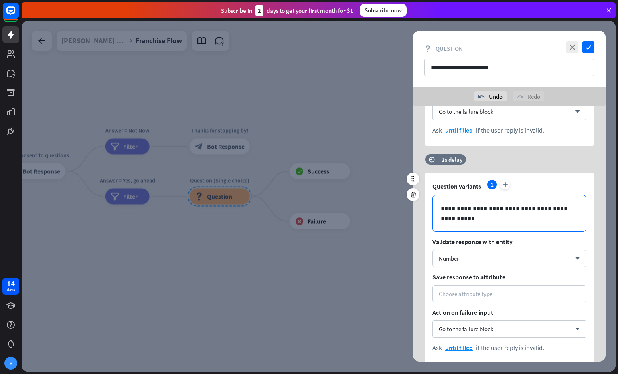
click at [536, 219] on p "**********" at bounding box center [509, 214] width 137 height 20
click at [521, 250] on div "Number arrow_down" at bounding box center [509, 258] width 154 height 17
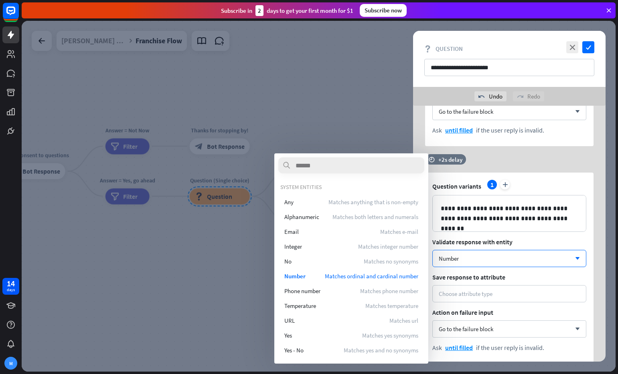
click at [532, 242] on span "Validate response with entity" at bounding box center [509, 242] width 154 height 8
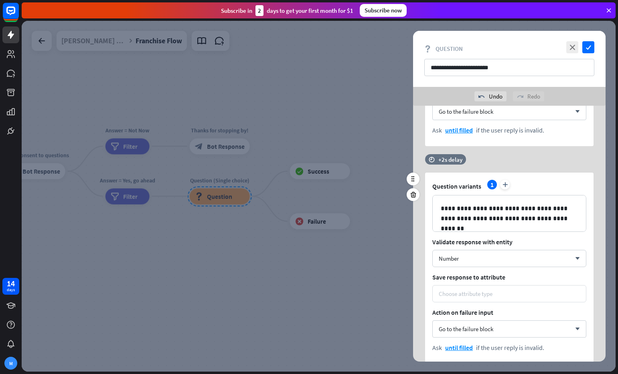
click at [542, 295] on div "Choose attribute type" at bounding box center [509, 294] width 141 height 8
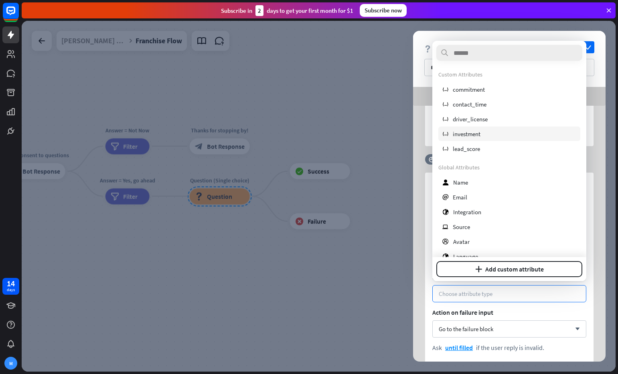
click at [473, 136] on span "investment" at bounding box center [467, 134] width 28 height 8
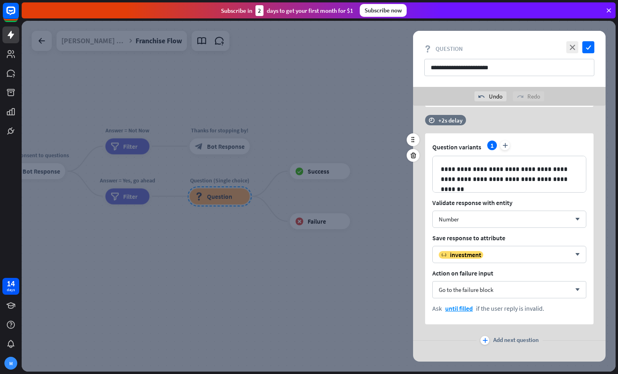
scroll to position [439, 0]
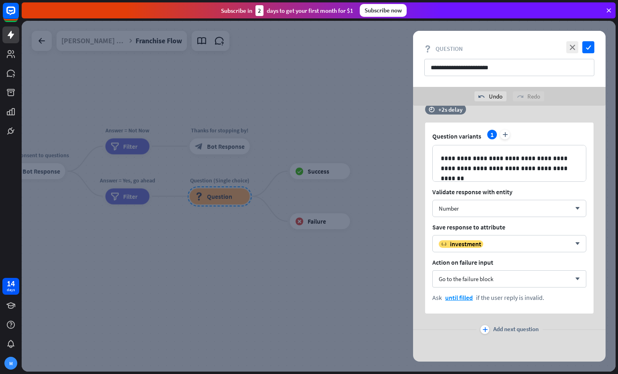
click at [485, 329] on icon "plus" at bounding box center [484, 330] width 5 height 5
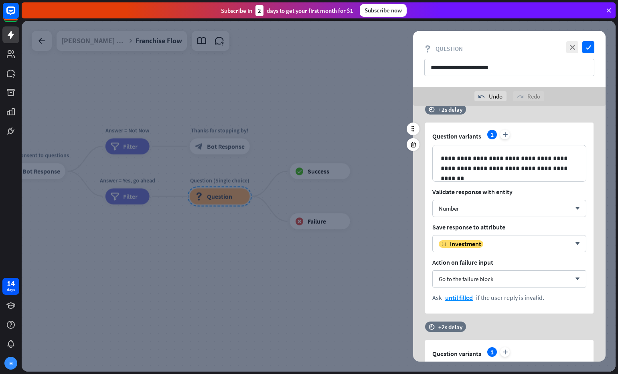
scroll to position [572, 0]
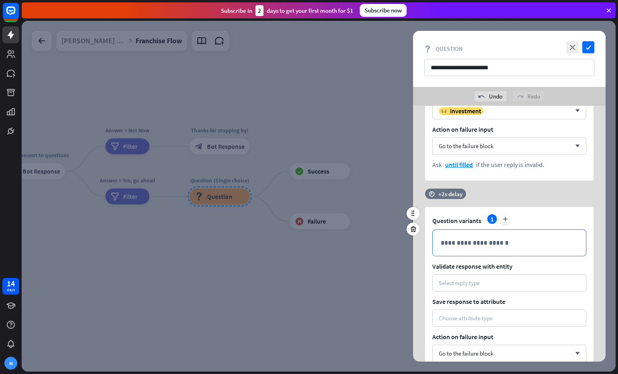
click at [457, 246] on p "**********" at bounding box center [509, 243] width 137 height 10
click at [491, 278] on div "Select reply type" at bounding box center [509, 283] width 154 height 17
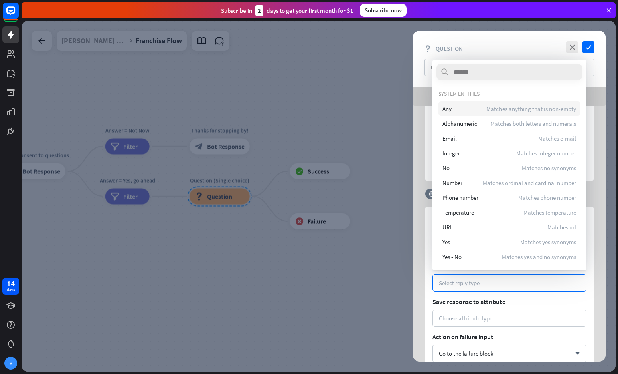
click at [481, 111] on div "Any Matches anything that is non-empty" at bounding box center [509, 108] width 142 height 14
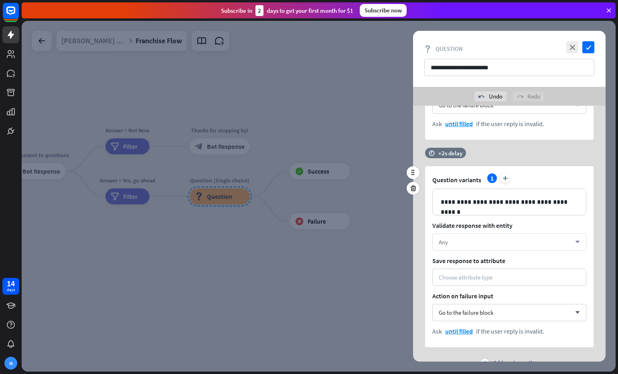
scroll to position [617, 0]
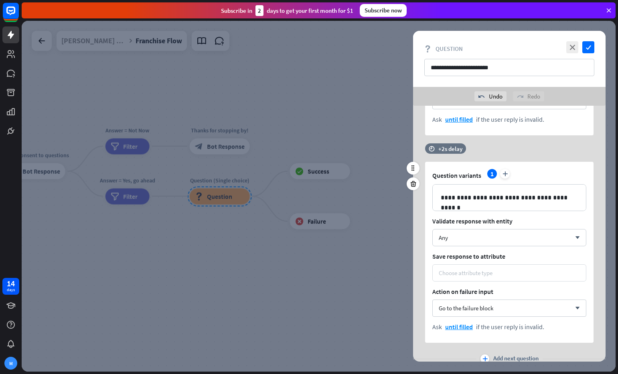
click at [542, 273] on div "Choose attribute type" at bounding box center [509, 273] width 141 height 8
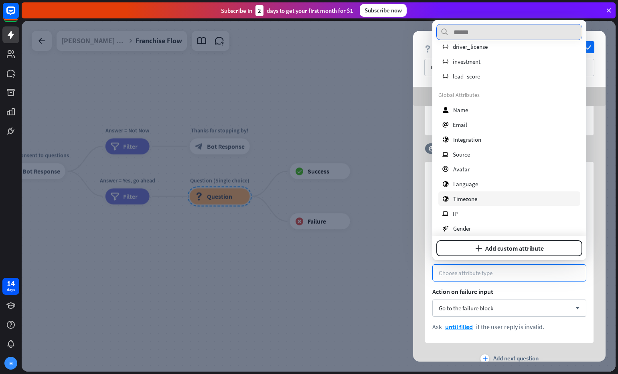
scroll to position [113, 0]
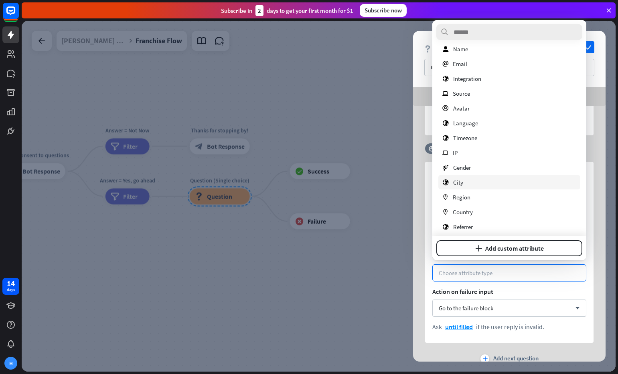
click at [485, 182] on div "[GEOGRAPHIC_DATA]" at bounding box center [509, 182] width 142 height 14
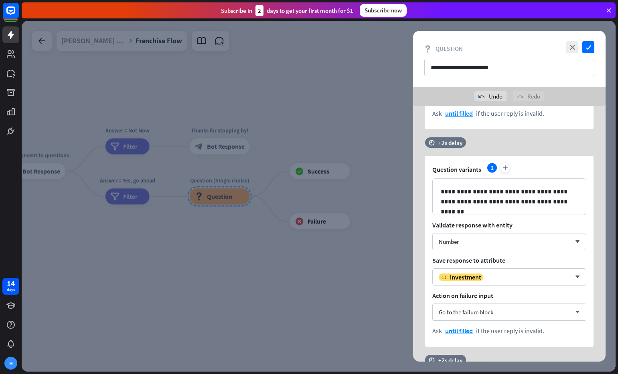
scroll to position [473, 0]
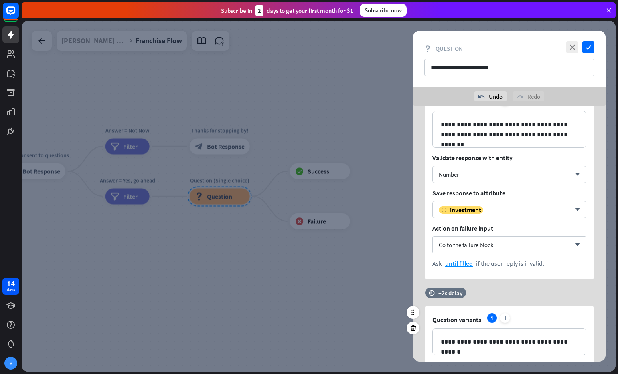
click at [498, 295] on div "time +2s delay" at bounding box center [507, 297] width 164 height 18
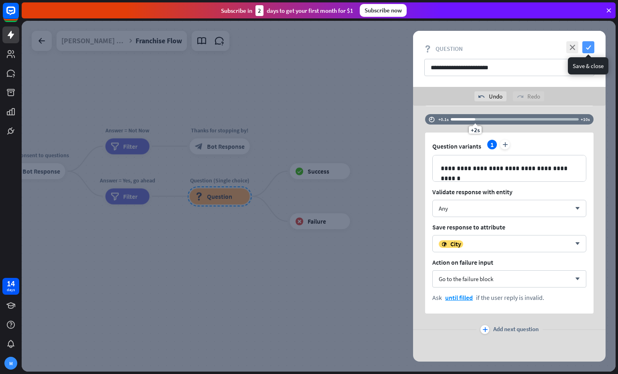
click at [586, 44] on icon "check" at bounding box center [588, 47] width 12 height 12
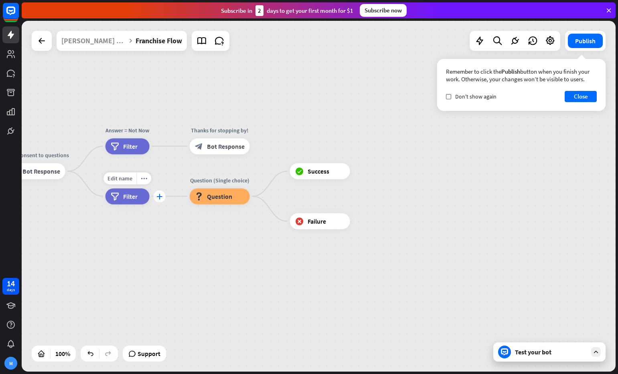
click at [162, 197] on icon "plus" at bounding box center [159, 197] width 6 height 6
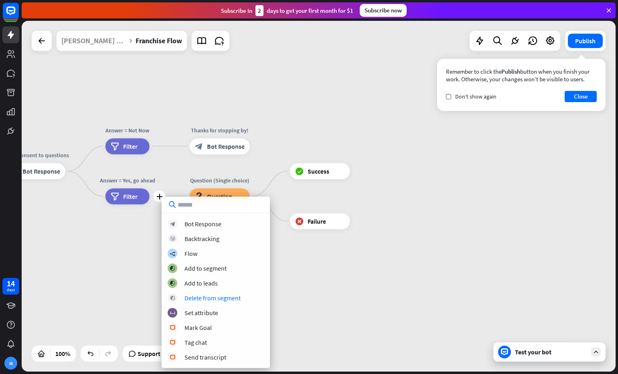
click at [315, 298] on div "Franchise Flow builder_tree Flow Gate + consent to questions block_bot_response…" at bounding box center [202, 347] width 594 height 351
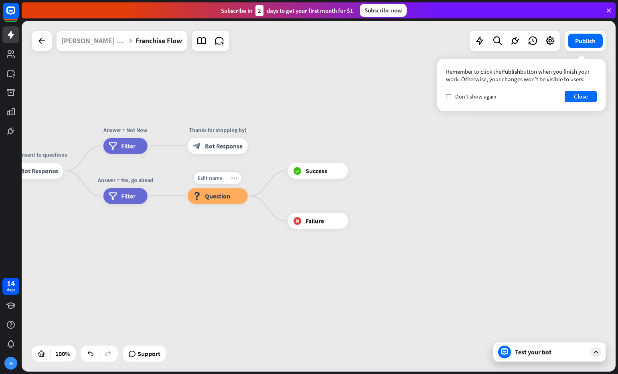
click at [235, 180] on icon "more_horiz" at bounding box center [234, 178] width 6 height 6
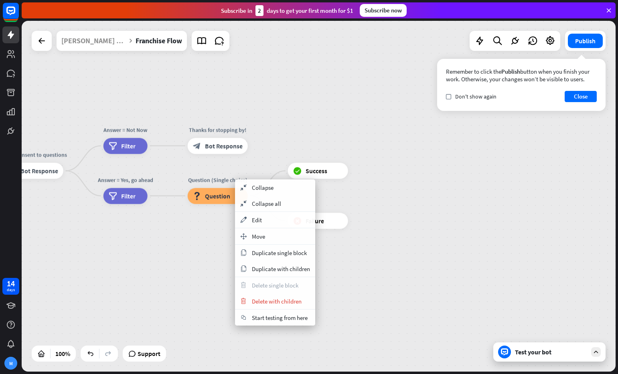
drag, startPoint x: 392, startPoint y: 288, endPoint x: 380, endPoint y: 281, distance: 14.2
click at [391, 288] on div "Franchise Flow builder_tree Flow Gate + consent to questions block_bot_response…" at bounding box center [200, 346] width 594 height 351
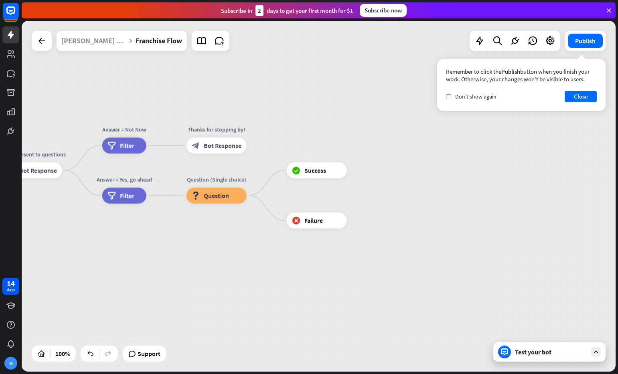
drag, startPoint x: 212, startPoint y: 236, endPoint x: 170, endPoint y: 222, distance: 43.6
click at [212, 236] on div "Franchise Flow builder_tree Flow Gate + consent to questions block_bot_response…" at bounding box center [199, 346] width 594 height 351
click at [156, 198] on div "plus" at bounding box center [156, 196] width 12 height 12
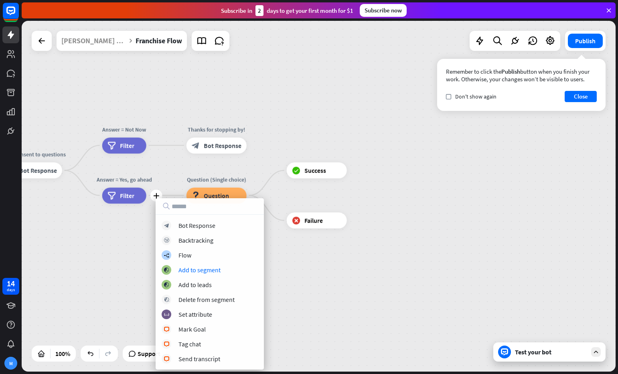
click at [306, 274] on div "Franchise Flow builder_tree Flow Gate + consent to questions block_bot_response…" at bounding box center [199, 346] width 594 height 351
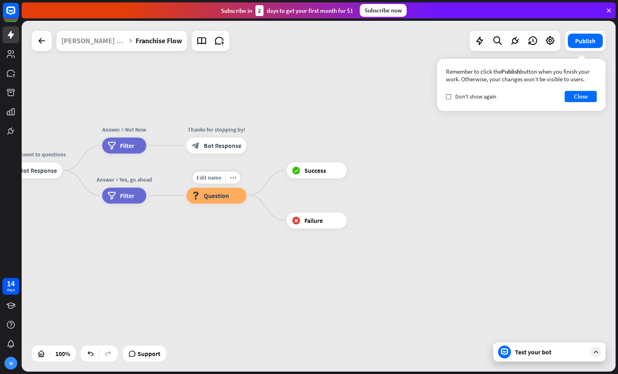
click at [212, 197] on span "Question" at bounding box center [216, 196] width 25 height 8
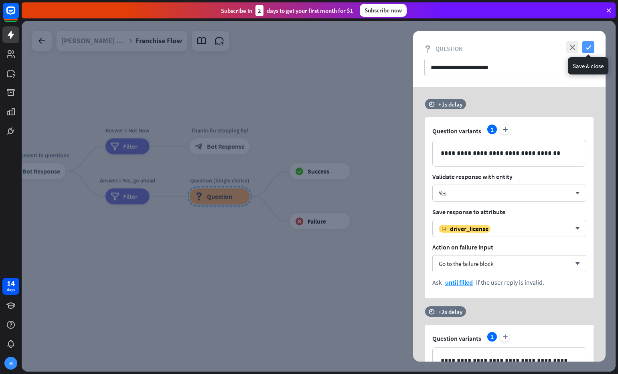
click at [590, 45] on icon "check" at bounding box center [588, 47] width 12 height 12
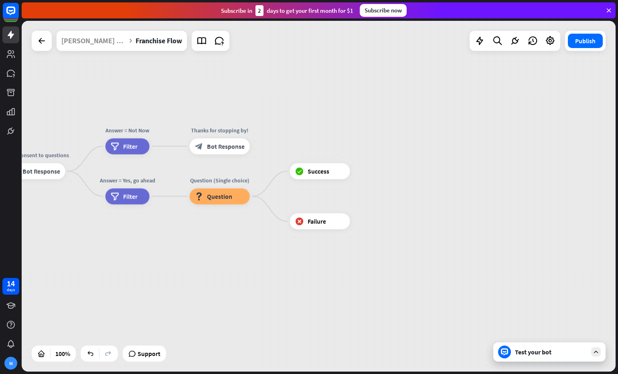
click at [558, 358] on div "Test your bot" at bounding box center [549, 352] width 112 height 19
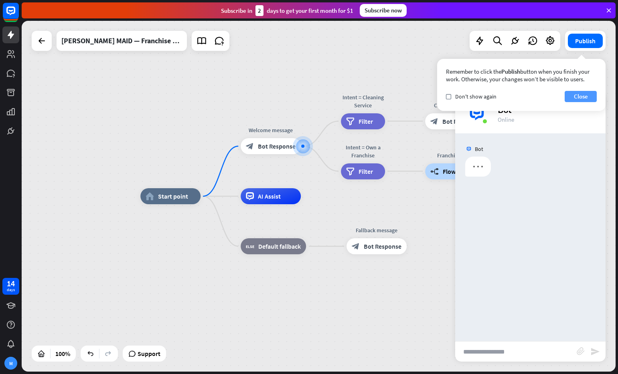
click at [581, 94] on button "Close" at bounding box center [580, 96] width 32 height 11
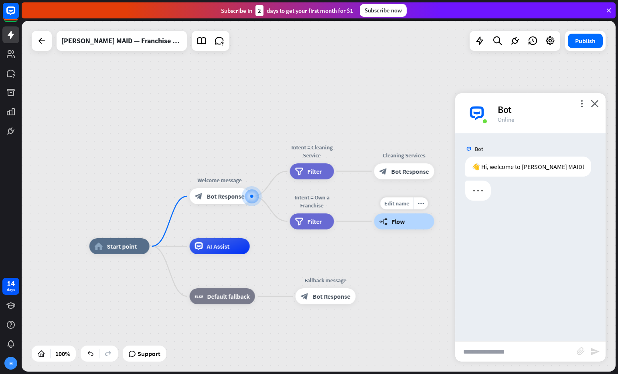
click at [402, 225] on span "Flow" at bounding box center [398, 222] width 13 height 8
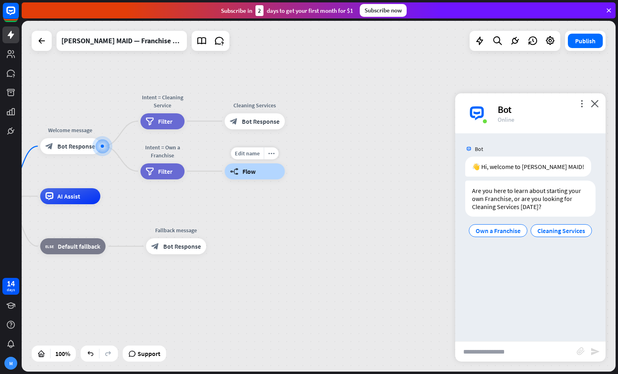
click at [247, 173] on span "Flow" at bounding box center [248, 172] width 13 height 8
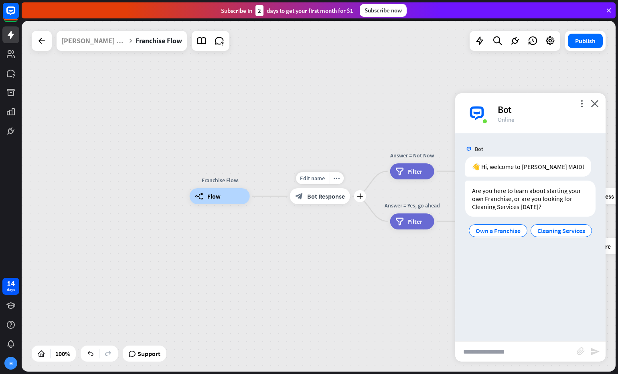
click at [311, 194] on span "Bot Response" at bounding box center [326, 196] width 38 height 8
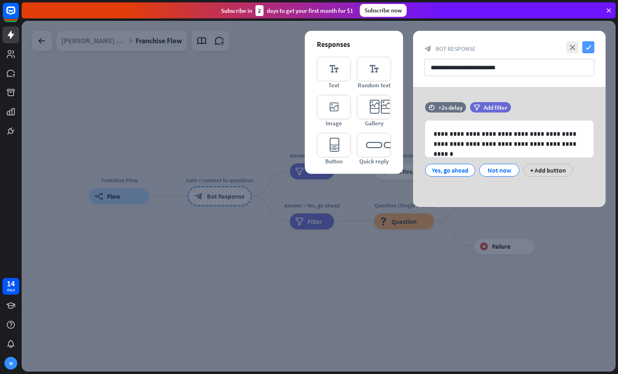
click at [586, 48] on icon "check" at bounding box center [588, 47] width 12 height 12
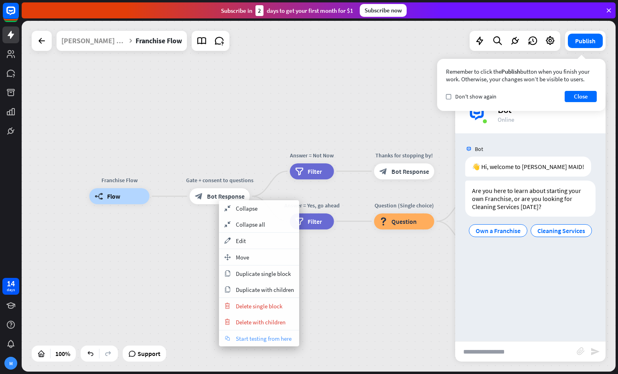
click at [269, 342] on div "chat Start testing from here" at bounding box center [259, 339] width 80 height 16
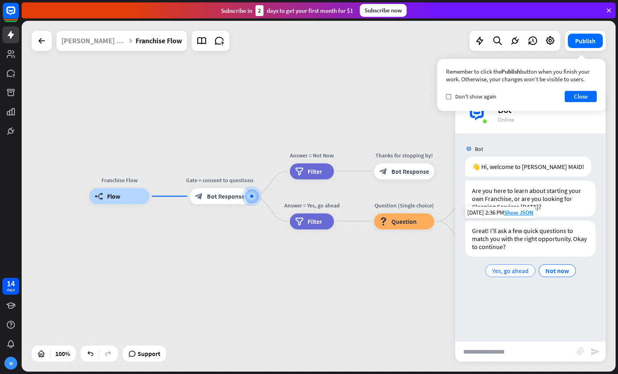
click at [511, 273] on span "Yes, go ahead" at bounding box center [510, 271] width 36 height 8
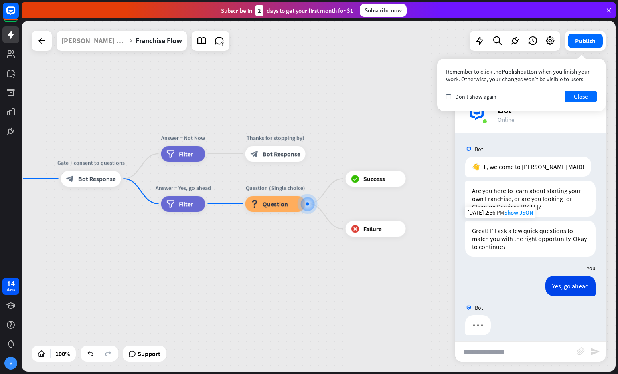
scroll to position [6, 0]
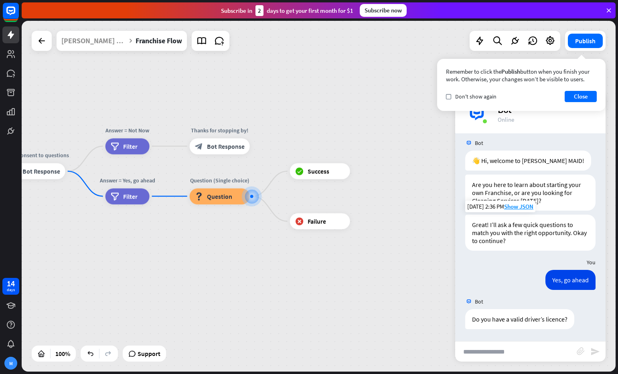
click at [524, 344] on input "text" at bounding box center [515, 352] width 121 height 20
type input "***"
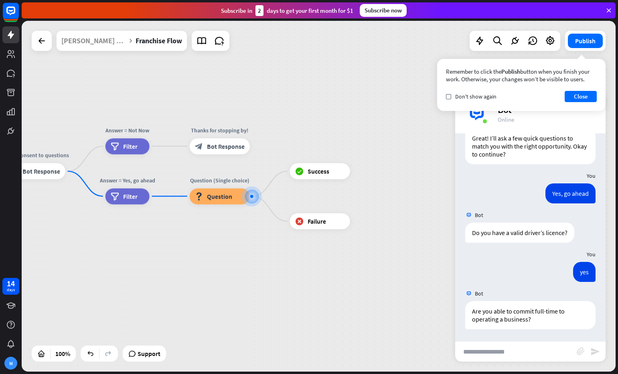
scroll to position [93, 0]
click at [514, 353] on input "text" at bounding box center [515, 352] width 121 height 20
type input "*"
type input "**********"
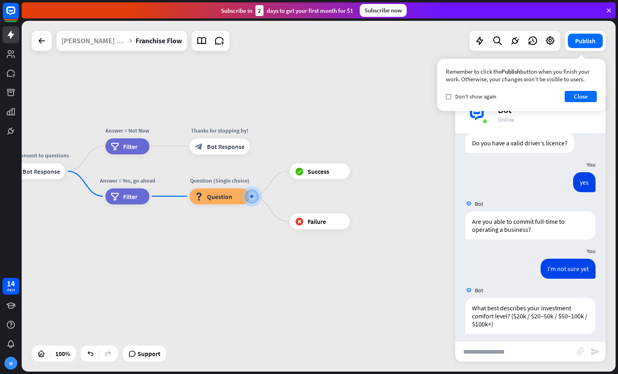
scroll to position [187, 0]
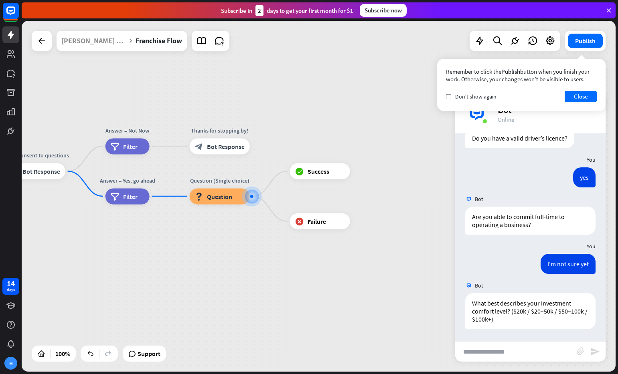
click at [526, 354] on input "text" at bounding box center [515, 352] width 121 height 20
type input "******"
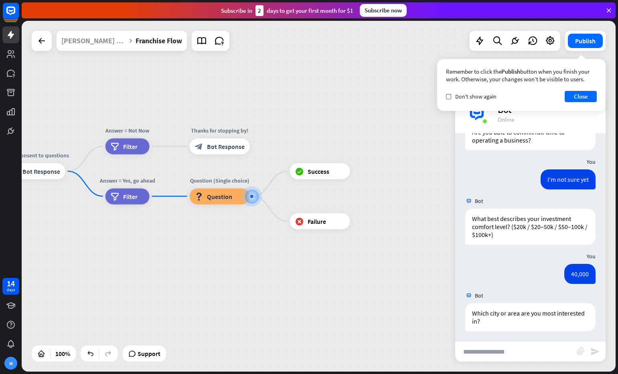
scroll to position [274, 0]
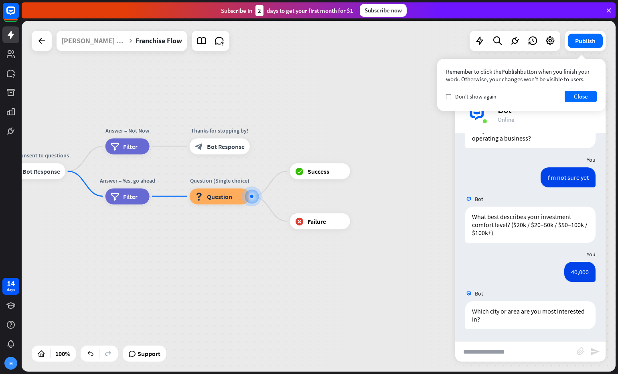
click at [518, 353] on input "text" at bounding box center [515, 352] width 121 height 20
type input "*"
type input "*********"
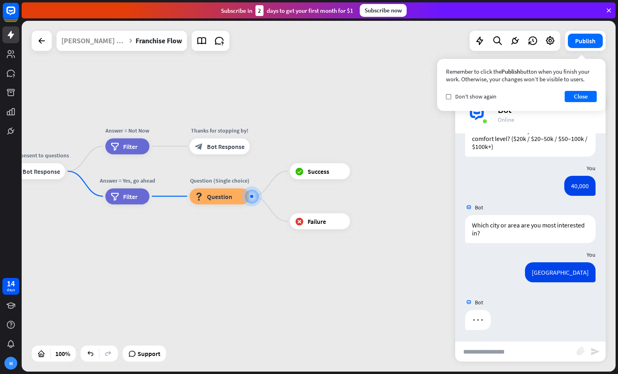
scroll to position [313, 0]
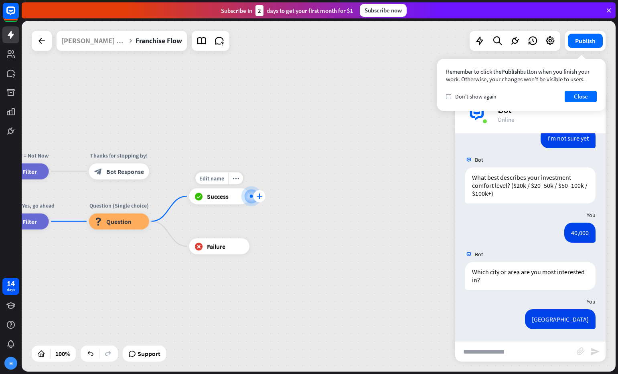
click at [254, 198] on div "plus" at bounding box center [259, 196] width 12 height 12
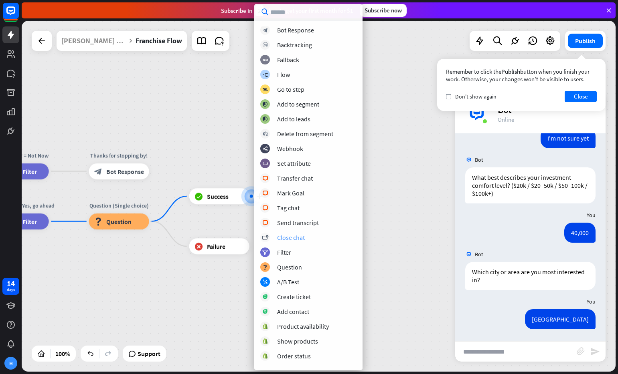
scroll to position [0, 0]
click at [295, 164] on div "Set attribute" at bounding box center [294, 165] width 34 height 8
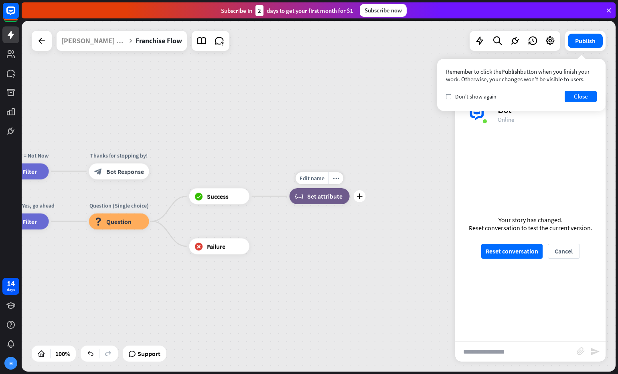
click at [314, 195] on span "Set attribute" at bounding box center [324, 196] width 35 height 8
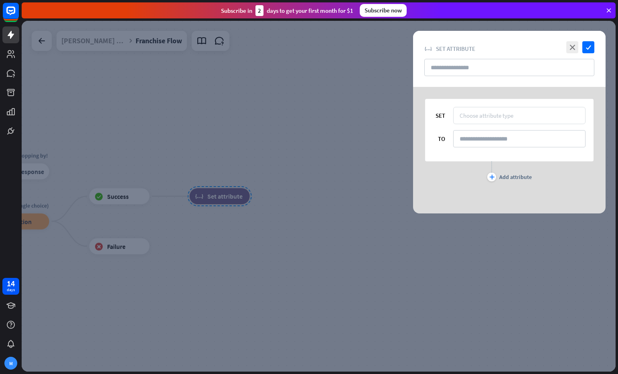
click at [479, 115] on div "Choose attribute type" at bounding box center [486, 116] width 54 height 8
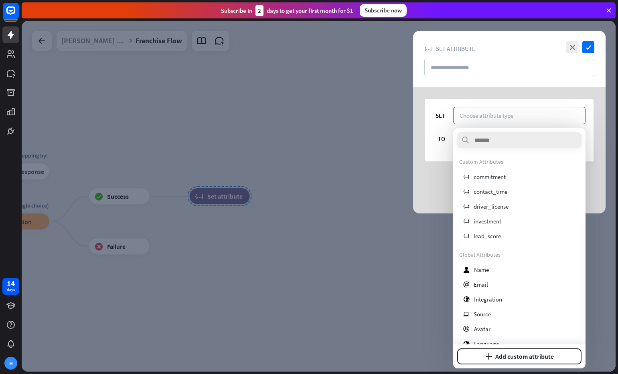
click at [486, 96] on div "SET Choose attribute type TO plus Add attribute" at bounding box center [509, 140] width 192 height 107
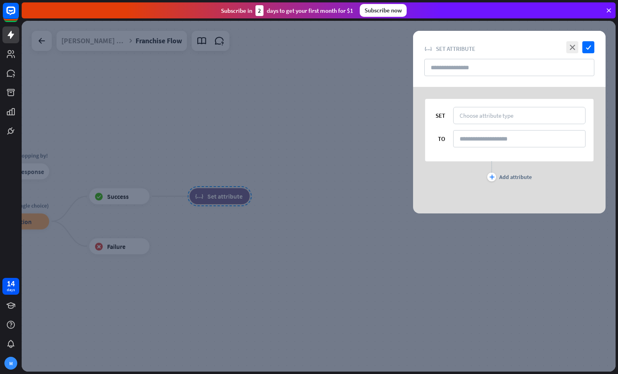
drag, startPoint x: 573, startPoint y: 47, endPoint x: 549, endPoint y: 61, distance: 27.5
click at [573, 47] on icon "close" at bounding box center [572, 47] width 12 height 12
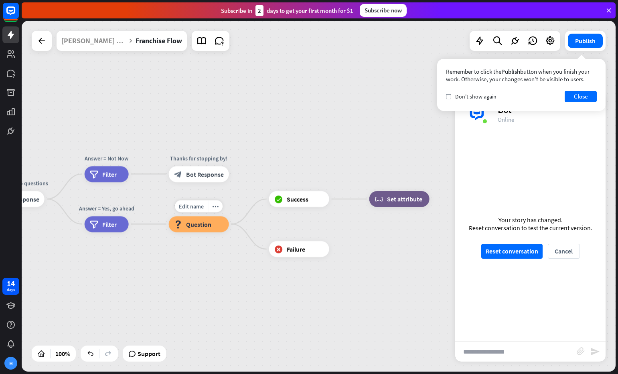
click at [218, 225] on div "block_question Question" at bounding box center [199, 224] width 60 height 16
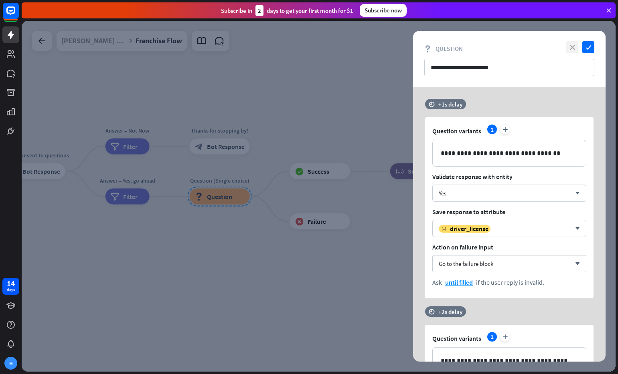
click at [569, 45] on icon "close" at bounding box center [572, 47] width 12 height 12
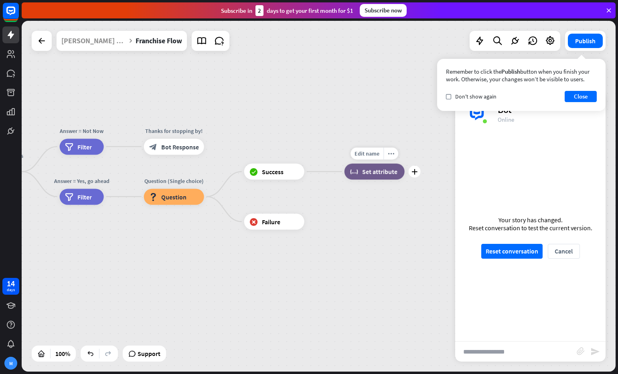
click at [376, 171] on span "Set attribute" at bounding box center [379, 172] width 35 height 8
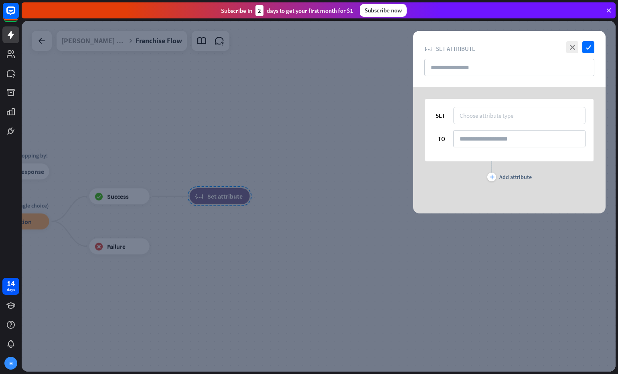
click at [508, 112] on div "Choose attribute type" at bounding box center [486, 116] width 54 height 8
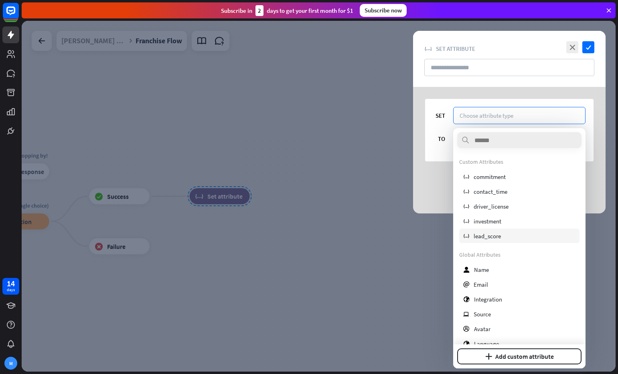
click at [497, 237] on span "lead_score" at bounding box center [486, 237] width 27 height 8
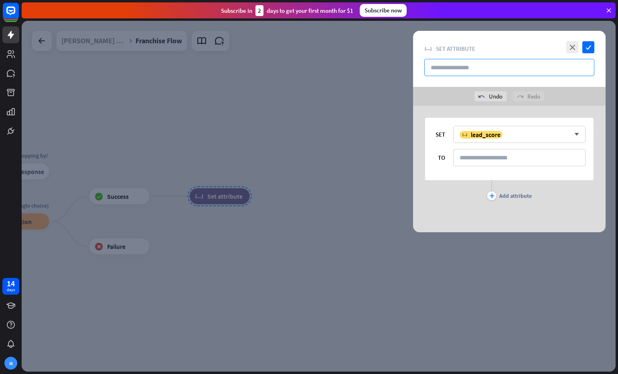
click at [481, 66] on input "text" at bounding box center [509, 67] width 170 height 17
type input "*"
type input "**********"
click at [506, 160] on input at bounding box center [519, 157] width 132 height 17
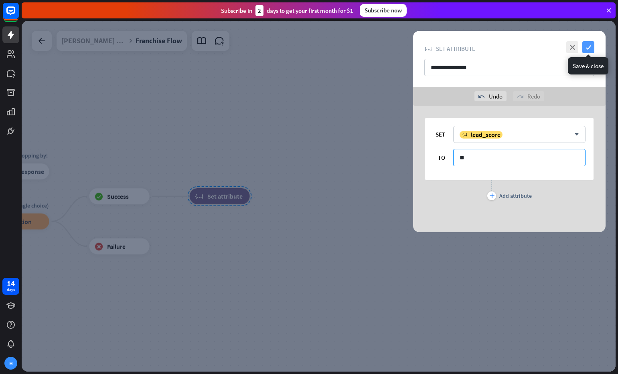
type input "**"
click at [587, 44] on icon "check" at bounding box center [588, 47] width 12 height 12
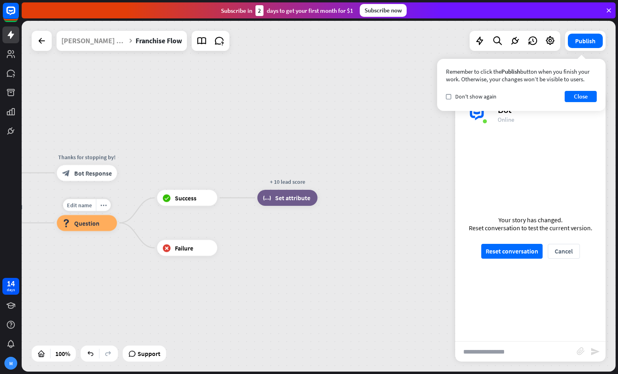
click at [96, 221] on span "Question" at bounding box center [86, 223] width 25 height 8
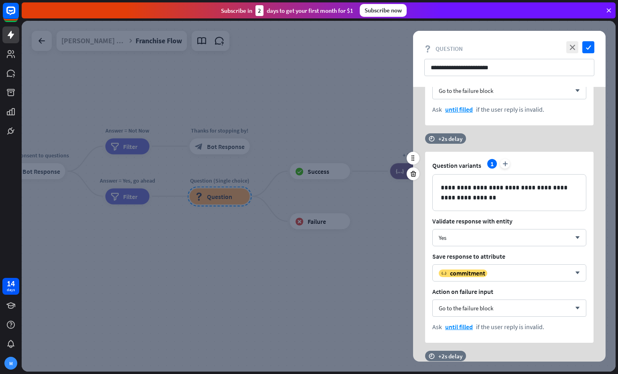
scroll to position [208, 0]
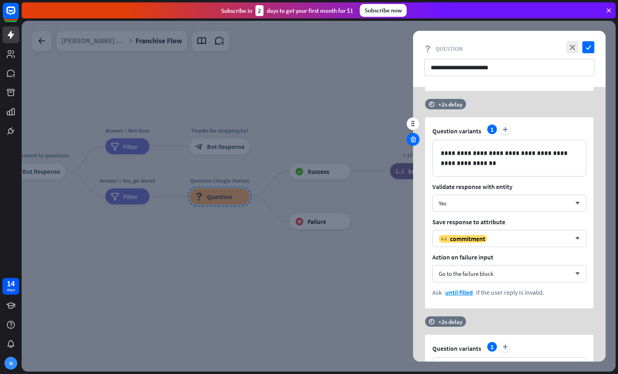
click at [412, 140] on icon at bounding box center [413, 139] width 8 height 7
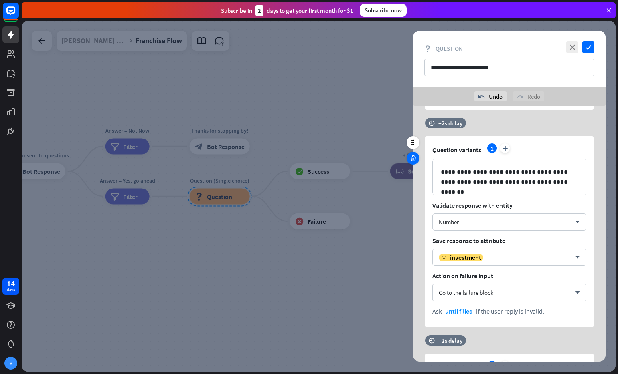
click at [413, 159] on icon at bounding box center [413, 158] width 8 height 7
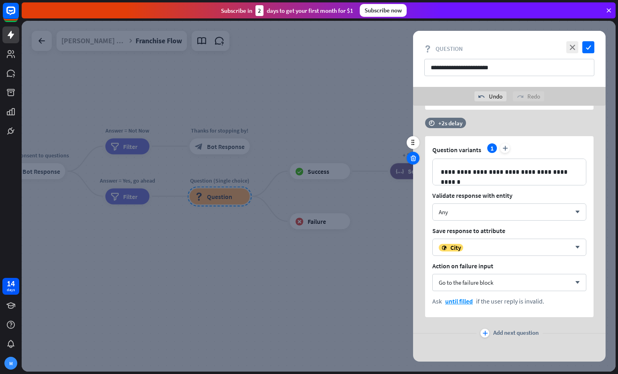
click at [414, 159] on icon at bounding box center [413, 158] width 8 height 7
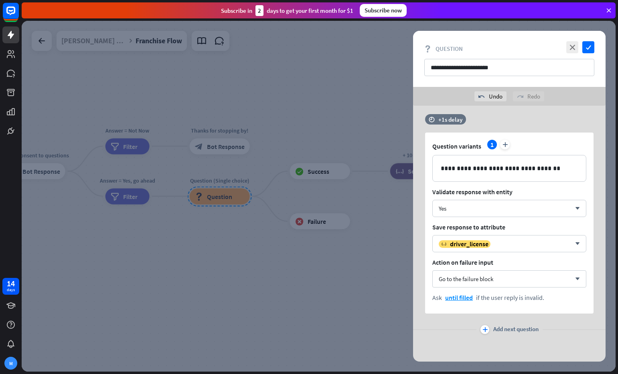
scroll to position [4, 0]
click at [588, 47] on icon "check" at bounding box center [588, 47] width 12 height 12
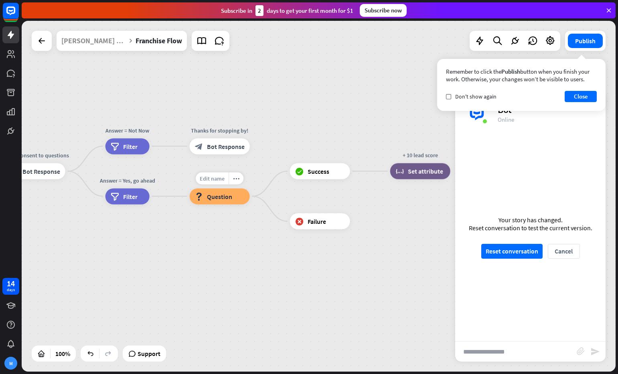
drag, startPoint x: 246, startPoint y: 179, endPoint x: 226, endPoint y: 183, distance: 20.4
click at [226, 183] on div "Edit name" at bounding box center [212, 178] width 33 height 12
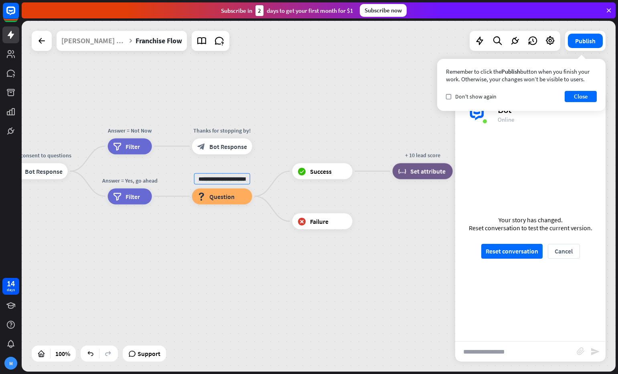
scroll to position [0, 11]
click at [212, 180] on input "**********" at bounding box center [222, 178] width 56 height 11
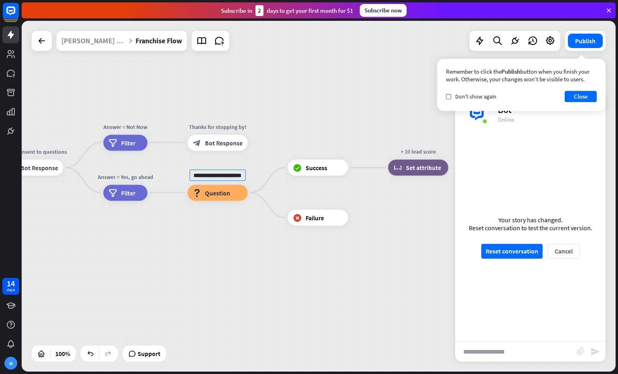
drag, startPoint x: 210, startPoint y: 179, endPoint x: 277, endPoint y: 185, distance: 67.6
click at [277, 185] on div "**********" at bounding box center [200, 343] width 594 height 351
type input "**********"
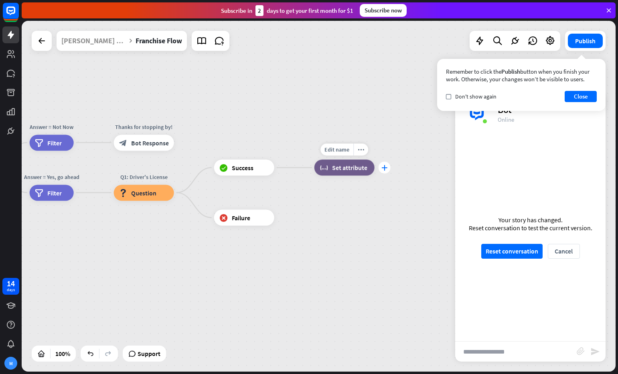
click at [385, 169] on icon "plus" at bounding box center [384, 168] width 6 height 6
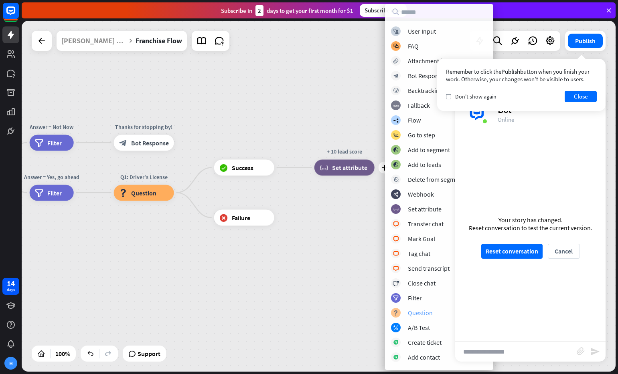
click at [423, 315] on div "Question" at bounding box center [420, 313] width 25 height 8
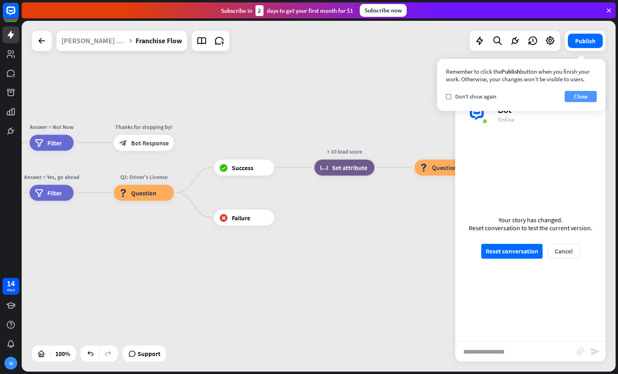
click at [584, 94] on button "Close" at bounding box center [580, 96] width 32 height 11
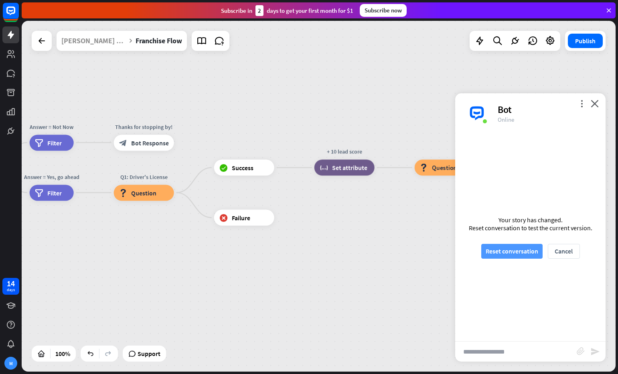
click at [516, 251] on button "Reset conversation" at bounding box center [511, 251] width 61 height 15
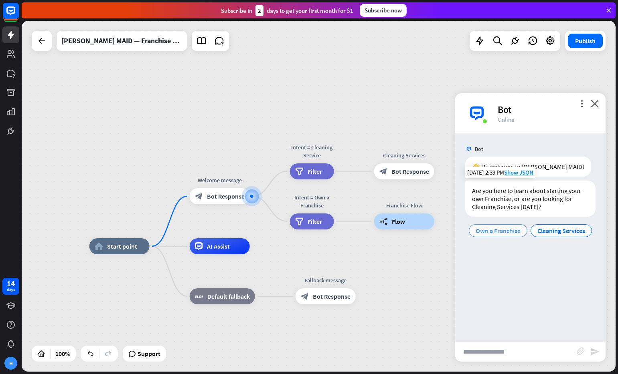
click at [498, 232] on span "Own a Franchise" at bounding box center [497, 231] width 45 height 8
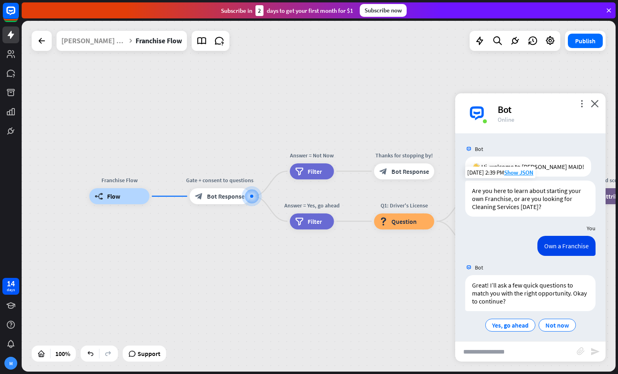
scroll to position [4, 0]
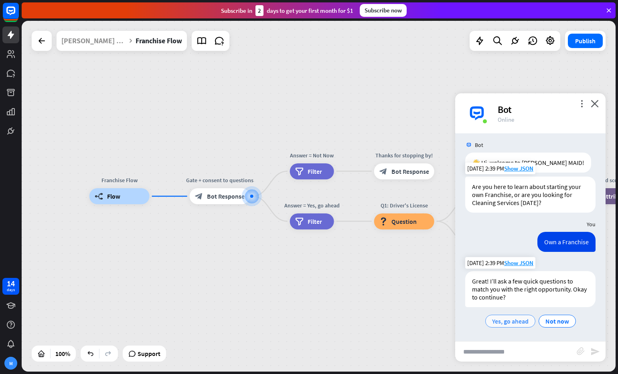
click at [511, 318] on span "Yes, go ahead" at bounding box center [510, 321] width 36 height 8
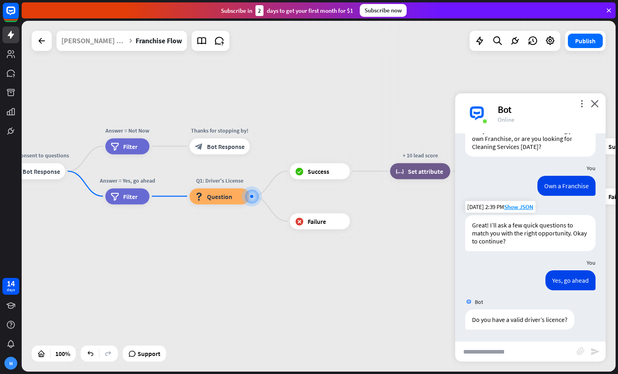
scroll to position [61, 0]
click at [540, 348] on input "text" at bounding box center [515, 352] width 121 height 20
type input "***"
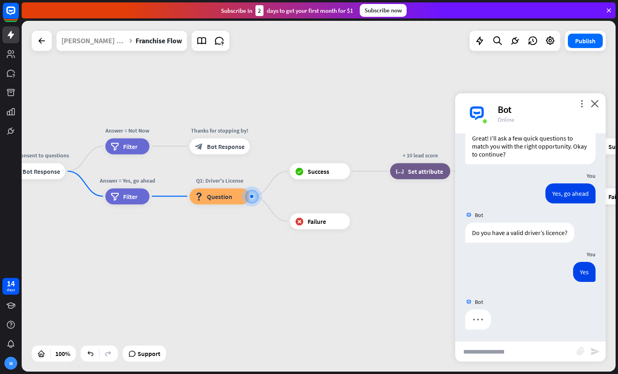
scroll to position [100, 0]
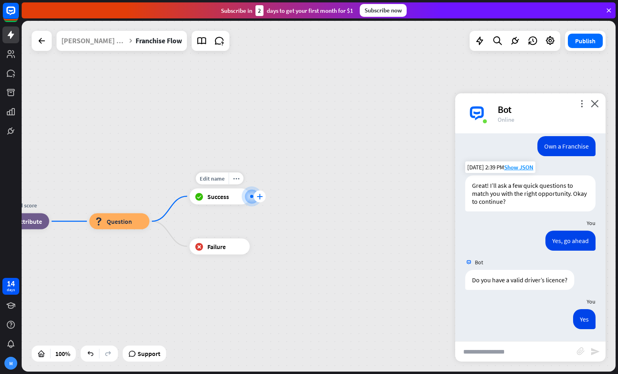
click at [258, 195] on icon "plus" at bounding box center [260, 197] width 6 height 6
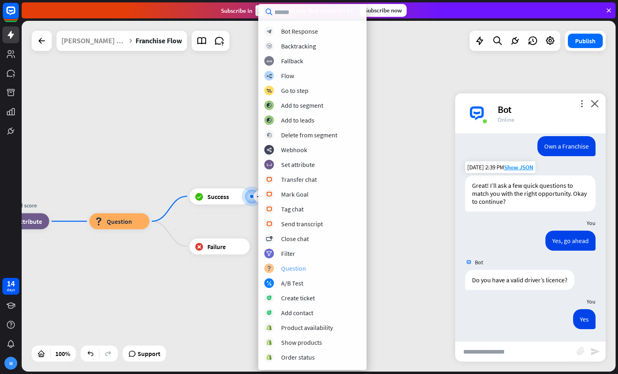
click at [310, 268] on div "block_question Question" at bounding box center [312, 269] width 96 height 10
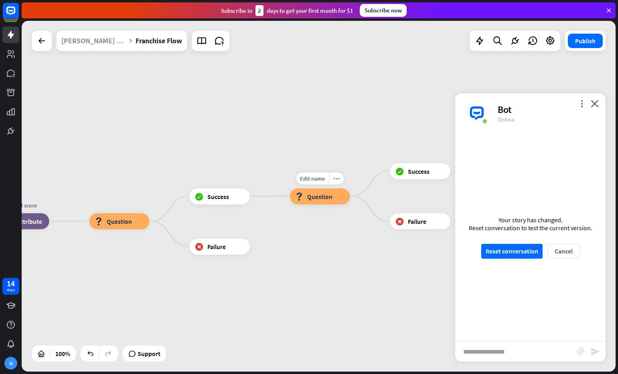
click at [315, 196] on span "Question" at bounding box center [319, 196] width 25 height 8
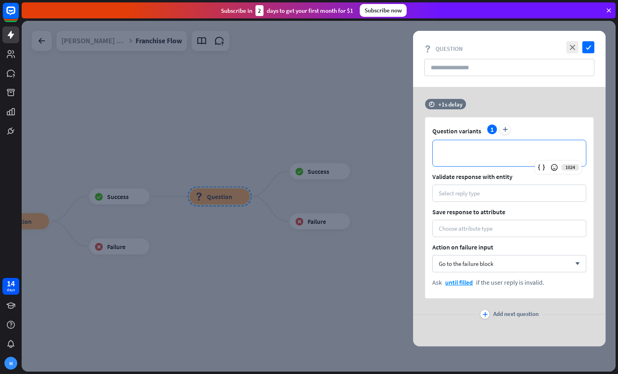
click at [461, 154] on p "**********" at bounding box center [509, 153] width 137 height 10
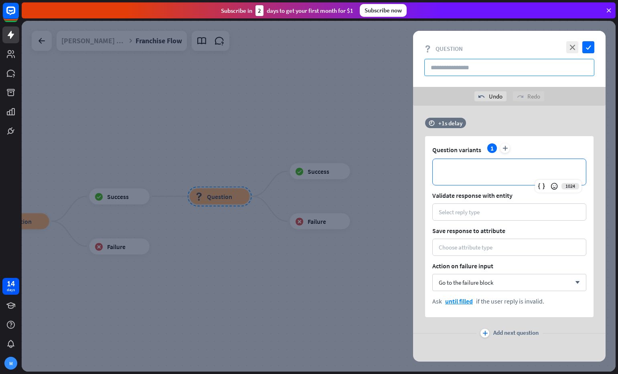
click at [446, 65] on input "text" at bounding box center [509, 67] width 170 height 17
type input "*"
click at [466, 68] on input "***" at bounding box center [509, 67] width 170 height 17
paste input "**********"
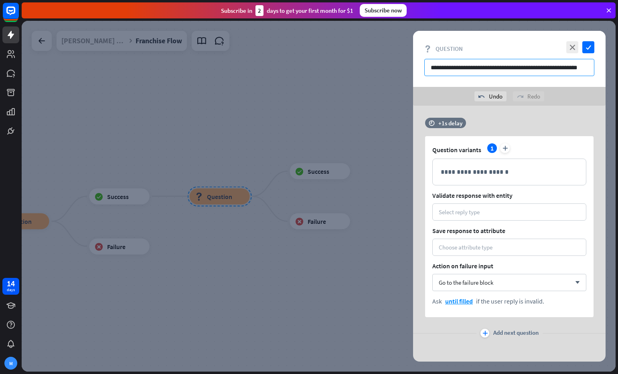
drag, startPoint x: 439, startPoint y: 69, endPoint x: 601, endPoint y: 71, distance: 162.4
click at [601, 71] on div "**********" at bounding box center [509, 59] width 192 height 56
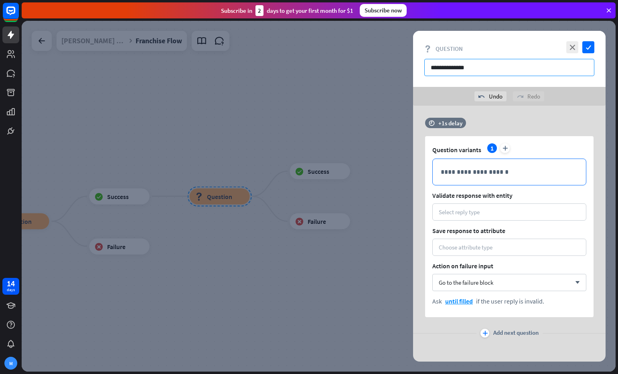
type input "**********"
click at [509, 179] on div "**********" at bounding box center [509, 172] width 153 height 26
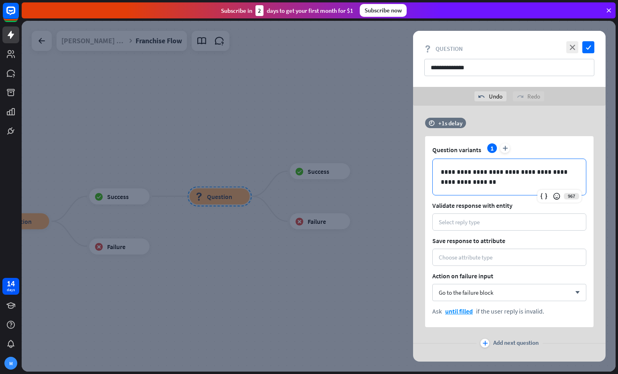
click at [441, 172] on p "**********" at bounding box center [509, 177] width 137 height 20
click at [463, 222] on div "Select reply type" at bounding box center [459, 222] width 41 height 8
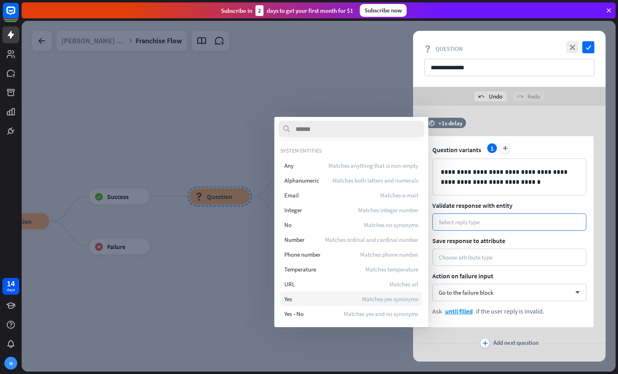
click at [360, 300] on div "Yes Matches yes synonyms" at bounding box center [351, 299] width 142 height 14
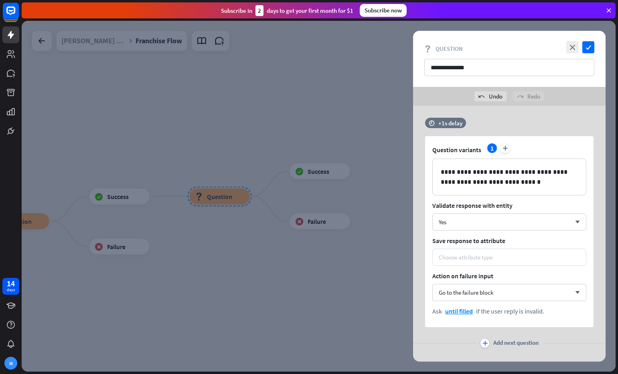
click at [465, 258] on div "Choose attribute type" at bounding box center [466, 258] width 54 height 8
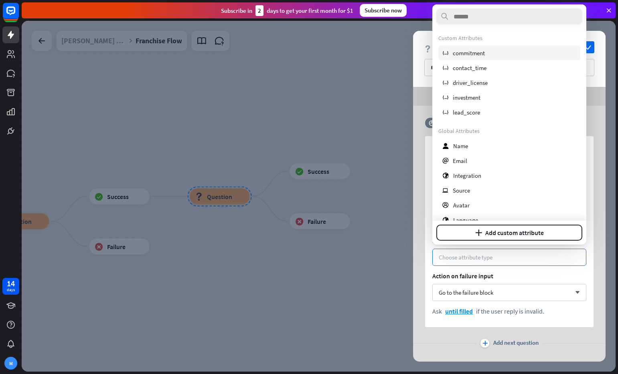
click at [466, 55] on span "commitment" at bounding box center [469, 53] width 32 height 8
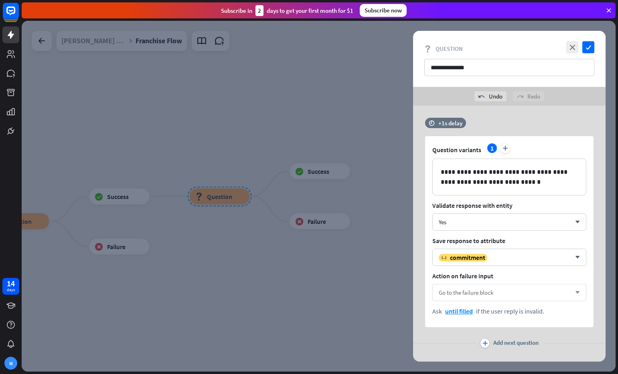
click at [493, 293] on span "Go to the failure block" at bounding box center [466, 293] width 55 height 8
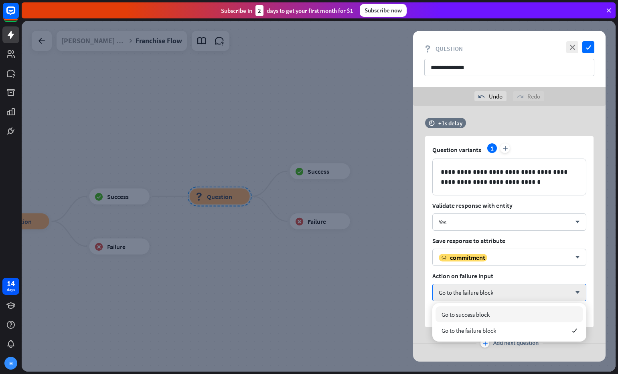
click at [428, 267] on div "**********" at bounding box center [509, 231] width 168 height 191
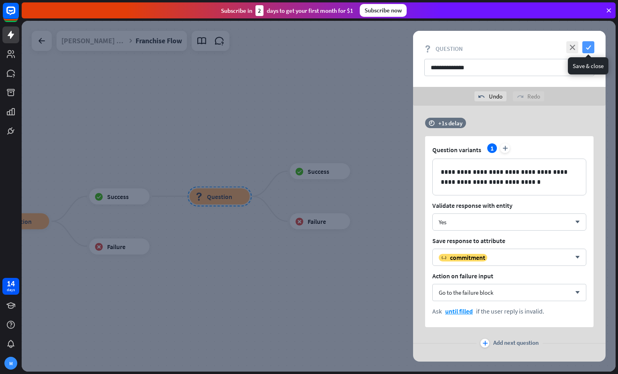
click at [589, 49] on icon "check" at bounding box center [588, 47] width 12 height 12
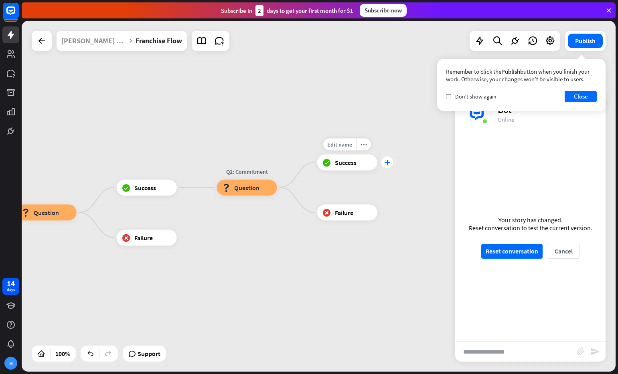
click at [385, 165] on icon "plus" at bounding box center [387, 163] width 6 height 6
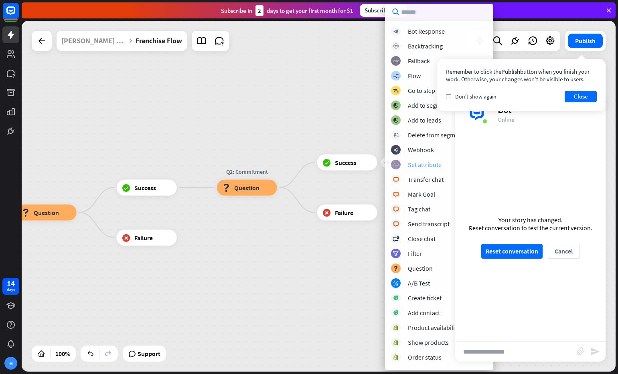
click at [416, 164] on div "Set attribute" at bounding box center [425, 165] width 34 height 8
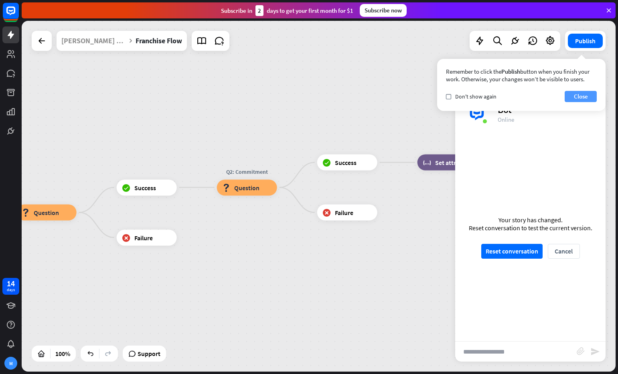
click at [582, 94] on button "Close" at bounding box center [580, 96] width 32 height 11
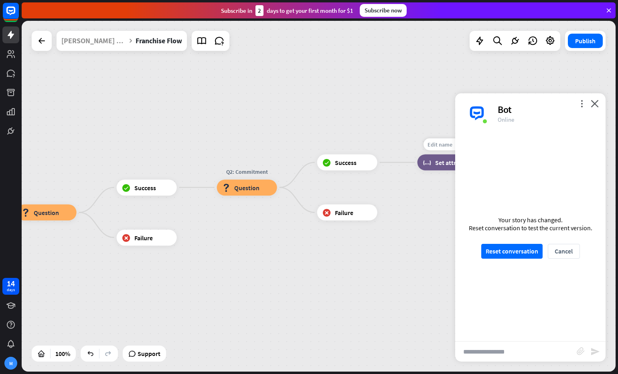
click at [443, 141] on span "Edit name" at bounding box center [439, 144] width 25 height 7
type input "**********"
click at [444, 166] on div "**********" at bounding box center [319, 196] width 594 height 351
click at [599, 108] on div "more_vert close Bot Online" at bounding box center [530, 113] width 150 height 40
click at [597, 104] on icon "close" at bounding box center [594, 104] width 8 height 8
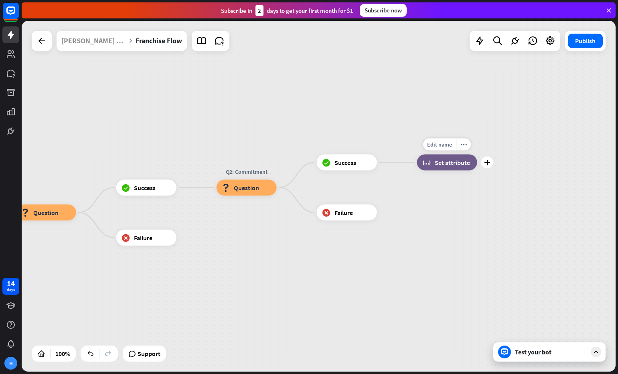
click at [458, 165] on span "Set attribute" at bounding box center [452, 163] width 35 height 8
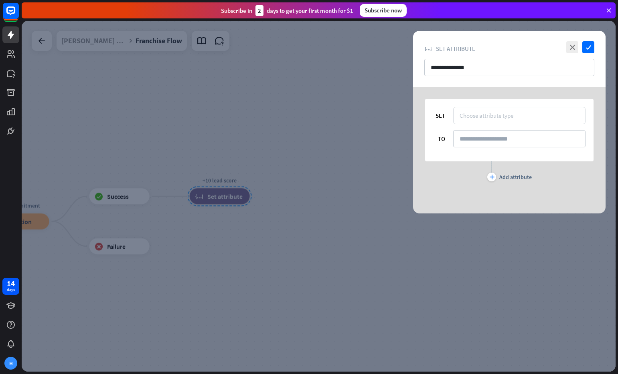
click at [473, 114] on div "Choose attribute type" at bounding box center [486, 116] width 54 height 8
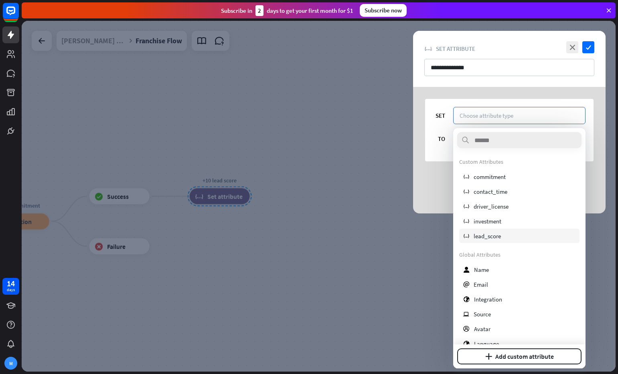
drag, startPoint x: 495, startPoint y: 237, endPoint x: 479, endPoint y: 179, distance: 60.1
click at [495, 237] on span "lead_score" at bounding box center [486, 237] width 27 height 8
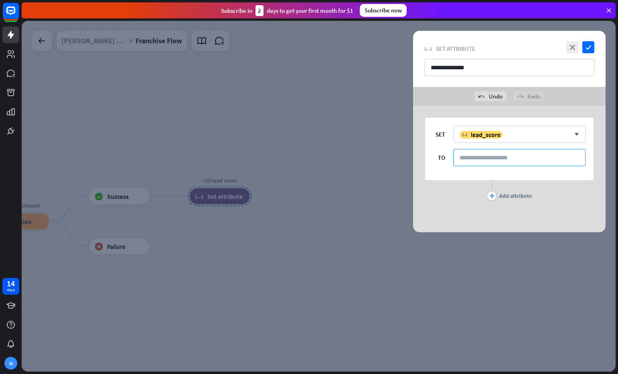
click at [480, 160] on input at bounding box center [519, 157] width 132 height 17
type input "*"
type input "**"
click at [589, 50] on icon "check" at bounding box center [588, 47] width 12 height 12
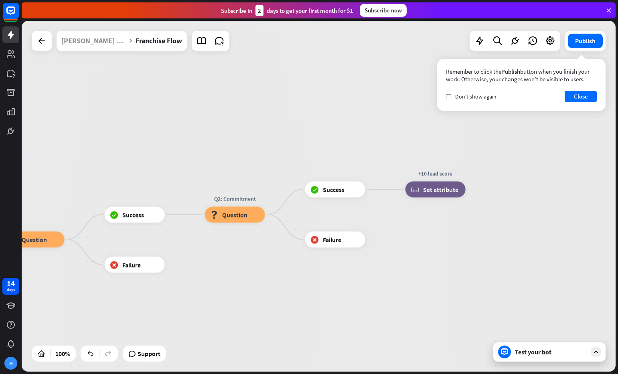
click at [554, 354] on div "Test your bot" at bounding box center [551, 352] width 72 height 8
click at [0, 0] on input "text" at bounding box center [0, 0] width 0 height 0
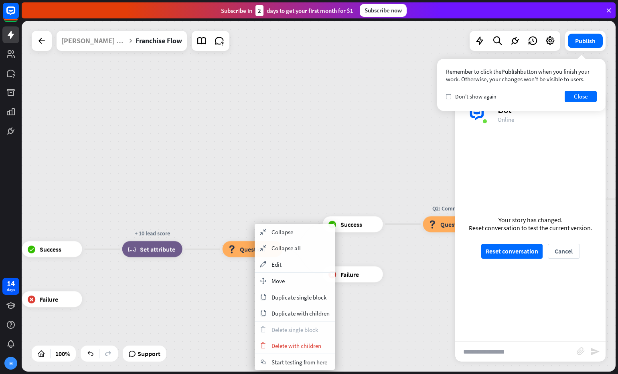
click at [301, 361] on span "Start testing from here" at bounding box center [299, 363] width 56 height 8
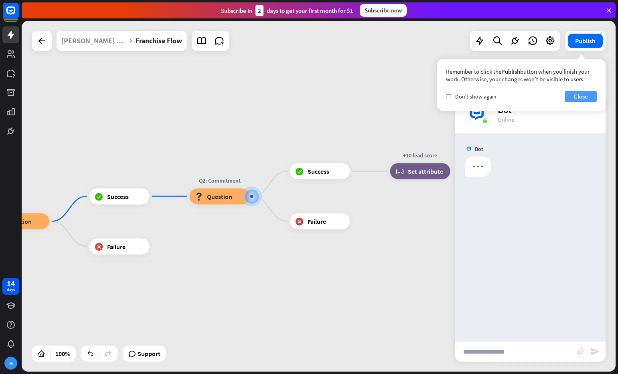
click at [581, 94] on button "Close" at bounding box center [580, 96] width 32 height 11
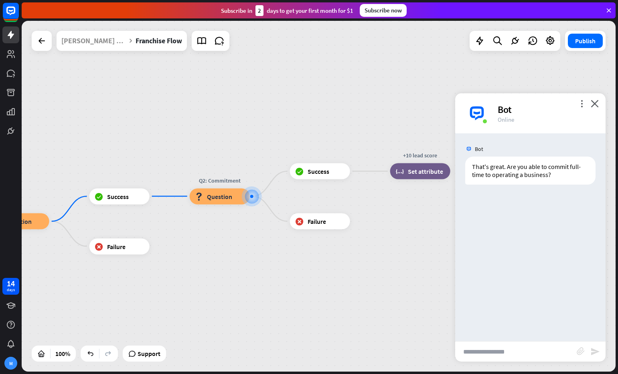
click at [518, 353] on input "text" at bounding box center [515, 352] width 121 height 20
type input "***"
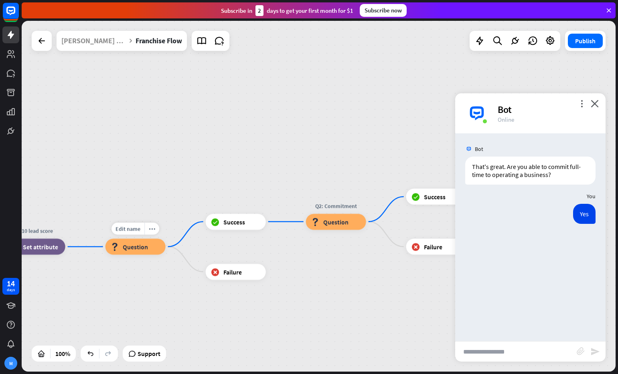
click at [130, 250] on span "Question" at bounding box center [135, 247] width 25 height 8
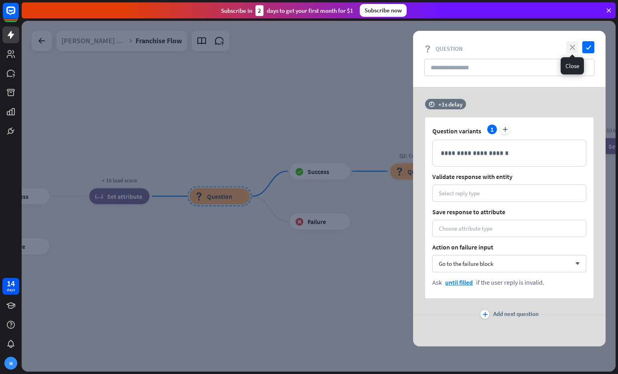
click at [572, 49] on icon "close" at bounding box center [572, 47] width 12 height 12
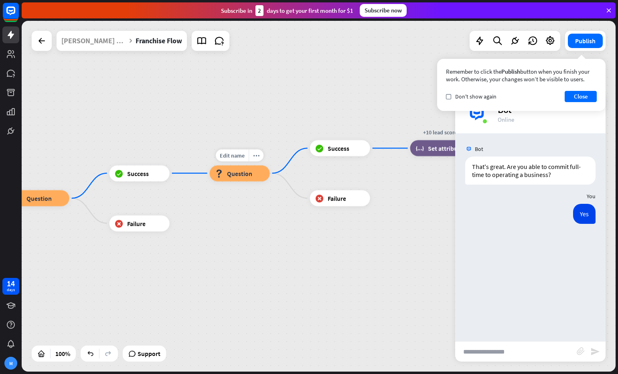
click at [244, 173] on span "Question" at bounding box center [239, 174] width 25 height 8
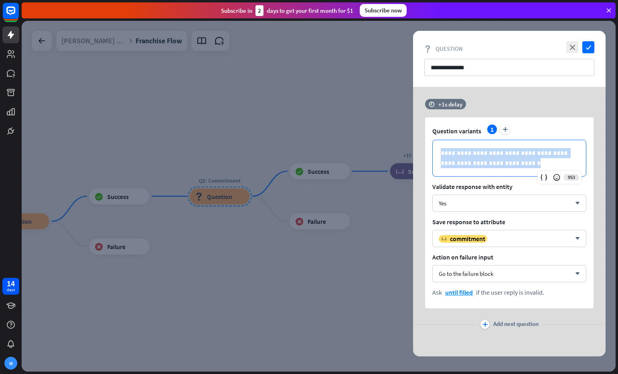
drag, startPoint x: 510, startPoint y: 164, endPoint x: 383, endPoint y: 142, distance: 128.9
click at [383, 142] on div "**********" at bounding box center [319, 196] width 594 height 351
copy p "**********"
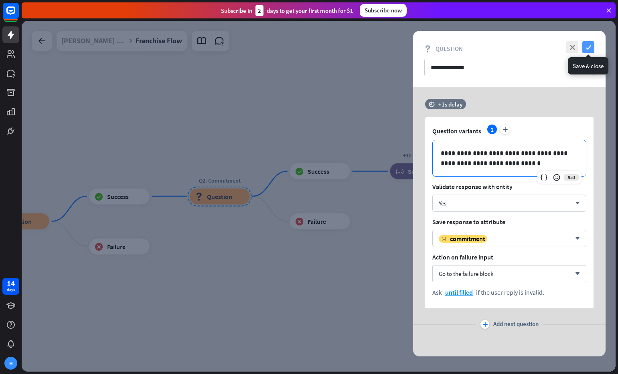
click at [589, 48] on icon "check" at bounding box center [588, 47] width 12 height 12
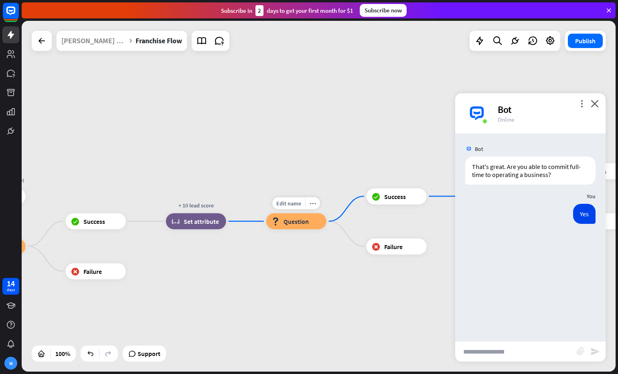
click at [295, 225] on span "Question" at bounding box center [295, 222] width 25 height 8
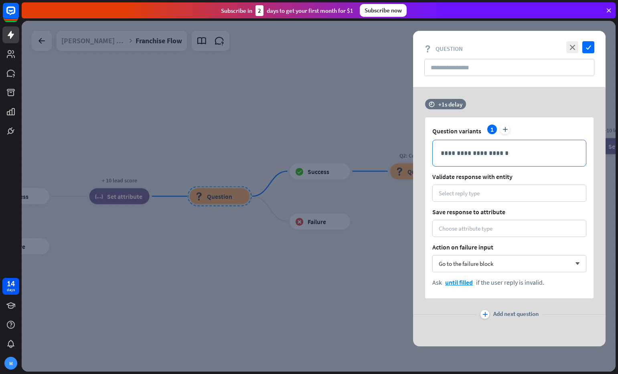
click at [546, 150] on p "**********" at bounding box center [509, 153] width 137 height 10
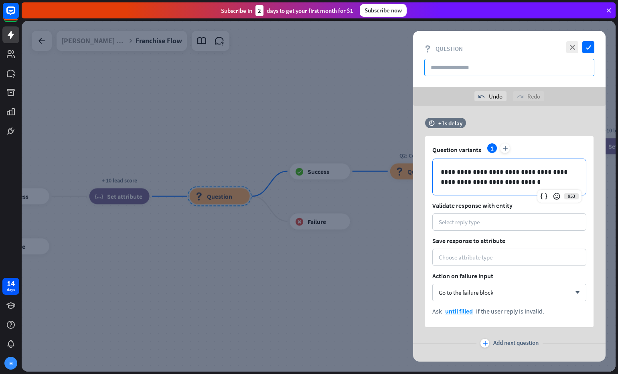
click at [463, 70] on input "text" at bounding box center [509, 67] width 170 height 17
click at [463, 68] on input "**********" at bounding box center [509, 67] width 170 height 17
type input "**********"
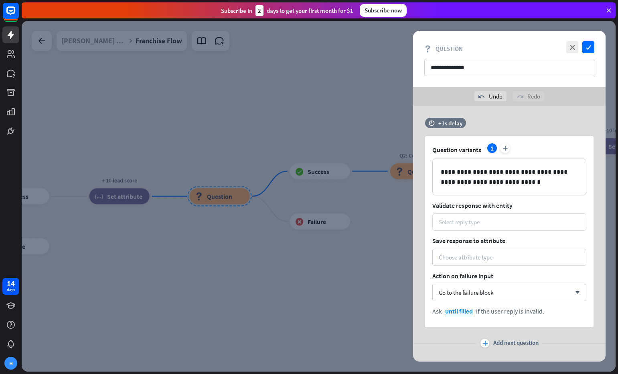
click at [473, 221] on div "Select reply type" at bounding box center [459, 222] width 41 height 8
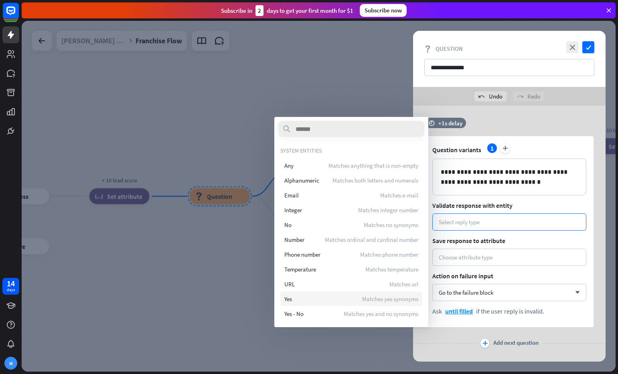
click at [347, 303] on div "Yes Matches yes synonyms" at bounding box center [351, 299] width 142 height 14
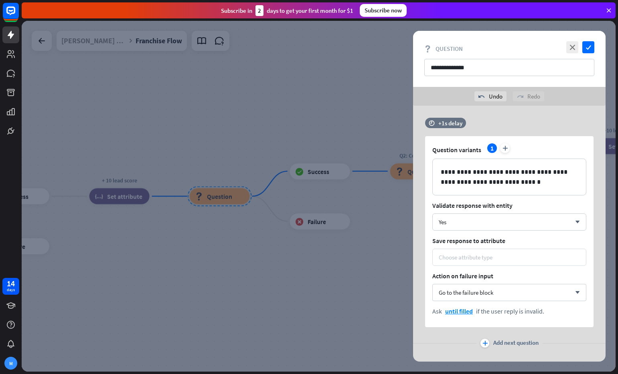
click at [501, 259] on div "Choose attribute type" at bounding box center [509, 258] width 141 height 8
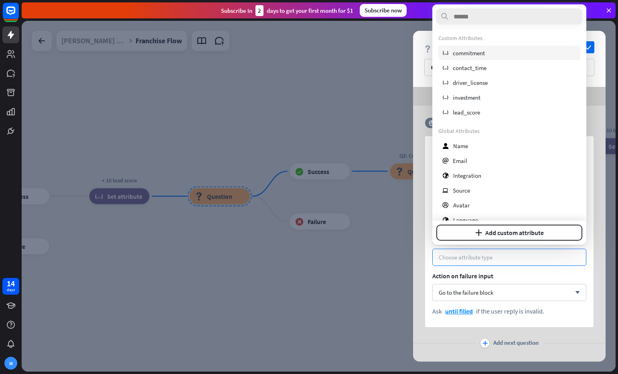
click at [485, 54] on span "commitment" at bounding box center [469, 53] width 32 height 8
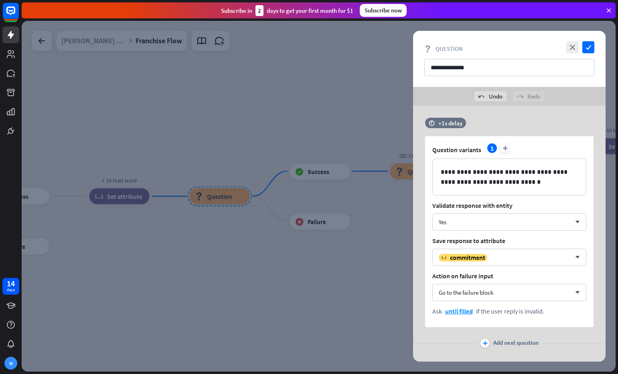
scroll to position [14, 0]
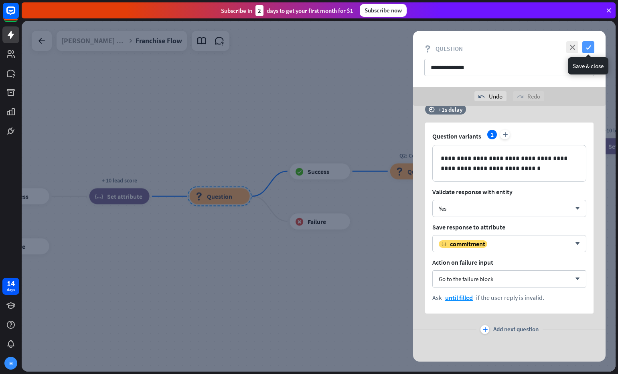
click at [588, 50] on icon "check" at bounding box center [588, 47] width 12 height 12
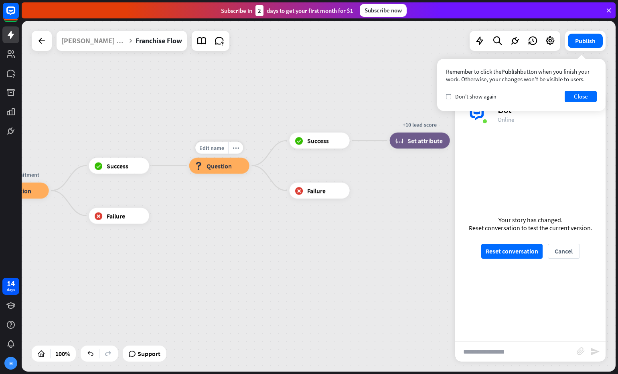
click at [210, 153] on div "Edit name" at bounding box center [211, 148] width 33 height 12
click at [205, 149] on input "**********" at bounding box center [219, 148] width 56 height 11
type input "**********"
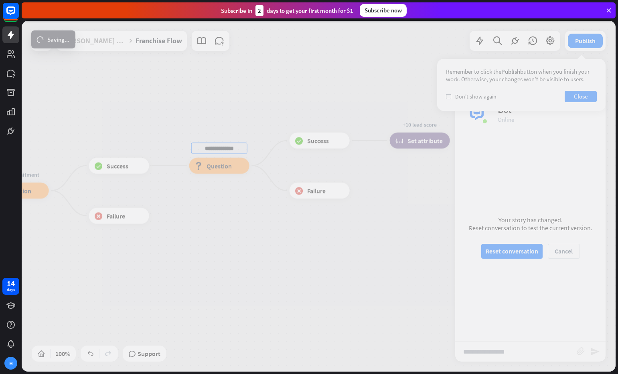
click at [218, 165] on div "**********" at bounding box center [319, 196] width 594 height 351
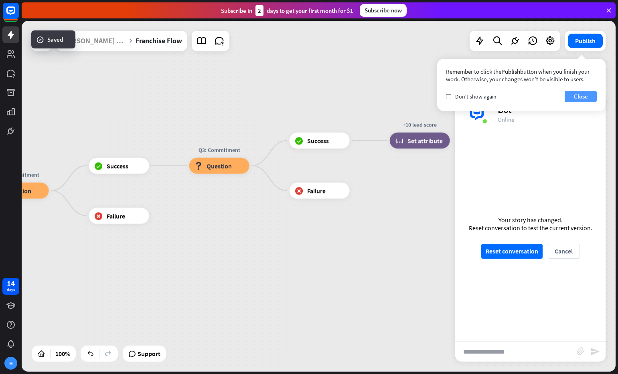
click at [582, 95] on button "Close" at bounding box center [580, 96] width 32 height 11
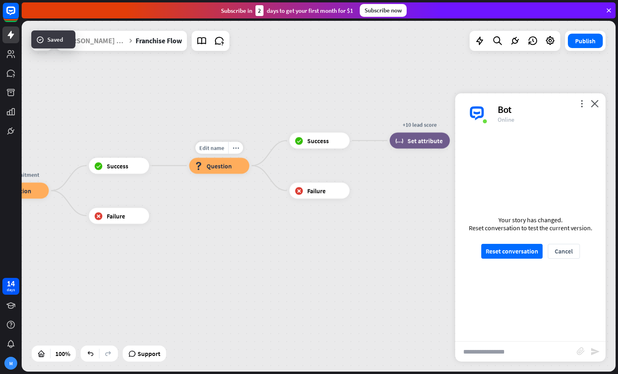
click at [228, 169] on span "Question" at bounding box center [218, 166] width 25 height 8
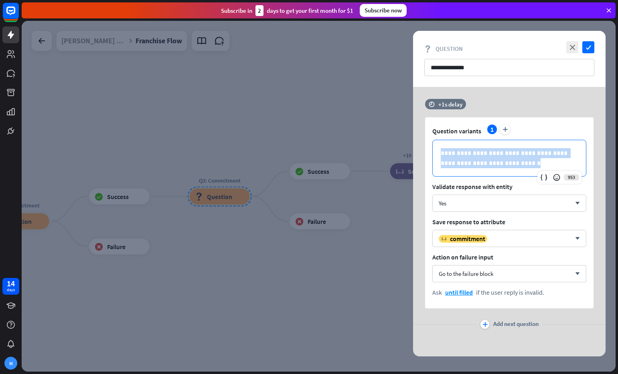
drag, startPoint x: 480, startPoint y: 153, endPoint x: 388, endPoint y: 143, distance: 92.3
click at [385, 142] on div "**********" at bounding box center [319, 196] width 594 height 351
paste div
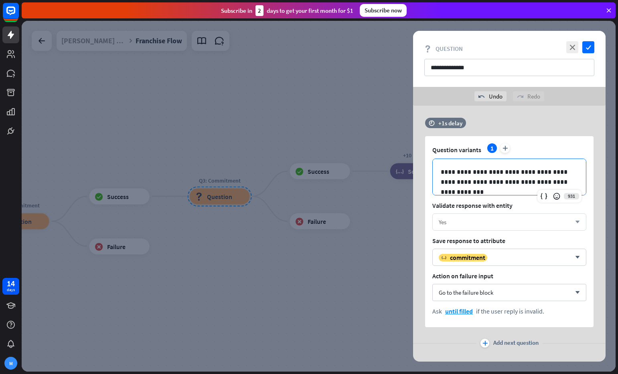
click at [496, 218] on div "Yes arrow_down" at bounding box center [509, 222] width 154 height 17
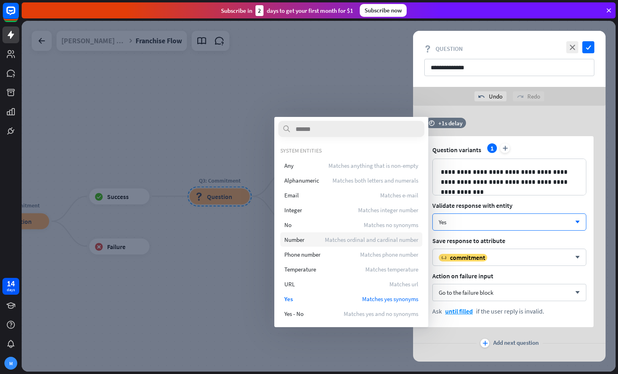
click at [317, 243] on div "Number Matches ordinal and cardinal number" at bounding box center [351, 240] width 142 height 14
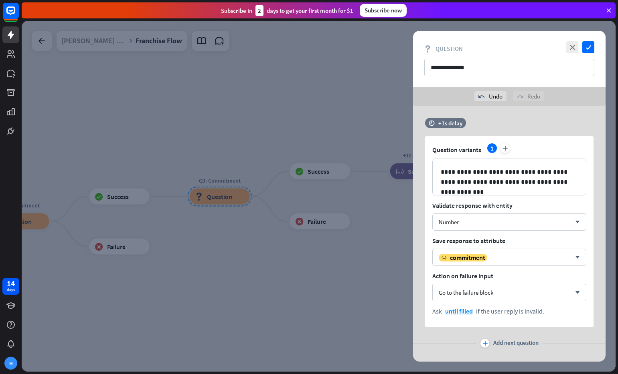
scroll to position [14, 0]
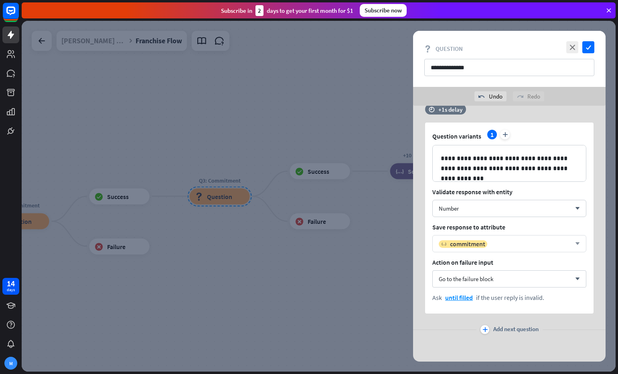
click at [537, 244] on div "variable commitment" at bounding box center [505, 244] width 132 height 8
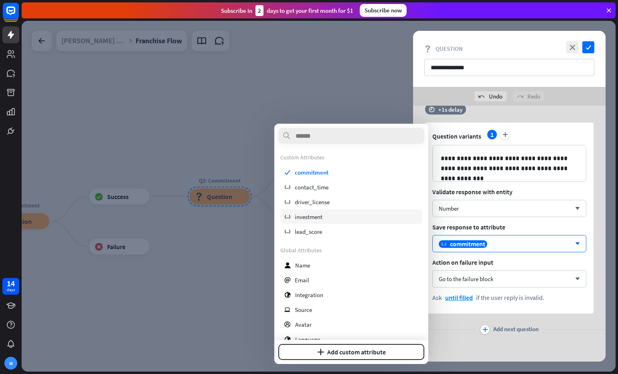
click at [329, 216] on div "variable investment" at bounding box center [351, 217] width 142 height 14
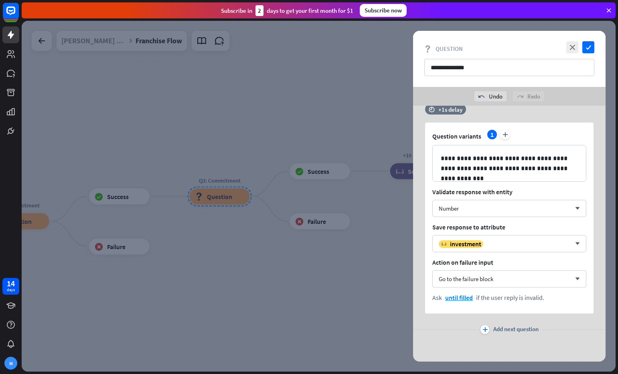
scroll to position [0, 0]
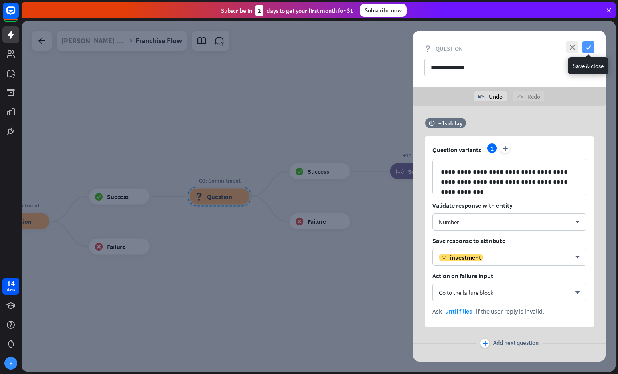
click at [587, 47] on icon "check" at bounding box center [588, 47] width 12 height 12
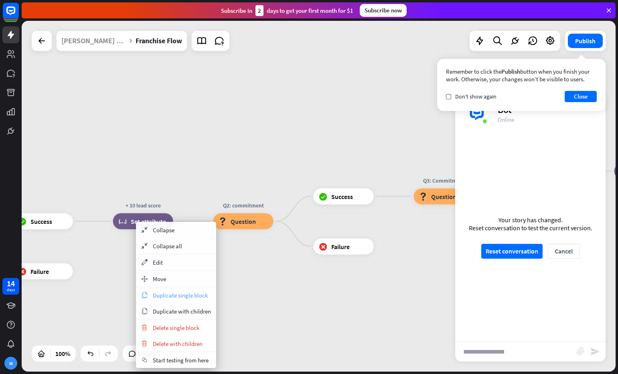
click at [181, 297] on span "Duplicate single block" at bounding box center [180, 296] width 55 height 8
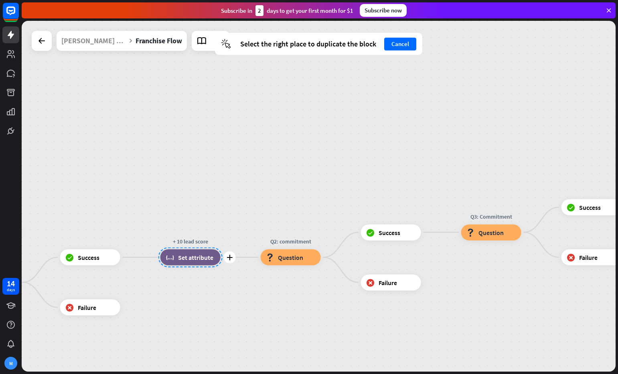
drag, startPoint x: 146, startPoint y: 224, endPoint x: 199, endPoint y: 263, distance: 65.3
click at [193, 261] on div at bounding box center [190, 258] width 64 height 20
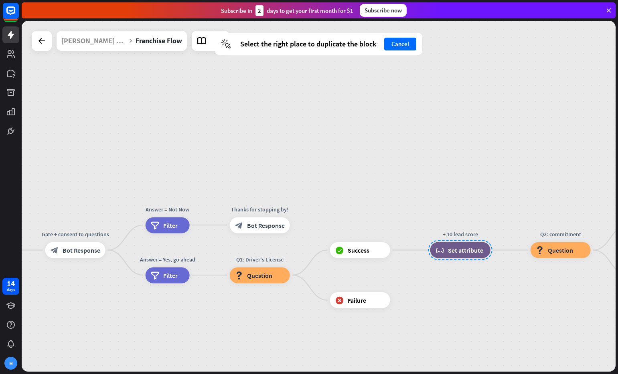
drag, startPoint x: 532, startPoint y: 287, endPoint x: 516, endPoint y: 287, distance: 16.0
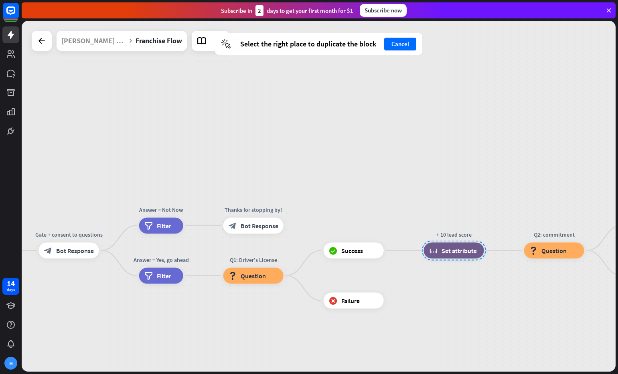
drag, startPoint x: 458, startPoint y: 261, endPoint x: 459, endPoint y: 251, distance: 10.1
click at [458, 259] on div "plus + 10 lead score block_set_attribute Set attribute" at bounding box center [454, 251] width 60 height 16
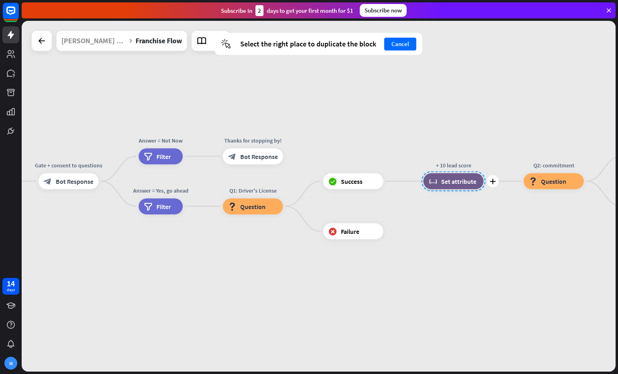
drag, startPoint x: 459, startPoint y: 250, endPoint x: 459, endPoint y: 182, distance: 68.1
click at [459, 178] on div at bounding box center [453, 182] width 64 height 20
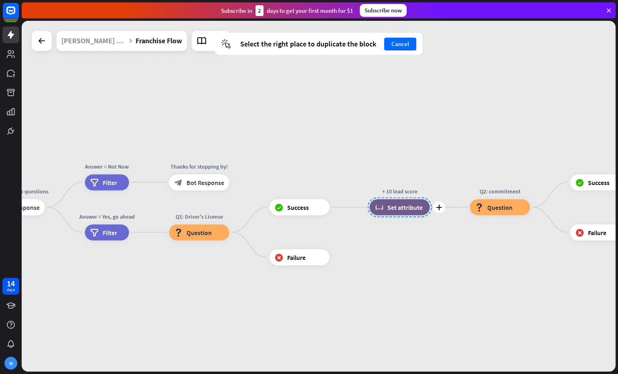
drag, startPoint x: 415, startPoint y: 212, endPoint x: 377, endPoint y: 226, distance: 40.7
click at [377, 216] on div "plus + 10 lead score block_set_attribute Set attribute" at bounding box center [400, 208] width 60 height 16
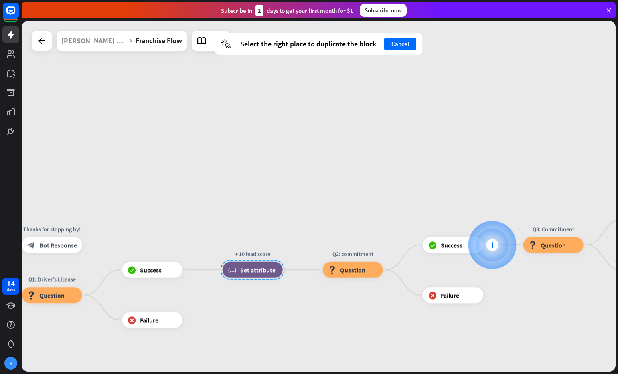
click at [497, 248] on div "plus" at bounding box center [492, 245] width 12 height 12
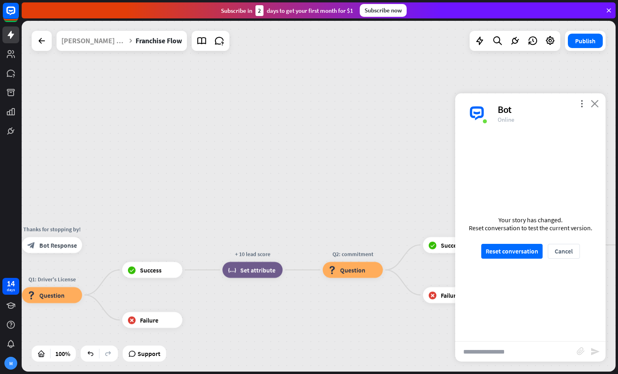
click at [596, 102] on icon "close" at bounding box center [594, 104] width 8 height 8
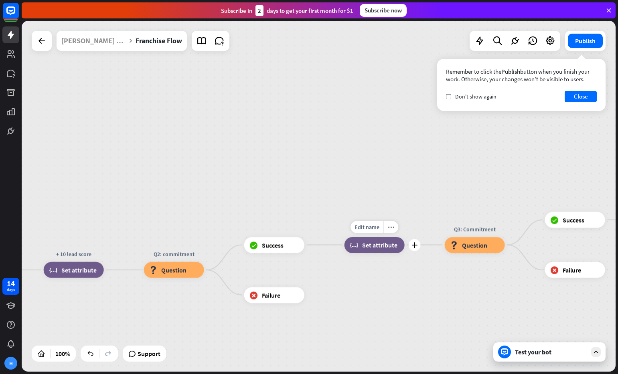
click at [363, 245] on span "Set attribute" at bounding box center [379, 245] width 35 height 8
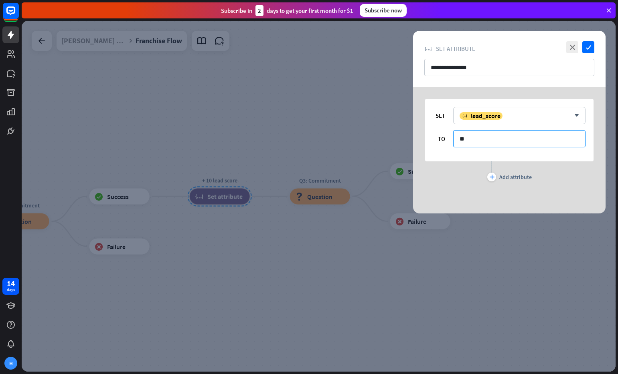
drag, startPoint x: 468, startPoint y: 140, endPoint x: 433, endPoint y: 139, distance: 34.9
click at [433, 139] on div "TO **" at bounding box center [509, 138] width 152 height 17
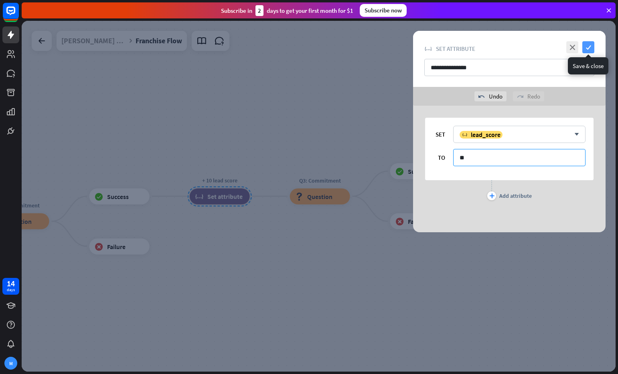
type input "**"
click at [587, 48] on icon "check" at bounding box center [588, 47] width 12 height 12
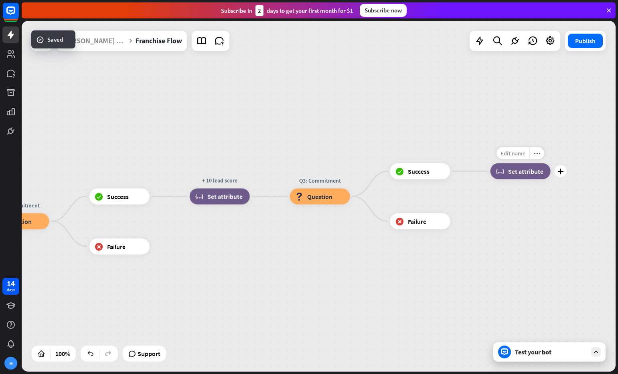
click at [510, 151] on span "Edit name" at bounding box center [512, 153] width 25 height 7
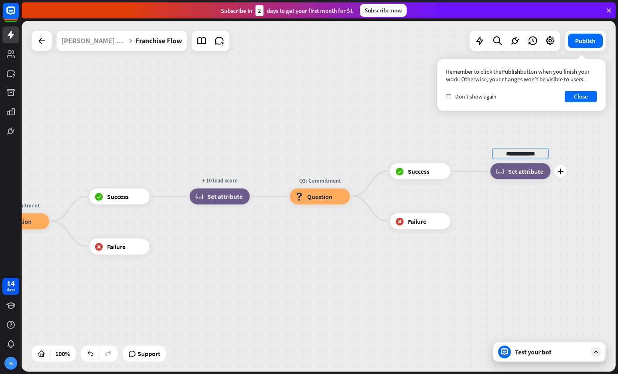
click at [512, 171] on span "Set attribute" at bounding box center [525, 172] width 35 height 8
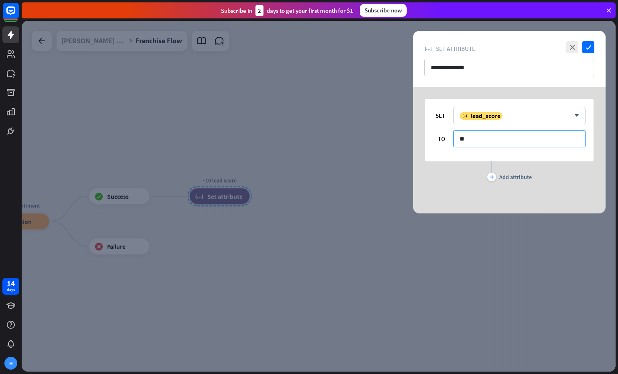
click at [463, 143] on input "**" at bounding box center [519, 138] width 132 height 17
type input "*"
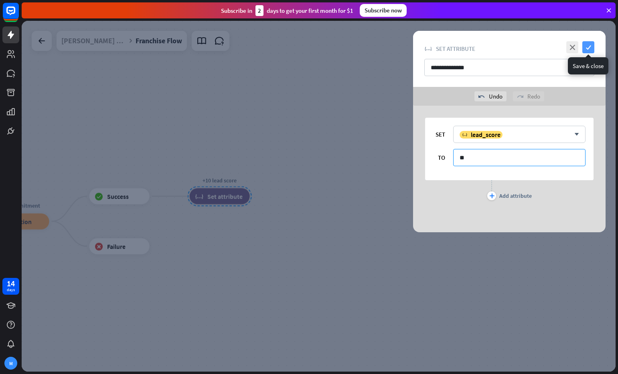
type input "**"
click at [587, 49] on icon "check" at bounding box center [588, 47] width 12 height 12
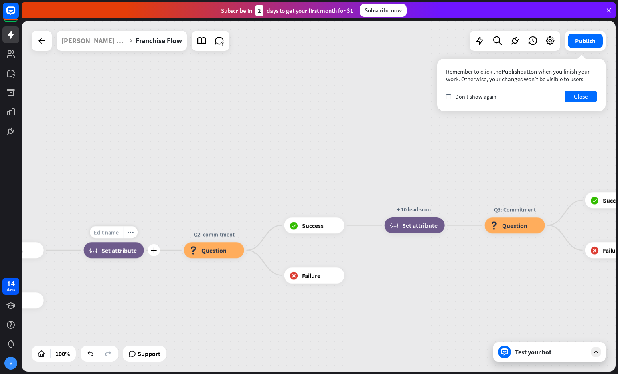
click at [113, 238] on div "Edit name" at bounding box center [106, 232] width 33 height 12
drag, startPoint x: 105, startPoint y: 233, endPoint x: 89, endPoint y: 233, distance: 16.4
click at [89, 233] on input "**********" at bounding box center [114, 232] width 56 height 11
type input "**********"
click at [407, 209] on span "Edit name" at bounding box center [406, 207] width 25 height 7
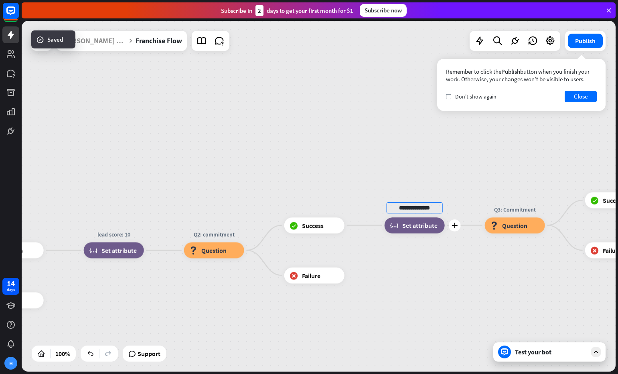
click at [410, 209] on input "**********" at bounding box center [414, 207] width 56 height 11
type input "**********"
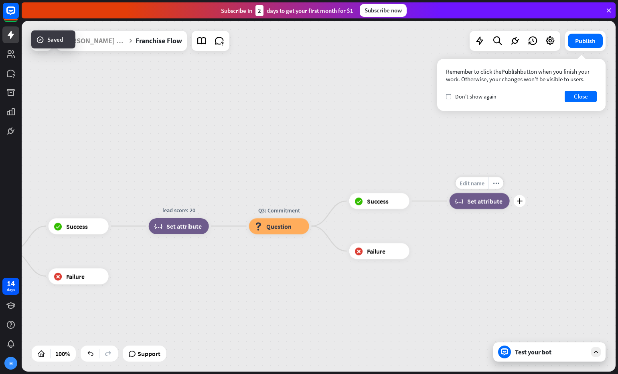
click at [465, 182] on span "Edit name" at bounding box center [471, 183] width 25 height 7
click at [471, 184] on input "**********" at bounding box center [479, 183] width 56 height 11
type input "**********"
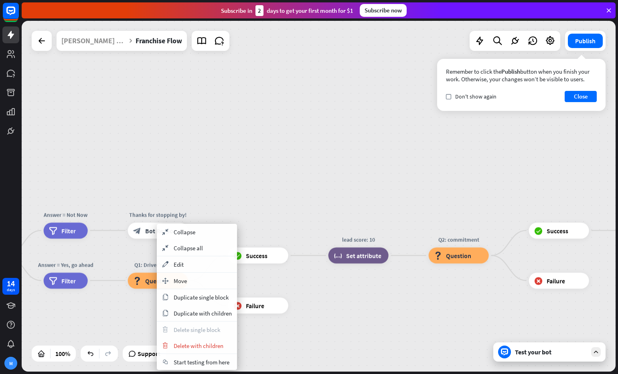
click at [215, 364] on span "Start testing from here" at bounding box center [202, 363] width 56 height 8
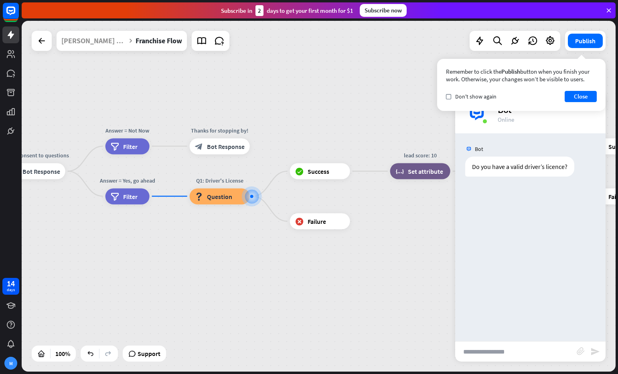
click at [520, 352] on input "text" at bounding box center [515, 352] width 121 height 20
type input "***"
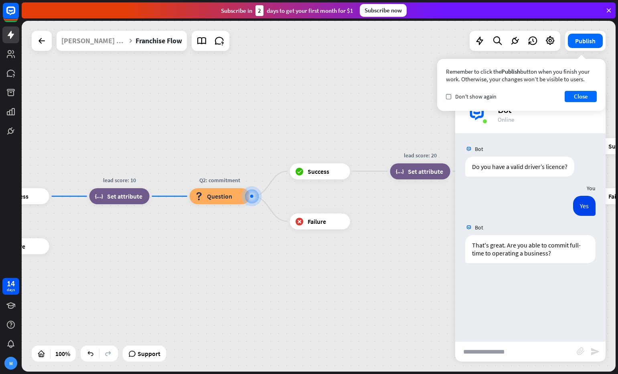
click at [538, 352] on input "text" at bounding box center [515, 352] width 121 height 20
type input "***"
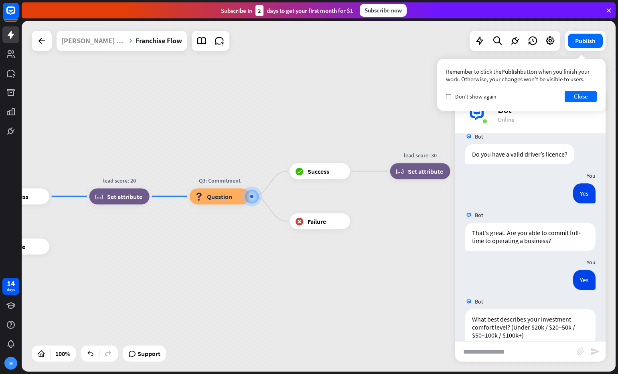
scroll to position [28, 0]
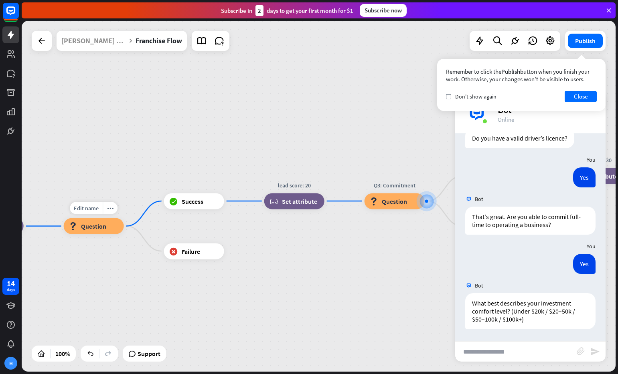
click at [97, 224] on span "Question" at bounding box center [93, 226] width 25 height 8
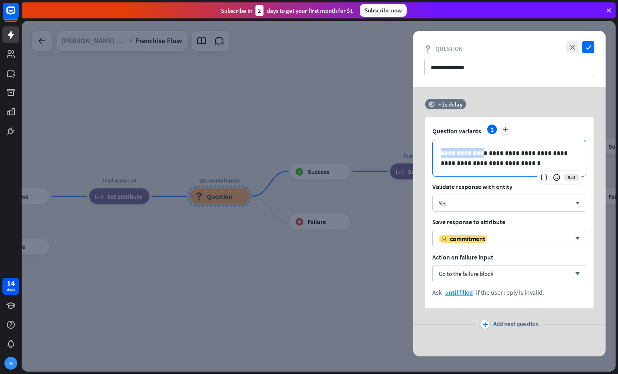
drag, startPoint x: 474, startPoint y: 153, endPoint x: 433, endPoint y: 152, distance: 40.5
click at [433, 152] on div "**********" at bounding box center [509, 158] width 153 height 36
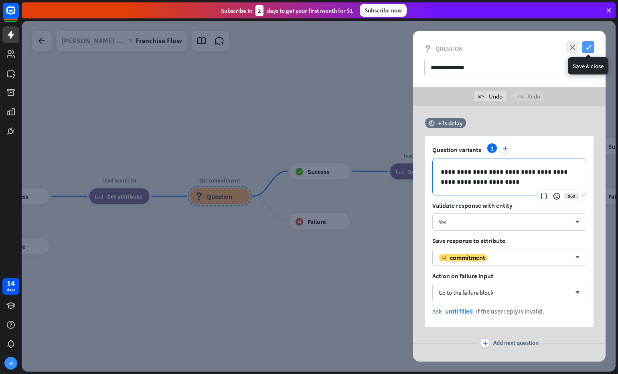
click at [587, 44] on icon "check" at bounding box center [588, 47] width 12 height 12
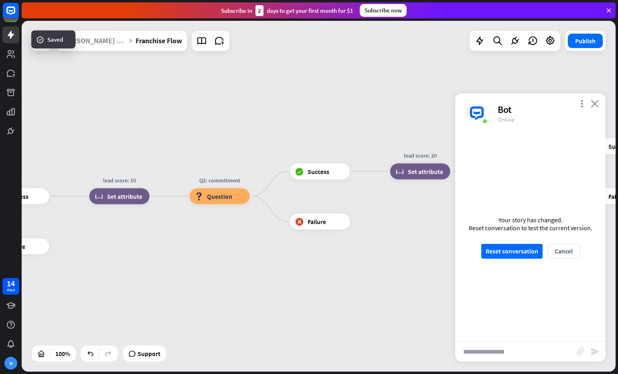
click at [597, 105] on icon "close" at bounding box center [594, 104] width 8 height 8
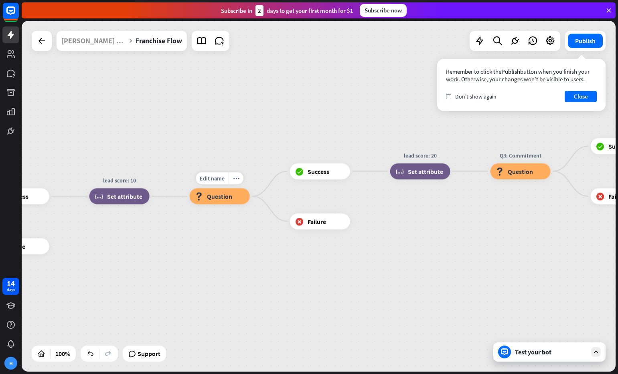
click at [228, 195] on span "Question" at bounding box center [219, 196] width 25 height 8
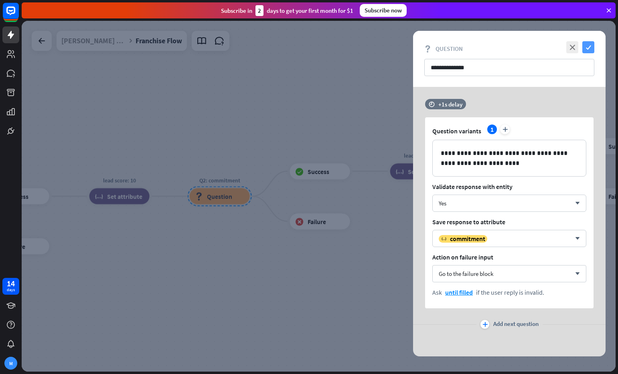
click at [587, 44] on icon "check" at bounding box center [588, 47] width 12 height 12
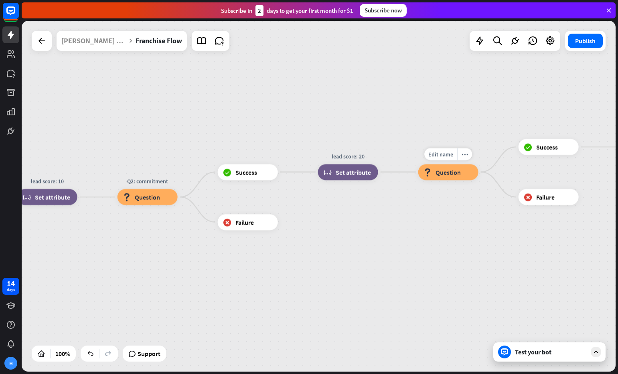
click at [450, 172] on span "Question" at bounding box center [447, 172] width 25 height 8
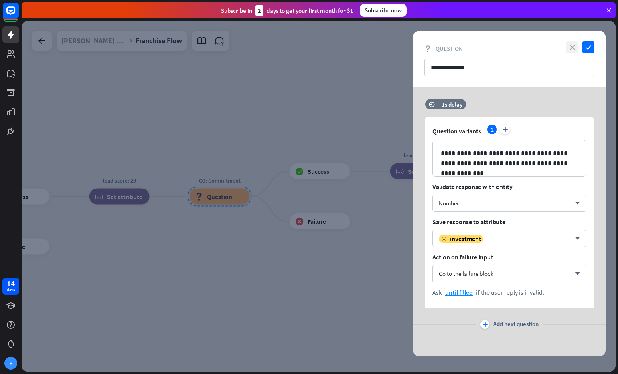
click at [576, 49] on icon "close" at bounding box center [572, 47] width 12 height 12
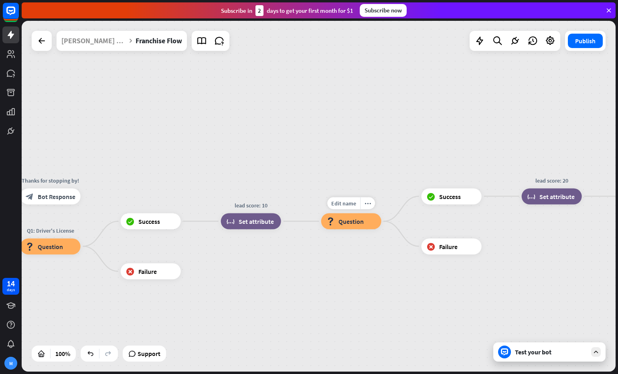
click at [350, 220] on span "Question" at bounding box center [350, 222] width 25 height 8
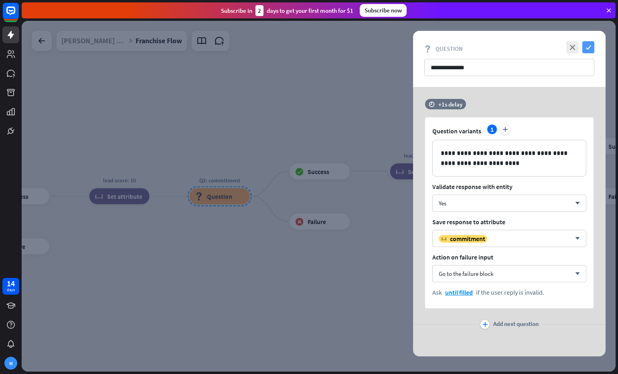
click at [587, 49] on icon "check" at bounding box center [588, 47] width 12 height 12
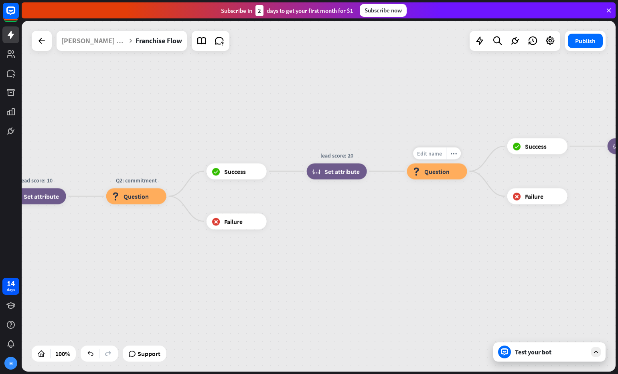
click at [434, 154] on span "Edit name" at bounding box center [429, 153] width 25 height 7
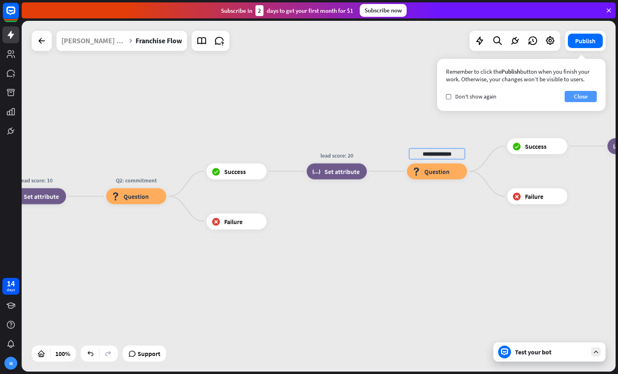
click at [580, 99] on button "Close" at bounding box center [580, 96] width 32 height 11
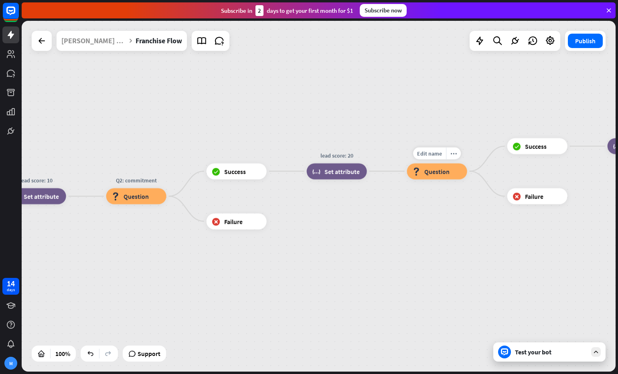
click at [425, 174] on span "Question" at bounding box center [436, 172] width 25 height 8
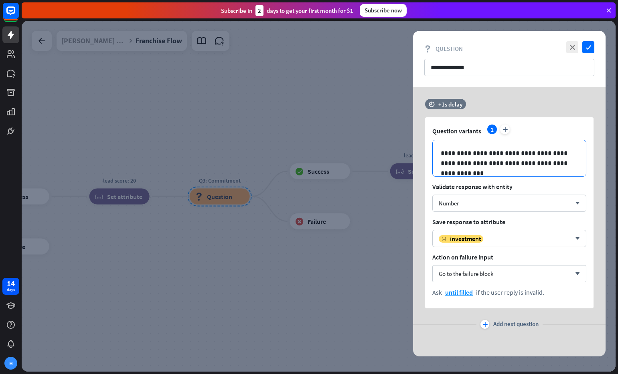
click at [441, 153] on p "**********" at bounding box center [509, 158] width 137 height 20
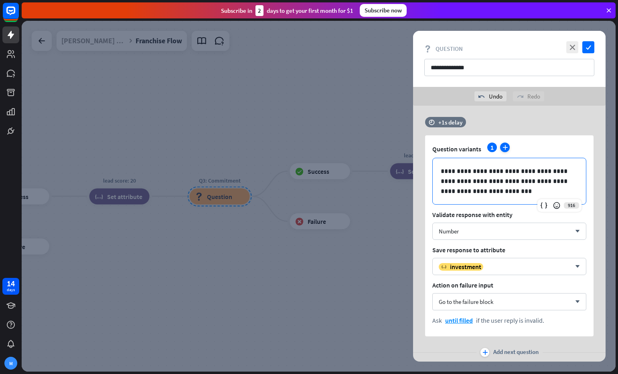
scroll to position [1, 0]
click at [591, 47] on icon "check" at bounding box center [588, 47] width 12 height 12
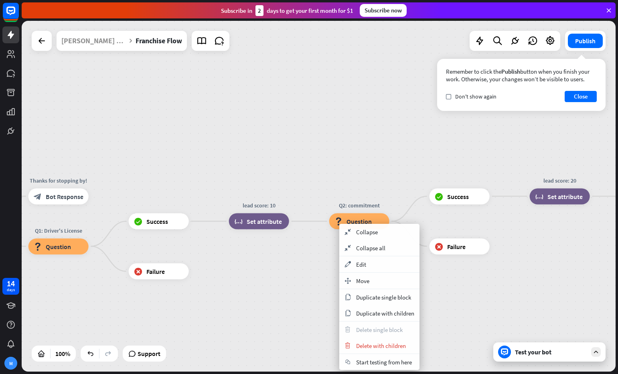
click at [391, 366] on div "chat Start testing from here" at bounding box center [379, 362] width 80 height 16
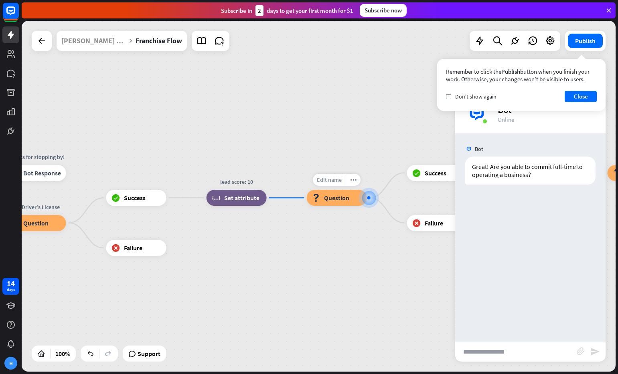
click at [323, 182] on span "Edit name" at bounding box center [329, 179] width 25 height 7
click at [328, 203] on div "block_question Question" at bounding box center [337, 198] width 60 height 16
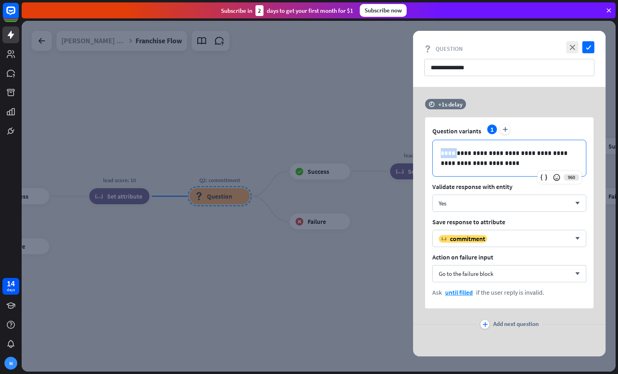
click at [434, 156] on div "**********" at bounding box center [509, 158] width 153 height 36
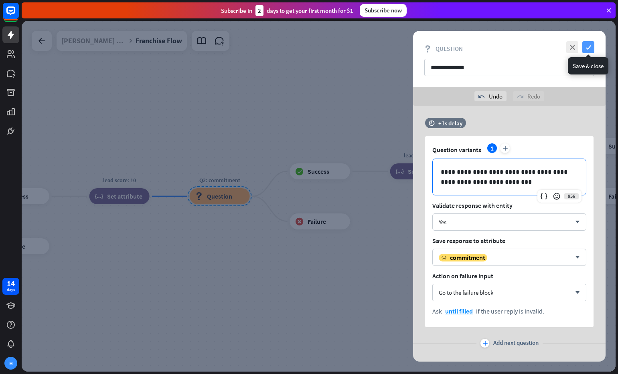
click at [588, 47] on icon "check" at bounding box center [588, 47] width 12 height 12
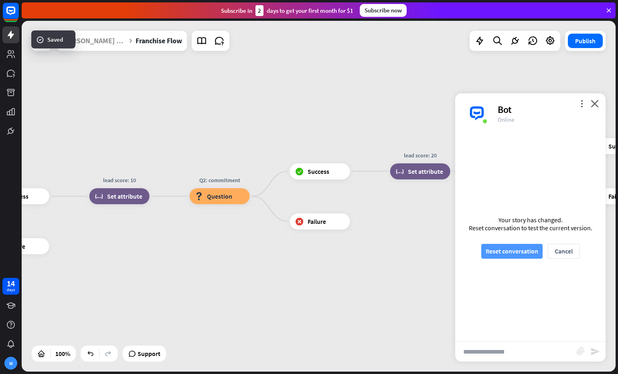
click at [509, 250] on button "Reset conversation" at bounding box center [511, 251] width 61 height 15
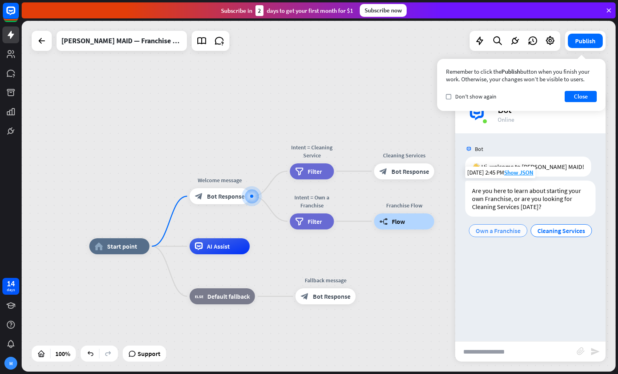
click at [497, 230] on span "Own a Franchise" at bounding box center [497, 231] width 45 height 8
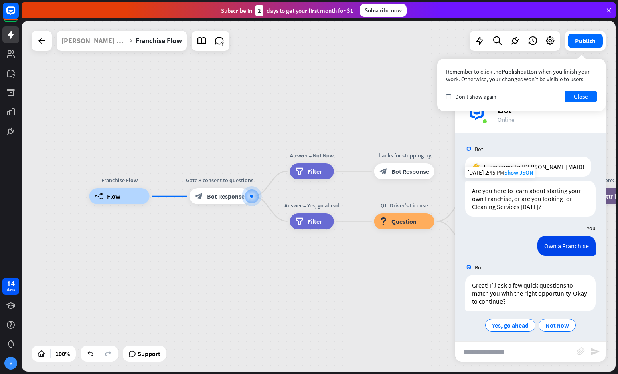
scroll to position [4, 0]
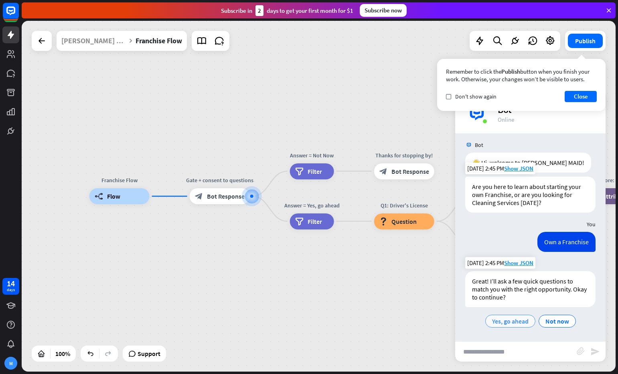
click at [501, 320] on span "Yes, go ahead" at bounding box center [510, 321] width 36 height 8
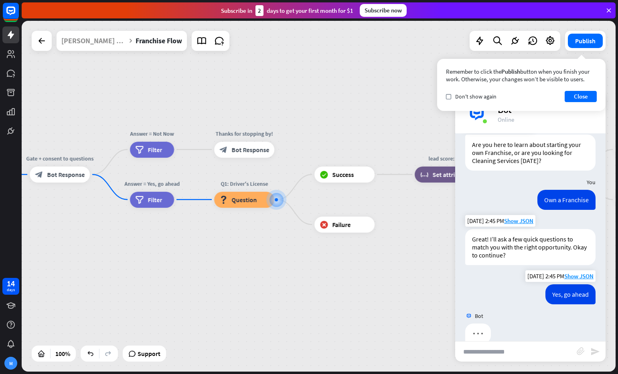
scroll to position [61, 0]
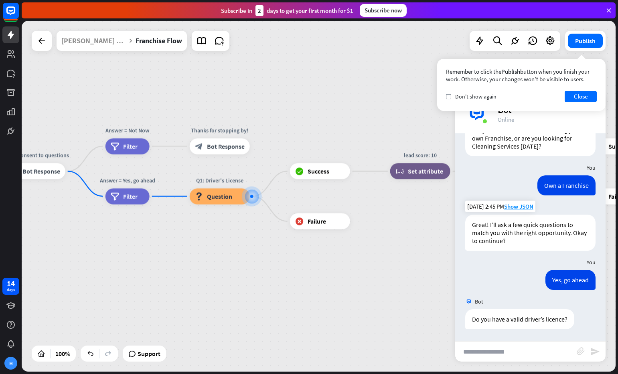
click at [522, 354] on input "text" at bounding box center [515, 352] width 121 height 20
type input "***"
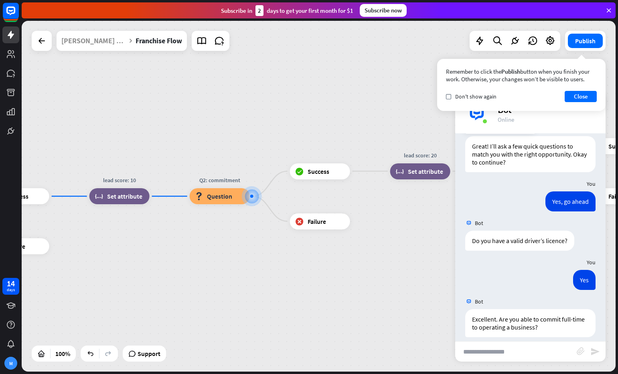
scroll to position [147, 0]
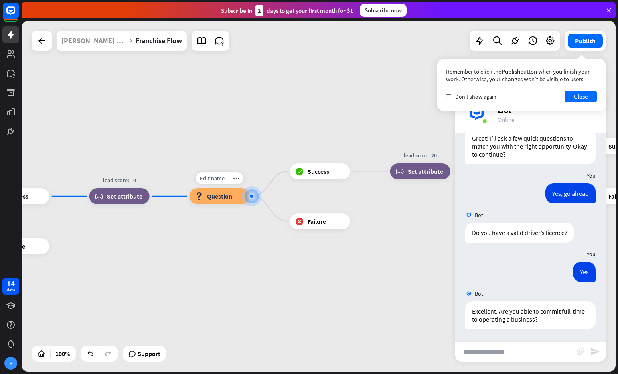
click at [210, 195] on span "Question" at bounding box center [219, 196] width 25 height 8
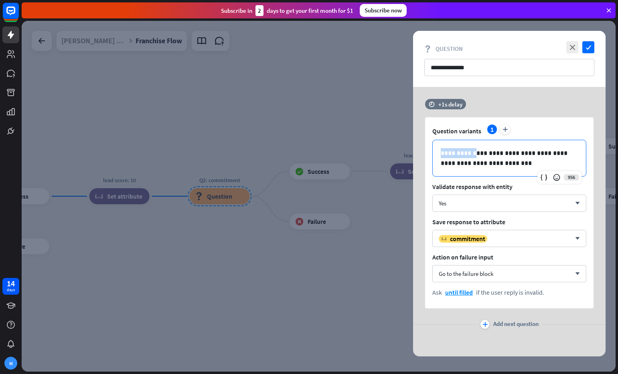
drag, startPoint x: 467, startPoint y: 153, endPoint x: 416, endPoint y: 154, distance: 51.7
click at [416, 154] on div "**********" at bounding box center [509, 204] width 192 height 210
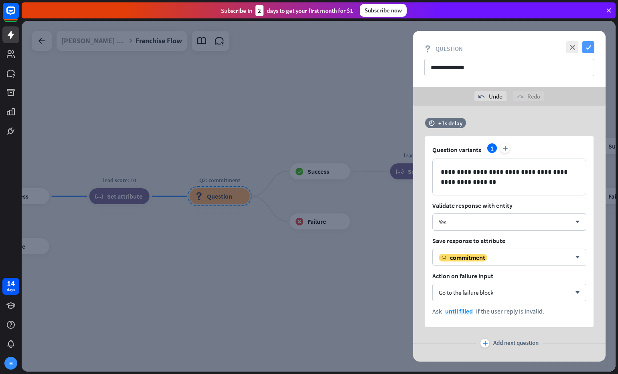
click at [590, 47] on icon "check" at bounding box center [588, 47] width 12 height 12
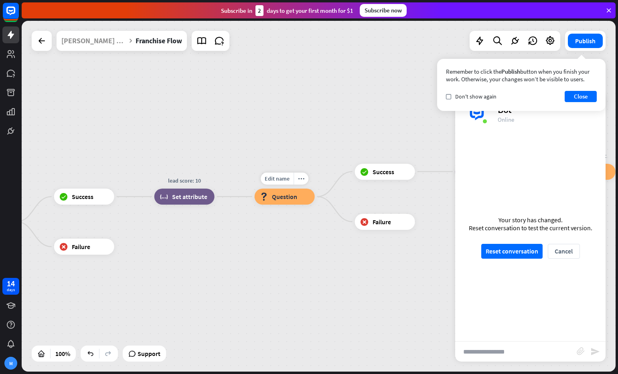
click at [280, 196] on span "Question" at bounding box center [284, 197] width 25 height 8
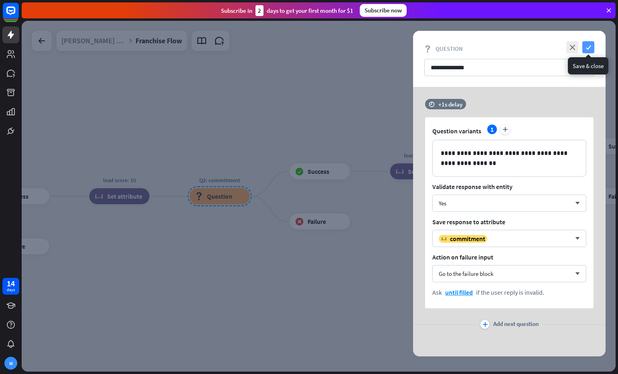
click at [588, 51] on icon "check" at bounding box center [588, 47] width 12 height 12
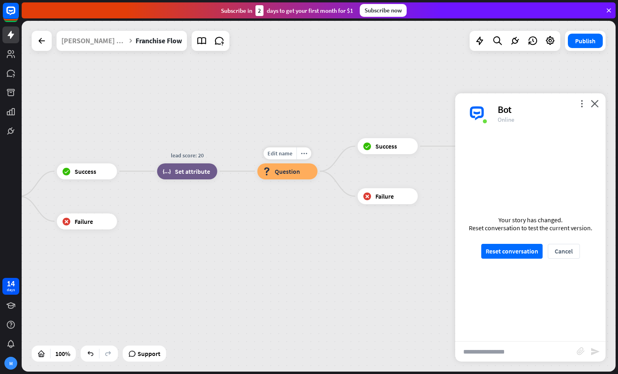
click at [280, 174] on span "Question" at bounding box center [287, 172] width 25 height 8
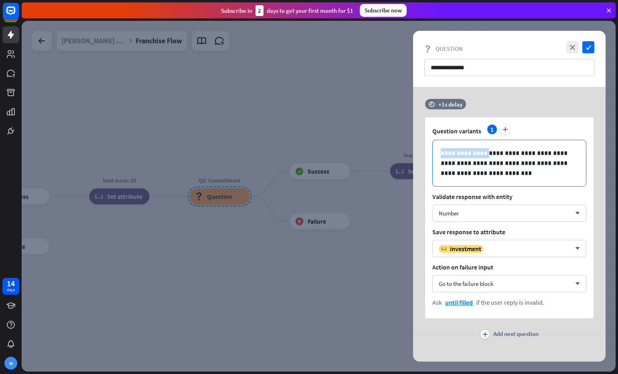
drag, startPoint x: 478, startPoint y: 154, endPoint x: 419, endPoint y: 152, distance: 59.4
click at [419, 152] on div "**********" at bounding box center [509, 209] width 192 height 220
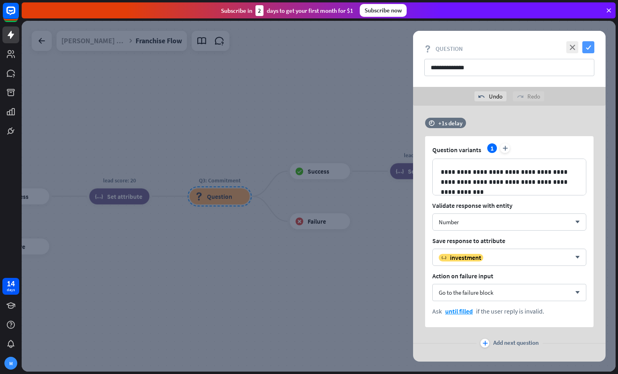
click at [586, 47] on icon "check" at bounding box center [588, 47] width 12 height 12
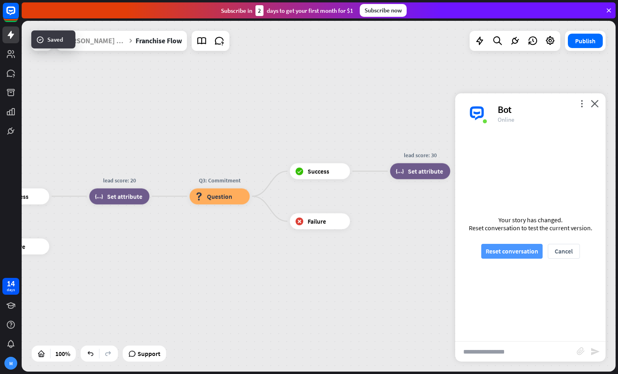
click at [524, 251] on button "Reset conversation" at bounding box center [511, 251] width 61 height 15
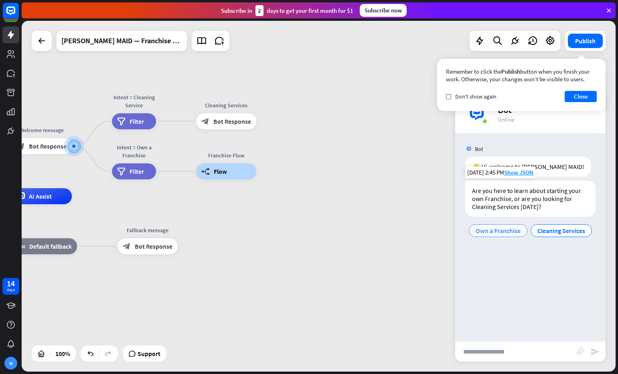
click at [511, 235] on span "Own a Franchise" at bounding box center [497, 231] width 45 height 8
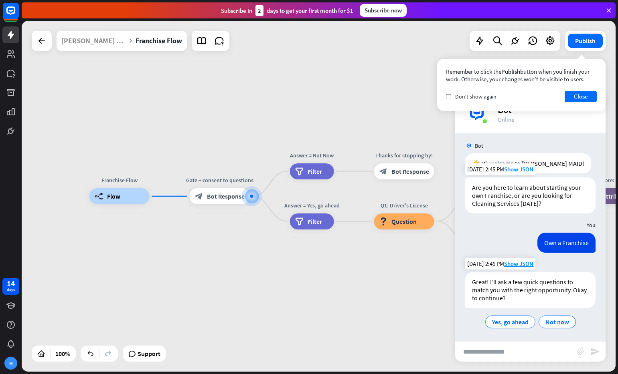
scroll to position [4, 0]
click at [519, 321] on span "Yes, go ahead" at bounding box center [510, 321] width 36 height 8
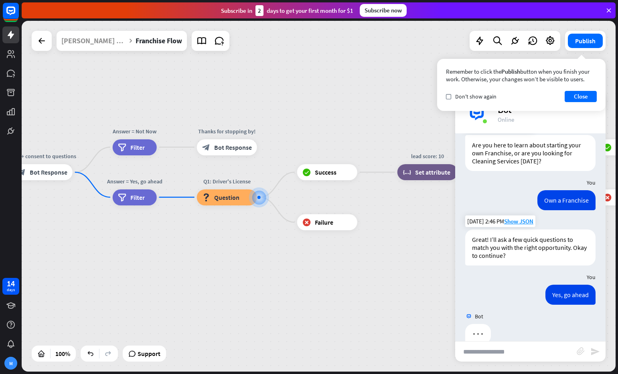
scroll to position [61, 0]
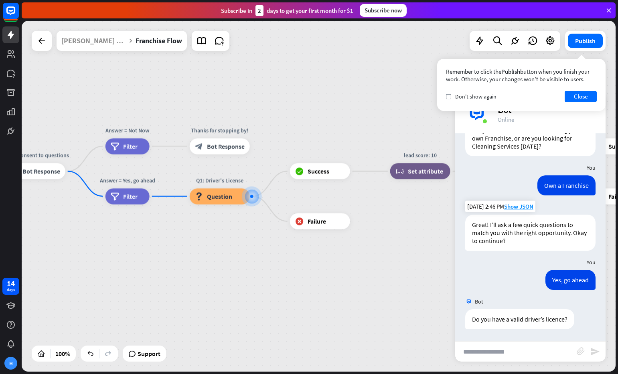
click at [531, 355] on input "text" at bounding box center [515, 352] width 121 height 20
type input "*******"
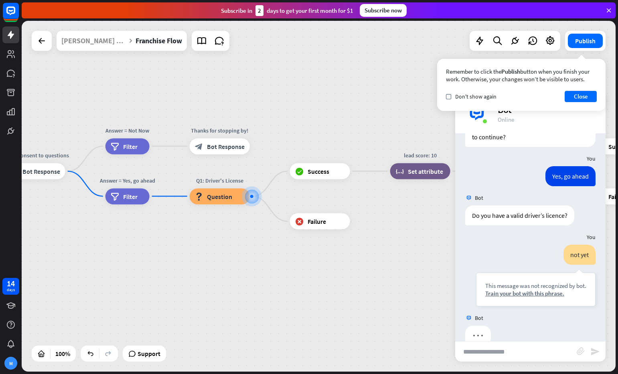
scroll to position [181, 0]
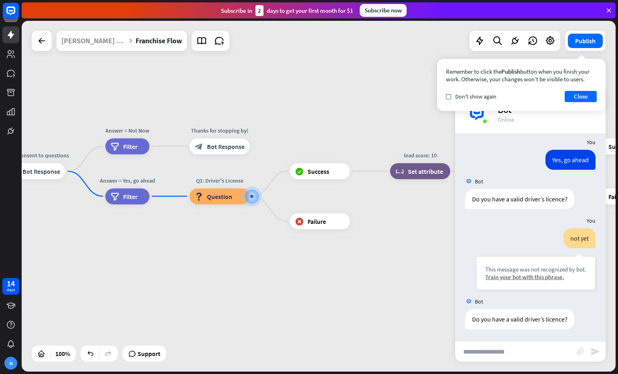
click at [538, 352] on input "text" at bounding box center [515, 352] width 121 height 20
type input "****"
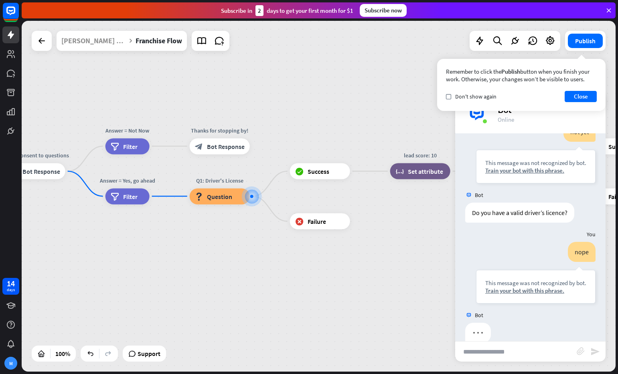
scroll to position [301, 0]
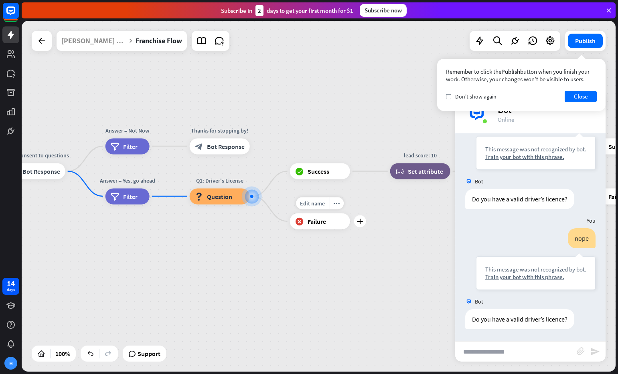
click at [317, 218] on span "Failure" at bounding box center [316, 222] width 18 height 8
click at [316, 206] on span "Edit name" at bounding box center [312, 203] width 25 height 7
click at [318, 225] on span "Failure" at bounding box center [316, 222] width 18 height 8
click at [379, 291] on div "Franchise Flow builder_tree Flow Gate + consent to questions block_bot_response…" at bounding box center [202, 347] width 594 height 351
click at [358, 221] on icon "plus" at bounding box center [360, 222] width 6 height 6
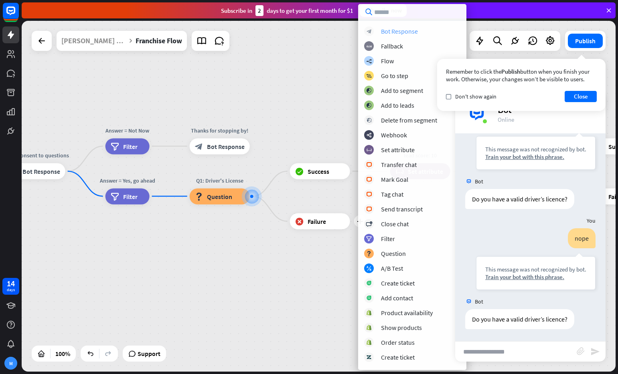
click at [383, 30] on div "Bot Response" at bounding box center [399, 31] width 37 height 8
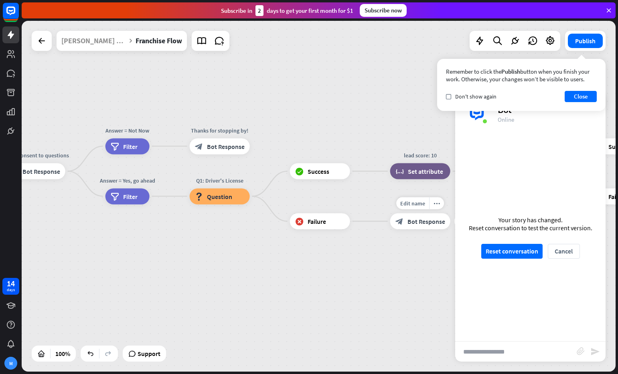
click at [426, 223] on span "Bot Response" at bounding box center [426, 222] width 38 height 8
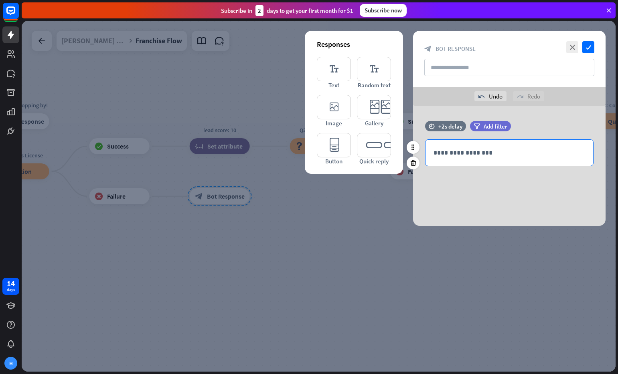
click at [472, 156] on p "**********" at bounding box center [509, 153] width 152 height 10
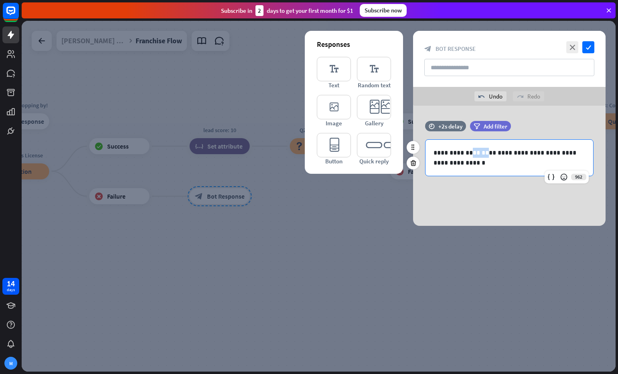
drag, startPoint x: 479, startPoint y: 154, endPoint x: 465, endPoint y: 152, distance: 13.8
click at [465, 152] on p "**********" at bounding box center [509, 158] width 152 height 20
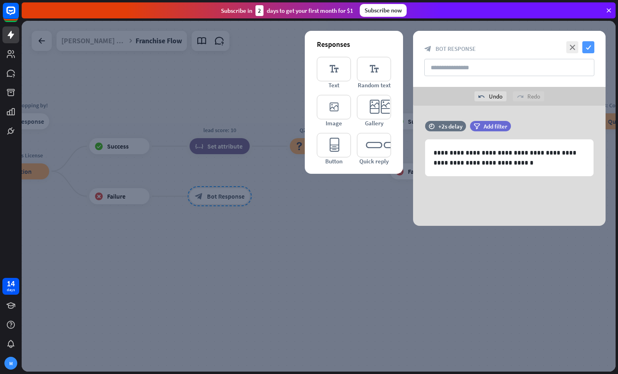
click at [590, 49] on icon "check" at bounding box center [588, 47] width 12 height 12
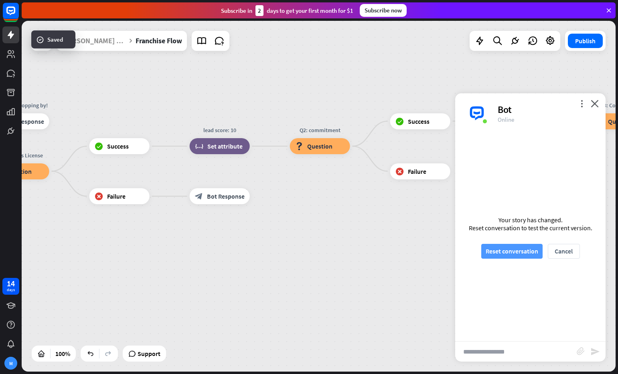
click at [510, 255] on button "Reset conversation" at bounding box center [511, 251] width 61 height 15
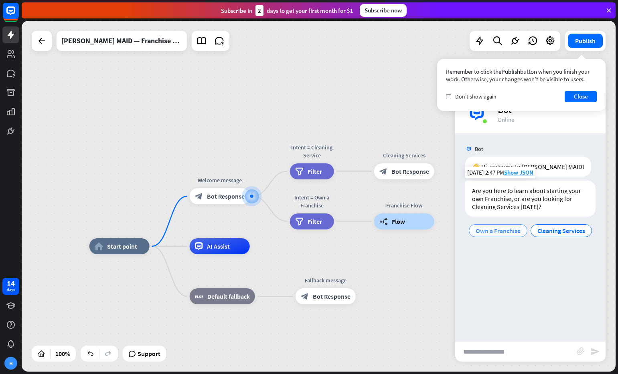
click at [507, 230] on span "Own a Franchise" at bounding box center [497, 231] width 45 height 8
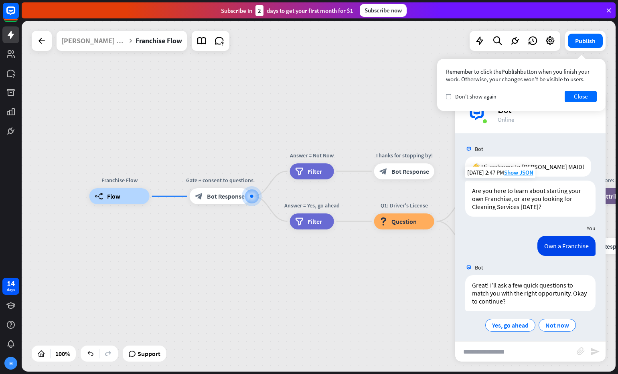
scroll to position [4, 0]
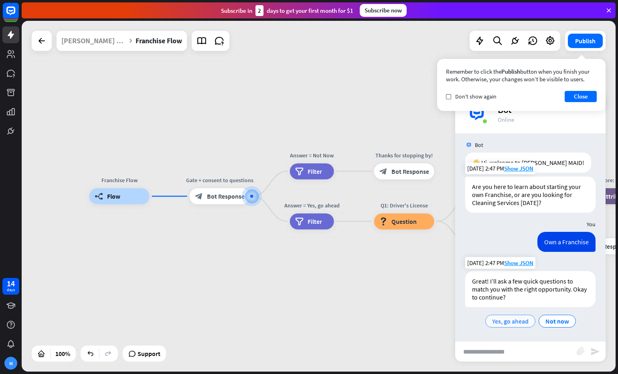
click at [512, 319] on span "Yes, go ahead" at bounding box center [510, 321] width 36 height 8
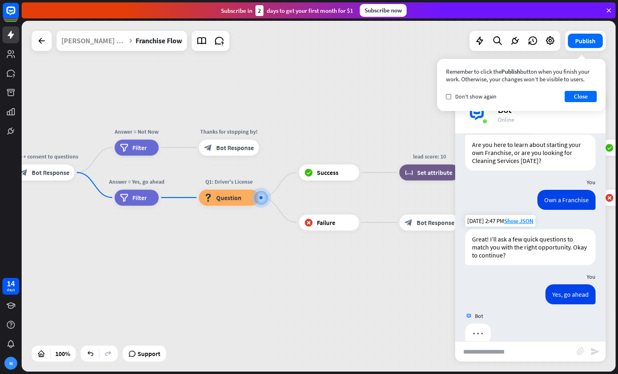
scroll to position [61, 0]
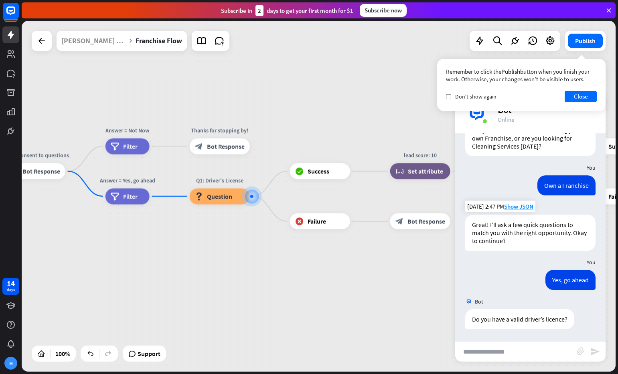
click at [514, 349] on input "text" at bounding box center [515, 352] width 121 height 20
type input "*"
type input "*******"
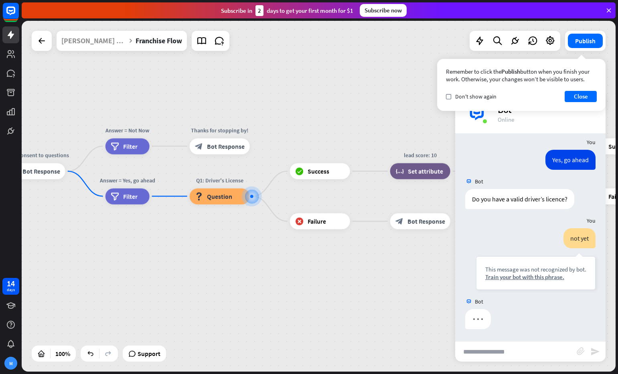
scroll to position [181, 0]
click at [528, 348] on input "text" at bounding box center [515, 352] width 121 height 20
type input "****"
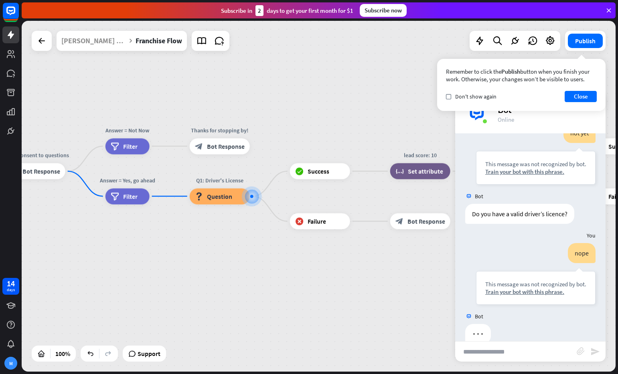
scroll to position [301, 0]
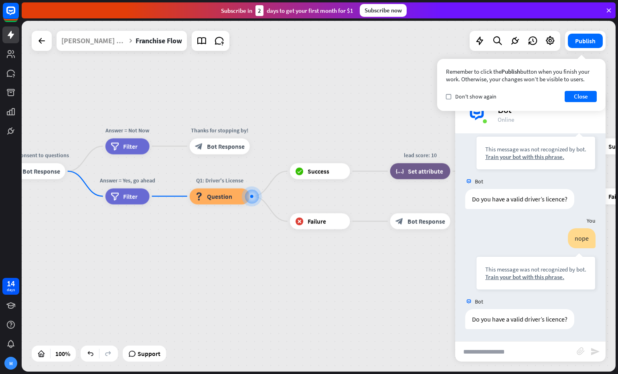
click at [528, 348] on input "text" at bounding box center [515, 352] width 121 height 20
type input "**"
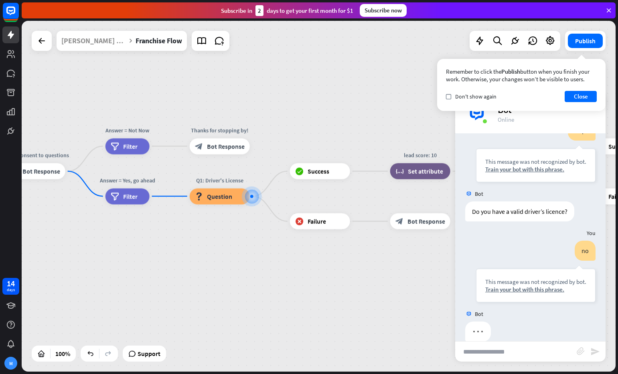
scroll to position [421, 0]
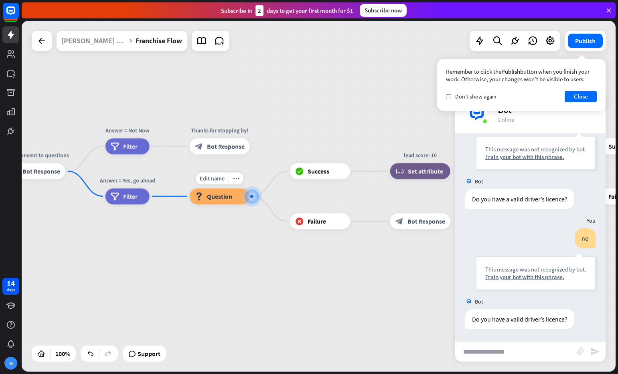
click at [216, 197] on span "Question" at bounding box center [219, 196] width 25 height 8
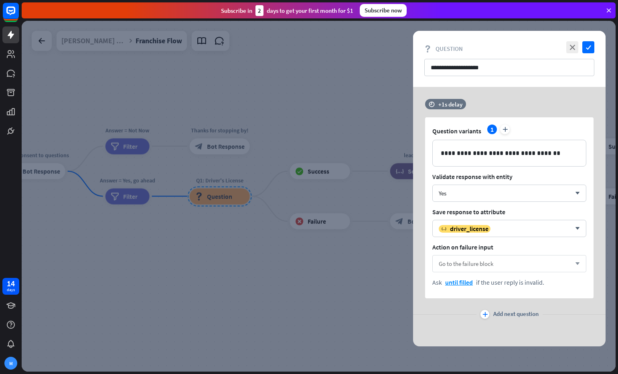
click at [491, 272] on div "Go to the failure block arrow_down" at bounding box center [509, 263] width 154 height 17
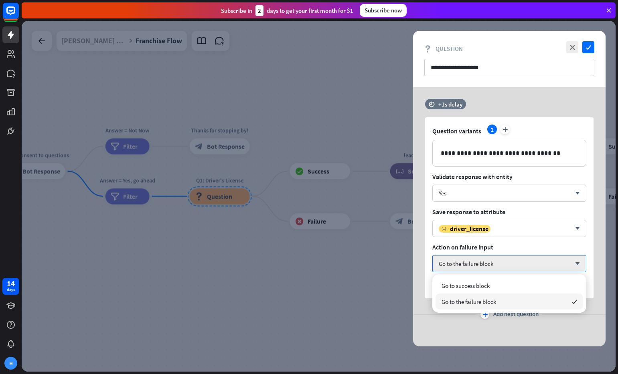
click at [497, 301] on div "Go to the failure block checked" at bounding box center [509, 302] width 148 height 16
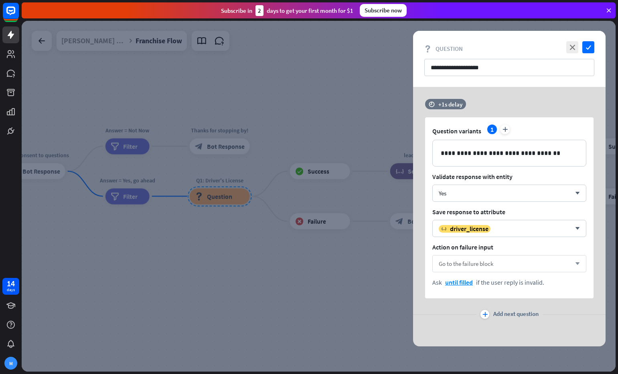
click at [481, 266] on span "Go to the failure block" at bounding box center [466, 264] width 55 height 8
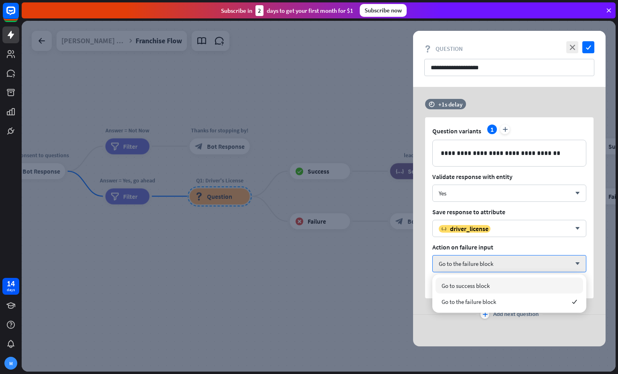
click at [433, 319] on div "plus Add next question" at bounding box center [509, 315] width 192 height 16
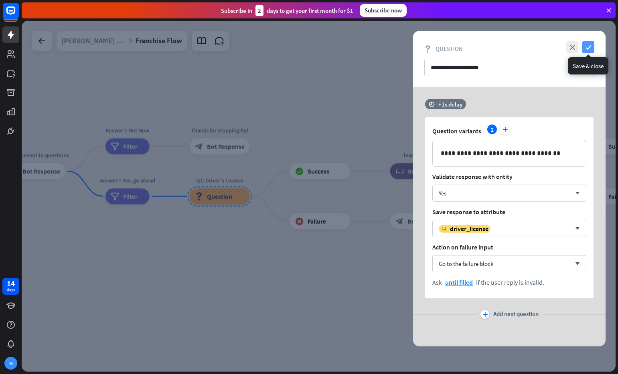
click at [587, 48] on icon "check" at bounding box center [588, 47] width 12 height 12
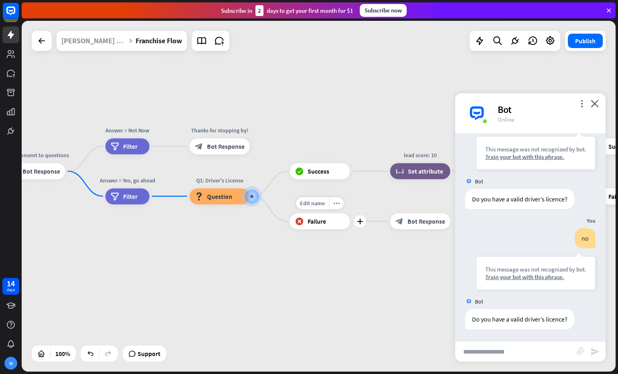
click at [320, 221] on span "Failure" at bounding box center [316, 222] width 18 height 8
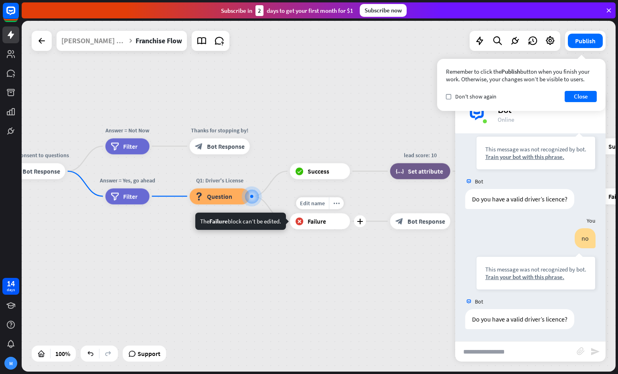
click at [327, 221] on div "block_failure Failure" at bounding box center [320, 222] width 60 height 16
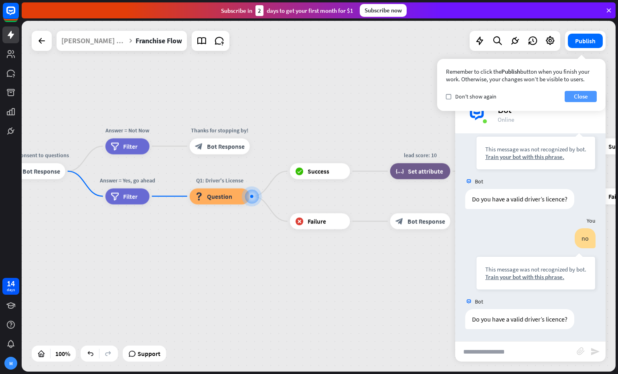
click at [582, 91] on button "Close" at bounding box center [580, 96] width 32 height 11
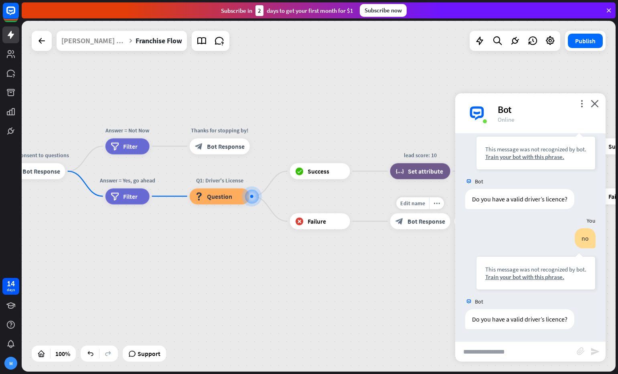
click at [417, 221] on span "Bot Response" at bounding box center [426, 222] width 38 height 8
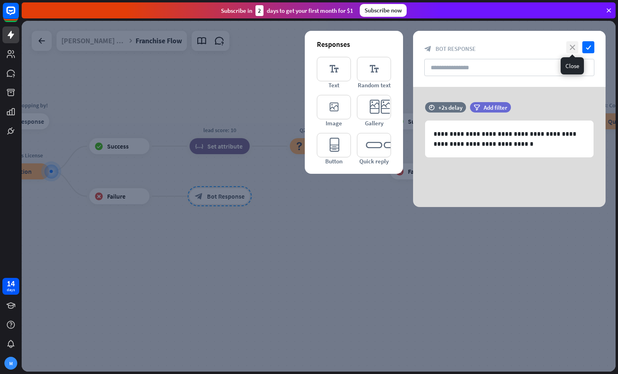
click at [576, 48] on icon "close" at bounding box center [572, 47] width 12 height 12
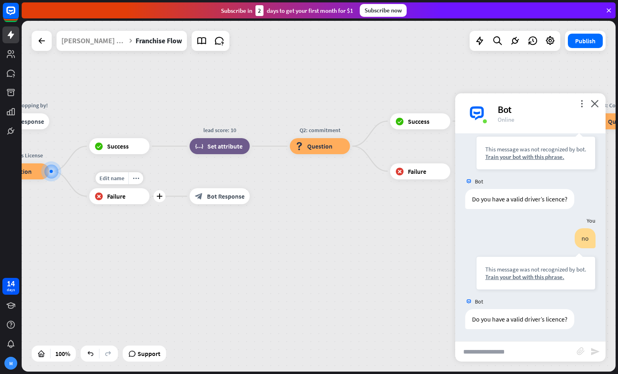
click at [163, 198] on div "plus" at bounding box center [160, 196] width 12 height 12
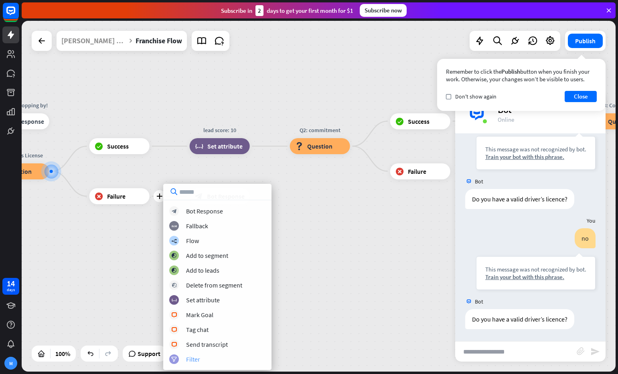
click at [203, 361] on div "filter Filter" at bounding box center [217, 360] width 96 height 10
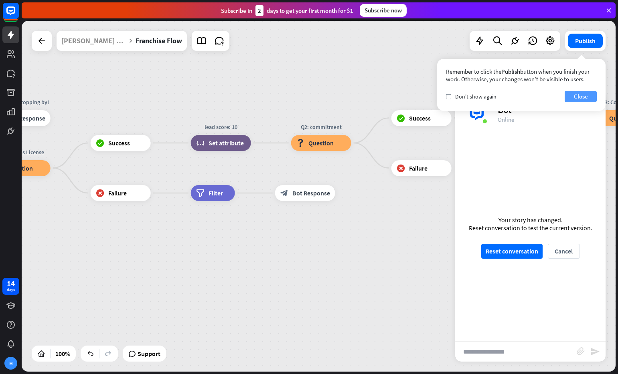
click at [571, 99] on button "Close" at bounding box center [580, 96] width 32 height 11
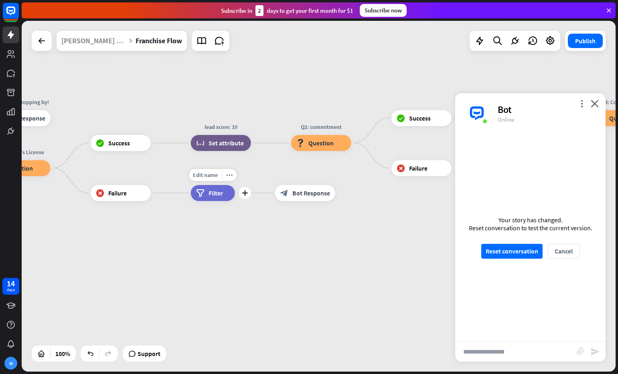
click at [214, 196] on span "Filter" at bounding box center [215, 193] width 14 height 8
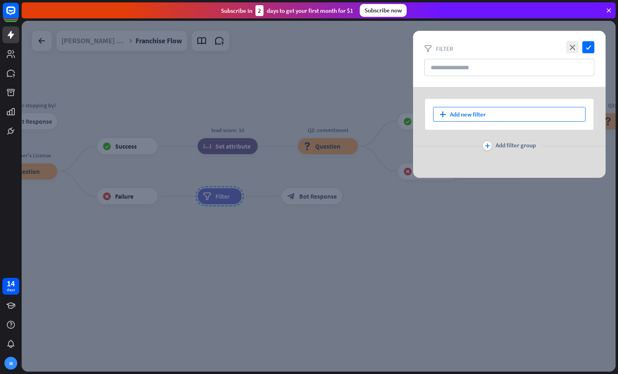
click at [466, 113] on div "plus Add new filter" at bounding box center [509, 114] width 152 height 15
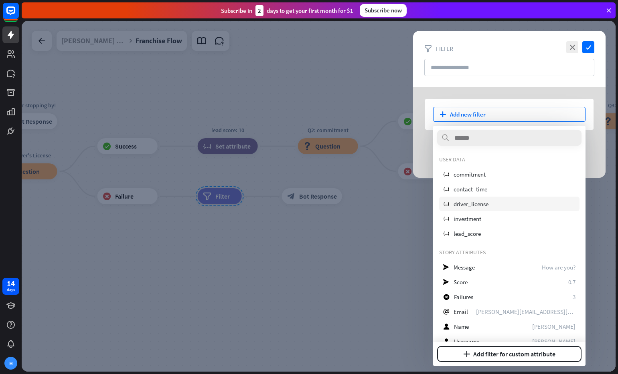
click at [472, 205] on span "driver_license" at bounding box center [470, 204] width 35 height 8
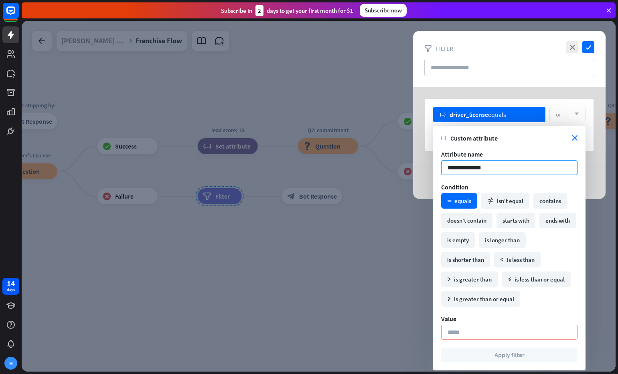
click at [478, 170] on input "**********" at bounding box center [509, 167] width 136 height 15
click at [487, 168] on input "**********" at bounding box center [509, 167] width 136 height 15
click at [547, 199] on div "contains" at bounding box center [550, 201] width 34 height 16
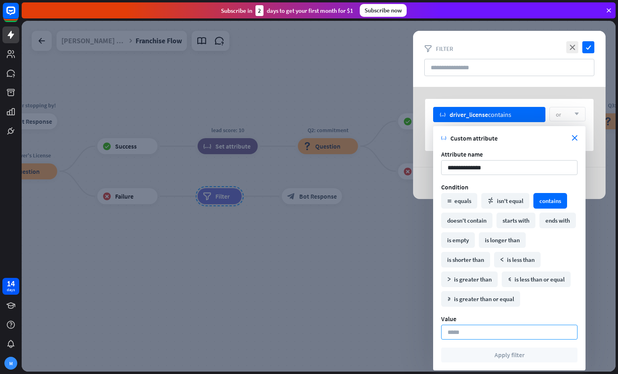
click at [478, 330] on input at bounding box center [509, 332] width 136 height 15
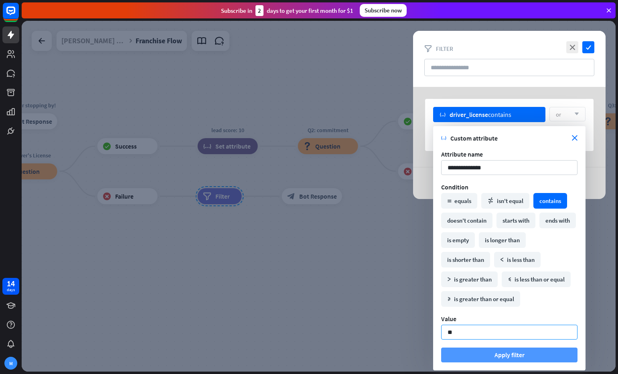
type input "**"
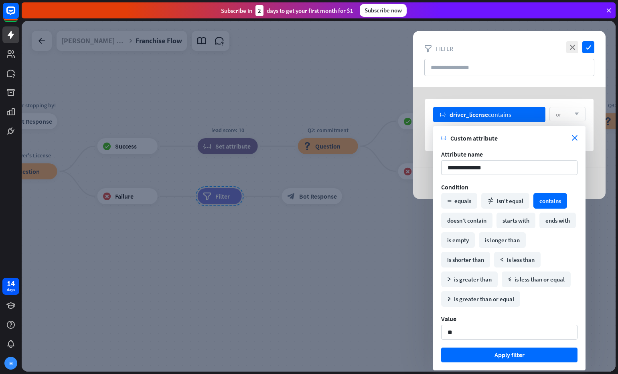
click at [516, 354] on button "Apply filter" at bounding box center [509, 355] width 136 height 15
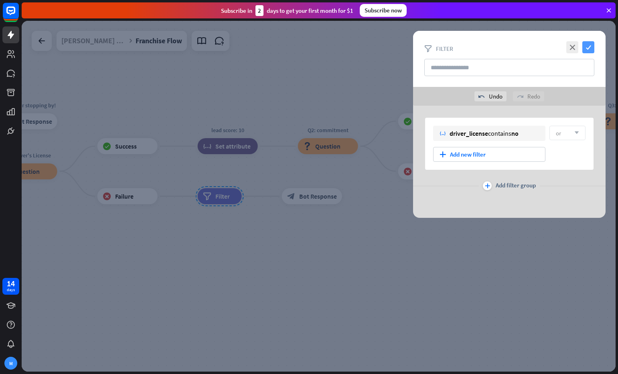
click at [588, 45] on icon "check" at bounding box center [588, 47] width 12 height 12
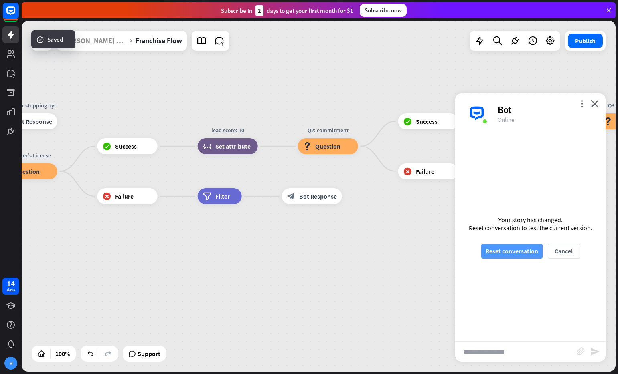
click at [516, 255] on button "Reset conversation" at bounding box center [511, 251] width 61 height 15
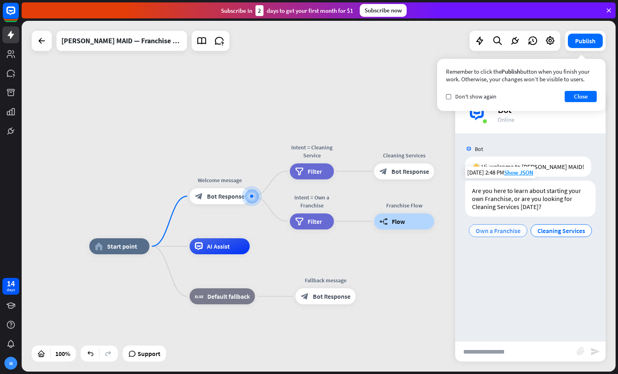
click at [497, 229] on span "Own a Franchise" at bounding box center [497, 231] width 45 height 8
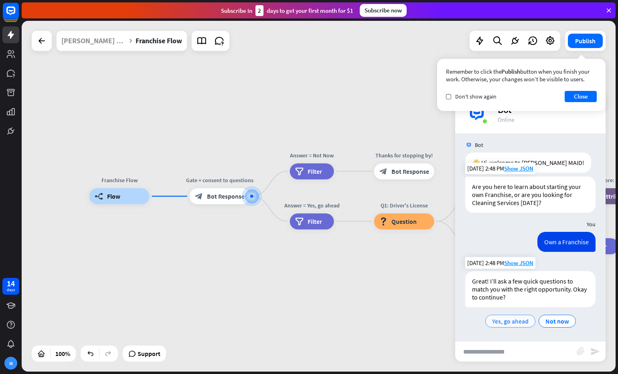
click at [511, 322] on span "Yes, go ahead" at bounding box center [510, 321] width 36 height 8
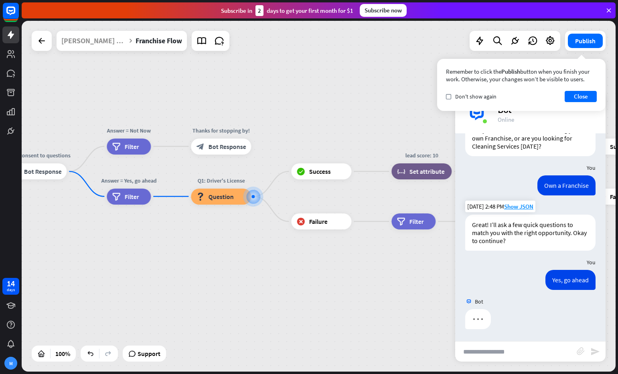
scroll to position [61, 0]
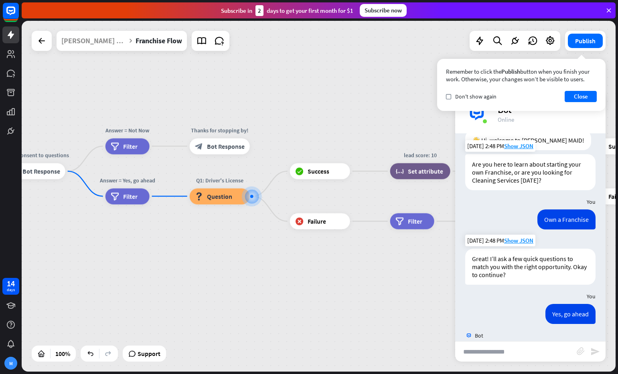
click at [516, 355] on input "text" at bounding box center [515, 352] width 121 height 20
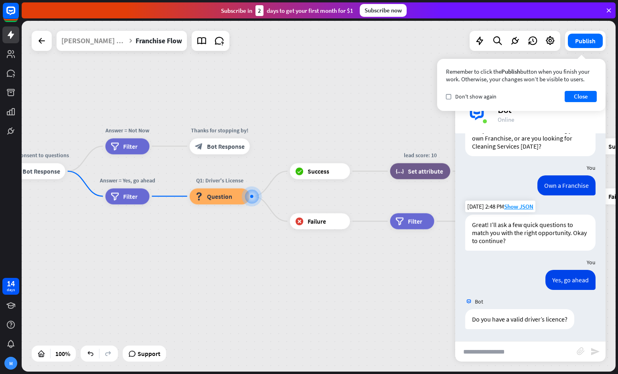
click at [514, 346] on input "text" at bounding box center [515, 352] width 121 height 20
type input "**"
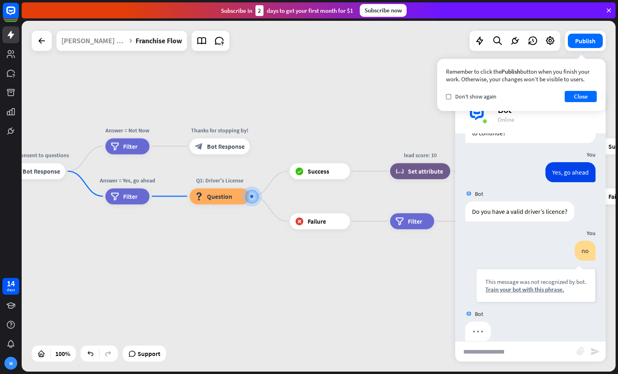
scroll to position [181, 0]
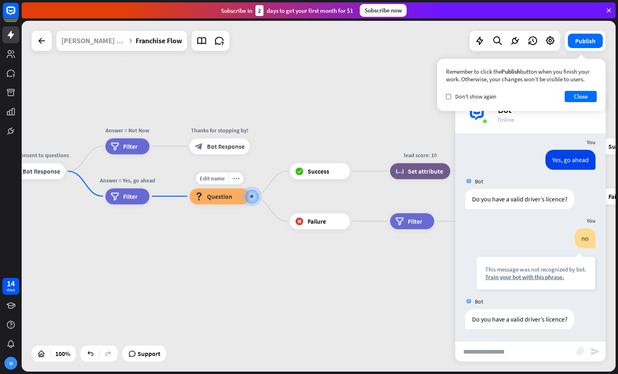
click at [227, 201] on div "block_question Question" at bounding box center [220, 196] width 60 height 16
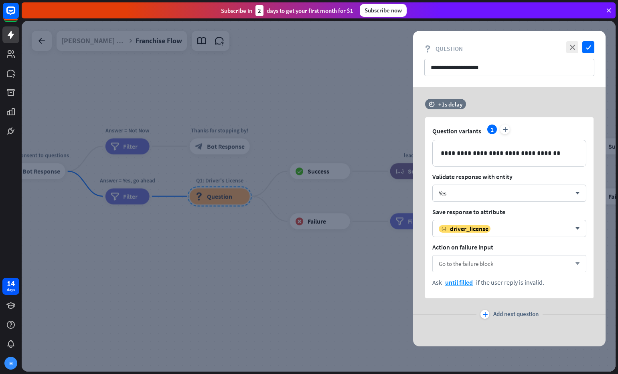
click at [497, 265] on div "Go to the failure block arrow_down" at bounding box center [509, 263] width 154 height 17
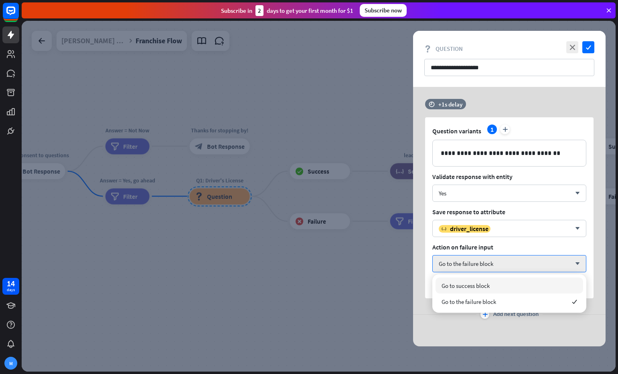
click at [423, 262] on div "**********" at bounding box center [509, 199] width 192 height 200
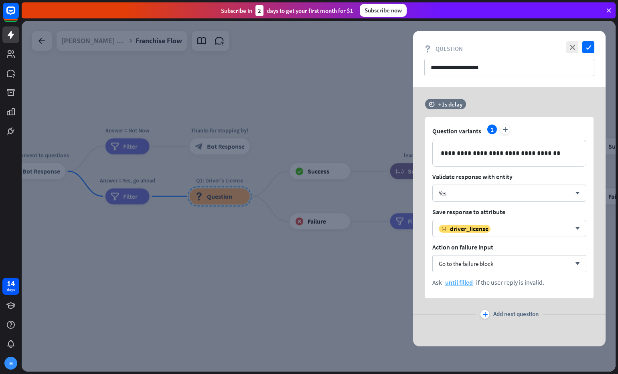
click at [461, 280] on span "until filled" at bounding box center [459, 283] width 28 height 8
click at [419, 277] on div "2 times" at bounding box center [422, 280] width 32 height 14
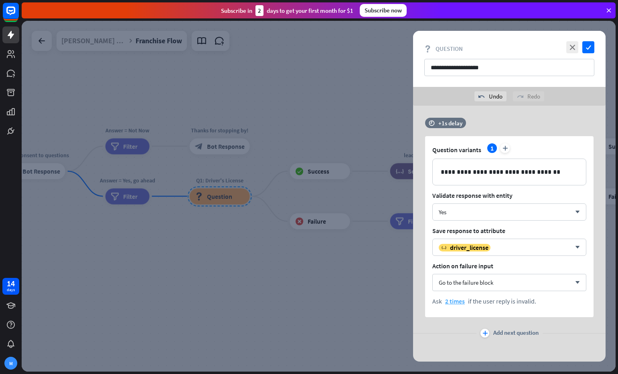
click at [457, 302] on span "2 times" at bounding box center [455, 301] width 20 height 8
click at [420, 282] on div "once" at bounding box center [422, 284] width 32 height 14
click at [587, 48] on icon "check" at bounding box center [588, 47] width 12 height 12
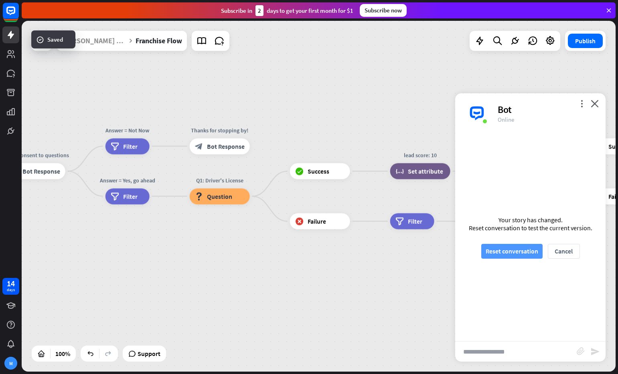
click at [501, 250] on button "Reset conversation" at bounding box center [511, 251] width 61 height 15
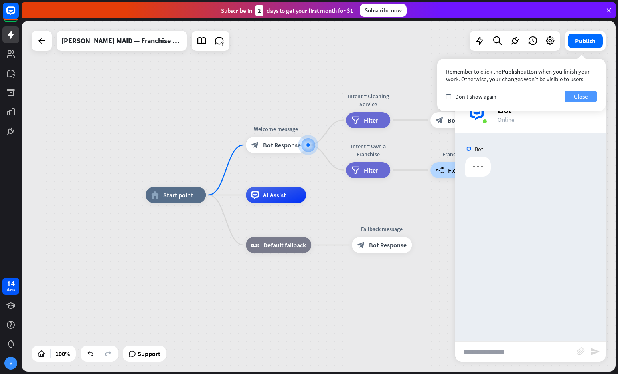
click at [579, 93] on button "Close" at bounding box center [580, 96] width 32 height 11
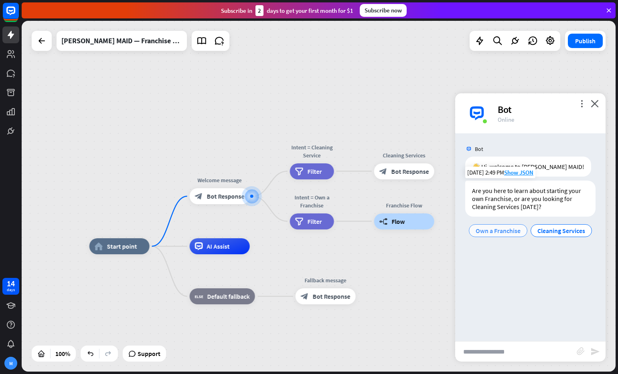
click at [505, 232] on span "Own a Franchise" at bounding box center [497, 231] width 45 height 8
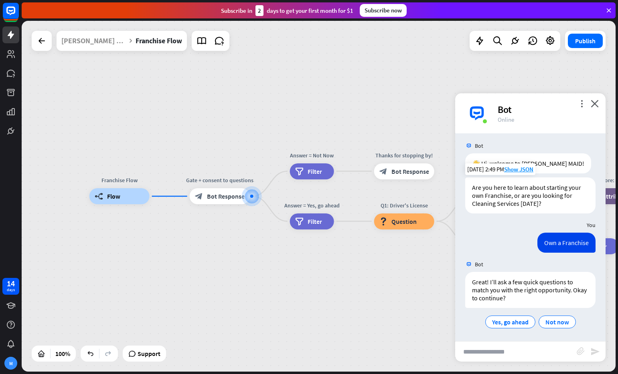
scroll to position [4, 0]
click at [515, 323] on span "Yes, go ahead" at bounding box center [510, 321] width 36 height 8
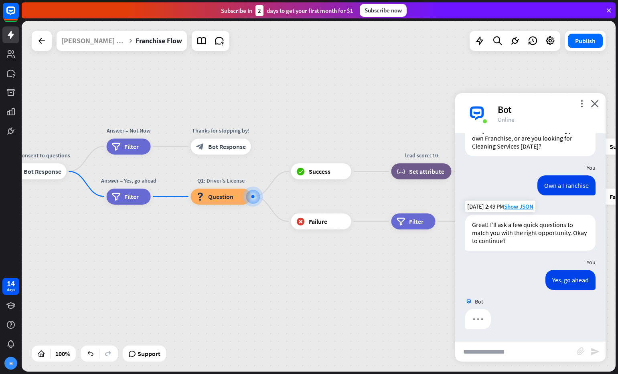
scroll to position [61, 0]
drag, startPoint x: 537, startPoint y: 352, endPoint x: 538, endPoint y: 342, distance: 10.1
click at [537, 352] on input "text" at bounding box center [515, 352] width 121 height 20
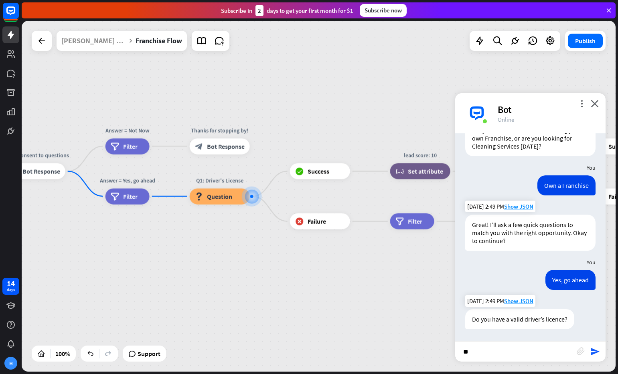
type input "***"
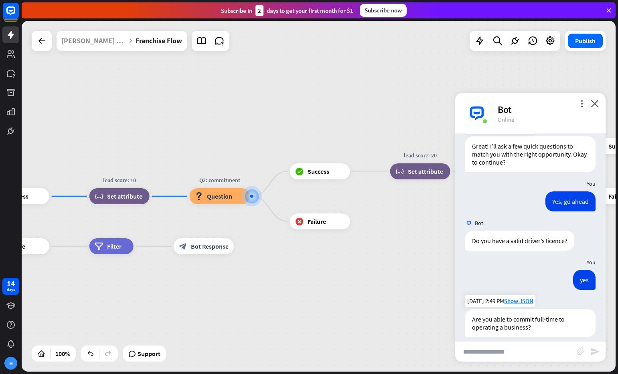
scroll to position [147, 0]
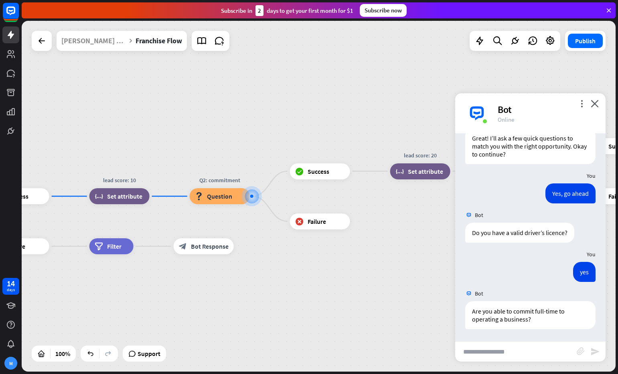
click at [534, 353] on input "text" at bounding box center [515, 352] width 121 height 20
type input "***"
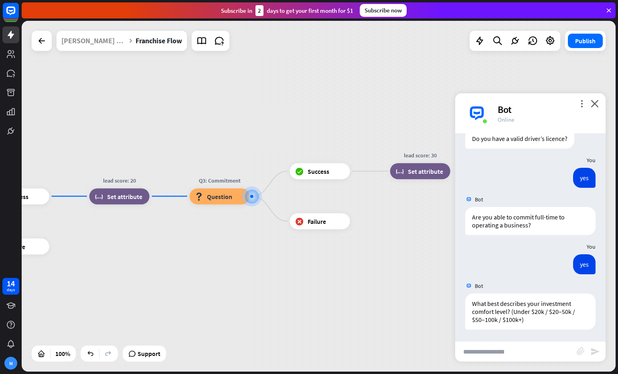
scroll to position [242, 0]
click at [541, 348] on input "text" at bounding box center [515, 352] width 121 height 20
type input "*******"
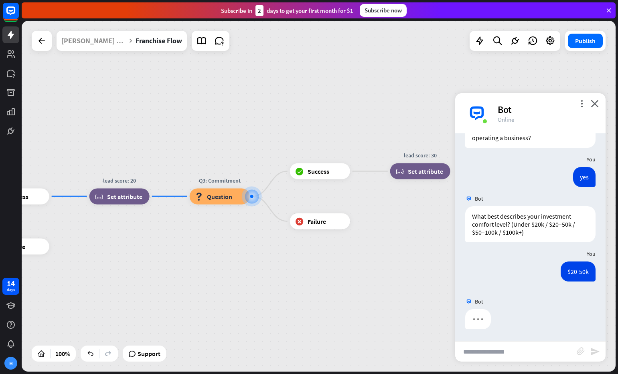
scroll to position [281, 0]
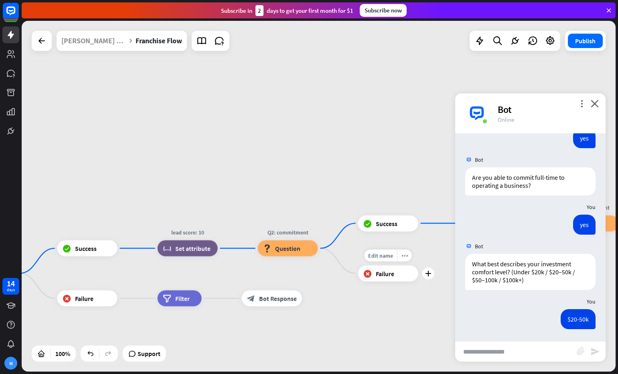
click at [377, 281] on div "block_failure Failure" at bounding box center [388, 274] width 60 height 16
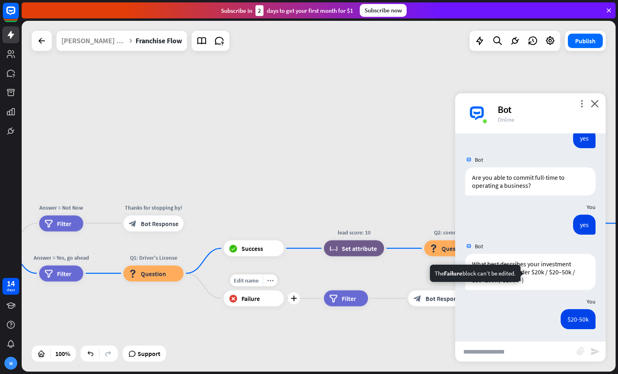
click at [242, 302] on span "Failure" at bounding box center [250, 299] width 18 height 8
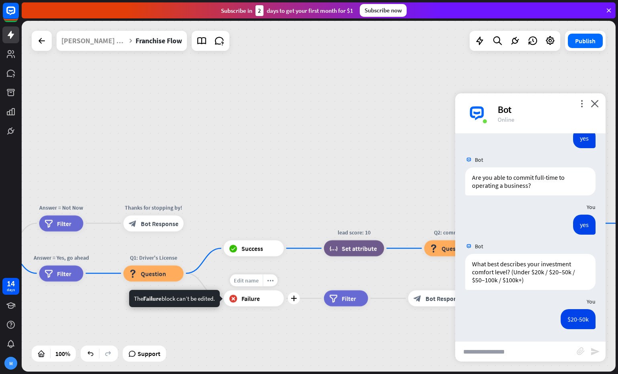
click at [246, 283] on span "Edit name" at bounding box center [246, 280] width 25 height 7
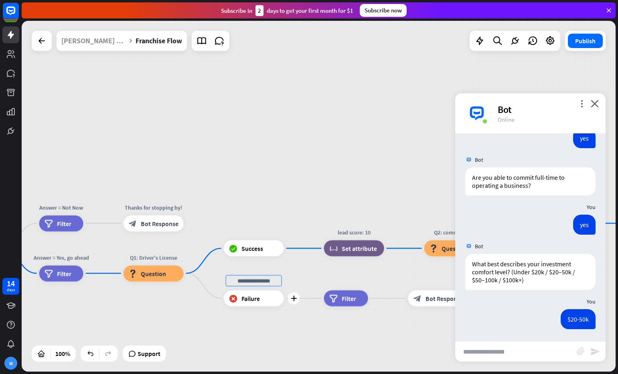
click at [252, 299] on span "Failure" at bounding box center [250, 299] width 18 height 8
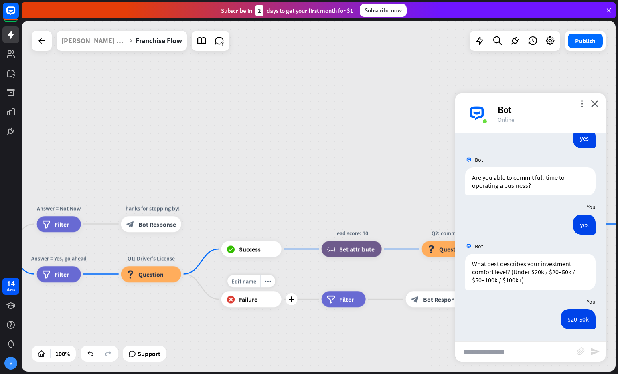
click at [291, 299] on icon "plus" at bounding box center [291, 300] width 6 height 6
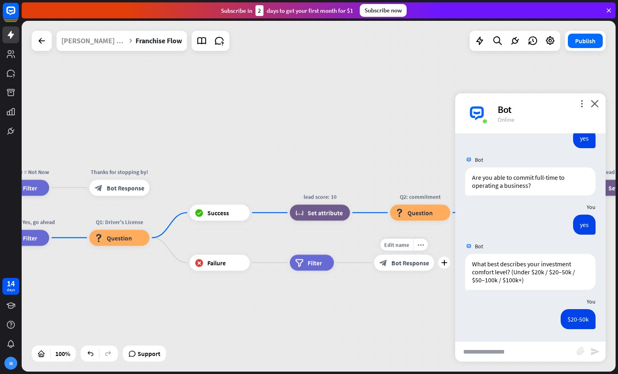
click at [386, 263] on icon "block_bot_response" at bounding box center [383, 263] width 8 height 8
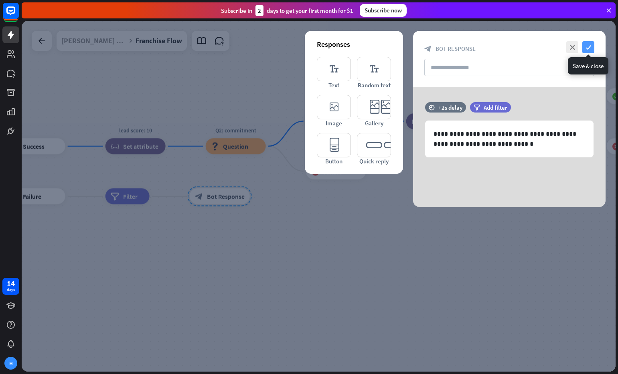
click at [591, 46] on icon "check" at bounding box center [588, 47] width 12 height 12
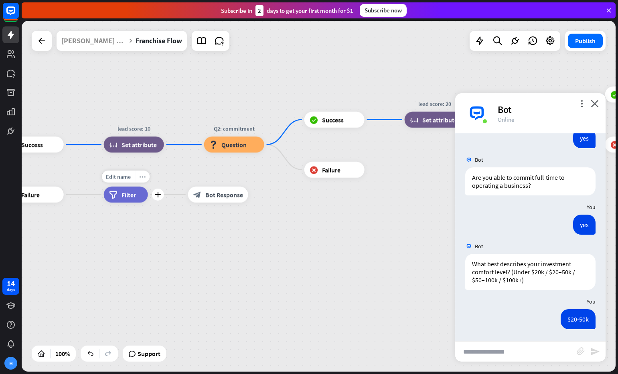
click at [141, 176] on icon "more_horiz" at bounding box center [142, 177] width 6 height 6
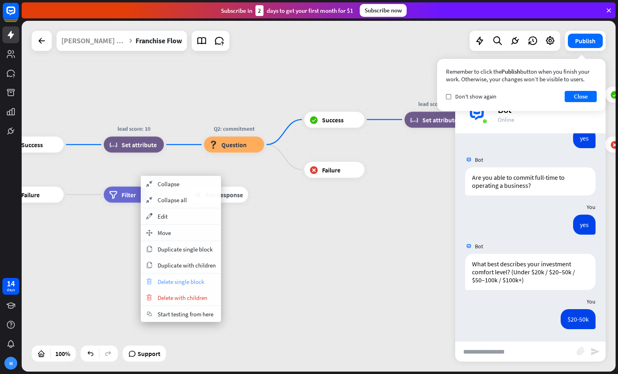
click at [194, 283] on span "Delete single block" at bounding box center [181, 282] width 47 height 8
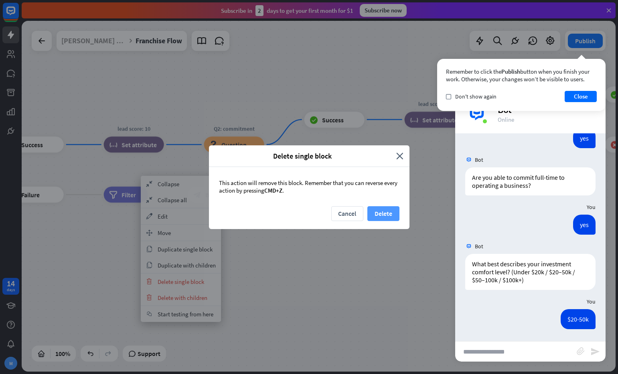
click at [378, 213] on button "Delete" at bounding box center [383, 213] width 32 height 15
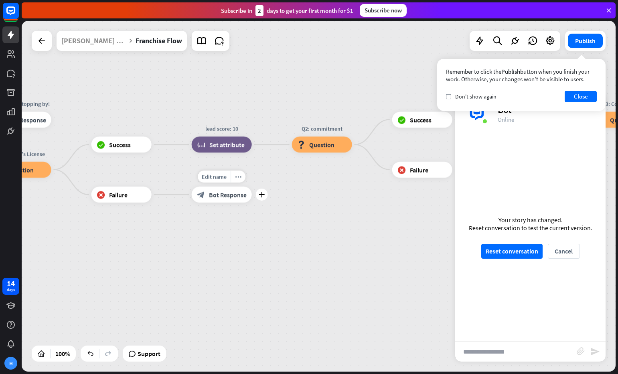
click at [235, 198] on span "Bot Response" at bounding box center [228, 195] width 38 height 8
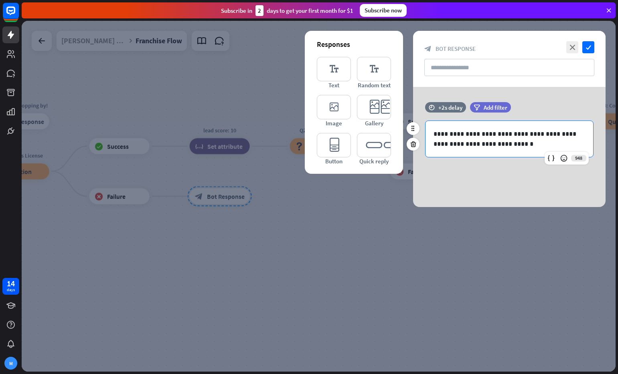
click at [524, 144] on p "**********" at bounding box center [509, 139] width 152 height 20
click at [586, 50] on icon "check" at bounding box center [588, 47] width 12 height 12
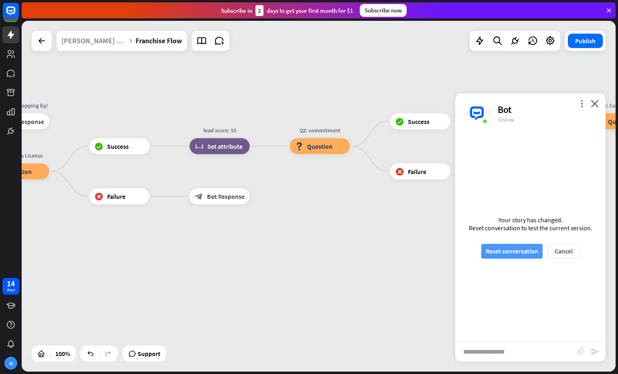
click at [508, 257] on button "Reset conversation" at bounding box center [511, 251] width 61 height 15
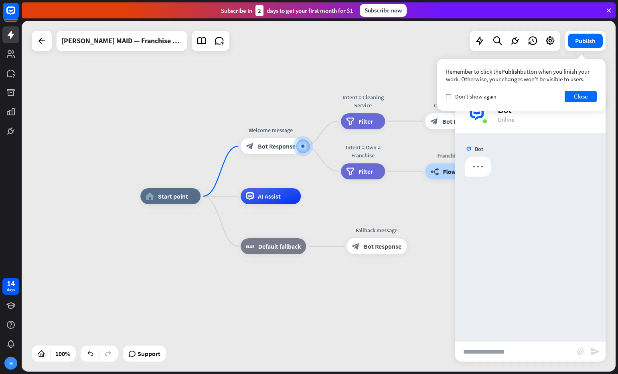
click at [577, 88] on div "Remember to click the Publish button when you finish your work. Otherwise, your…" at bounding box center [521, 85] width 168 height 52
click at [577, 95] on button "Close" at bounding box center [580, 96] width 32 height 11
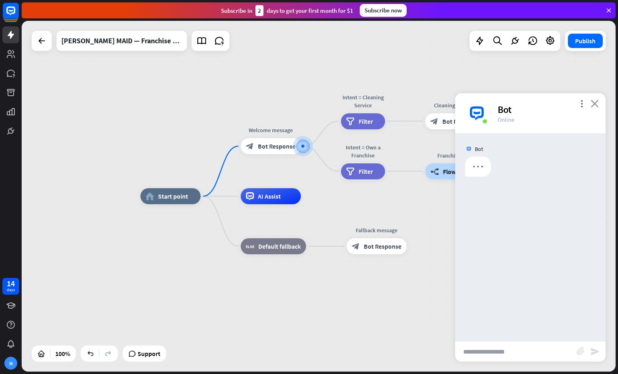
click at [593, 104] on icon "close" at bounding box center [594, 104] width 8 height 8
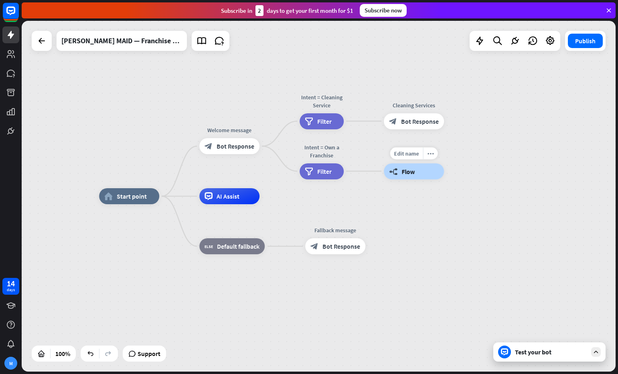
click at [411, 170] on span "Flow" at bounding box center [407, 172] width 13 height 8
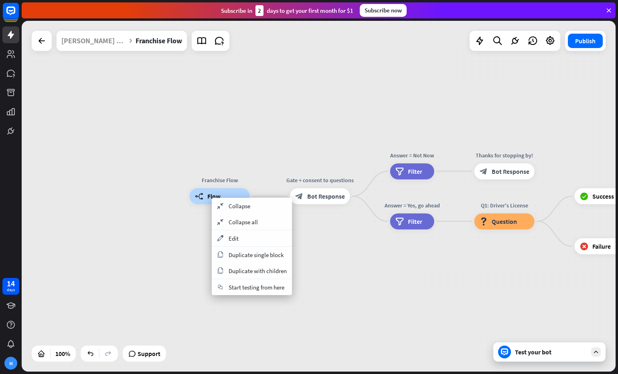
click at [271, 286] on span "Start testing from here" at bounding box center [256, 288] width 56 height 8
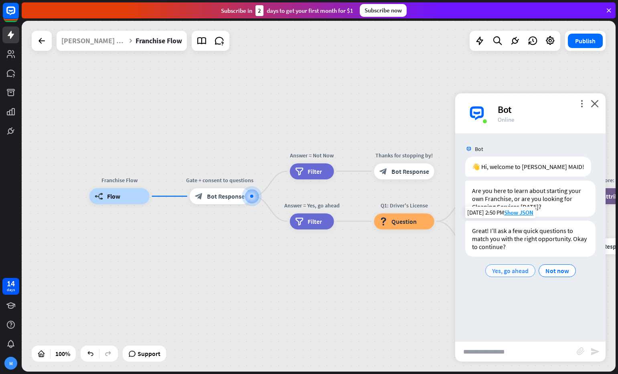
click at [508, 270] on span "Yes, go ahead" at bounding box center [510, 271] width 36 height 8
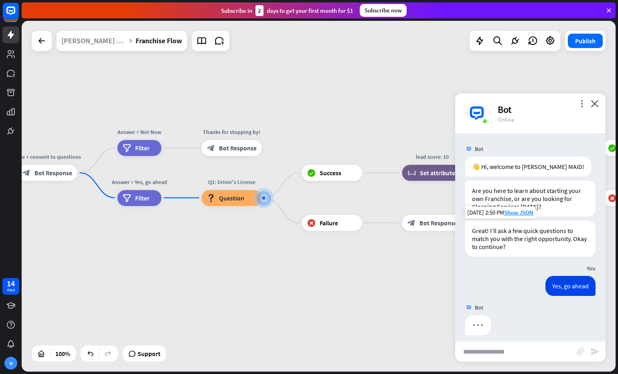
scroll to position [6, 0]
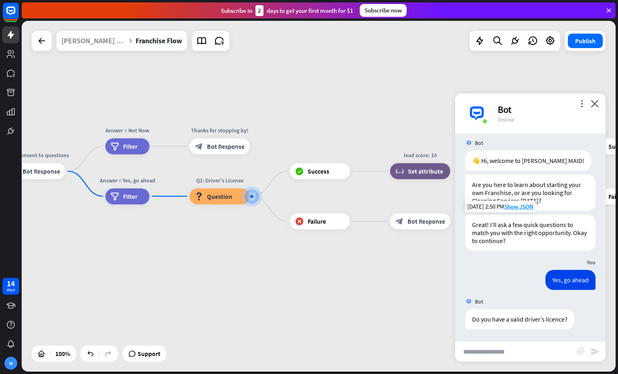
click at [510, 348] on input "text" at bounding box center [515, 352] width 121 height 20
type input "**"
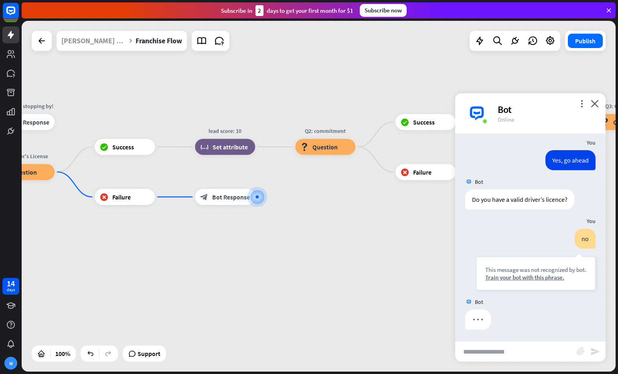
scroll to position [126, 0]
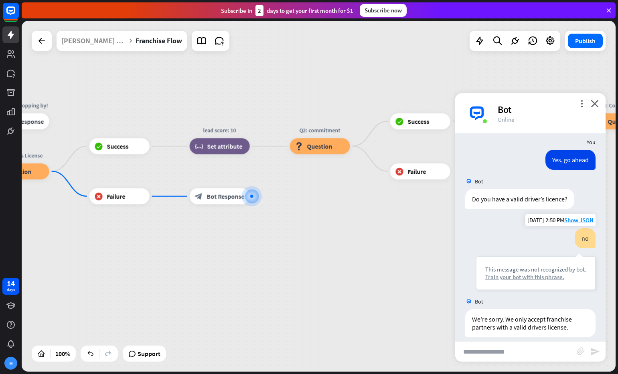
click at [522, 278] on div "Train your bot with this phrase." at bounding box center [535, 277] width 101 height 8
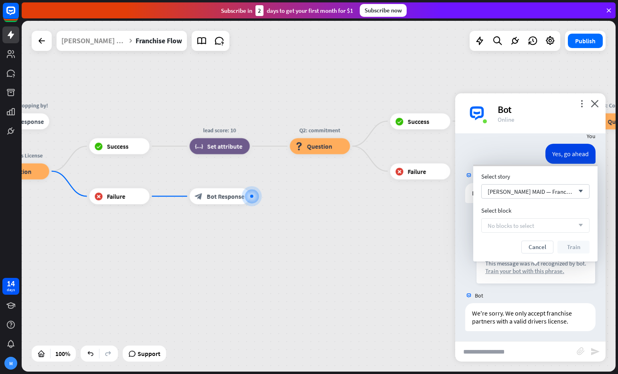
scroll to position [134, 0]
click at [525, 226] on span "No blocks to select" at bounding box center [510, 226] width 47 height 8
click at [559, 226] on div "No blocks to select arrow_down" at bounding box center [535, 225] width 108 height 14
click at [547, 222] on div "No blocks to select arrow_down" at bounding box center [535, 225] width 108 height 14
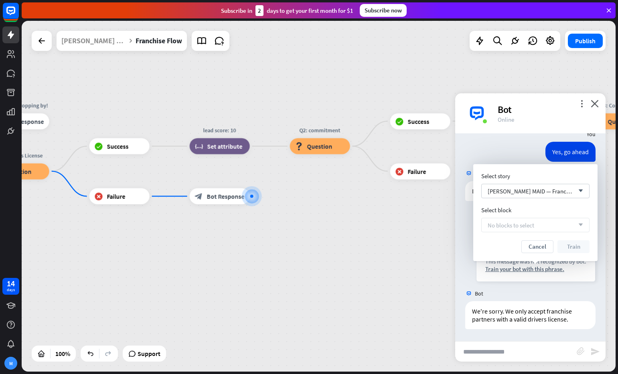
click at [547, 222] on div "No blocks to select arrow_down" at bounding box center [535, 225] width 108 height 14
click at [546, 191] on span "[PERSON_NAME] MAID — Franchise Prototype" at bounding box center [544, 192] width 114 height 8
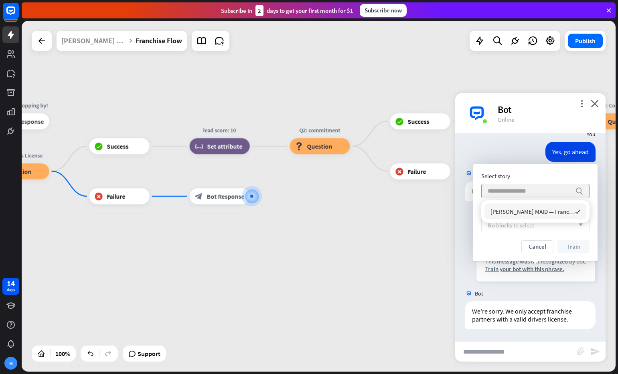
click at [546, 191] on input "search" at bounding box center [528, 191] width 83 height 14
click at [507, 229] on div "No blocks to select arrow_down" at bounding box center [535, 225] width 108 height 14
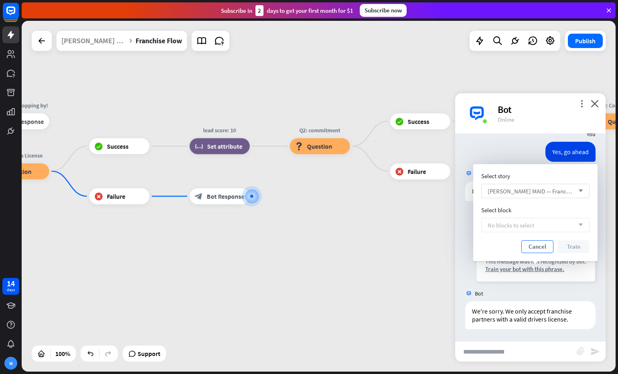
click at [536, 248] on button "Cancel" at bounding box center [537, 247] width 32 height 13
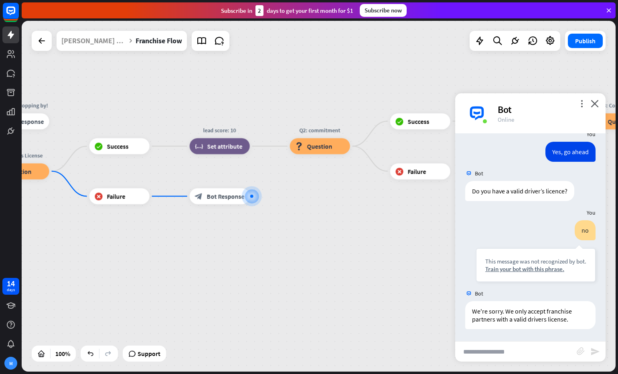
click at [543, 360] on input "text" at bounding box center [515, 352] width 121 height 20
click at [257, 196] on icon "plus" at bounding box center [260, 197] width 6 height 6
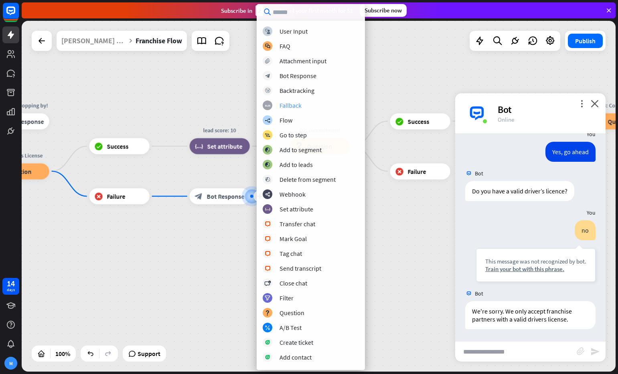
click at [281, 105] on div "Fallback" at bounding box center [290, 105] width 22 height 8
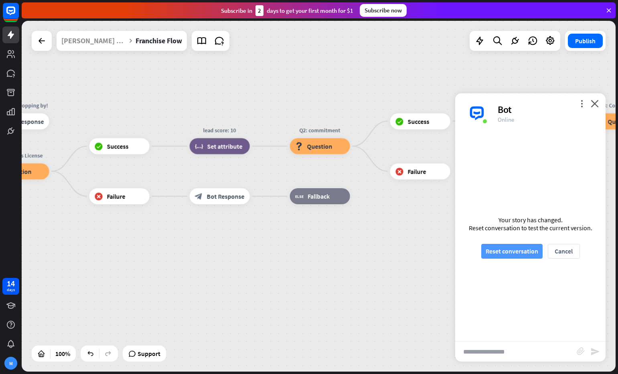
click at [494, 254] on button "Reset conversation" at bounding box center [511, 251] width 61 height 15
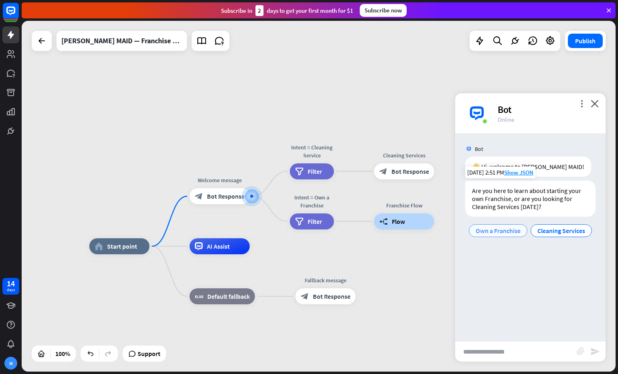
click at [493, 232] on span "Own a Franchise" at bounding box center [497, 231] width 45 height 8
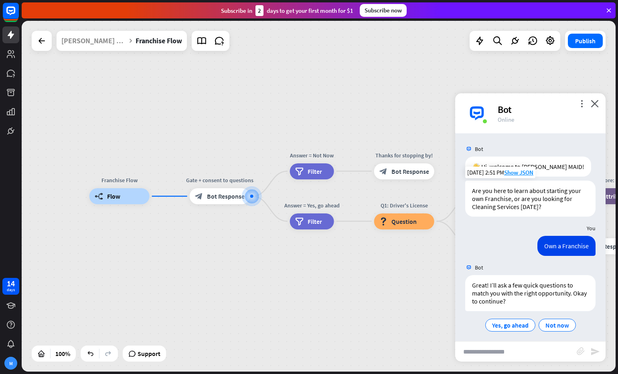
scroll to position [4, 0]
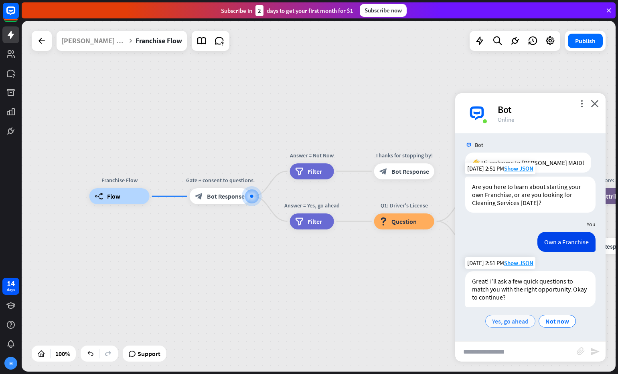
click at [510, 323] on span "Yes, go ahead" at bounding box center [510, 321] width 36 height 8
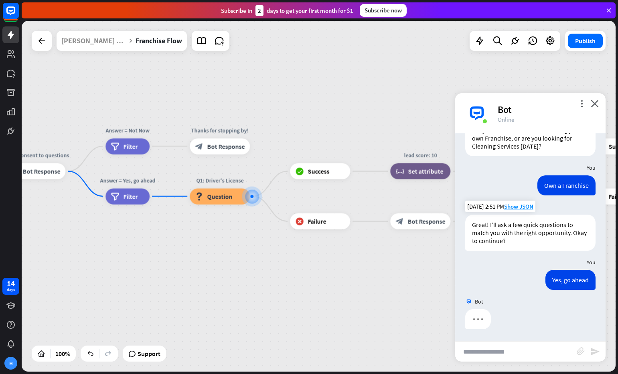
scroll to position [61, 0]
click at [527, 350] on input "text" at bounding box center [515, 352] width 121 height 20
type input "***"
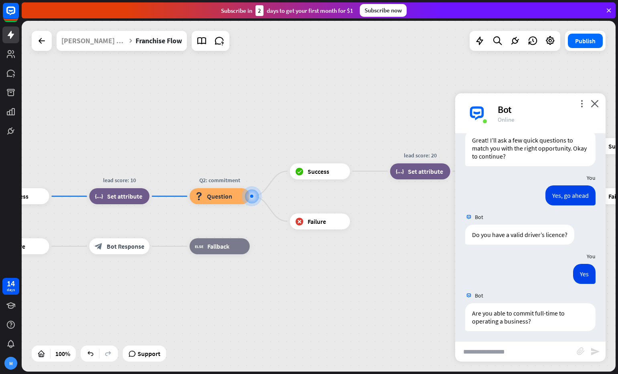
scroll to position [147, 0]
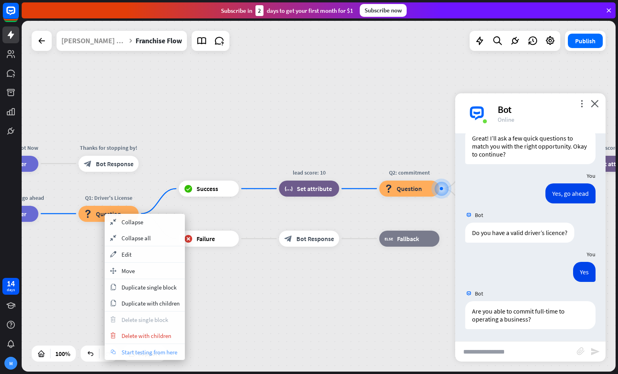
click at [157, 355] on span "Start testing from here" at bounding box center [149, 353] width 56 height 8
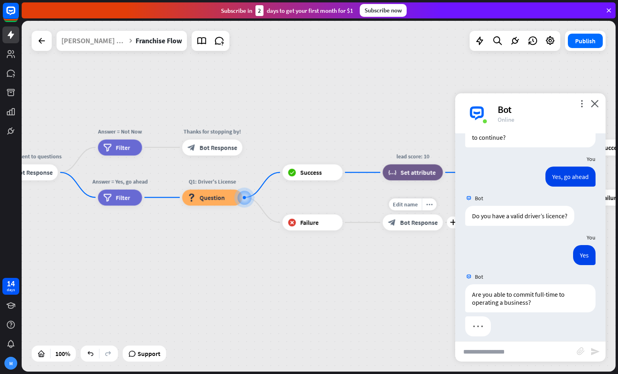
scroll to position [171, 0]
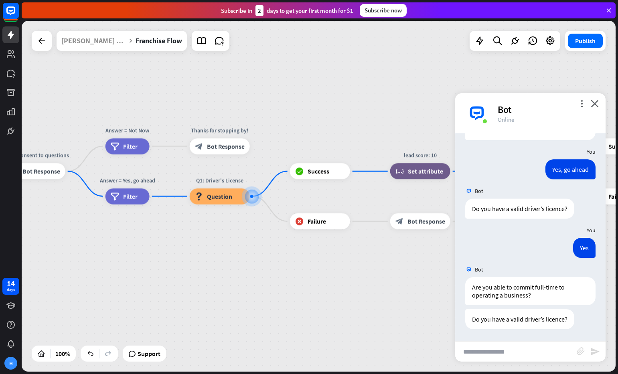
click at [519, 346] on input "text" at bounding box center [515, 352] width 121 height 20
type input "****"
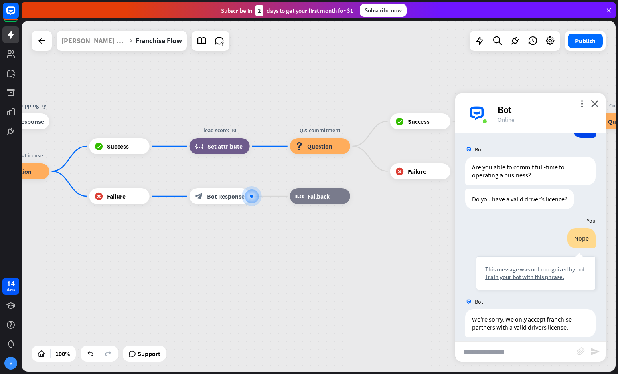
scroll to position [299, 0]
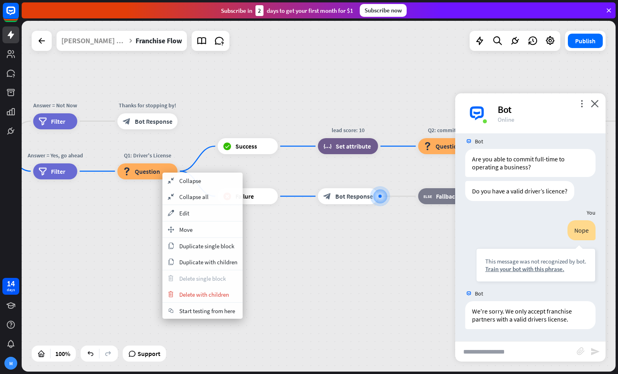
drag, startPoint x: 212, startPoint y: 313, endPoint x: 267, endPoint y: 317, distance: 54.6
click at [212, 313] on span "Start testing from here" at bounding box center [207, 311] width 56 height 8
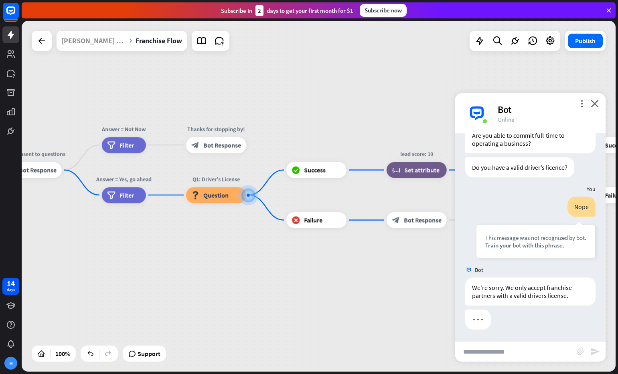
scroll to position [324, 0]
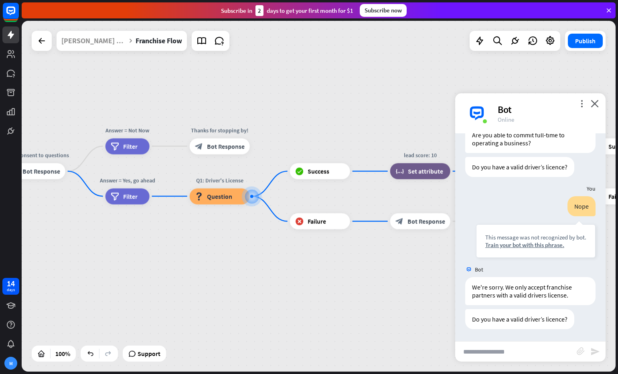
click at [547, 352] on input "text" at bounding box center [515, 352] width 121 height 20
type input "**********"
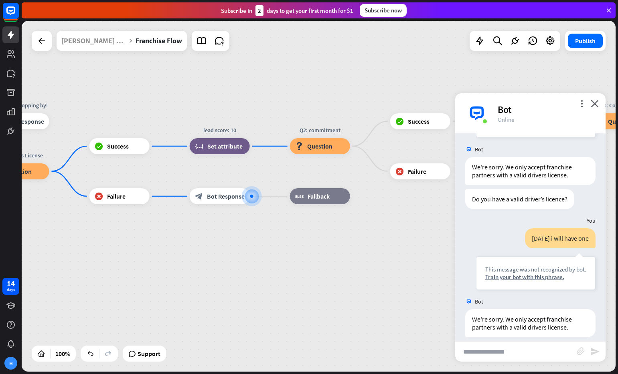
scroll to position [452, 0]
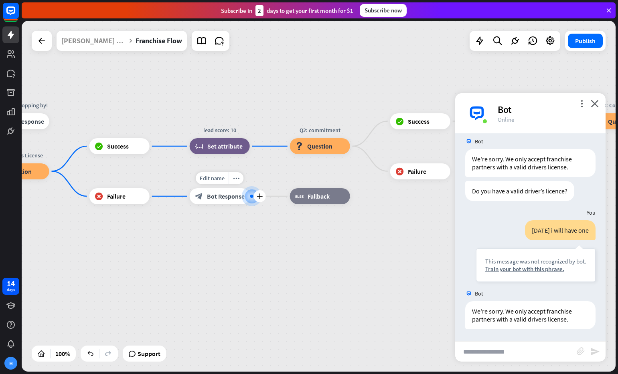
click at [216, 199] on span "Bot Response" at bounding box center [226, 196] width 38 height 8
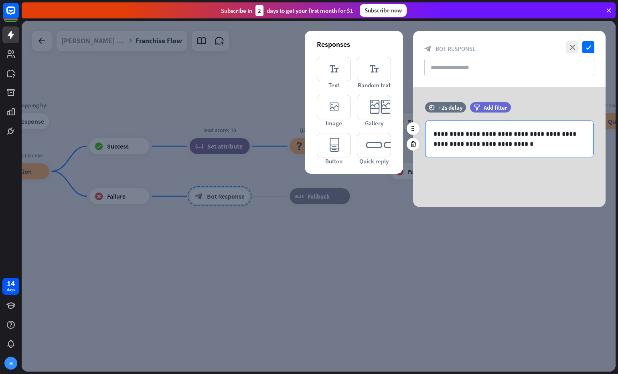
click at [463, 147] on p "**********" at bounding box center [509, 139] width 152 height 20
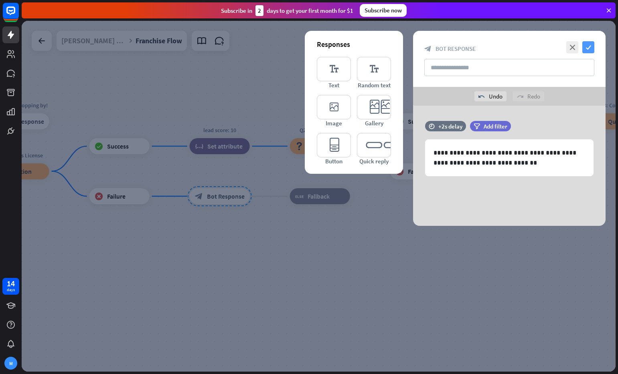
click at [588, 48] on icon "check" at bounding box center [588, 47] width 12 height 12
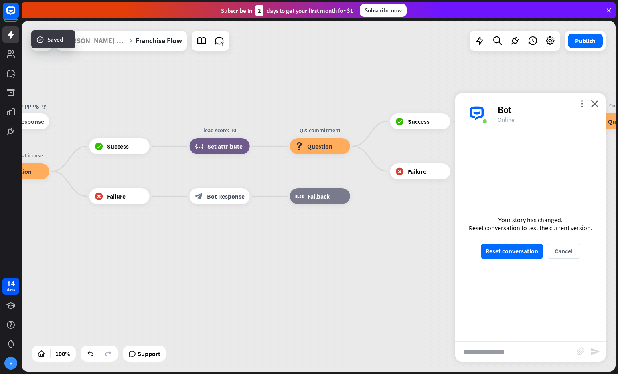
drag, startPoint x: 516, startPoint y: 255, endPoint x: 457, endPoint y: 247, distance: 59.6
click at [516, 255] on button "Reset conversation" at bounding box center [511, 251] width 61 height 15
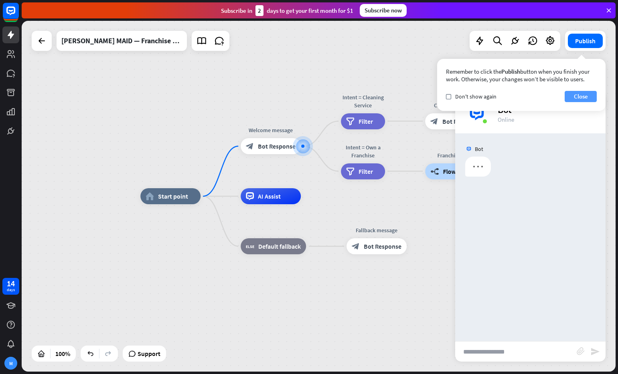
click at [584, 97] on button "Close" at bounding box center [580, 96] width 32 height 11
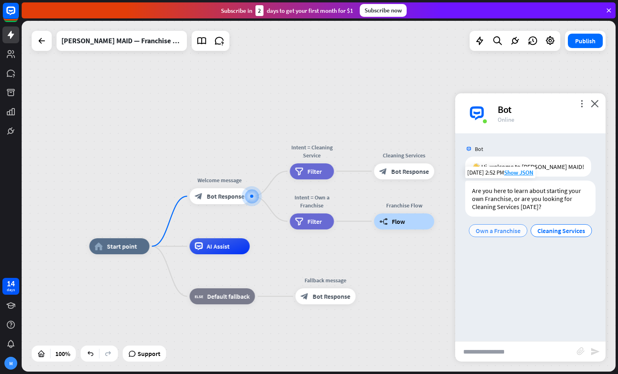
click at [502, 233] on span "Own a Franchise" at bounding box center [497, 231] width 45 height 8
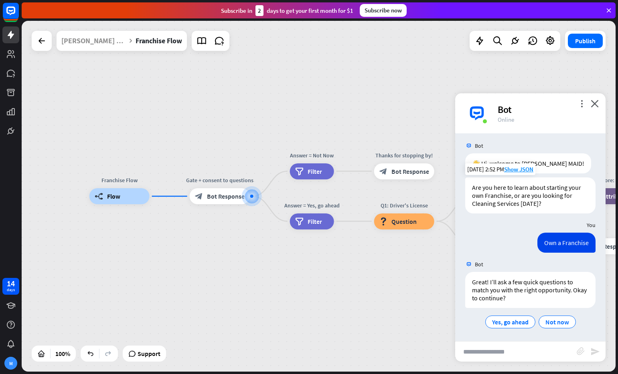
scroll to position [4, 0]
click at [515, 321] on span "Yes, go ahead" at bounding box center [510, 321] width 36 height 8
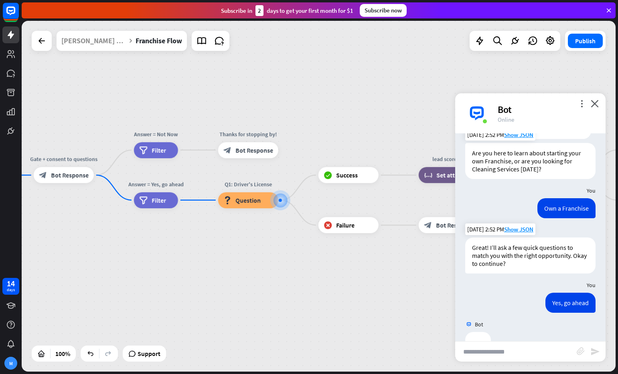
scroll to position [61, 0]
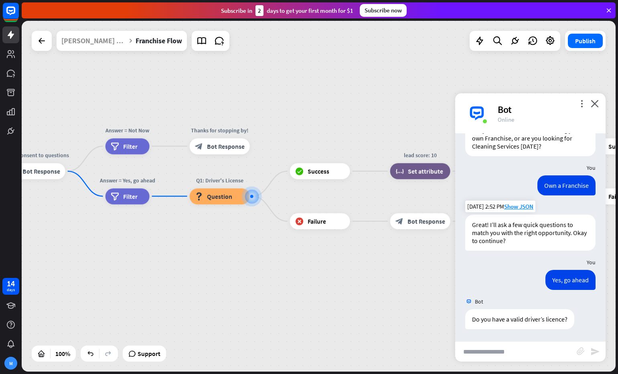
click at [490, 360] on input "text" at bounding box center [515, 352] width 121 height 20
type input "***"
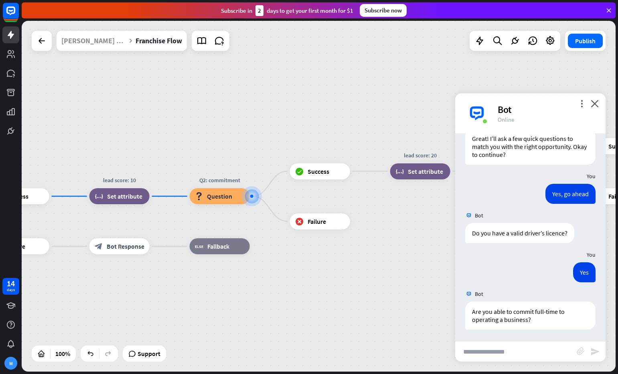
scroll to position [147, 0]
click at [509, 352] on input "text" at bounding box center [515, 352] width 121 height 20
type input "**********"
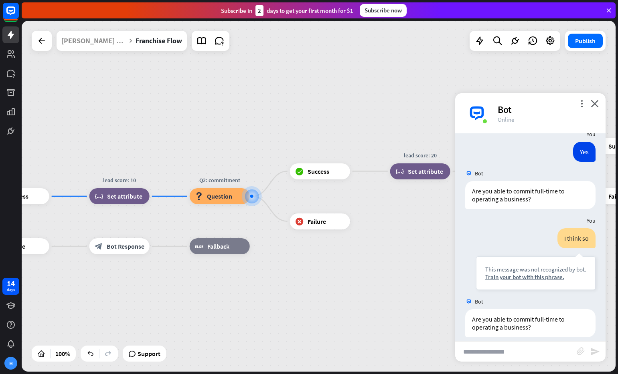
scroll to position [275, 0]
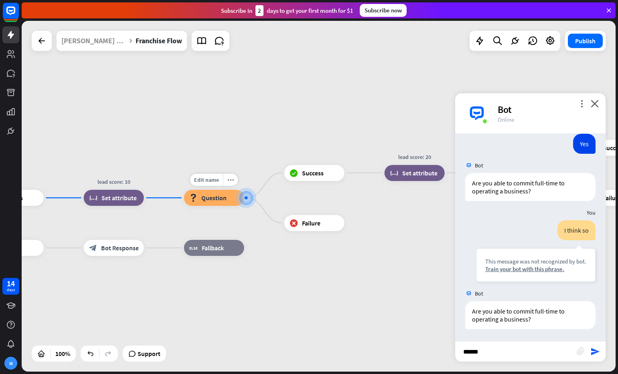
type input "******"
click at [226, 198] on span "Question" at bounding box center [213, 198] width 25 height 8
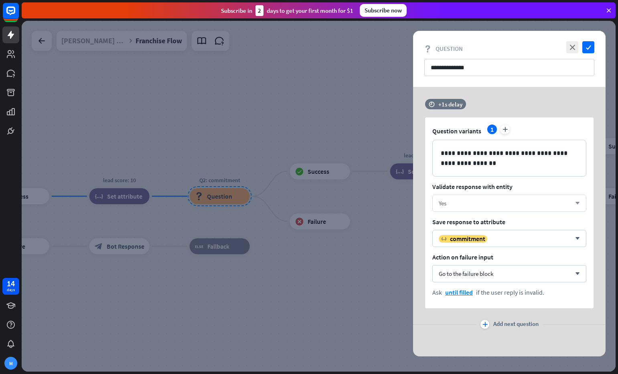
click at [526, 204] on div "Yes" at bounding box center [505, 204] width 132 height 8
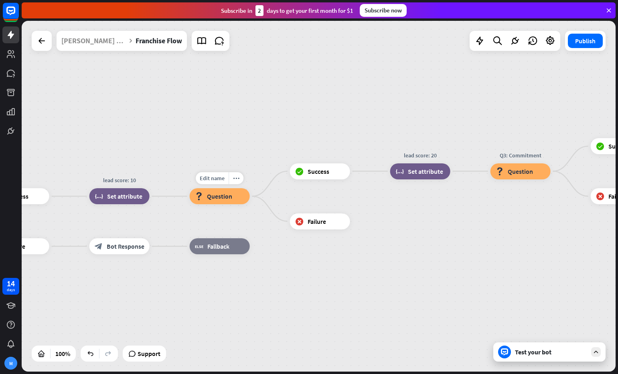
click at [220, 197] on span "Question" at bounding box center [219, 196] width 25 height 8
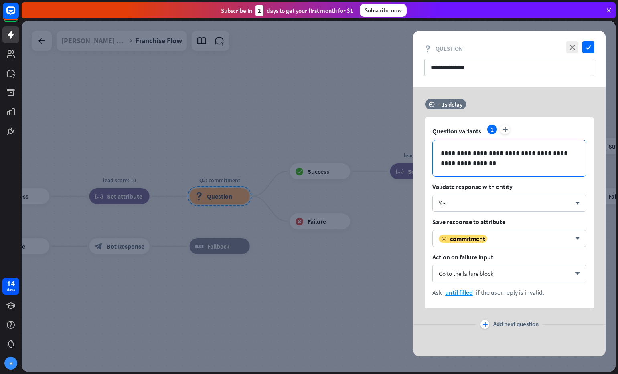
click at [519, 162] on p "**********" at bounding box center [509, 158] width 137 height 20
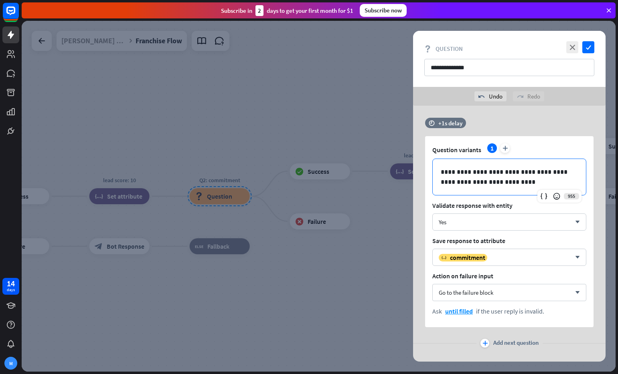
scroll to position [0, 0]
click at [588, 51] on icon "check" at bounding box center [588, 47] width 12 height 12
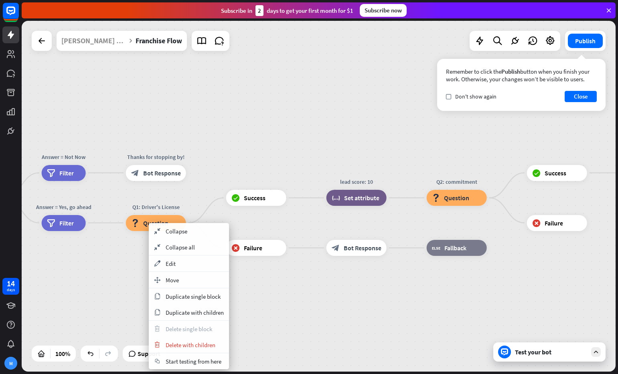
click at [139, 221] on div "block_question Question" at bounding box center [156, 223] width 60 height 16
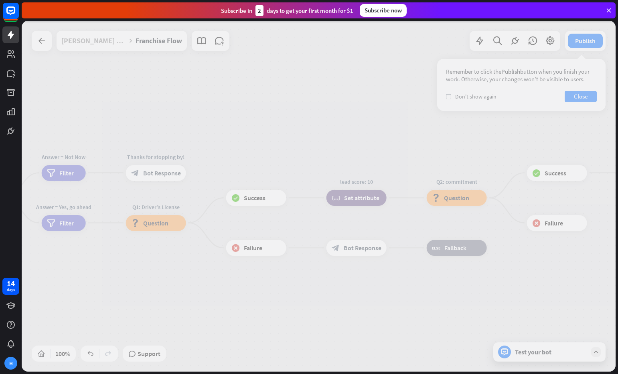
click at [152, 221] on div at bounding box center [319, 196] width 594 height 351
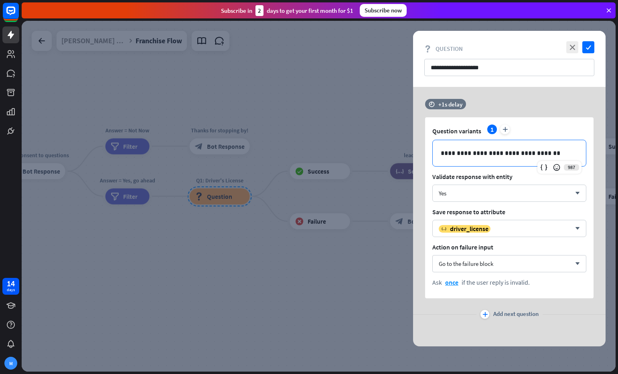
click at [543, 154] on p "**********" at bounding box center [509, 153] width 137 height 10
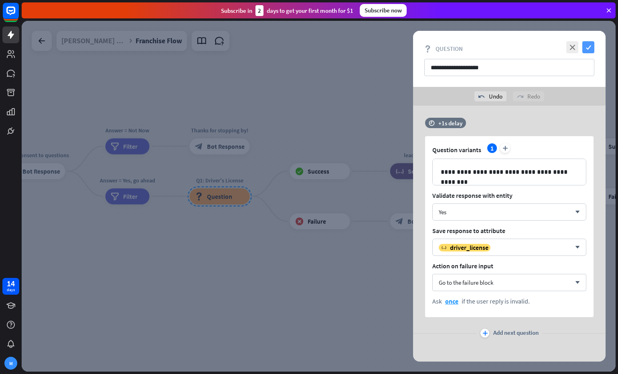
click at [588, 47] on icon "check" at bounding box center [588, 47] width 12 height 12
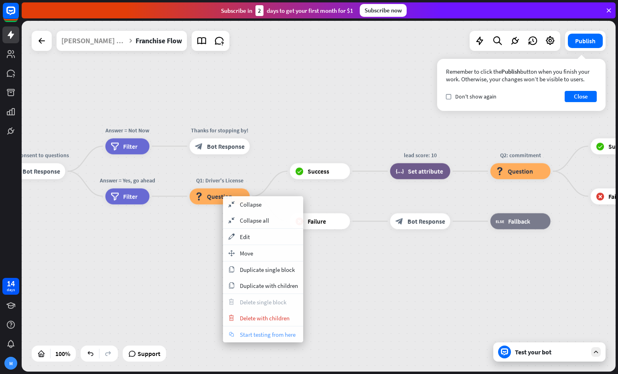
click at [268, 334] on span "Start testing from here" at bounding box center [268, 335] width 56 height 8
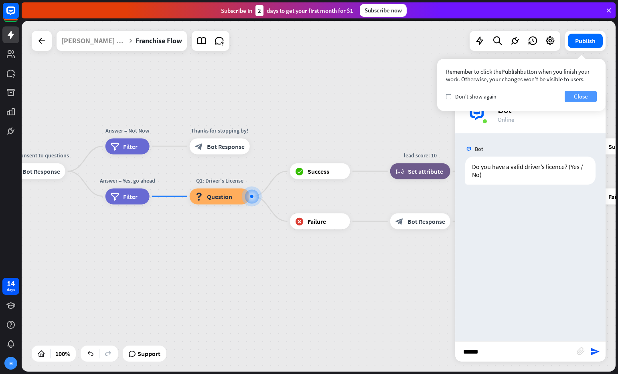
click at [577, 94] on button "Close" at bounding box center [580, 96] width 32 height 11
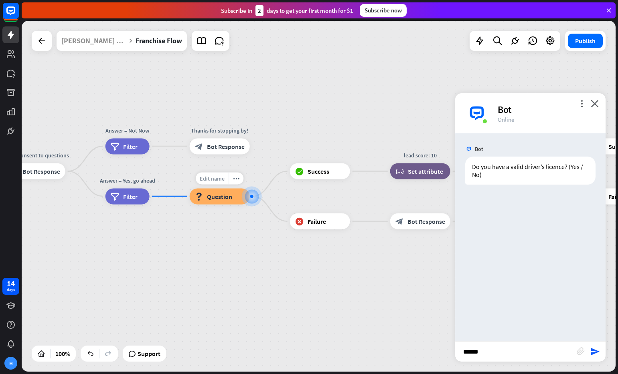
click at [219, 178] on span "Edit name" at bounding box center [212, 178] width 25 height 7
click at [225, 192] on span "Question" at bounding box center [219, 196] width 25 height 8
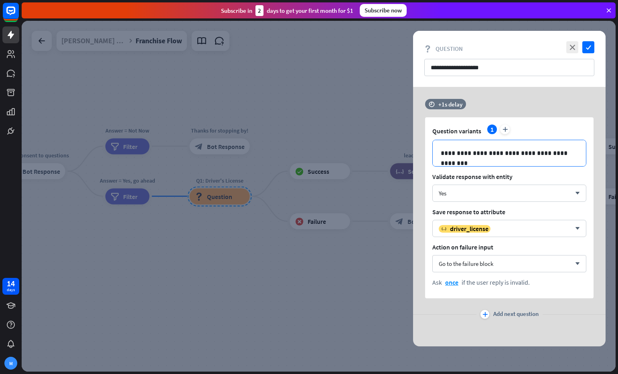
drag, startPoint x: 571, startPoint y: 153, endPoint x: 549, endPoint y: 154, distance: 21.7
click at [571, 153] on p "**********" at bounding box center [509, 153] width 137 height 10
click at [535, 154] on p "**********" at bounding box center [509, 153] width 137 height 10
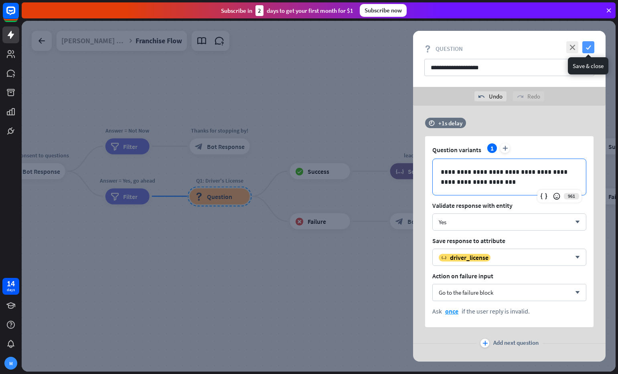
click at [586, 49] on icon "check" at bounding box center [588, 47] width 12 height 12
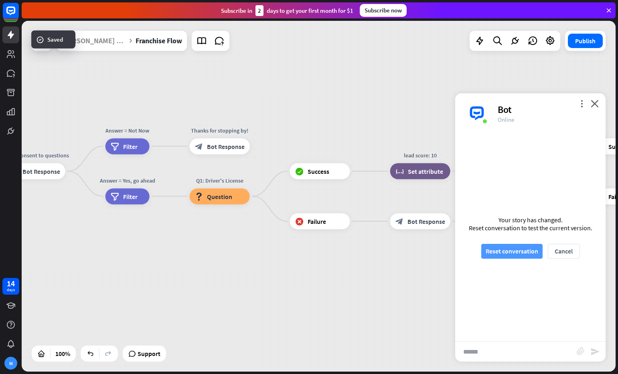
click at [502, 252] on button "Reset conversation" at bounding box center [511, 251] width 61 height 15
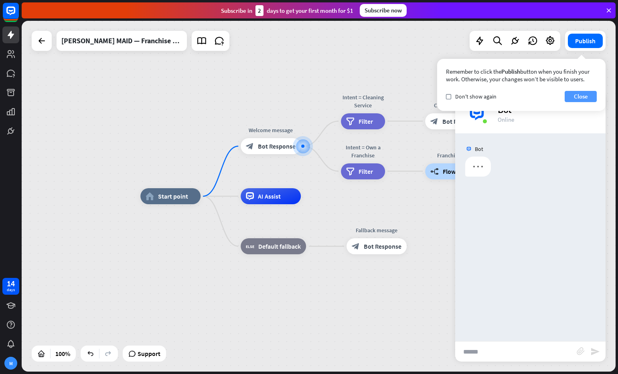
click at [580, 97] on button "Close" at bounding box center [580, 96] width 32 height 11
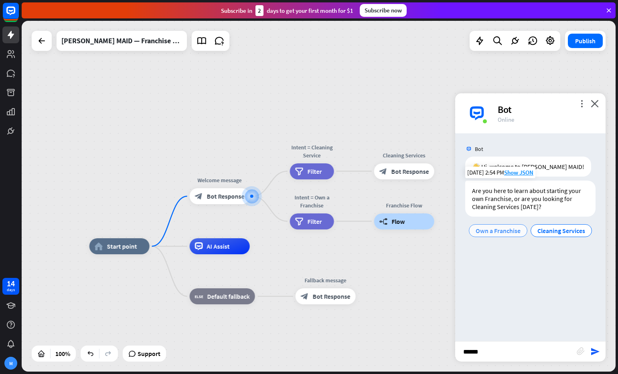
click at [492, 228] on span "Own a Franchise" at bounding box center [497, 231] width 45 height 8
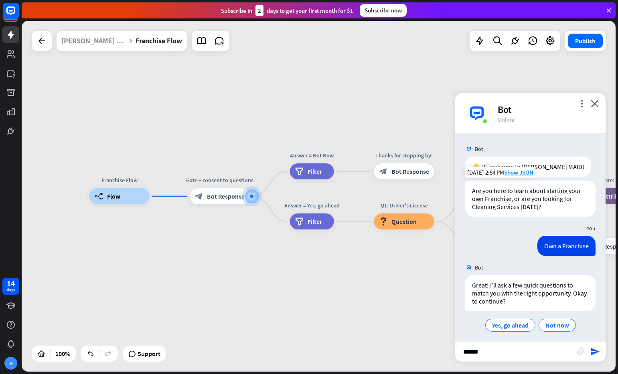
scroll to position [4, 0]
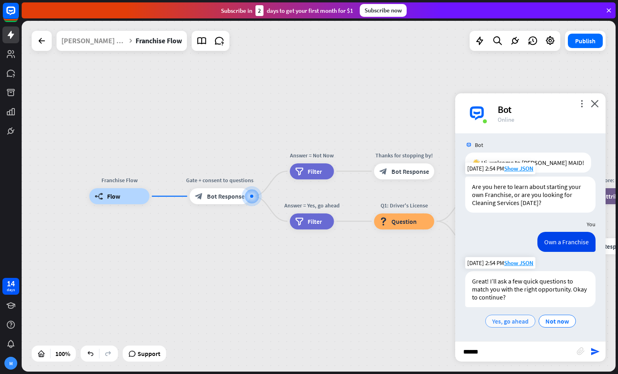
click at [518, 319] on span "Yes, go ahead" at bounding box center [510, 321] width 36 height 8
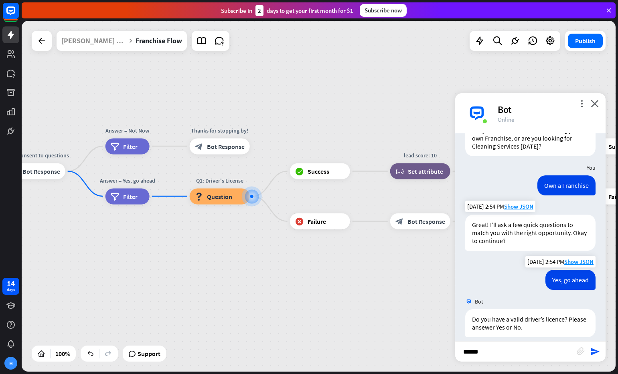
scroll to position [69, 0]
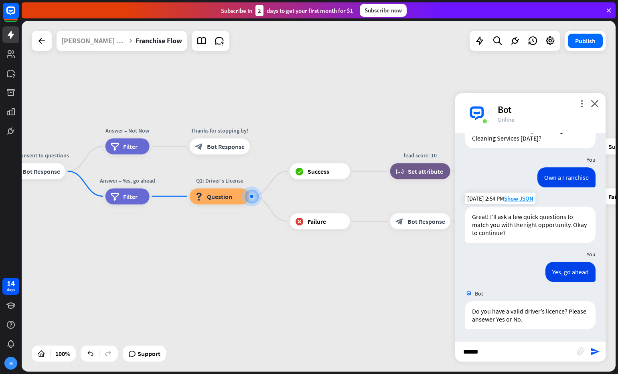
click at [505, 352] on input "******" at bounding box center [515, 352] width 121 height 20
click at [215, 177] on span "Edit name" at bounding box center [212, 178] width 25 height 7
click at [216, 191] on div "block_question Question" at bounding box center [220, 196] width 60 height 16
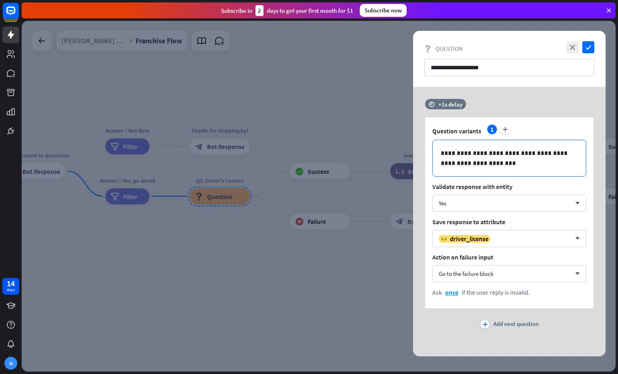
click at [456, 164] on p "**********" at bounding box center [509, 158] width 137 height 20
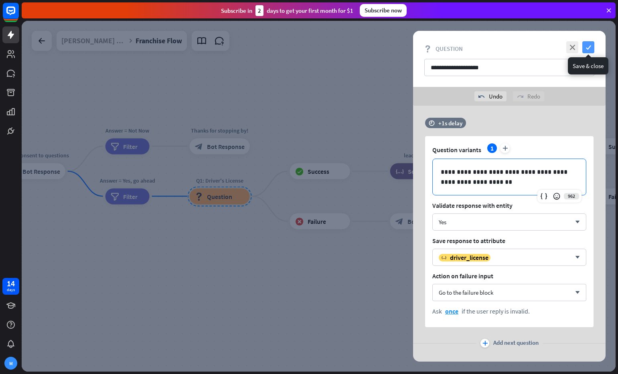
click at [588, 47] on icon "check" at bounding box center [588, 47] width 12 height 12
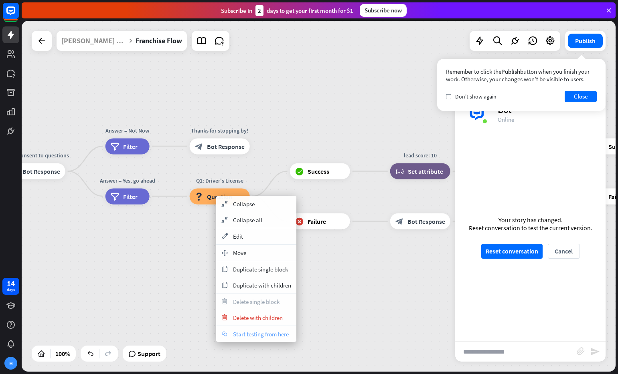
click at [260, 334] on span "Start testing from here" at bounding box center [261, 335] width 56 height 8
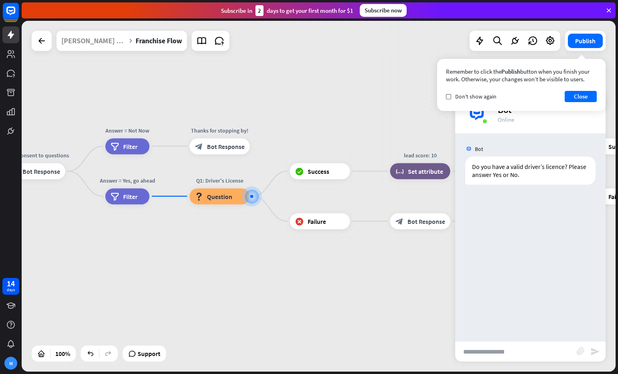
click at [541, 353] on input "text" at bounding box center [515, 352] width 121 height 20
type input "***"
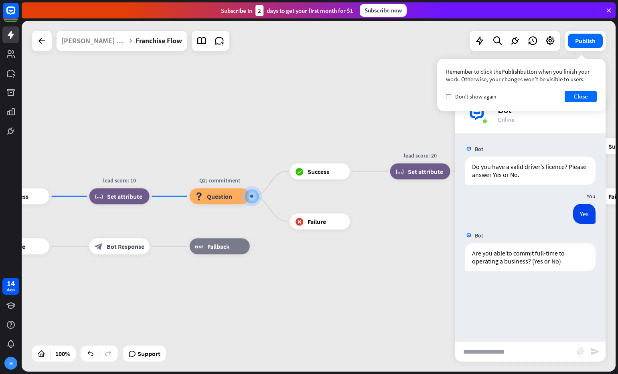
click at [544, 354] on input "text" at bounding box center [515, 352] width 121 height 20
type input "***"
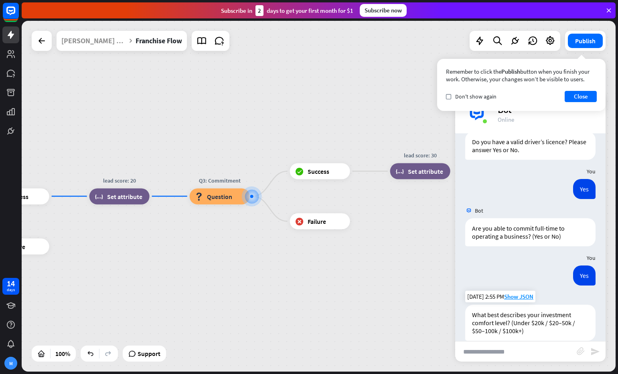
scroll to position [36, 0]
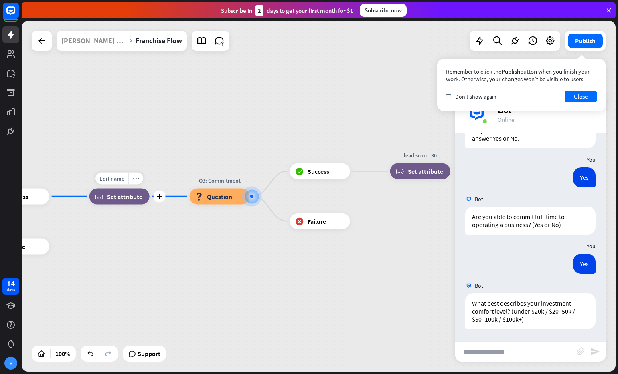
click at [157, 198] on icon "plus" at bounding box center [159, 197] width 6 height 6
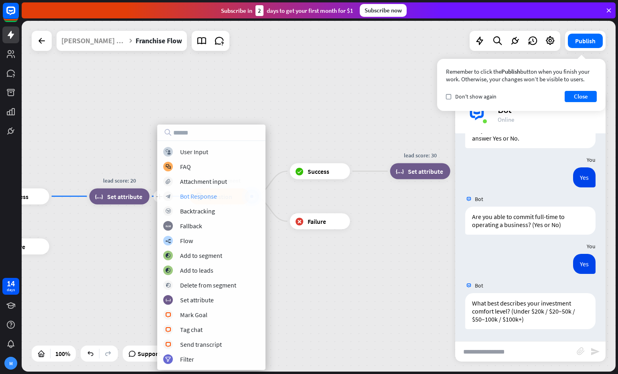
click at [197, 196] on div "Bot Response" at bounding box center [198, 196] width 37 height 8
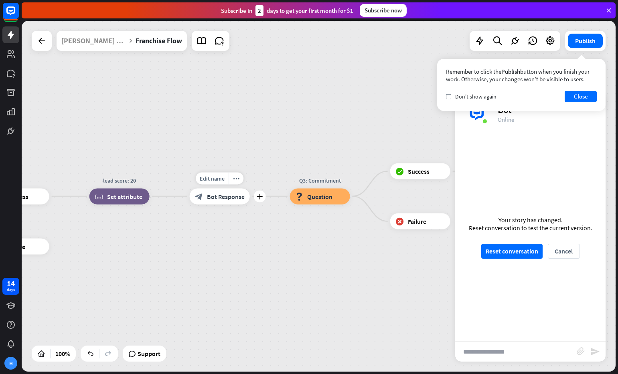
click at [223, 200] on span "Bot Response" at bounding box center [226, 196] width 38 height 8
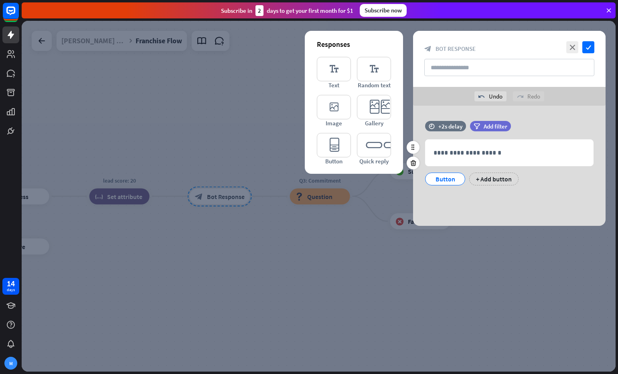
click at [454, 182] on div "Button" at bounding box center [445, 179] width 26 height 12
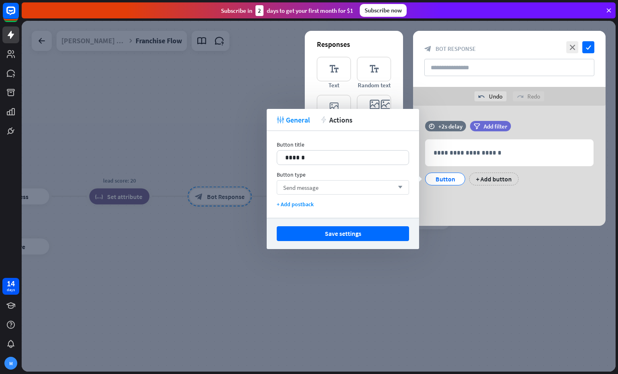
click at [356, 191] on div "Send message arrow_down" at bounding box center [343, 187] width 132 height 14
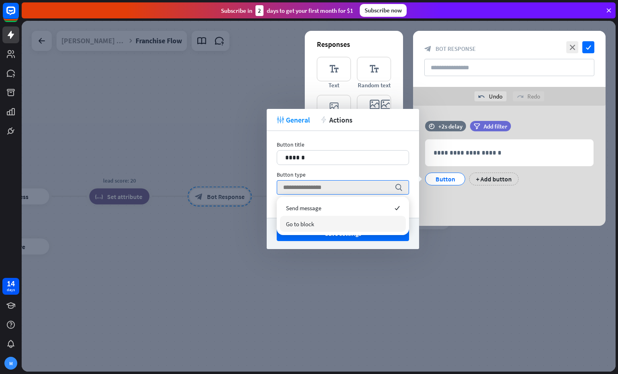
click at [357, 223] on div "Go to block" at bounding box center [343, 224] width 126 height 16
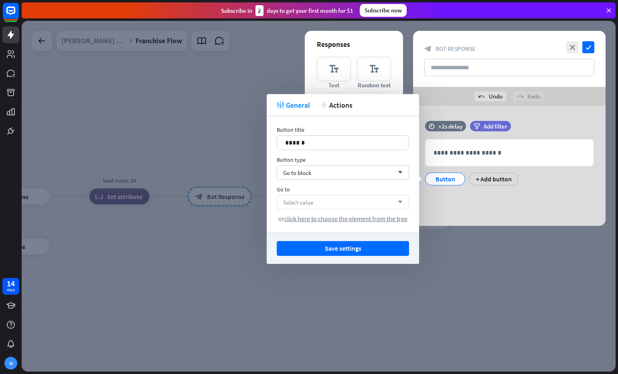
click at [349, 201] on div "Select value arrow_down" at bounding box center [343, 202] width 132 height 14
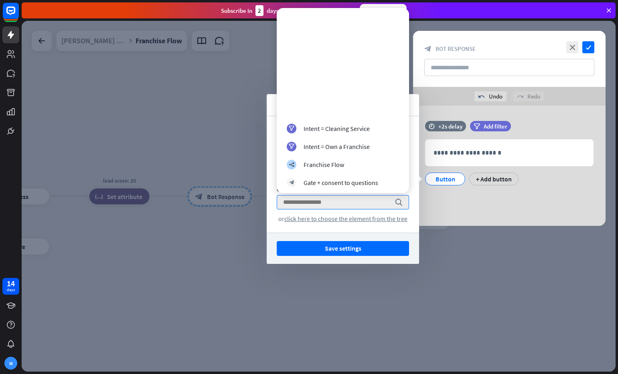
scroll to position [326, 0]
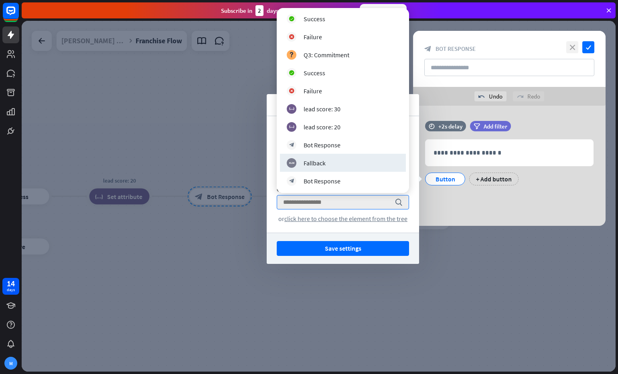
click at [574, 47] on icon "close" at bounding box center [572, 47] width 12 height 12
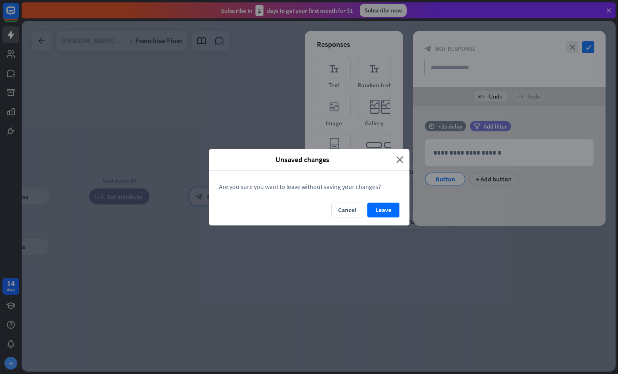
click at [383, 212] on button "Leave" at bounding box center [383, 210] width 32 height 15
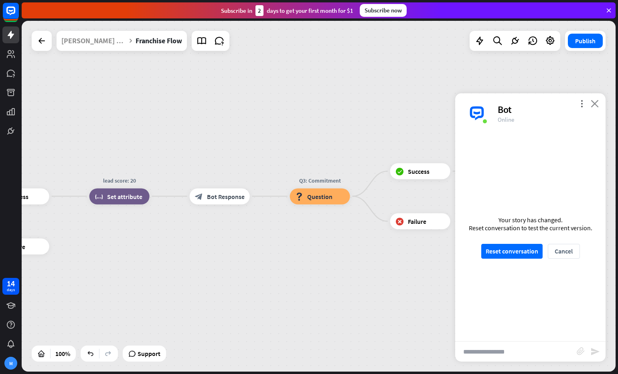
click at [597, 101] on icon "close" at bounding box center [594, 104] width 8 height 8
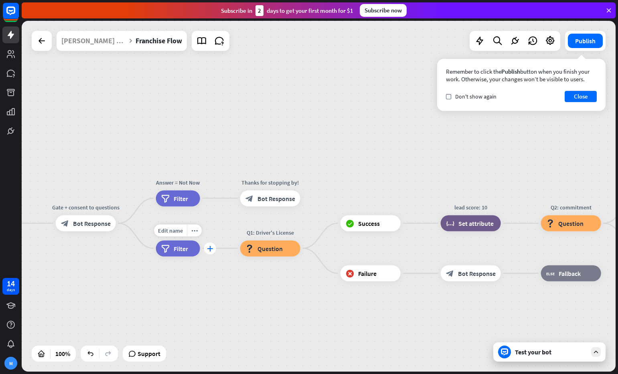
click at [210, 249] on icon "plus" at bounding box center [210, 249] width 6 height 6
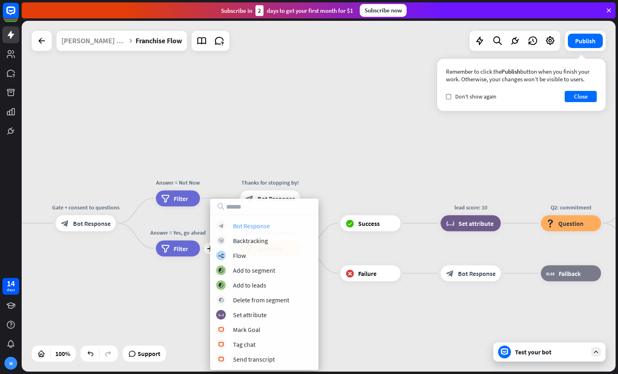
click at [247, 228] on div "Bot Response" at bounding box center [251, 226] width 37 height 8
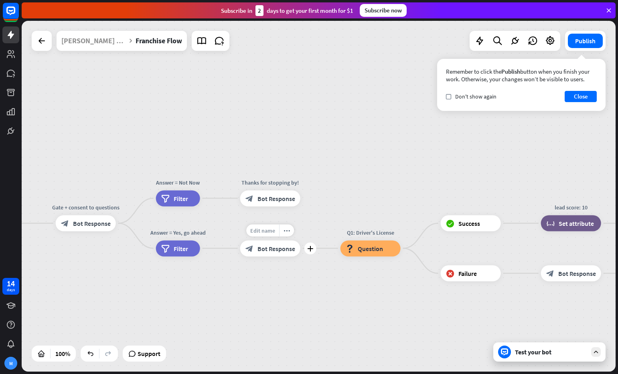
click at [265, 228] on span "Edit name" at bounding box center [262, 230] width 25 height 7
type input "**********"
click at [359, 247] on div "**********" at bounding box center [319, 196] width 594 height 351
click at [374, 253] on div "block_question Question" at bounding box center [370, 249] width 60 height 16
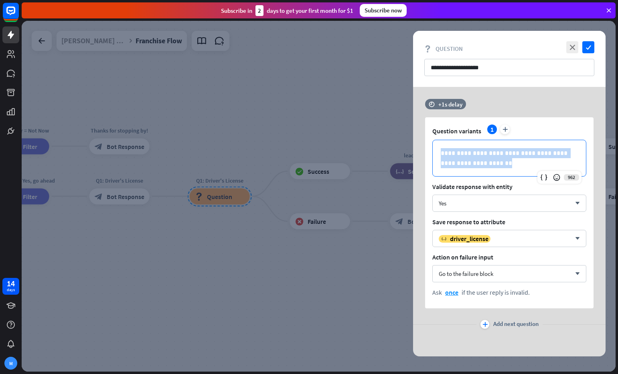
drag, startPoint x: 497, startPoint y: 168, endPoint x: 411, endPoint y: 140, distance: 90.4
click at [398, 140] on div "**********" at bounding box center [319, 196] width 594 height 351
copy p "**********"
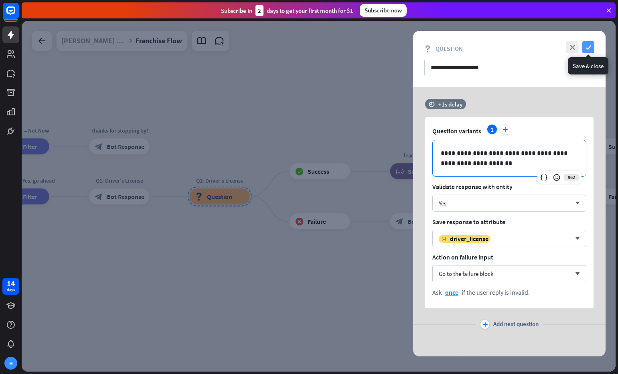
click at [589, 48] on icon "check" at bounding box center [588, 47] width 12 height 12
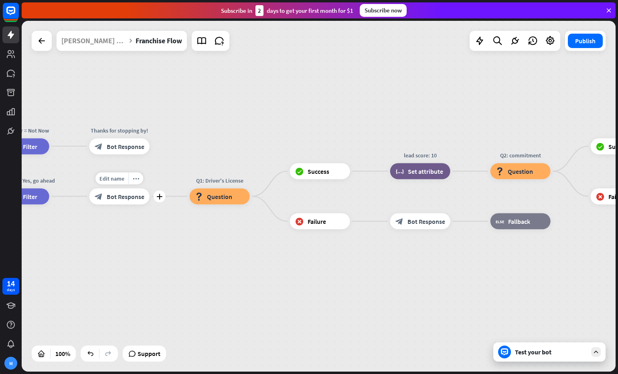
click at [142, 191] on div "block_bot_response Bot Response" at bounding box center [119, 196] width 60 height 16
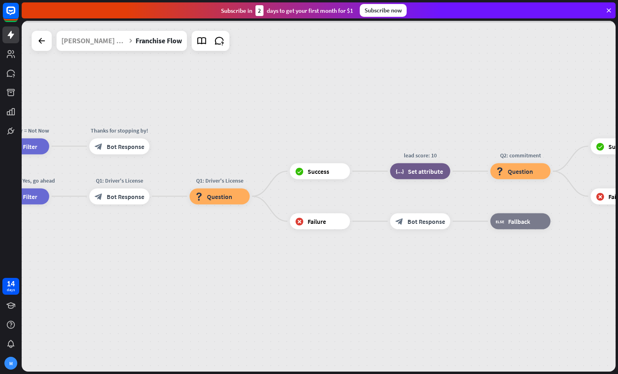
click at [127, 195] on div at bounding box center [319, 196] width 594 height 351
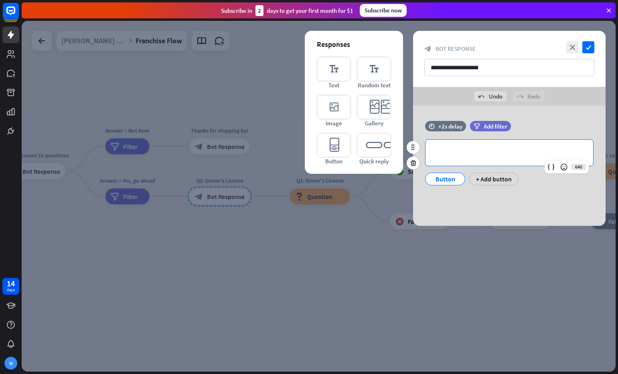
click at [455, 151] on p "**********" at bounding box center [509, 153] width 152 height 10
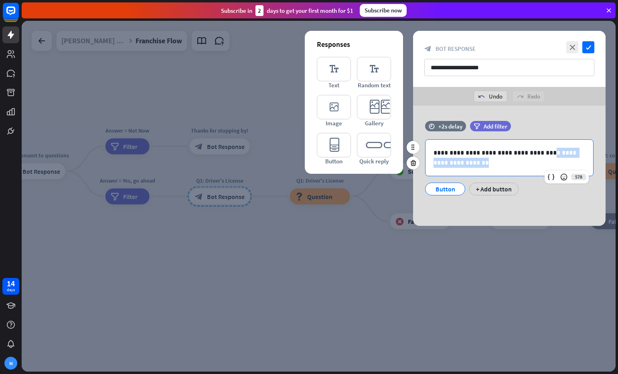
drag, startPoint x: 531, startPoint y: 152, endPoint x: 542, endPoint y: 168, distance: 20.1
click at [542, 168] on div "**********" at bounding box center [509, 158] width 168 height 36
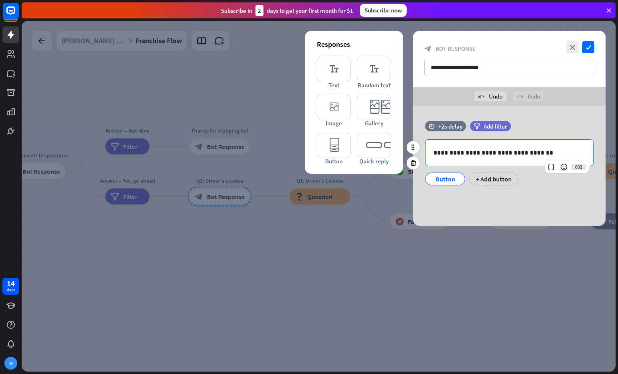
click at [433, 183] on div "Button" at bounding box center [445, 179] width 26 height 12
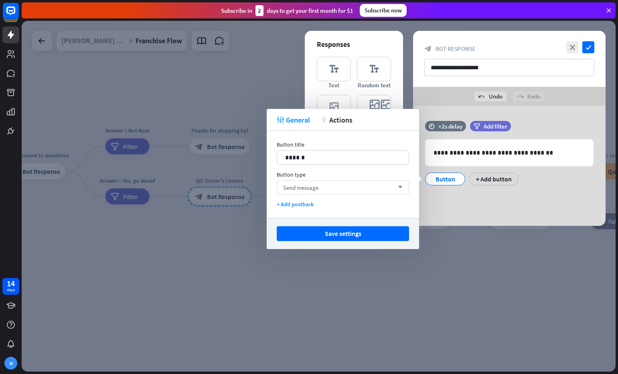
click at [307, 186] on span "Send message" at bounding box center [300, 188] width 35 height 8
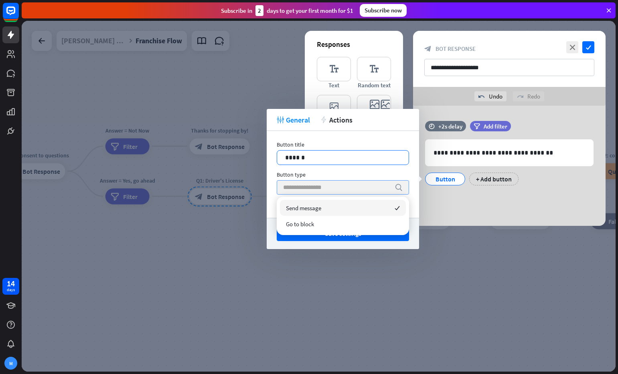
click at [309, 161] on p "******" at bounding box center [342, 158] width 115 height 10
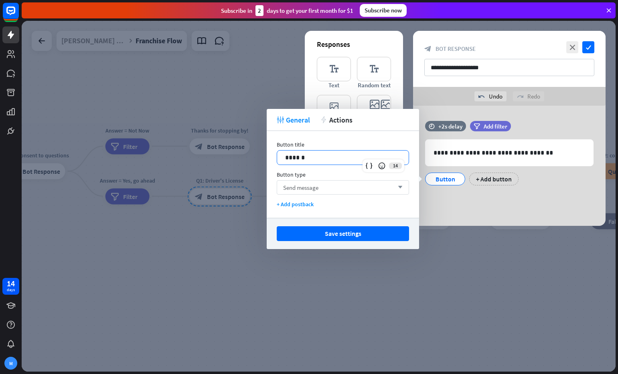
click at [309, 161] on p "******" at bounding box center [342, 158] width 115 height 10
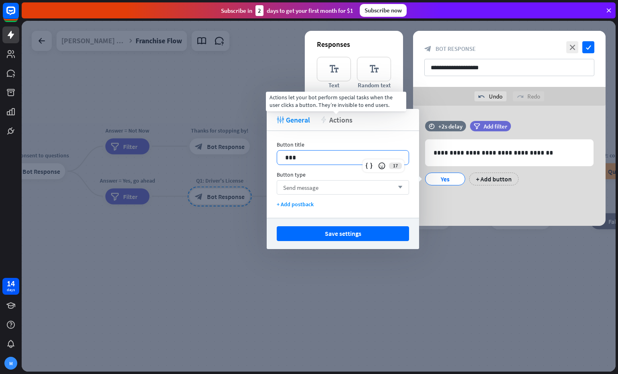
click at [344, 122] on span "Actions" at bounding box center [340, 119] width 23 height 9
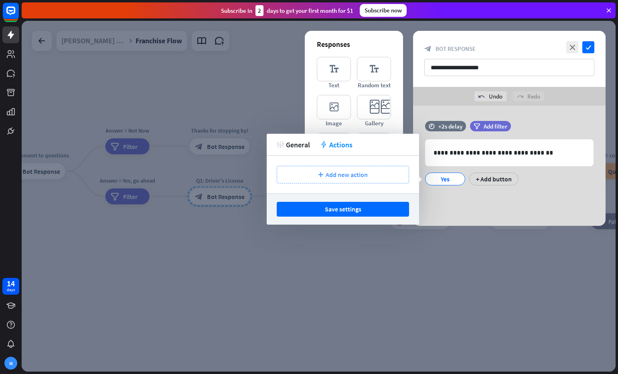
click at [344, 179] on div "plus Add new action" at bounding box center [343, 175] width 132 height 18
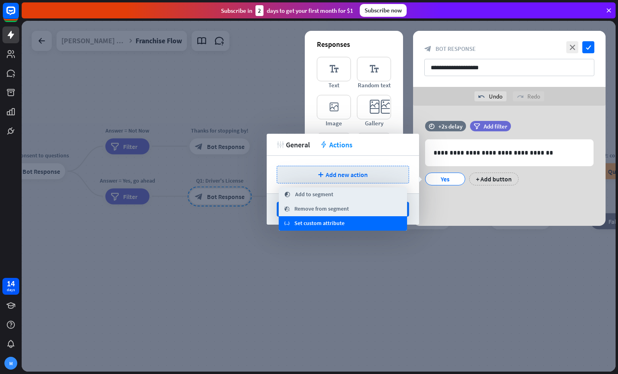
click at [350, 224] on div "variable Set custom attribute" at bounding box center [343, 223] width 128 height 14
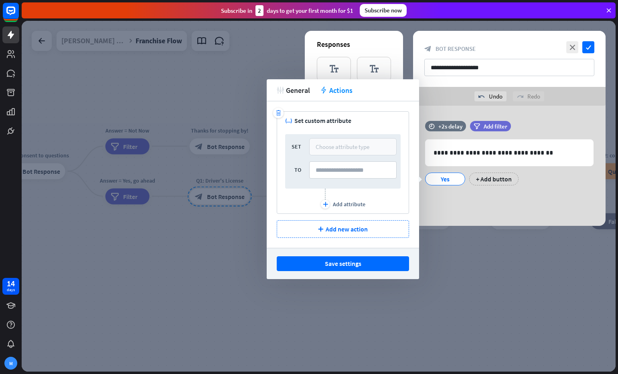
click at [338, 141] on div "Choose attribute type" at bounding box center [352, 146] width 87 height 17
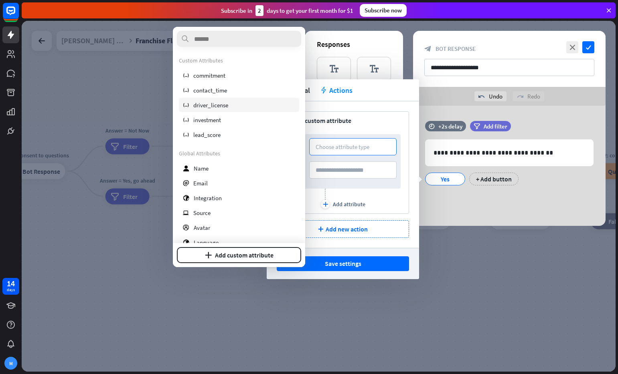
click at [238, 103] on div "variable driver_license" at bounding box center [239, 105] width 120 height 14
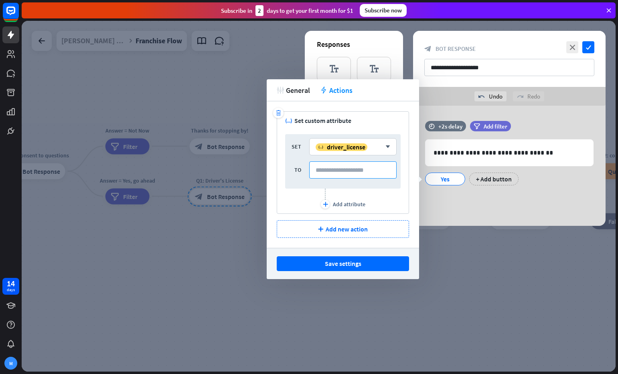
click at [336, 168] on input at bounding box center [352, 170] width 87 height 17
type input "***"
click at [360, 234] on div "plus Add new action" at bounding box center [343, 229] width 132 height 18
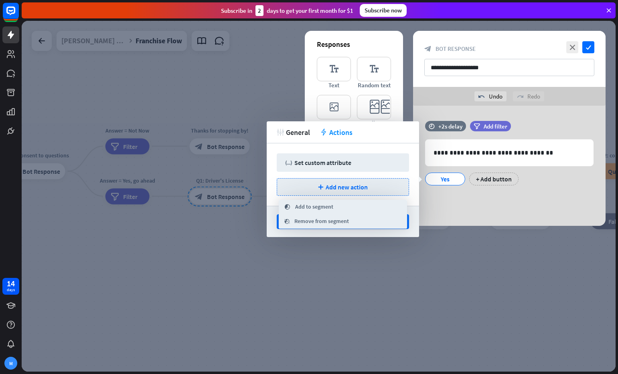
click at [361, 174] on div "trash variable Set custom attribute plus Add new action" at bounding box center [343, 175] width 152 height 63
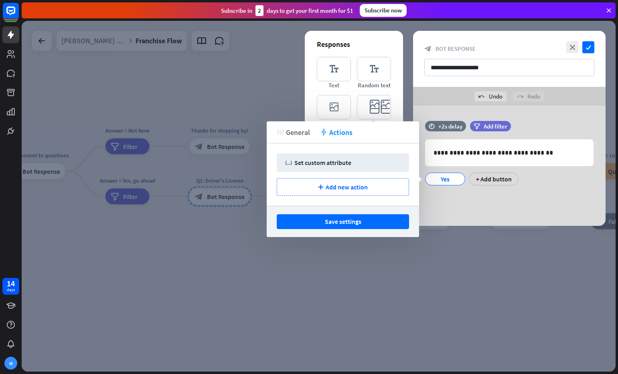
click at [300, 133] on span "General" at bounding box center [298, 132] width 24 height 9
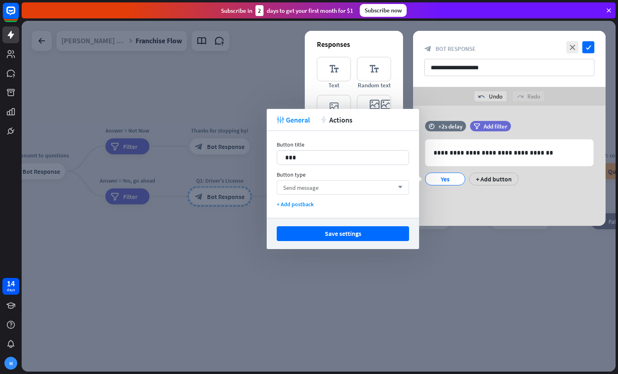
click at [324, 190] on div "Send message arrow_down" at bounding box center [343, 187] width 132 height 14
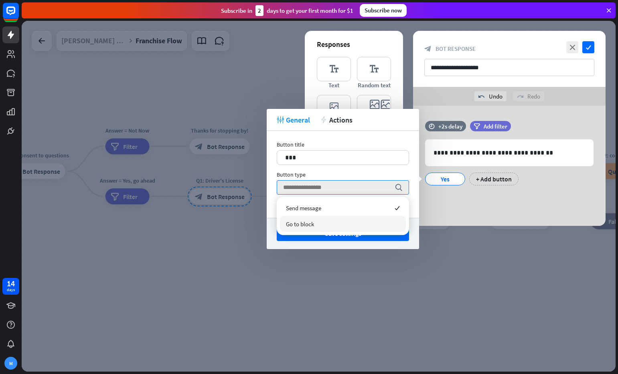
click at [330, 225] on div "Go to block" at bounding box center [343, 224] width 126 height 16
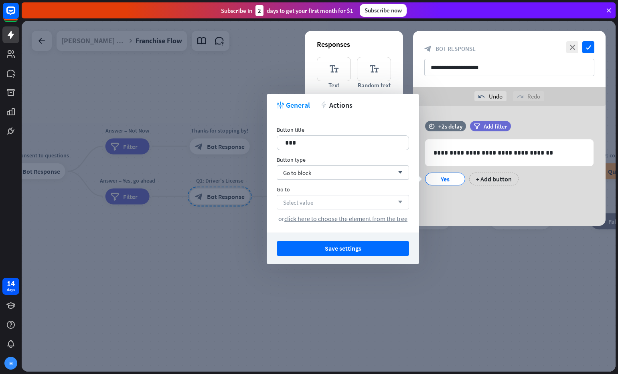
click at [325, 200] on div "Select value arrow_down" at bounding box center [343, 202] width 132 height 14
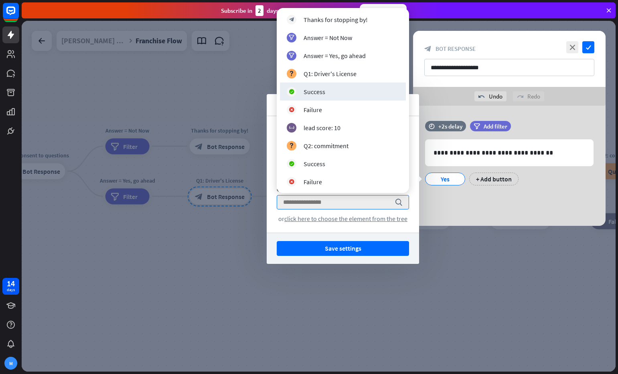
scroll to position [182, 0]
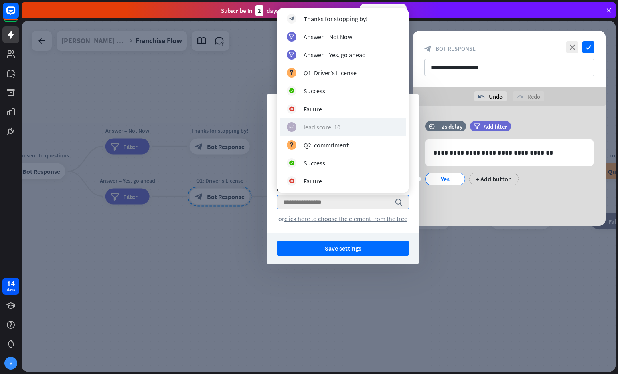
click at [345, 129] on div "block_set_attribute lead score: 10" at bounding box center [343, 127] width 112 height 10
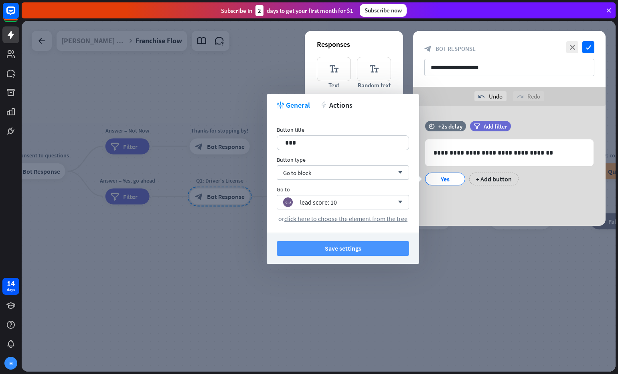
click at [386, 249] on button "Save settings" at bounding box center [343, 248] width 132 height 15
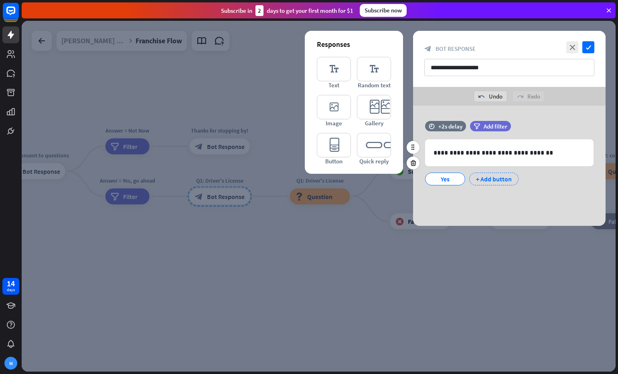
click at [484, 182] on div "+ Add button" at bounding box center [493, 179] width 49 height 13
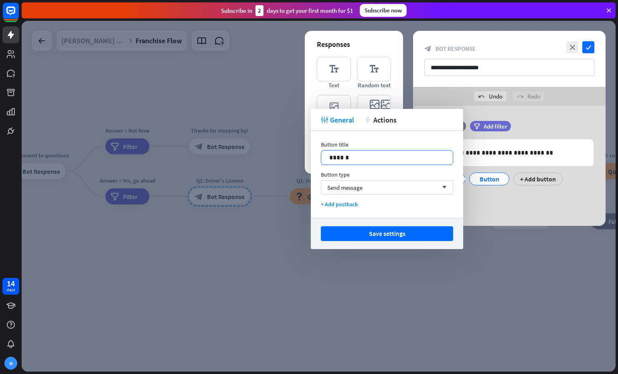
drag, startPoint x: 351, startPoint y: 146, endPoint x: 351, endPoint y: 153, distance: 6.8
click at [351, 147] on div "Button title" at bounding box center [387, 144] width 132 height 7
click at [350, 156] on p "******" at bounding box center [386, 158] width 115 height 10
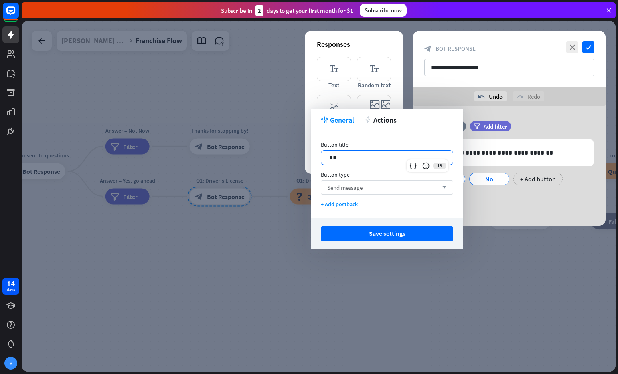
click at [355, 188] on span "Send message" at bounding box center [344, 188] width 35 height 8
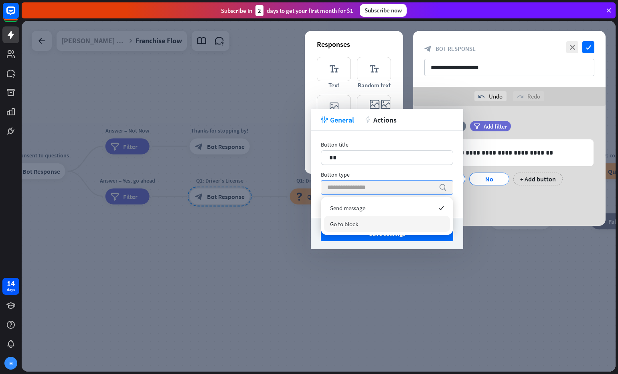
click at [366, 224] on div "Go to block" at bounding box center [387, 224] width 126 height 16
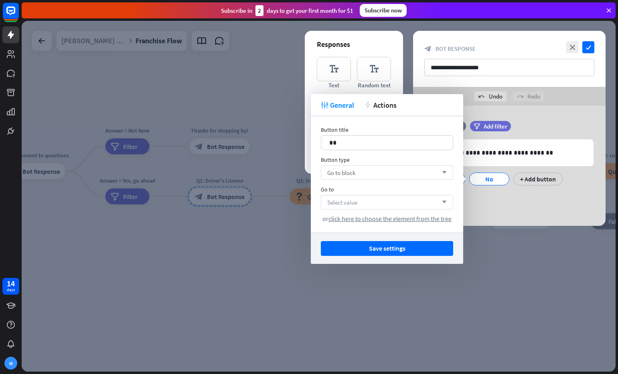
click at [350, 203] on span "Select value" at bounding box center [342, 203] width 30 height 8
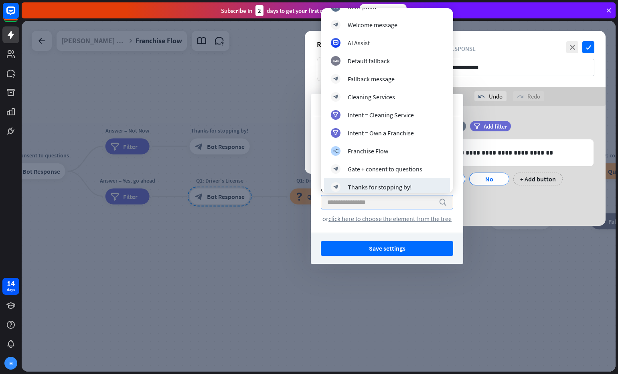
scroll to position [0, 0]
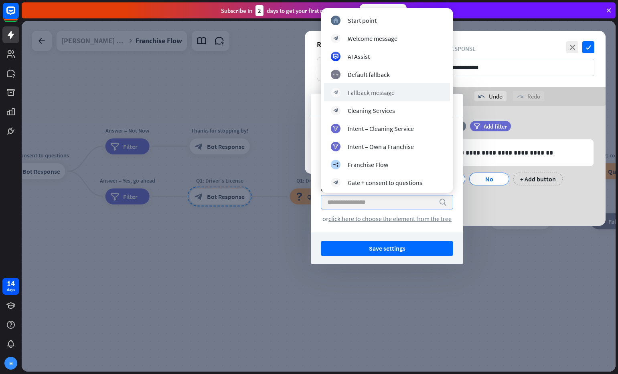
click at [378, 97] on div "block_bot_response Fallback message" at bounding box center [387, 92] width 126 height 18
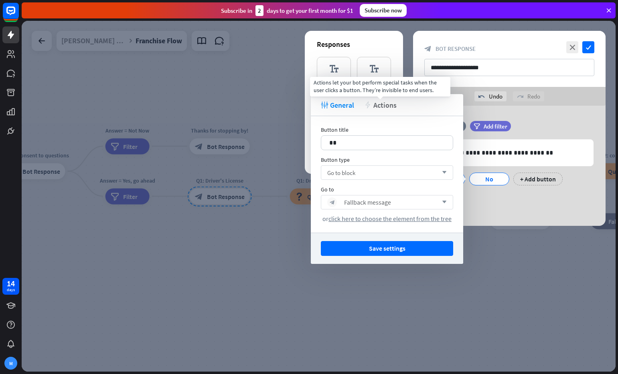
click at [377, 106] on span "Actions" at bounding box center [384, 105] width 23 height 9
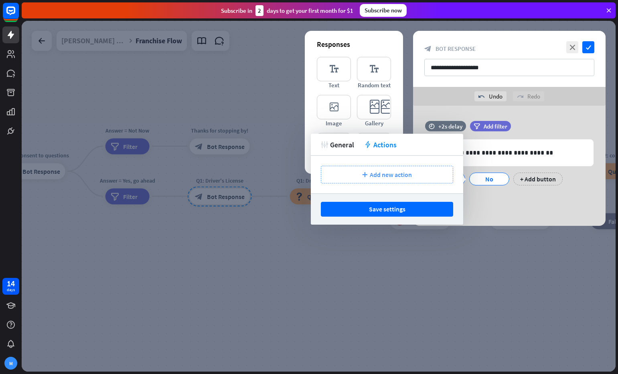
click at [386, 175] on span "Add new action" at bounding box center [391, 175] width 42 height 8
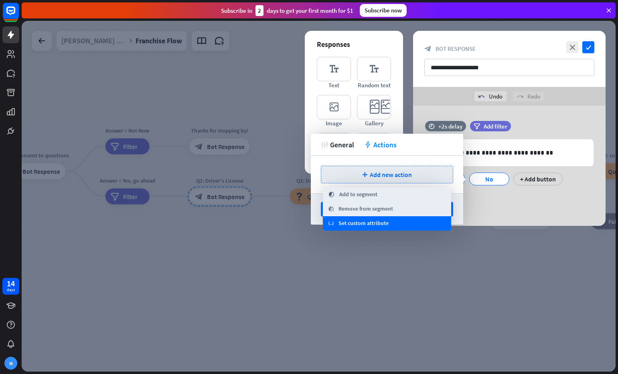
click at [396, 222] on div "variable Set custom attribute" at bounding box center [387, 223] width 128 height 14
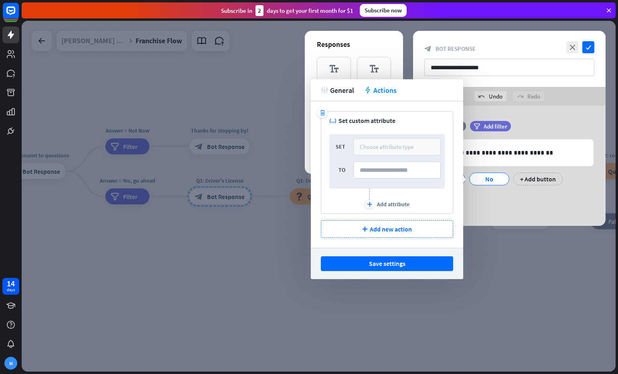
click at [378, 149] on div "Choose attribute type" at bounding box center [387, 147] width 54 height 8
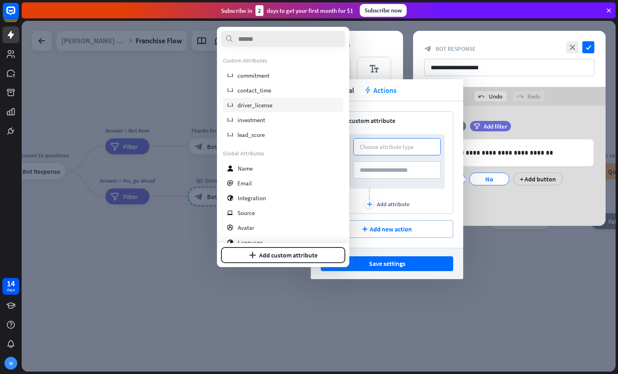
click at [285, 107] on div "variable driver_license" at bounding box center [283, 105] width 120 height 14
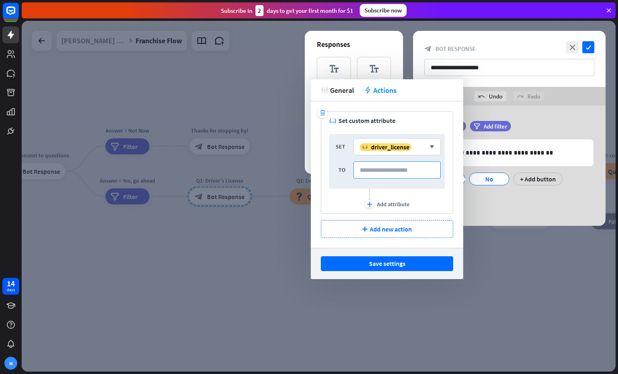
click at [376, 166] on input at bounding box center [396, 170] width 87 height 17
type input "**"
click at [421, 146] on div "variable driver_license" at bounding box center [393, 147] width 66 height 8
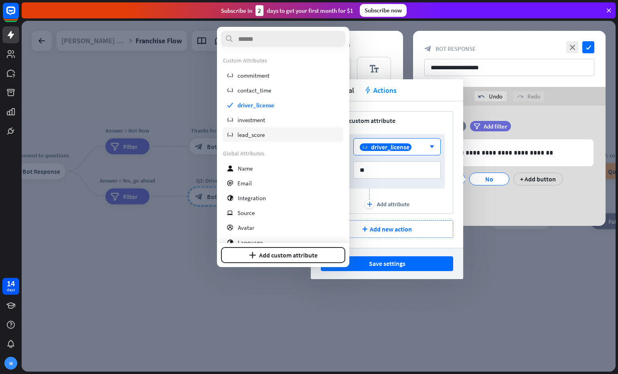
click at [253, 135] on span "lead_score" at bounding box center [250, 135] width 27 height 8
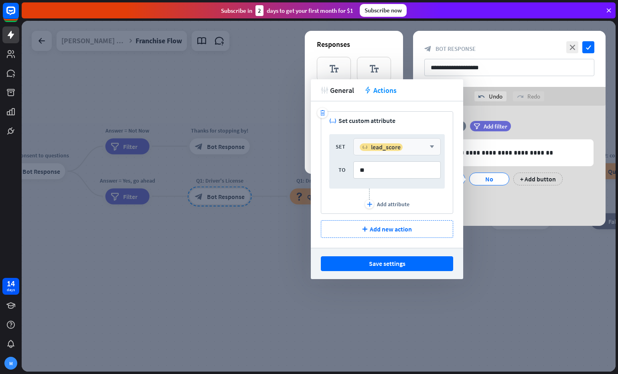
click at [421, 148] on div "variable lead_score" at bounding box center [393, 147] width 66 height 8
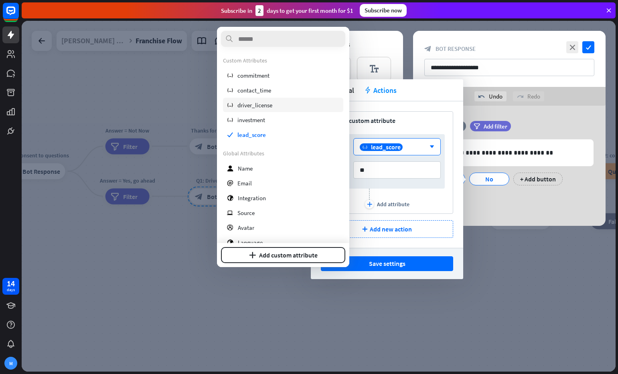
click at [264, 106] on span "driver_license" at bounding box center [254, 105] width 35 height 8
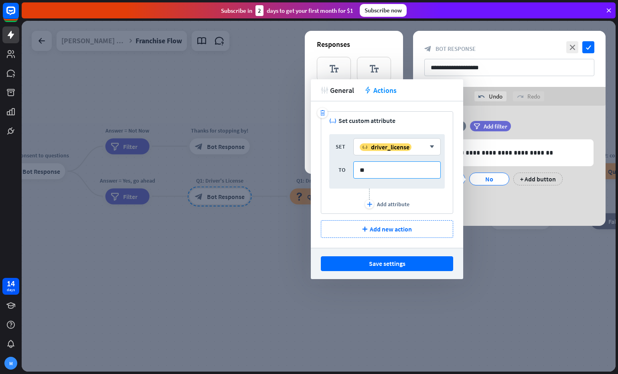
drag, startPoint x: 390, startPoint y: 172, endPoint x: 341, endPoint y: 168, distance: 49.1
click at [341, 168] on div "TO **" at bounding box center [386, 170] width 107 height 17
click at [393, 205] on div "Add attribute" at bounding box center [393, 204] width 32 height 7
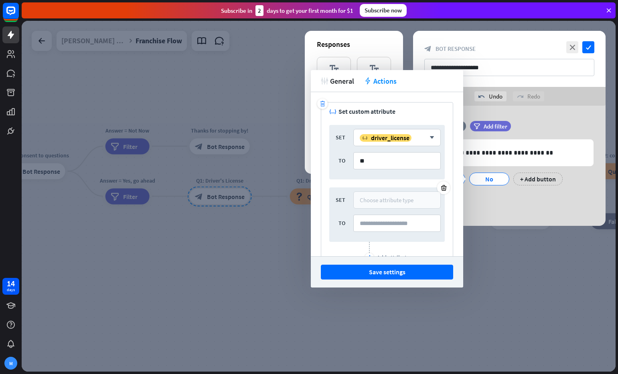
click at [382, 197] on div "Choose attribute type" at bounding box center [387, 200] width 54 height 8
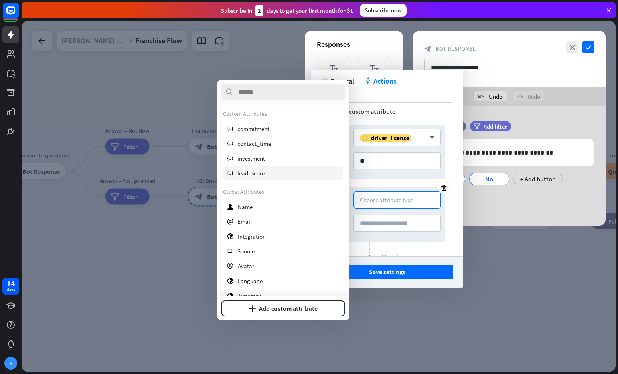
drag, startPoint x: 265, startPoint y: 172, endPoint x: 329, endPoint y: 191, distance: 67.1
click at [265, 172] on div "variable lead_score" at bounding box center [283, 173] width 120 height 14
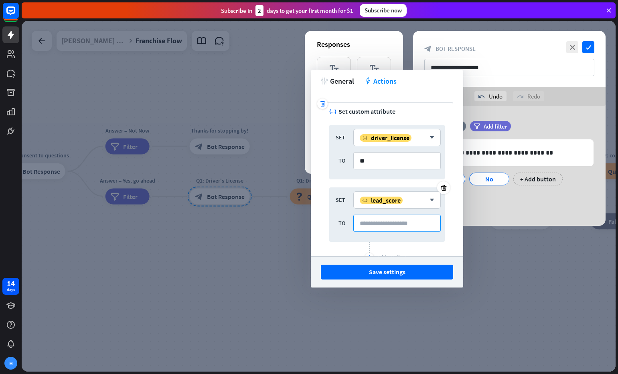
click at [408, 218] on input at bounding box center [396, 223] width 87 height 17
type input "*"
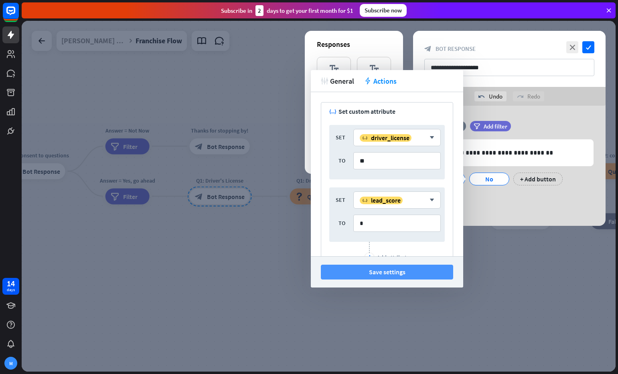
click at [409, 275] on button "Save settings" at bounding box center [387, 272] width 132 height 15
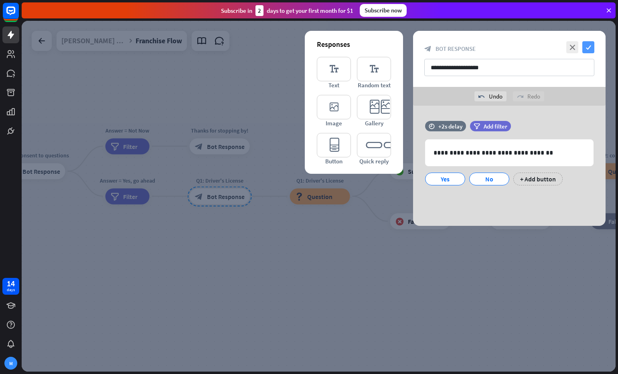
click at [588, 47] on icon "check" at bounding box center [588, 47] width 12 height 12
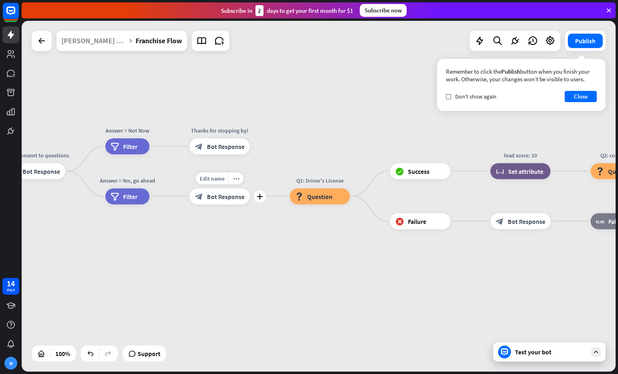
click at [219, 196] on span "Bot Response" at bounding box center [226, 196] width 38 height 8
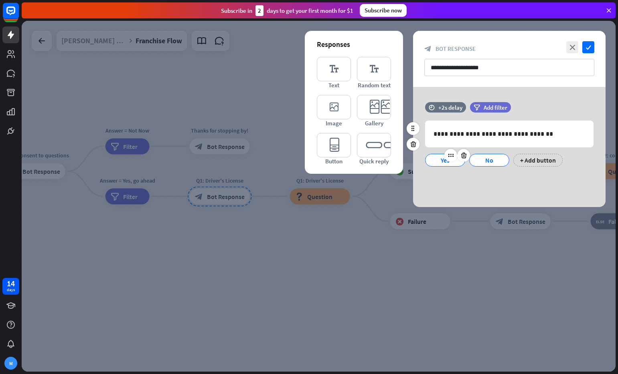
click at [439, 160] on div "Yes" at bounding box center [445, 160] width 26 height 12
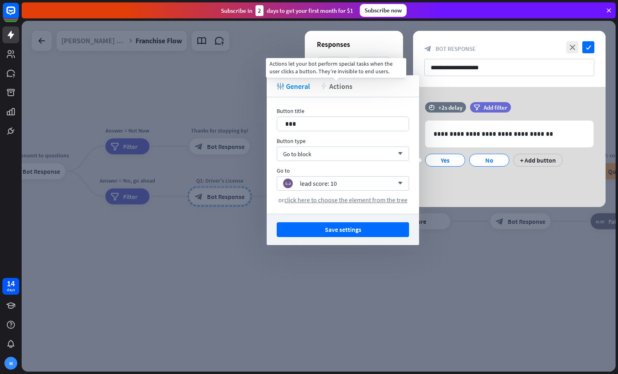
click at [327, 87] on div "action Actions" at bounding box center [336, 86] width 32 height 9
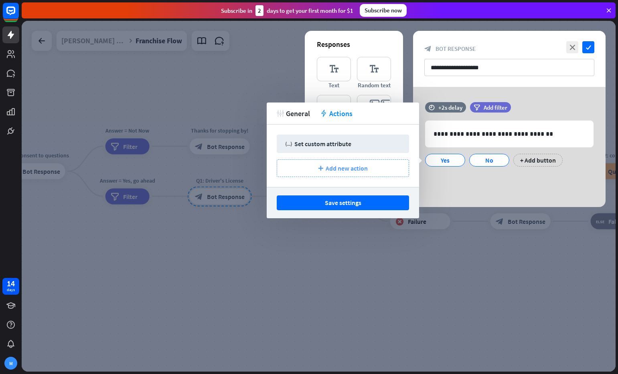
click at [330, 166] on span "Add new action" at bounding box center [347, 168] width 42 height 8
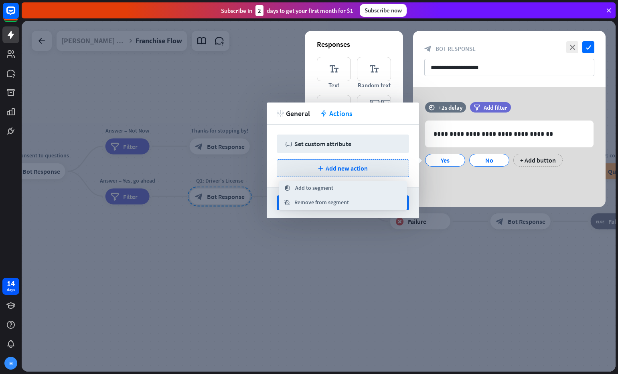
click at [390, 129] on div "trash variable Set custom attribute plus Add new action" at bounding box center [343, 156] width 152 height 63
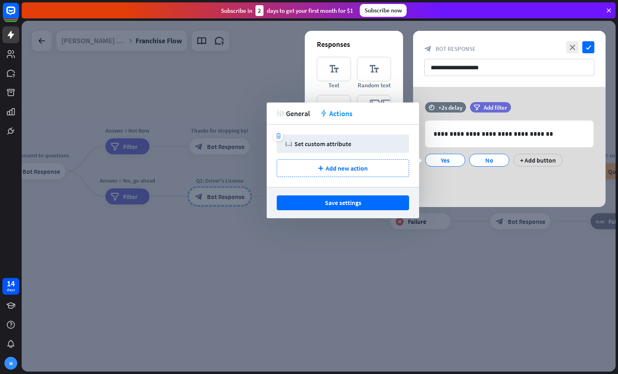
click at [352, 144] on div "variable Set custom attribute" at bounding box center [342, 144] width 115 height 8
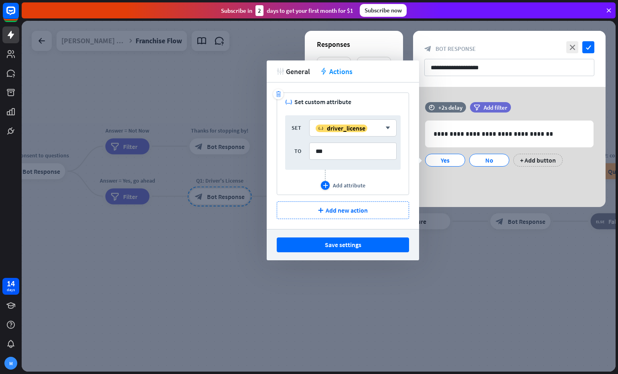
click at [346, 184] on div "Add attribute" at bounding box center [349, 185] width 32 height 7
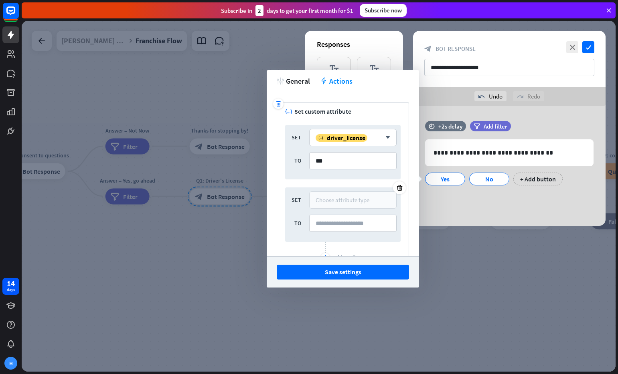
click at [334, 197] on div "Choose attribute type" at bounding box center [342, 200] width 54 height 8
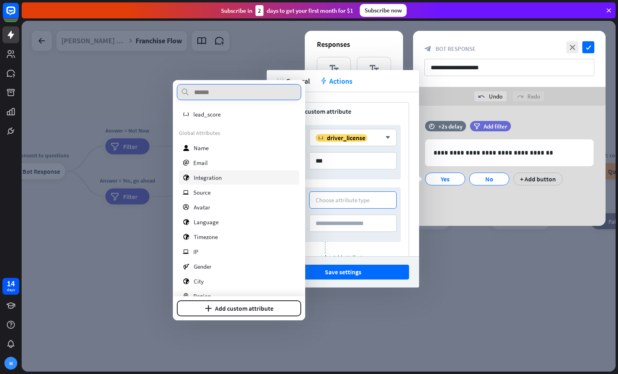
scroll to position [59, 0]
drag, startPoint x: 217, startPoint y: 116, endPoint x: 276, endPoint y: 178, distance: 85.9
click at [217, 116] on span "lead_score" at bounding box center [206, 114] width 27 height 8
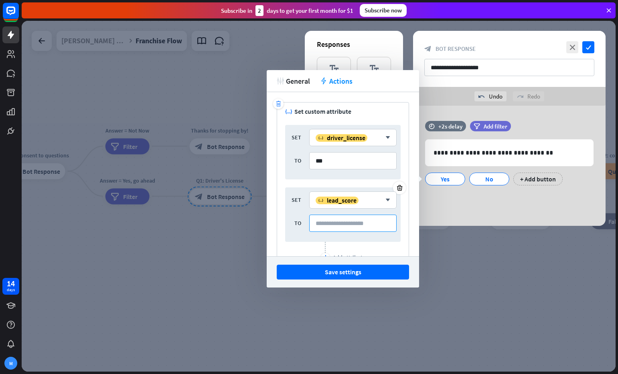
click at [339, 226] on input at bounding box center [352, 223] width 87 height 17
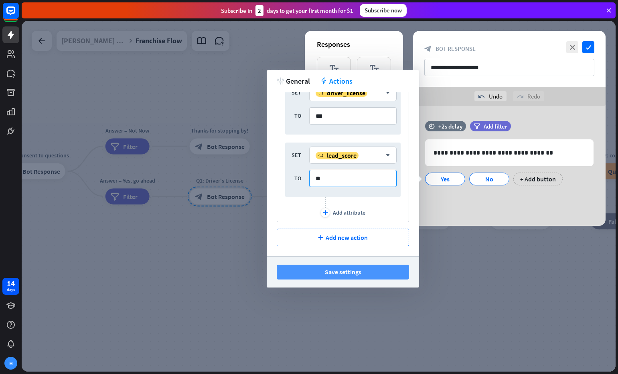
type input "**"
click at [367, 273] on button "Save settings" at bounding box center [343, 272] width 132 height 15
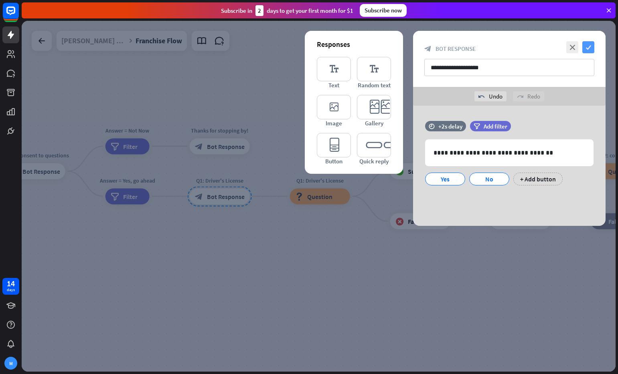
click at [587, 51] on icon "check" at bounding box center [588, 47] width 12 height 12
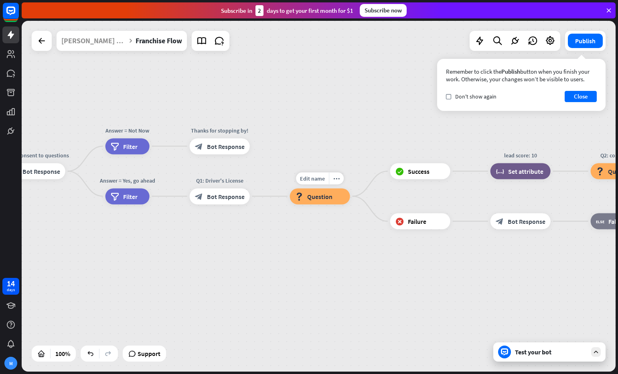
click at [290, 196] on div "Edit name more_horiz block_question Question" at bounding box center [320, 196] width 60 height 16
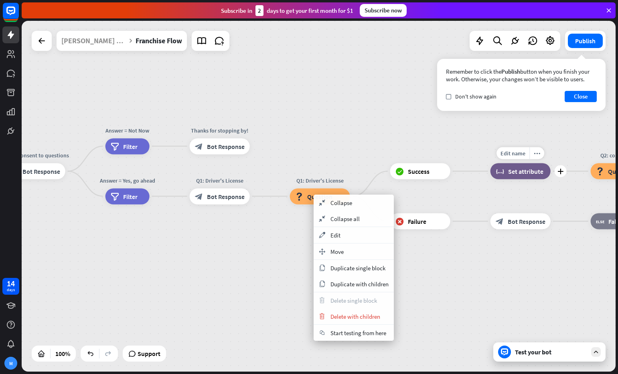
drag, startPoint x: 506, startPoint y: 168, endPoint x: 506, endPoint y: 173, distance: 4.4
click at [506, 173] on div "block_set_attribute Set attribute" at bounding box center [520, 172] width 60 height 16
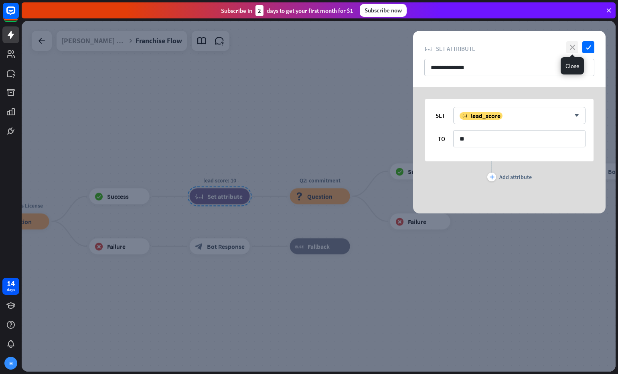
click at [573, 45] on icon "close" at bounding box center [572, 47] width 12 height 12
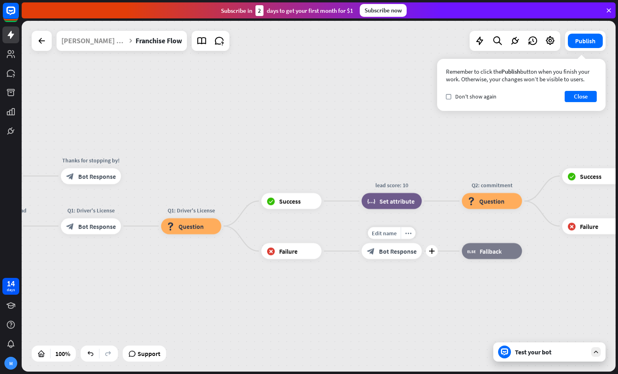
click at [382, 256] on div "block_bot_response Bot Response" at bounding box center [392, 251] width 60 height 16
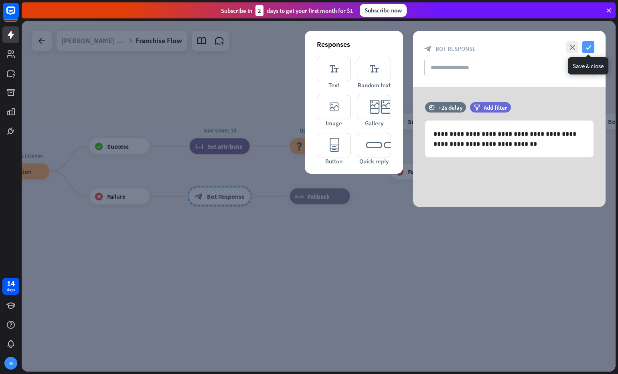
click at [587, 49] on icon "check" at bounding box center [588, 47] width 12 height 12
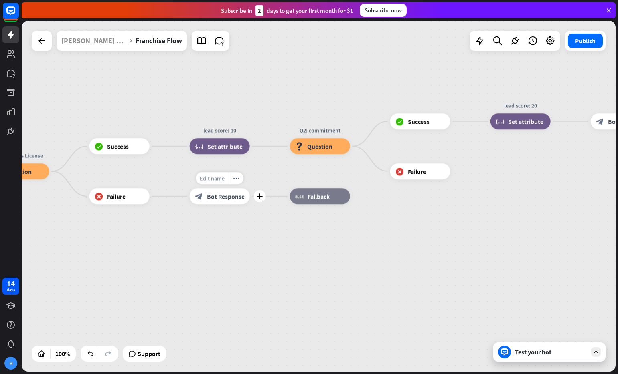
click at [218, 177] on span "Edit name" at bounding box center [212, 178] width 25 height 7
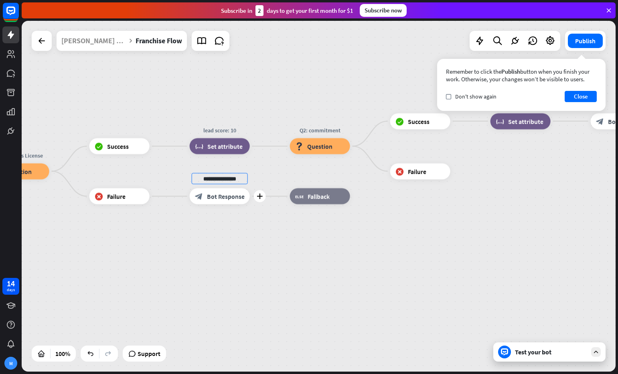
type input "**********"
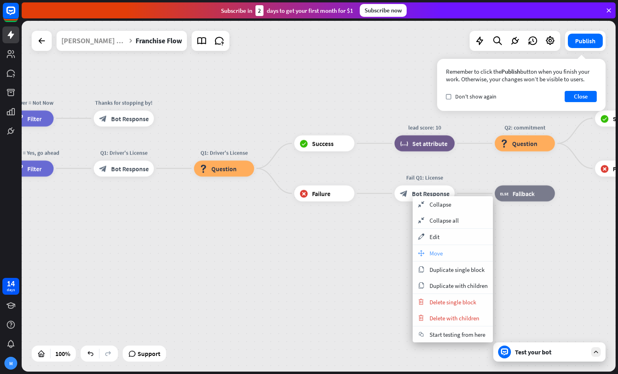
click at [453, 255] on div "move_block Move" at bounding box center [452, 253] width 80 height 16
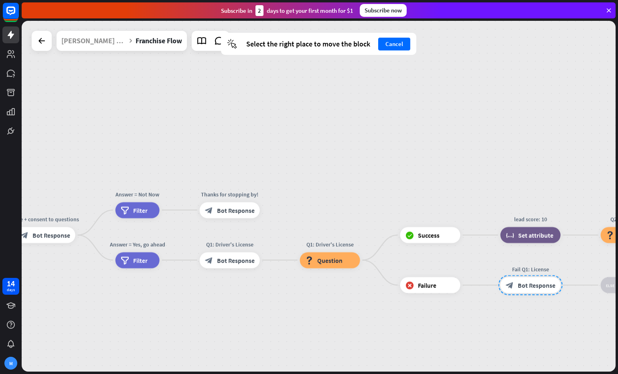
drag, startPoint x: 420, startPoint y: 196, endPoint x: 526, endPoint y: 288, distance: 140.1
click at [526, 288] on div at bounding box center [530, 285] width 64 height 20
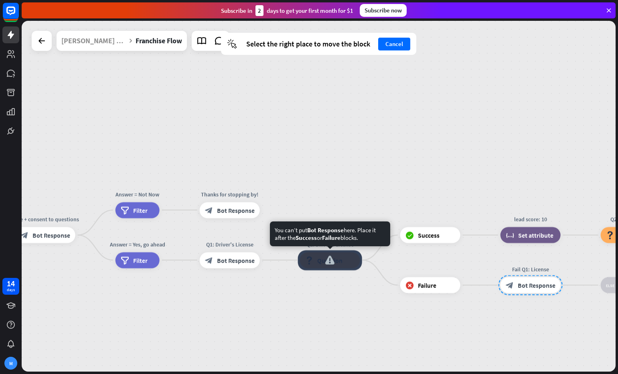
click at [300, 262] on div "Q1: Driver's License block_question Question" at bounding box center [330, 261] width 60 height 16
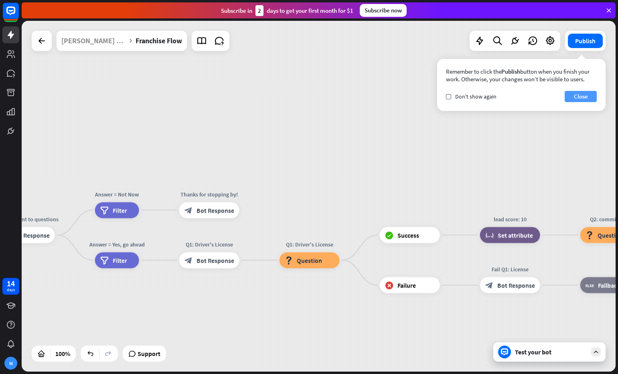
click at [584, 98] on button "Close" at bounding box center [580, 96] width 32 height 11
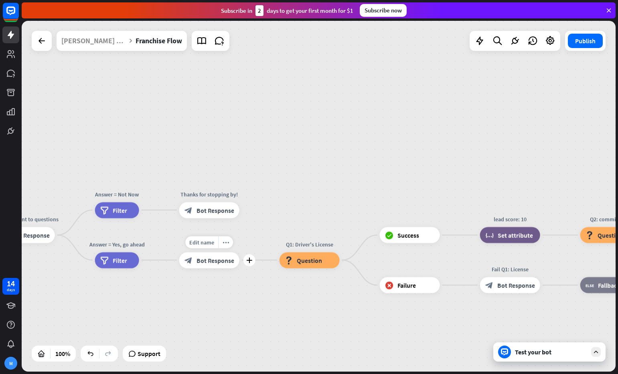
click at [214, 261] on span "Bot Response" at bounding box center [215, 261] width 38 height 8
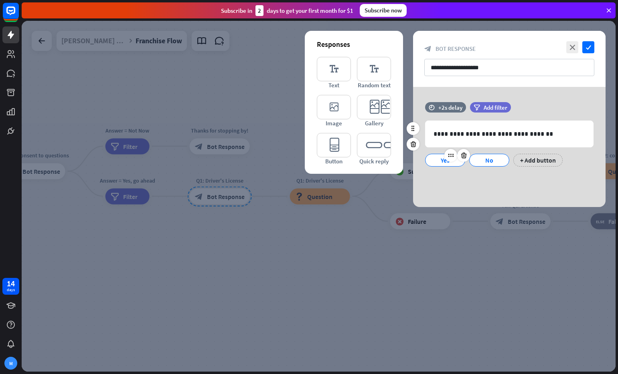
click at [444, 158] on div at bounding box center [457, 155] width 26 height 13
click at [435, 158] on div "Yes" at bounding box center [445, 160] width 26 height 12
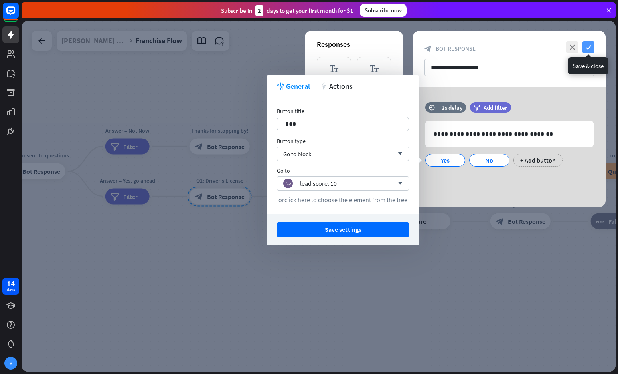
click at [588, 47] on icon "check" at bounding box center [588, 47] width 12 height 12
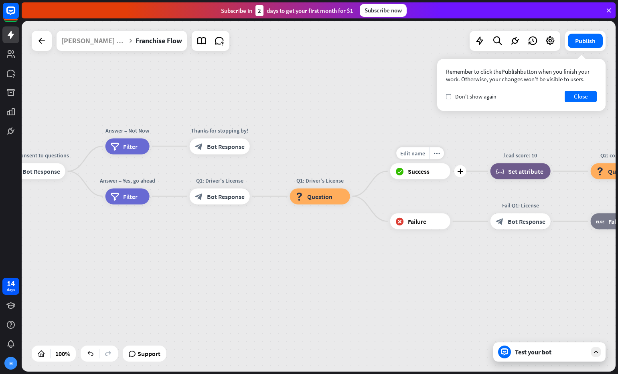
click at [424, 173] on span "Success" at bounding box center [419, 172] width 22 height 8
click at [260, 197] on icon "plus" at bounding box center [260, 197] width 6 height 6
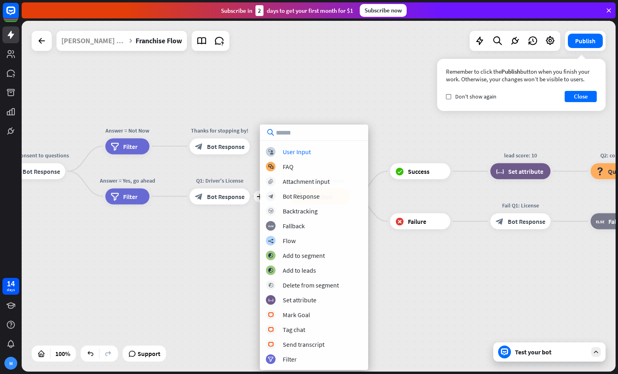
click at [337, 102] on div "Franchise Flow builder_tree Flow Gate + consent to questions block_bot_response…" at bounding box center [319, 196] width 594 height 351
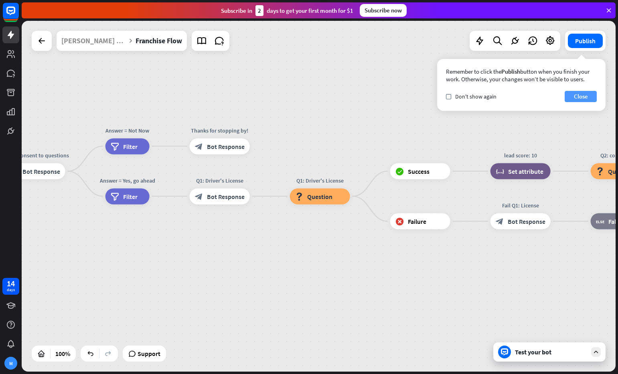
click at [585, 99] on button "Close" at bounding box center [580, 96] width 32 height 11
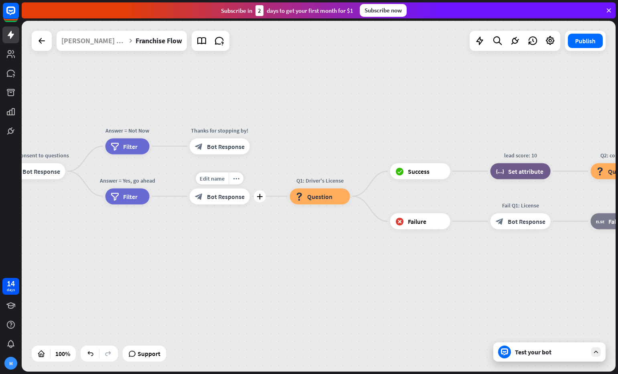
click at [230, 199] on span "Bot Response" at bounding box center [226, 196] width 38 height 8
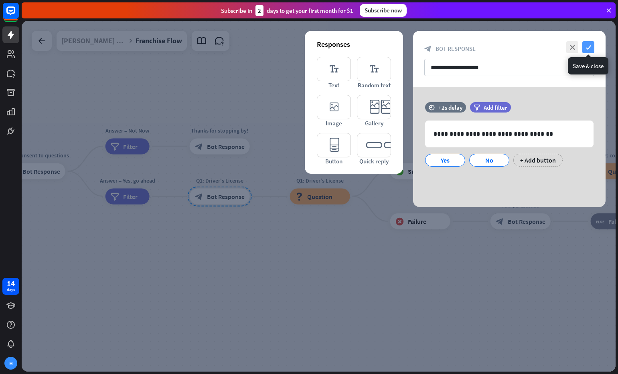
click at [586, 47] on icon "check" at bounding box center [588, 47] width 12 height 12
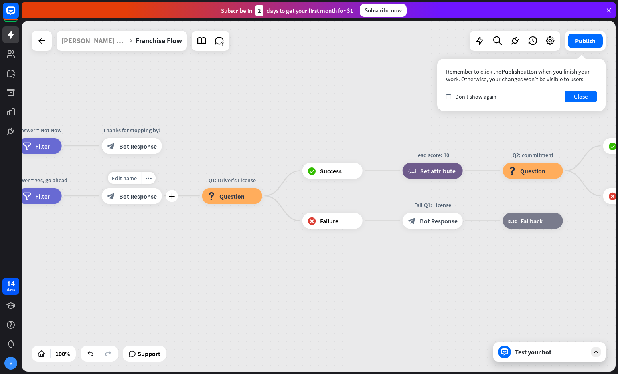
click at [128, 199] on span "Bot Response" at bounding box center [138, 196] width 38 height 8
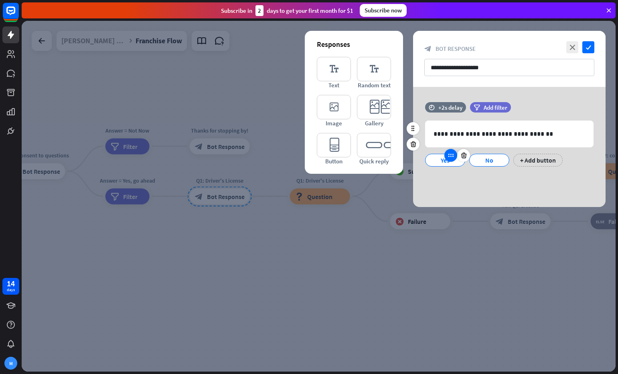
click at [445, 160] on div at bounding box center [450, 155] width 13 height 13
click at [437, 161] on div "Yes" at bounding box center [445, 160] width 26 height 12
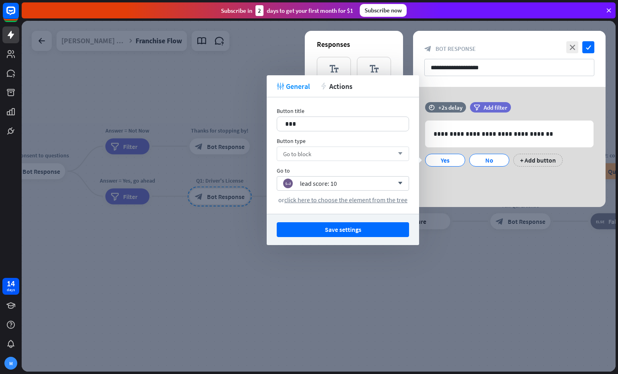
click at [352, 152] on div "Go to block arrow_down" at bounding box center [343, 154] width 132 height 14
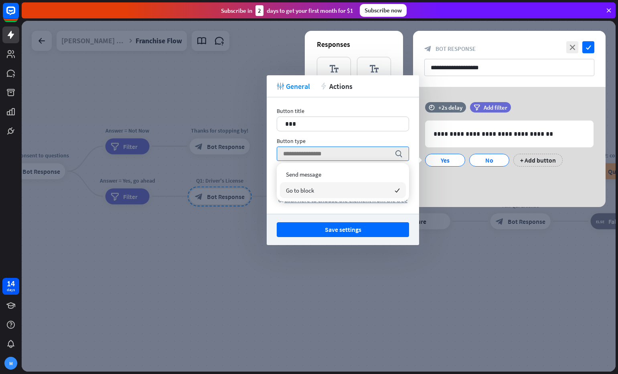
click at [336, 192] on div "Go to block checked" at bounding box center [343, 190] width 126 height 16
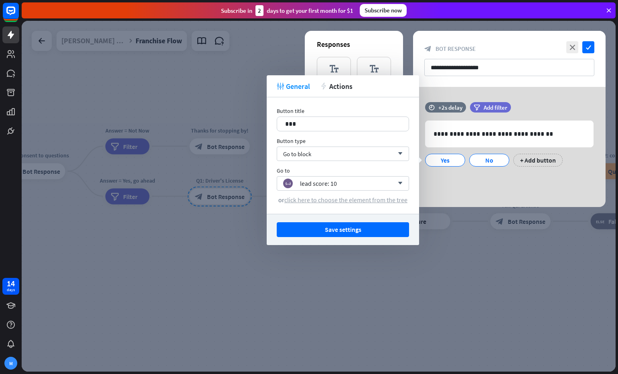
click at [362, 200] on span "click here to choose the element from the tree" at bounding box center [345, 200] width 123 height 8
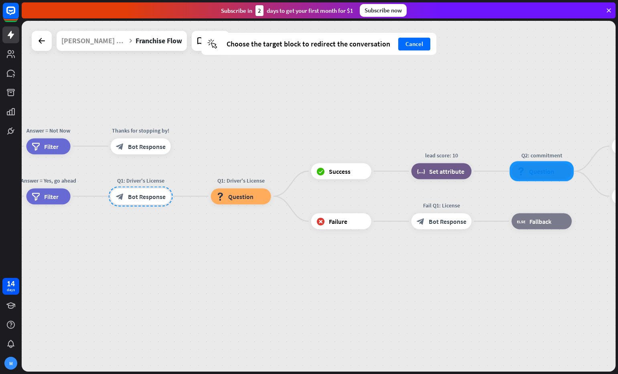
click at [528, 172] on div at bounding box center [542, 172] width 64 height 20
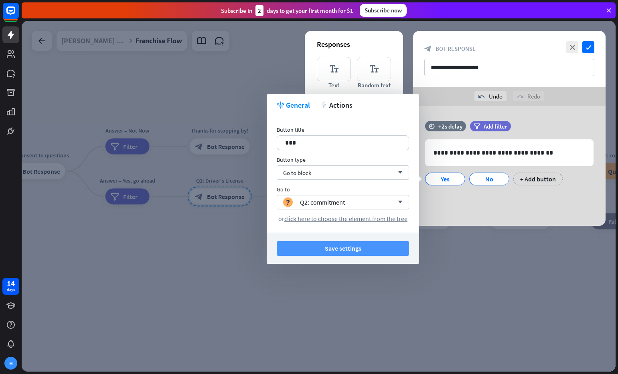
click at [375, 250] on button "Save settings" at bounding box center [343, 248] width 132 height 15
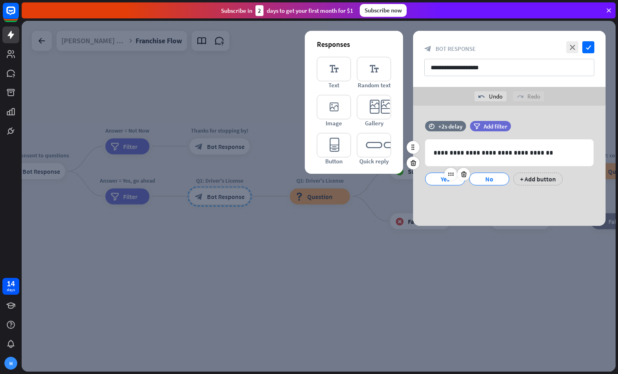
click at [436, 180] on div "Yes" at bounding box center [445, 179] width 26 height 12
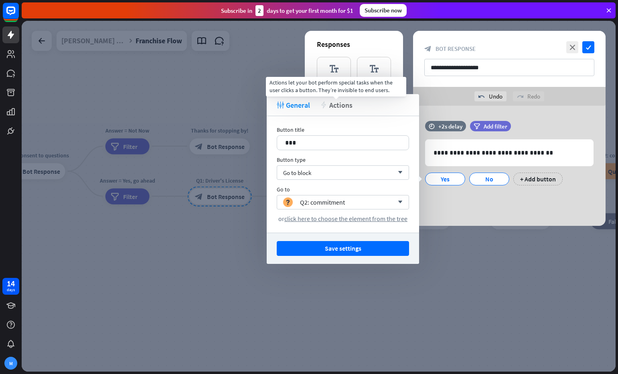
click at [334, 101] on span "Actions" at bounding box center [340, 105] width 23 height 9
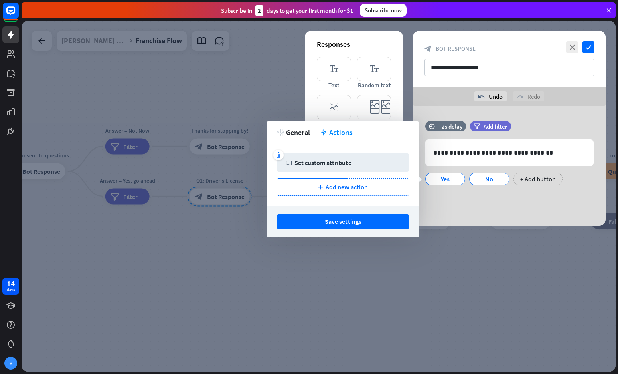
click at [335, 161] on div "Set custom attribute" at bounding box center [322, 163] width 57 height 8
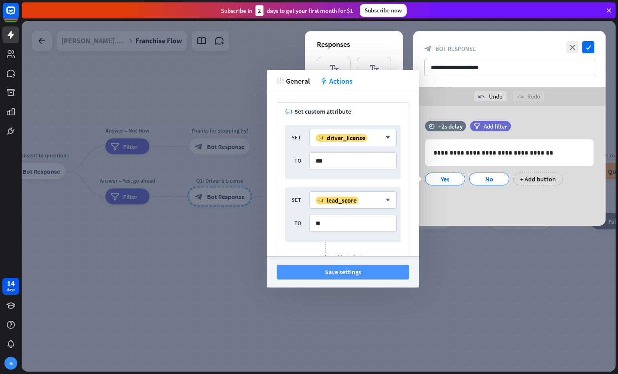
click at [349, 271] on button "Save settings" at bounding box center [343, 272] width 132 height 15
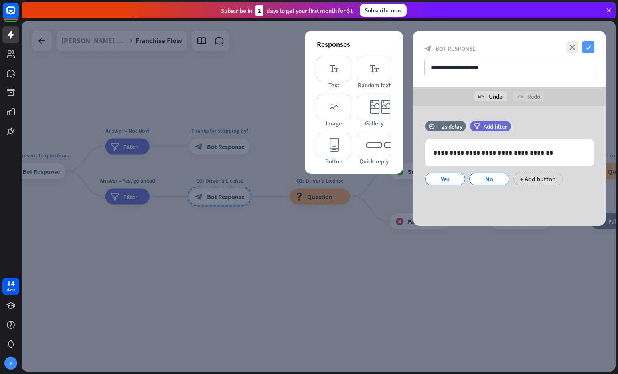
click at [589, 47] on icon "check" at bounding box center [588, 47] width 12 height 12
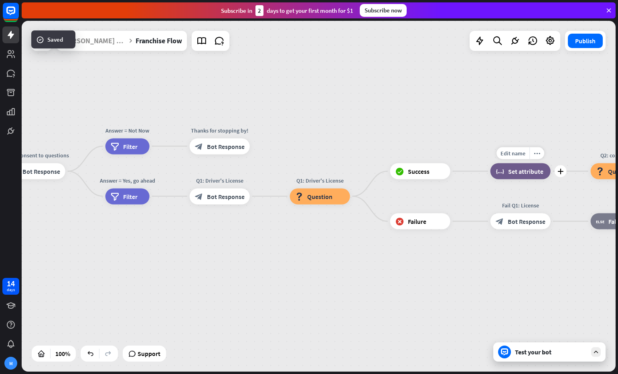
click at [509, 171] on span "Set attribute" at bounding box center [525, 172] width 35 height 8
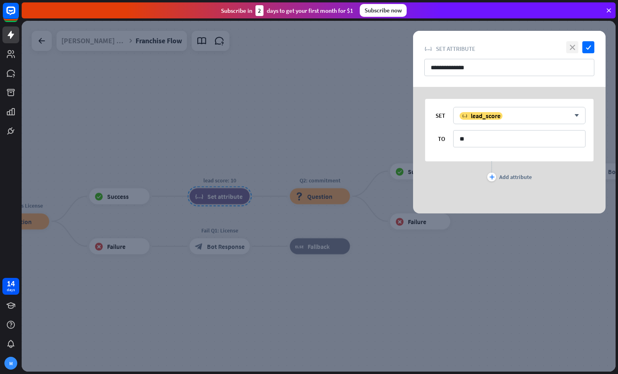
click at [574, 46] on icon "close" at bounding box center [572, 47] width 12 height 12
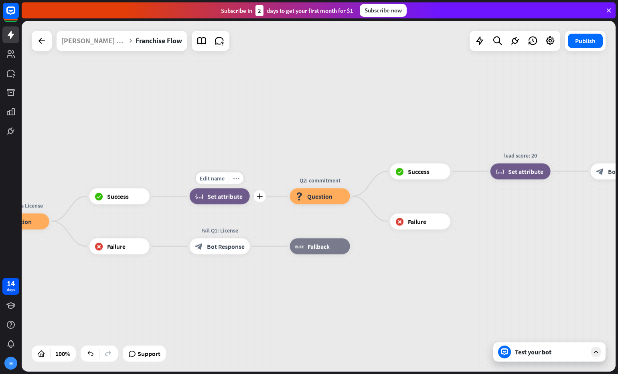
click at [234, 180] on icon "more_horiz" at bounding box center [236, 179] width 6 height 6
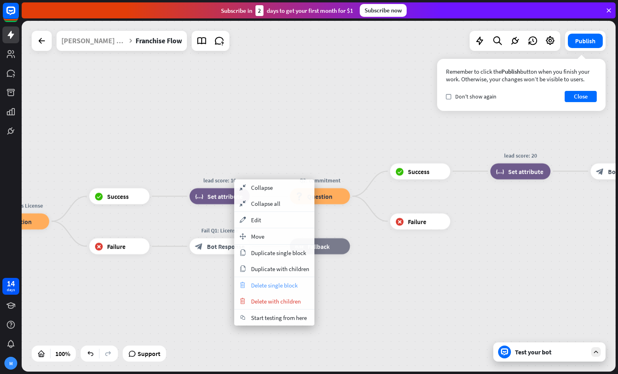
click at [288, 288] on span "Delete single block" at bounding box center [274, 286] width 47 height 8
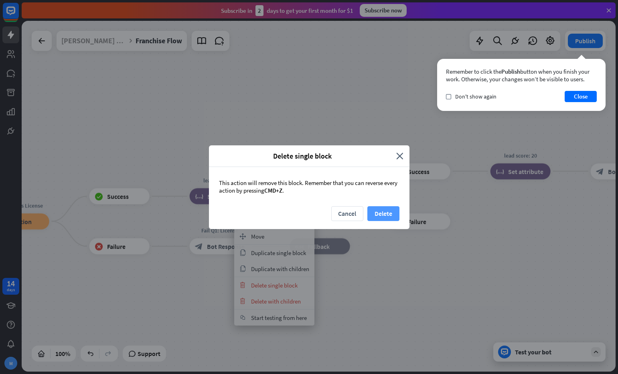
click at [377, 213] on button "Delete" at bounding box center [383, 213] width 32 height 15
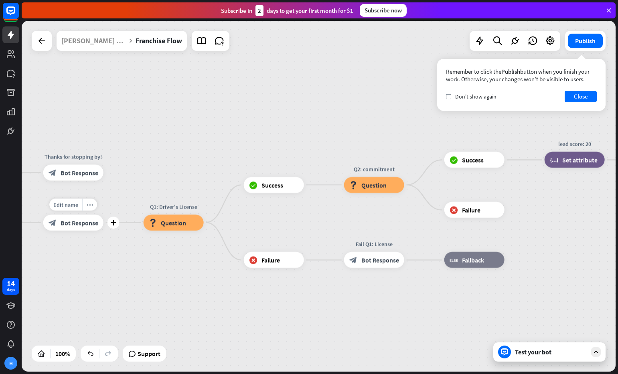
click at [86, 221] on span "Bot Response" at bounding box center [80, 223] width 38 height 8
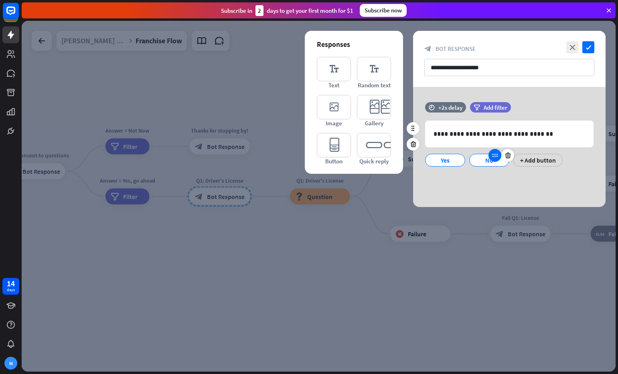
click at [495, 160] on div at bounding box center [494, 155] width 13 height 13
click at [481, 163] on div "No" at bounding box center [489, 160] width 26 height 12
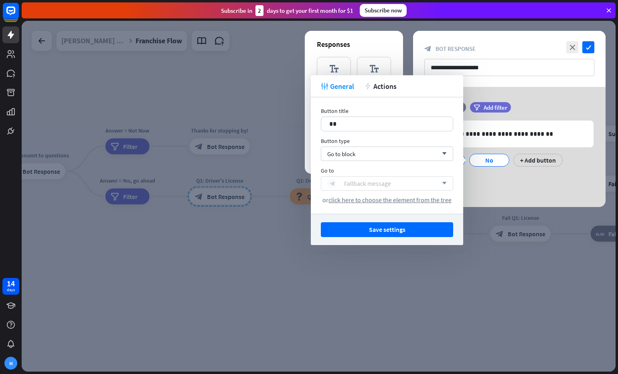
click at [372, 183] on div "Fallback message" at bounding box center [367, 184] width 47 height 8
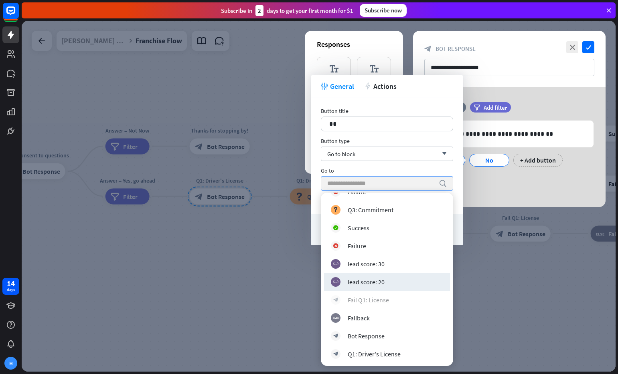
scroll to position [338, 0]
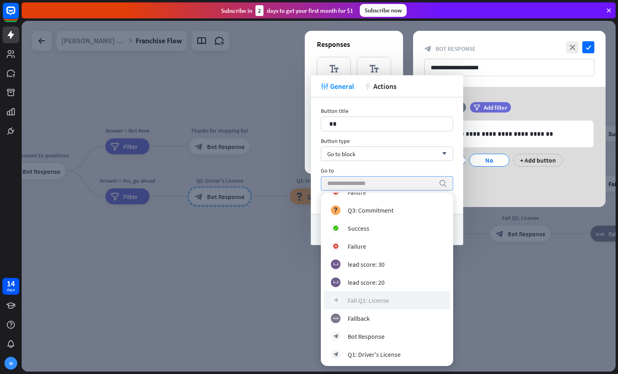
click at [406, 295] on div "block_bot_response Fail Q1: License" at bounding box center [387, 300] width 126 height 18
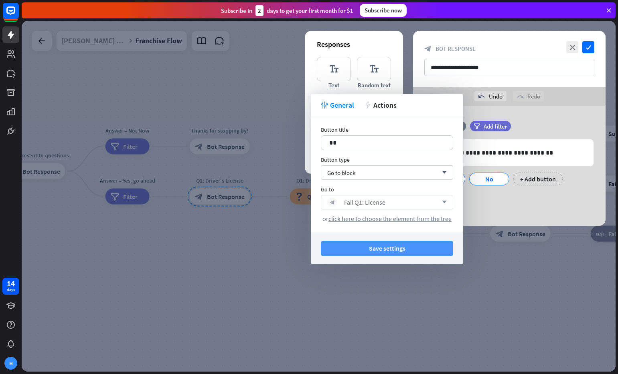
click at [388, 253] on button "Save settings" at bounding box center [387, 248] width 132 height 15
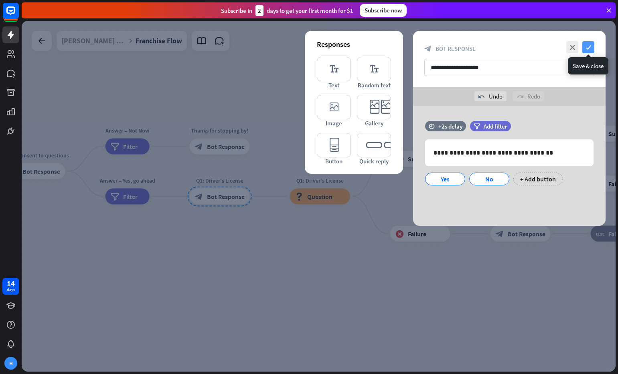
click at [588, 47] on icon "check" at bounding box center [588, 47] width 12 height 12
